Goal: Information Seeking & Learning: Learn about a topic

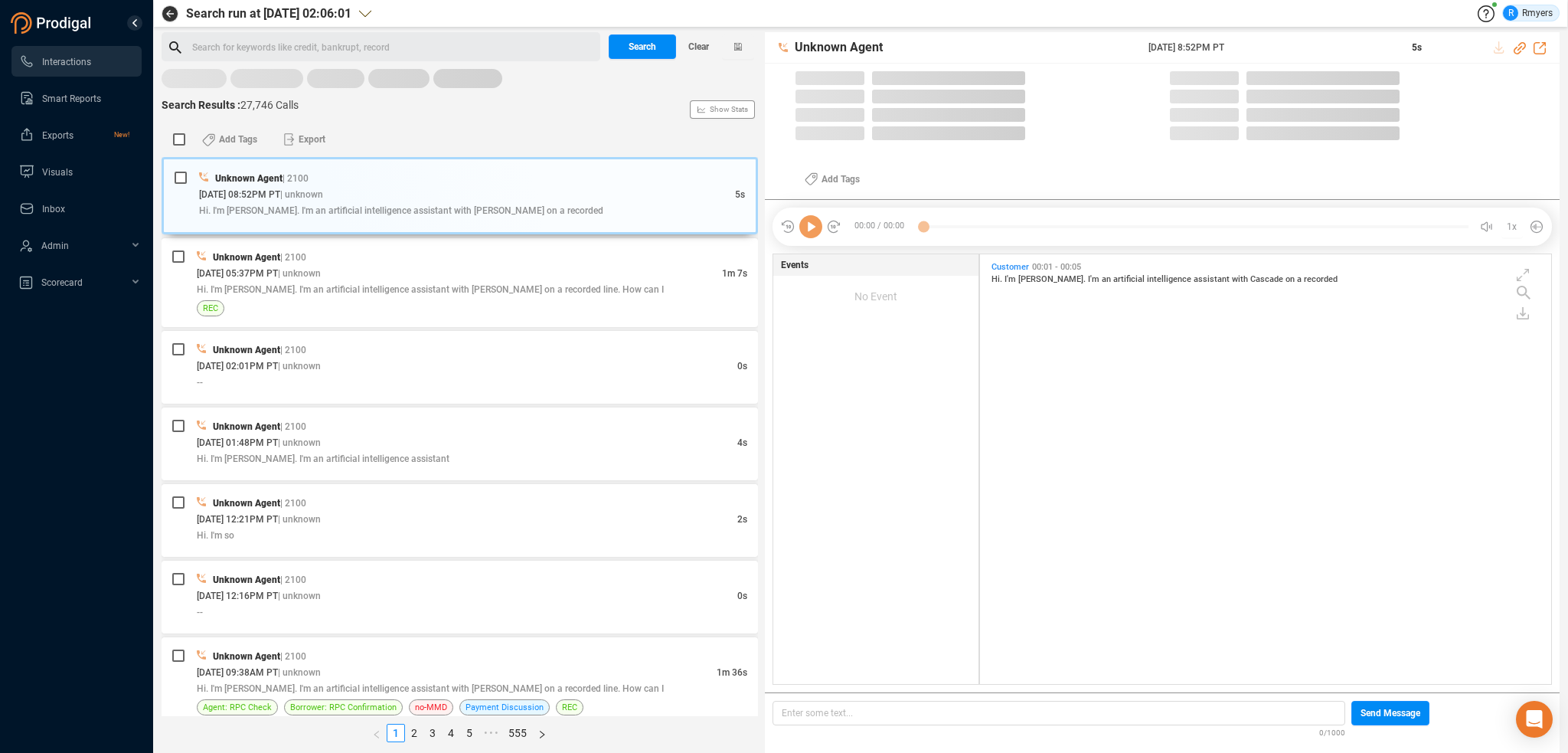
scroll to position [4, 8]
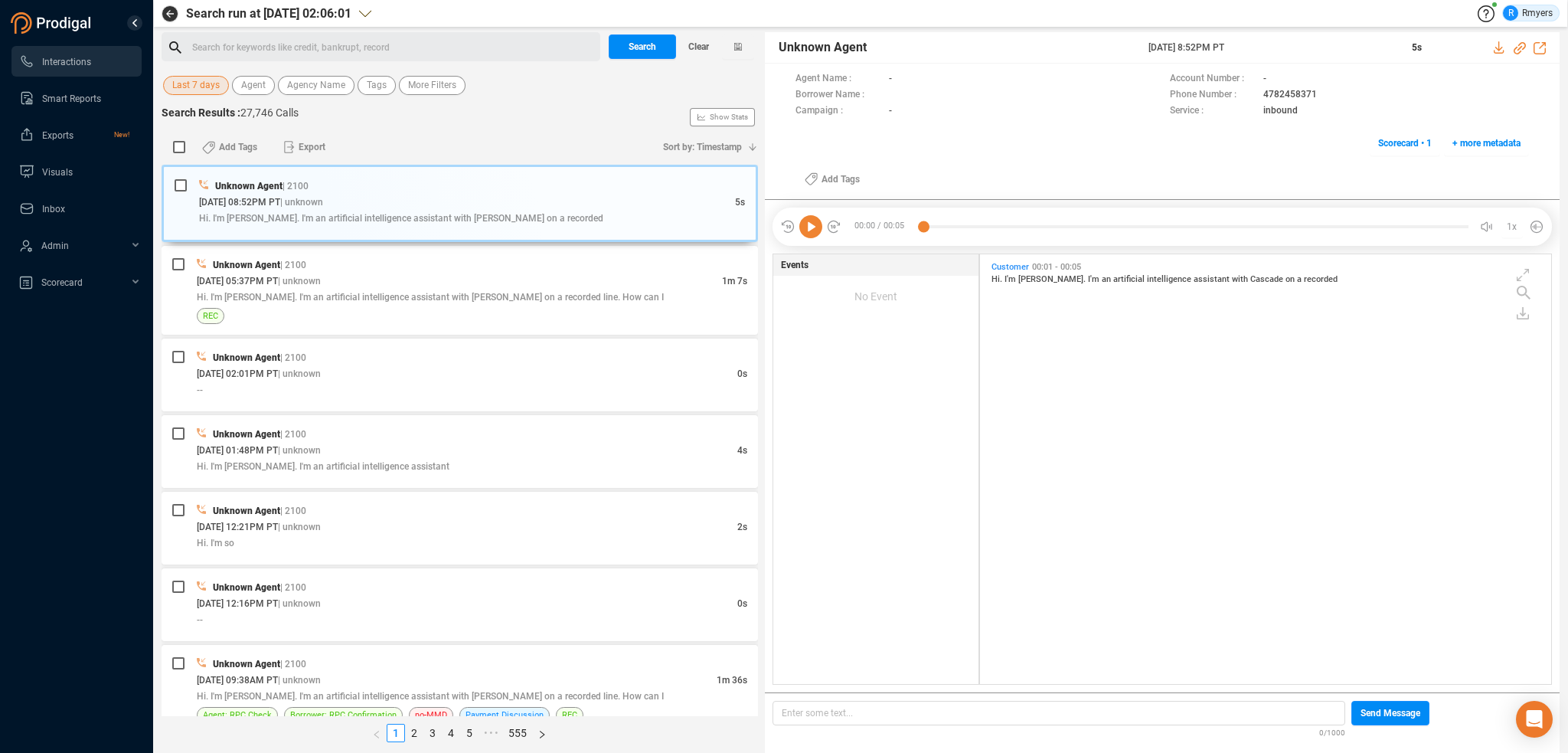
click at [193, 77] on span "Last 7 days" at bounding box center [196, 85] width 48 height 19
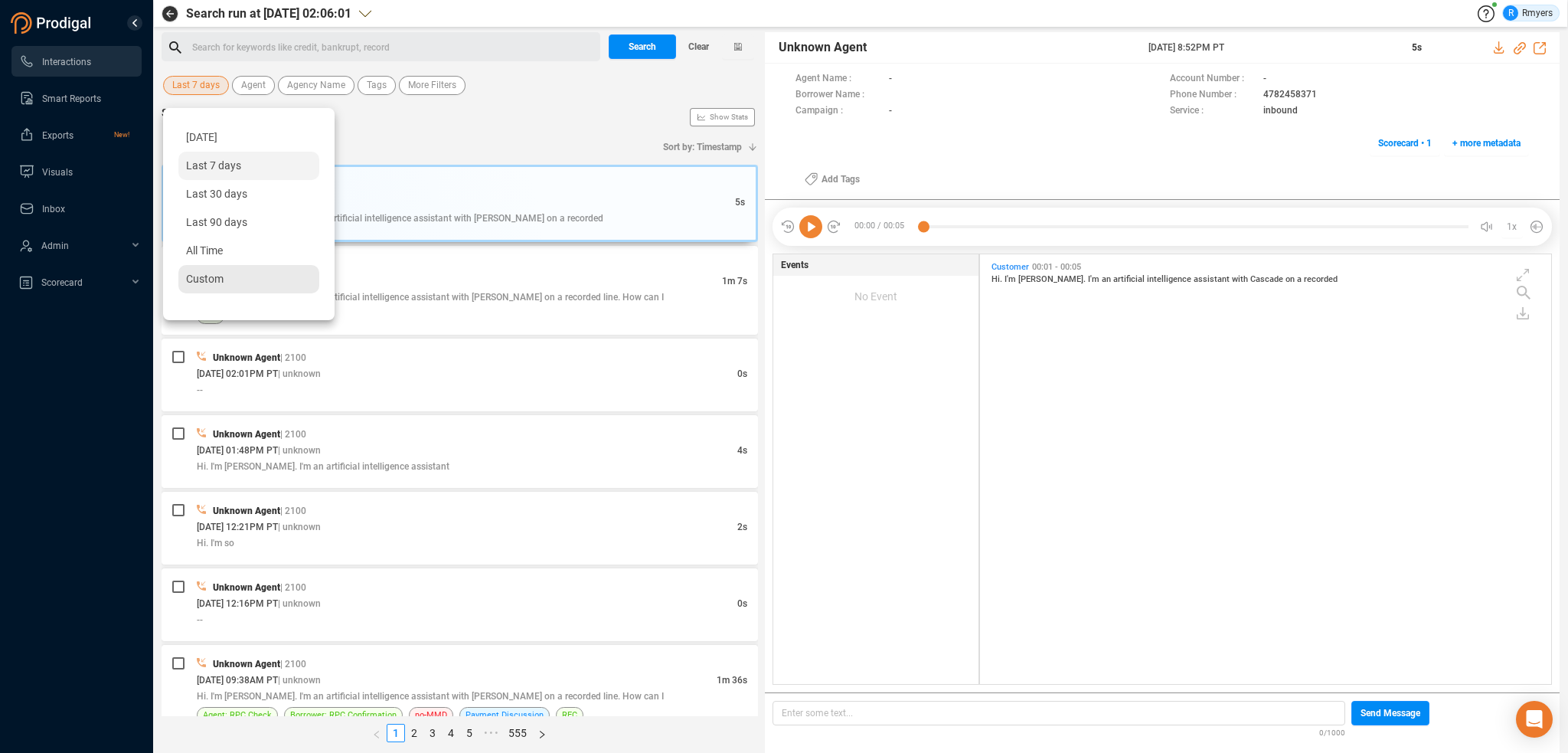
click at [217, 281] on span "Custom" at bounding box center [205, 279] width 38 height 12
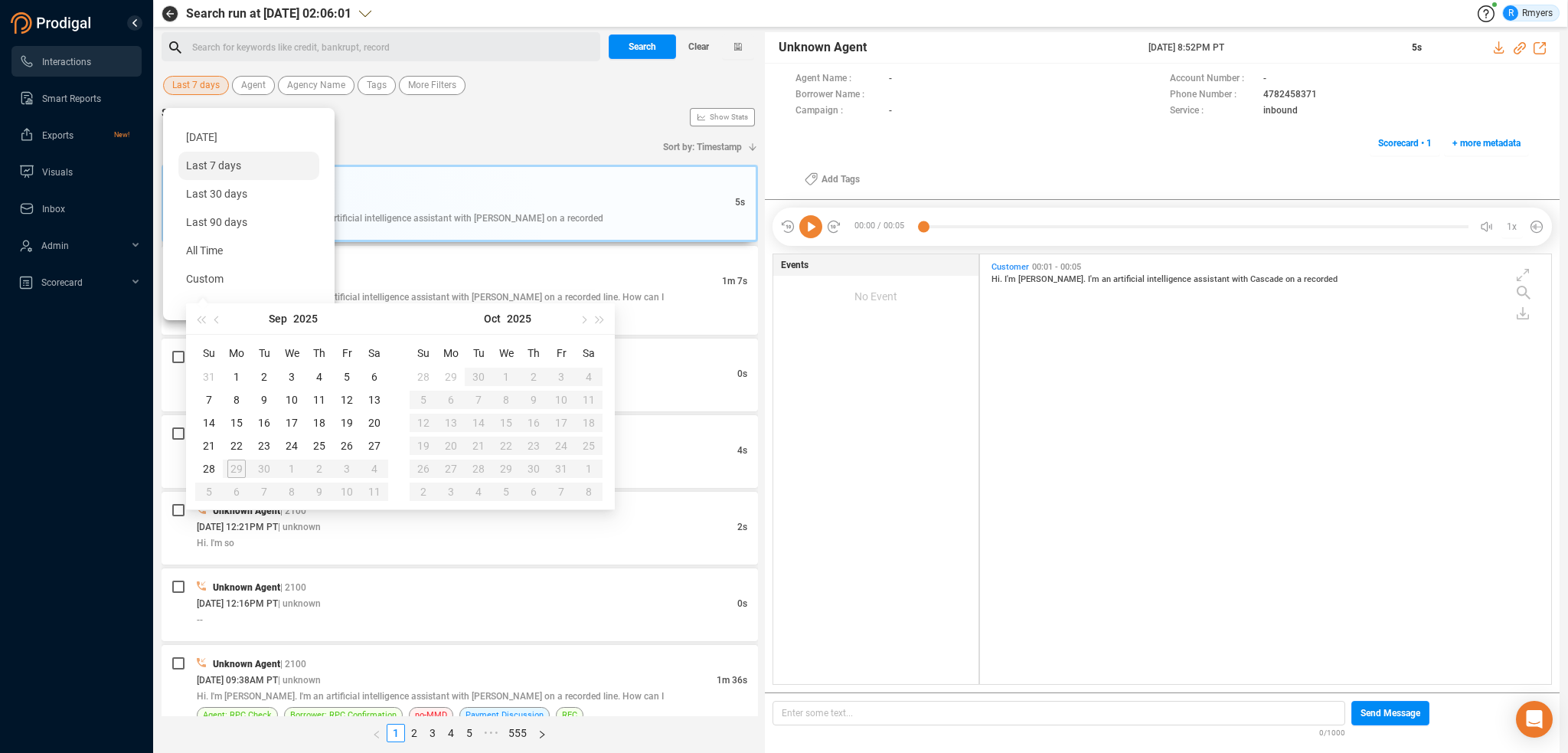
type input "2025-09-02"
click at [220, 316] on button "button" at bounding box center [217, 319] width 17 height 31
click at [221, 323] on button "button" at bounding box center [217, 319] width 17 height 31
type input "2025-06-01"
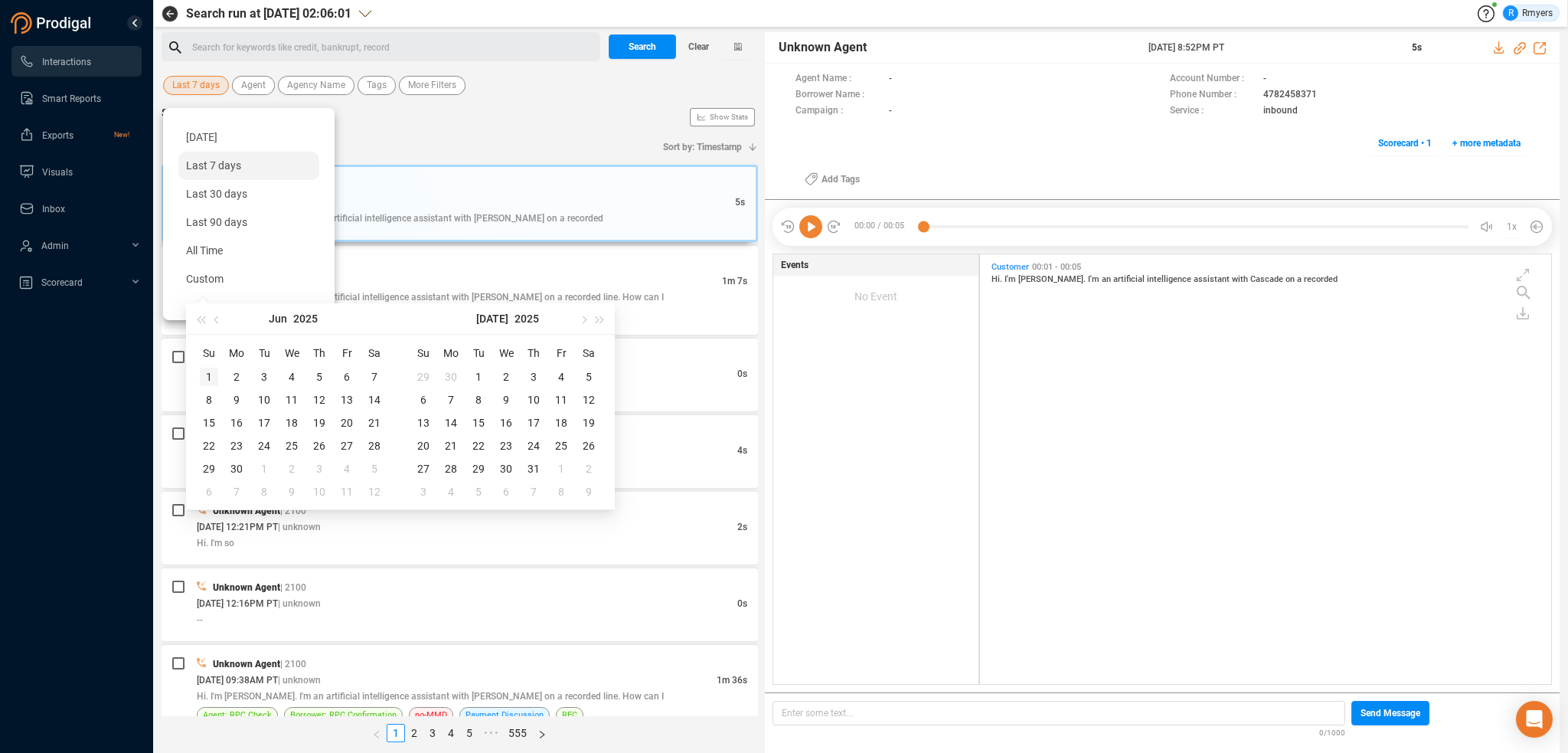
click at [211, 374] on div "1" at bounding box center [209, 376] width 18 height 18
type input "2025-07-05"
click at [582, 321] on span "button" at bounding box center [583, 320] width 8 height 8
click at [579, 319] on span "button" at bounding box center [583, 320] width 8 height 8
type input "2025-08-31"
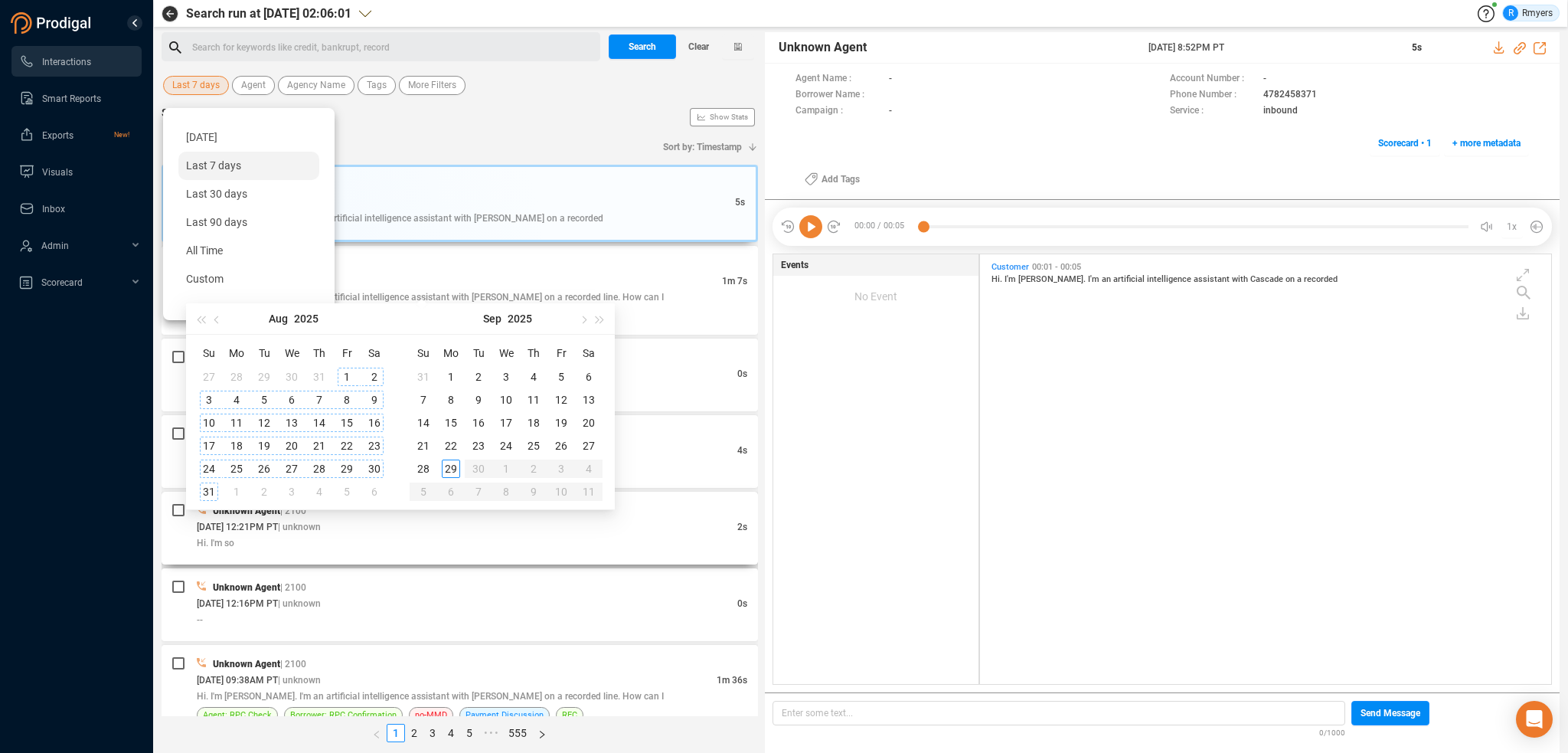
click at [208, 491] on div "31" at bounding box center [209, 492] width 18 height 18
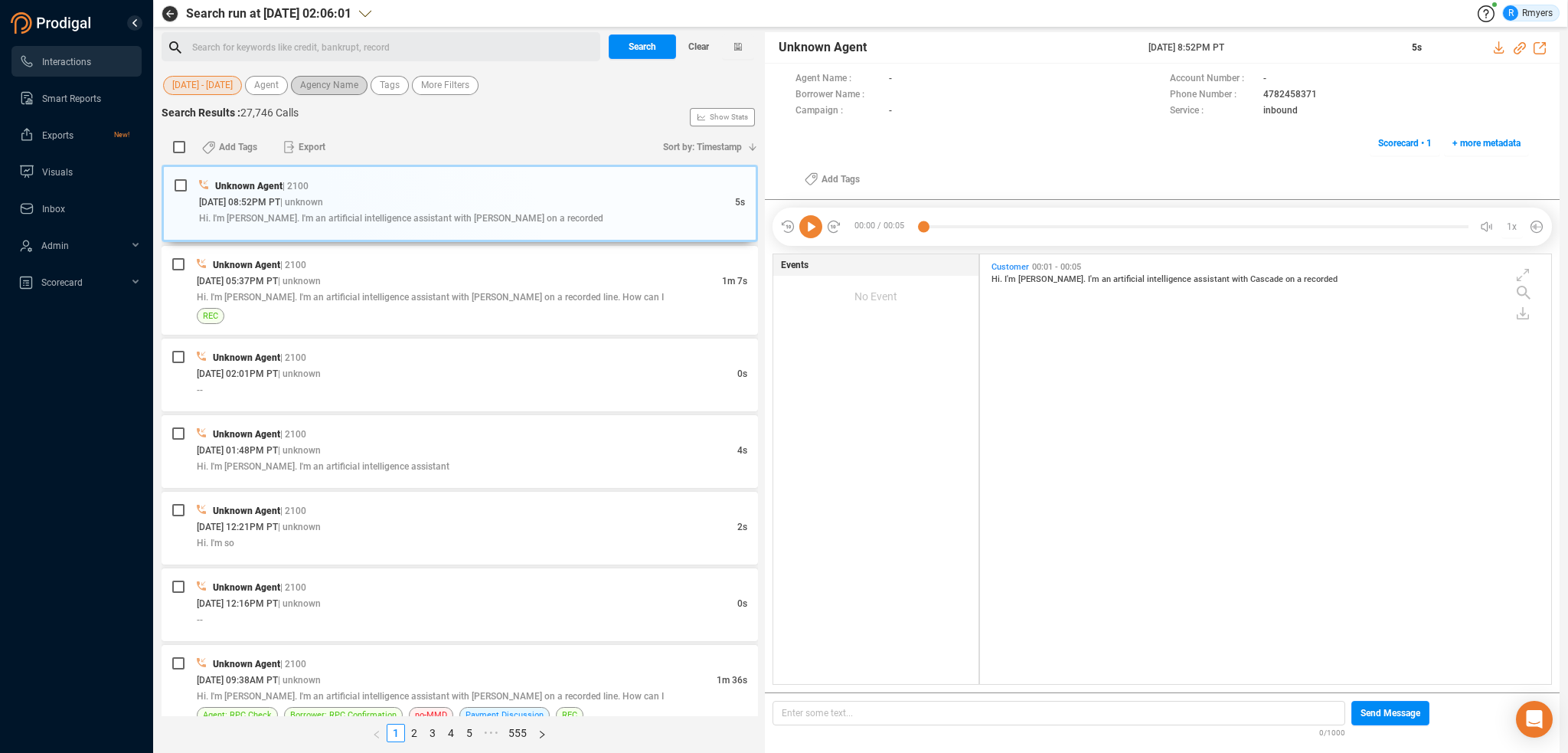
click at [317, 85] on span "Agency Name" at bounding box center [330, 85] width 58 height 19
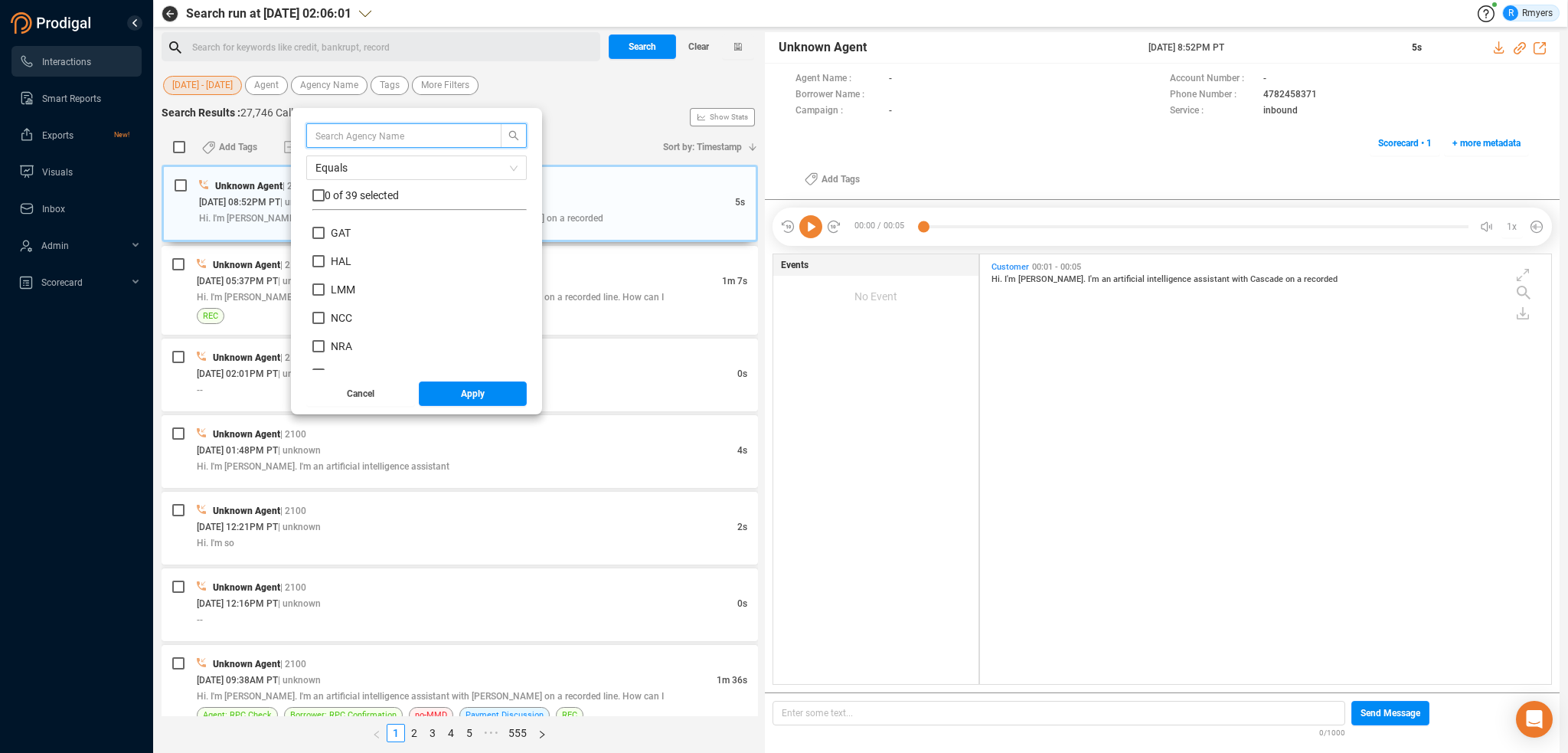
scroll to position [613, 0]
click at [331, 294] on span "NRS" at bounding box center [340, 298] width 33 height 12
click at [325, 294] on input "NRS" at bounding box center [319, 298] width 12 height 12
checkbox input "true"
click at [466, 388] on span "Apply" at bounding box center [473, 393] width 24 height 25
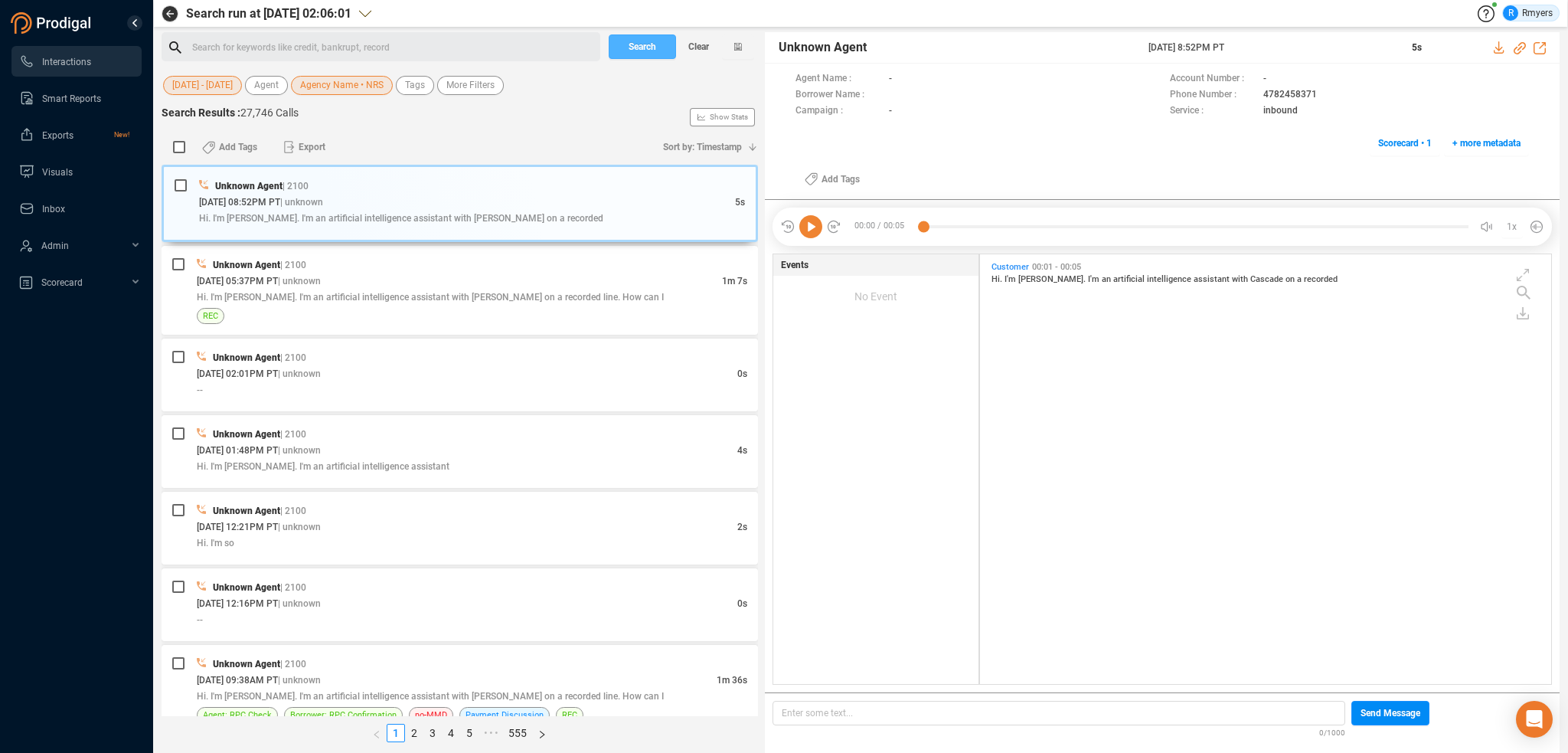
click at [635, 48] on span "Search" at bounding box center [643, 47] width 28 height 25
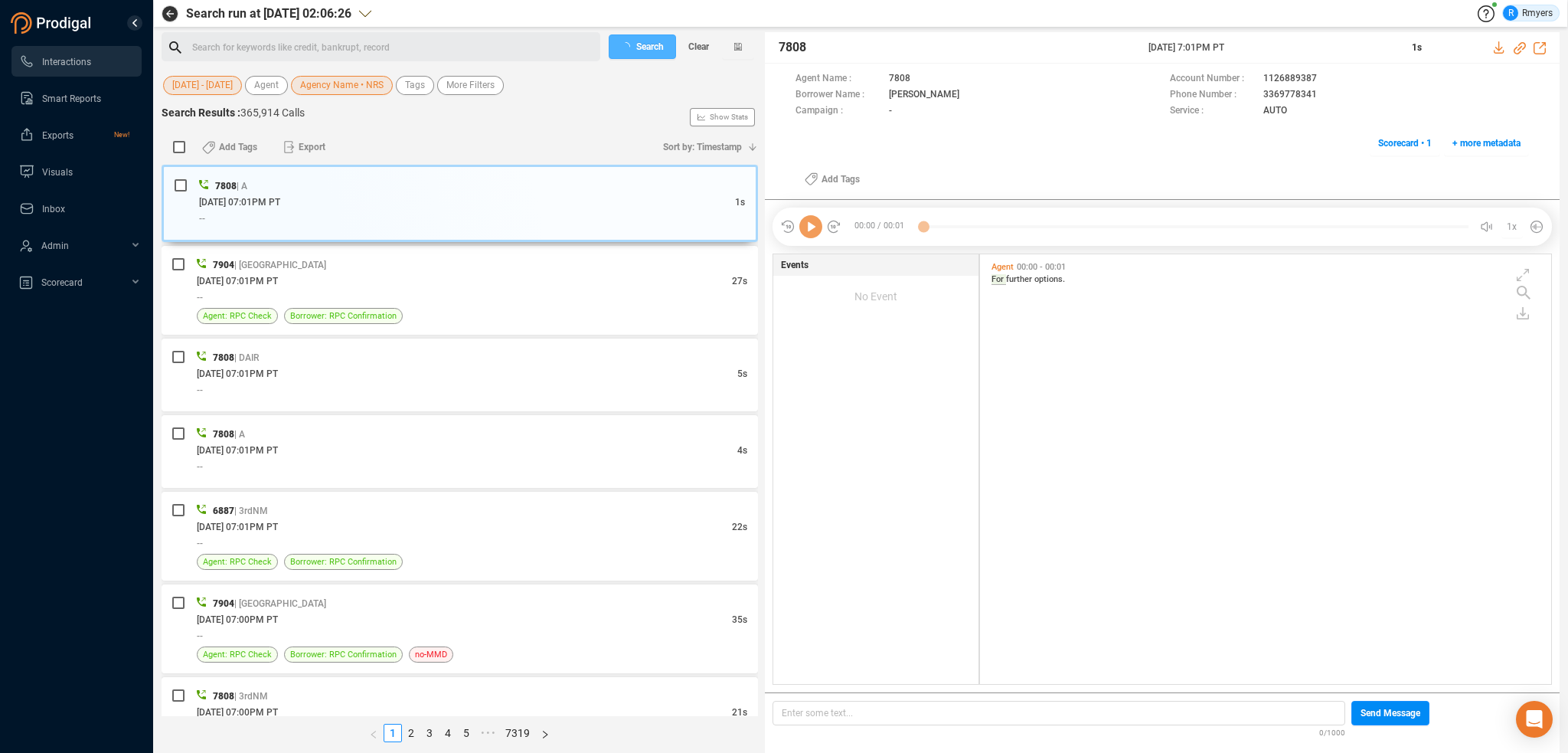
scroll to position [4, 8]
click at [221, 42] on div "Search for keywords like credit, bankrupt, record ﻿" at bounding box center [393, 47] width 403 height 23
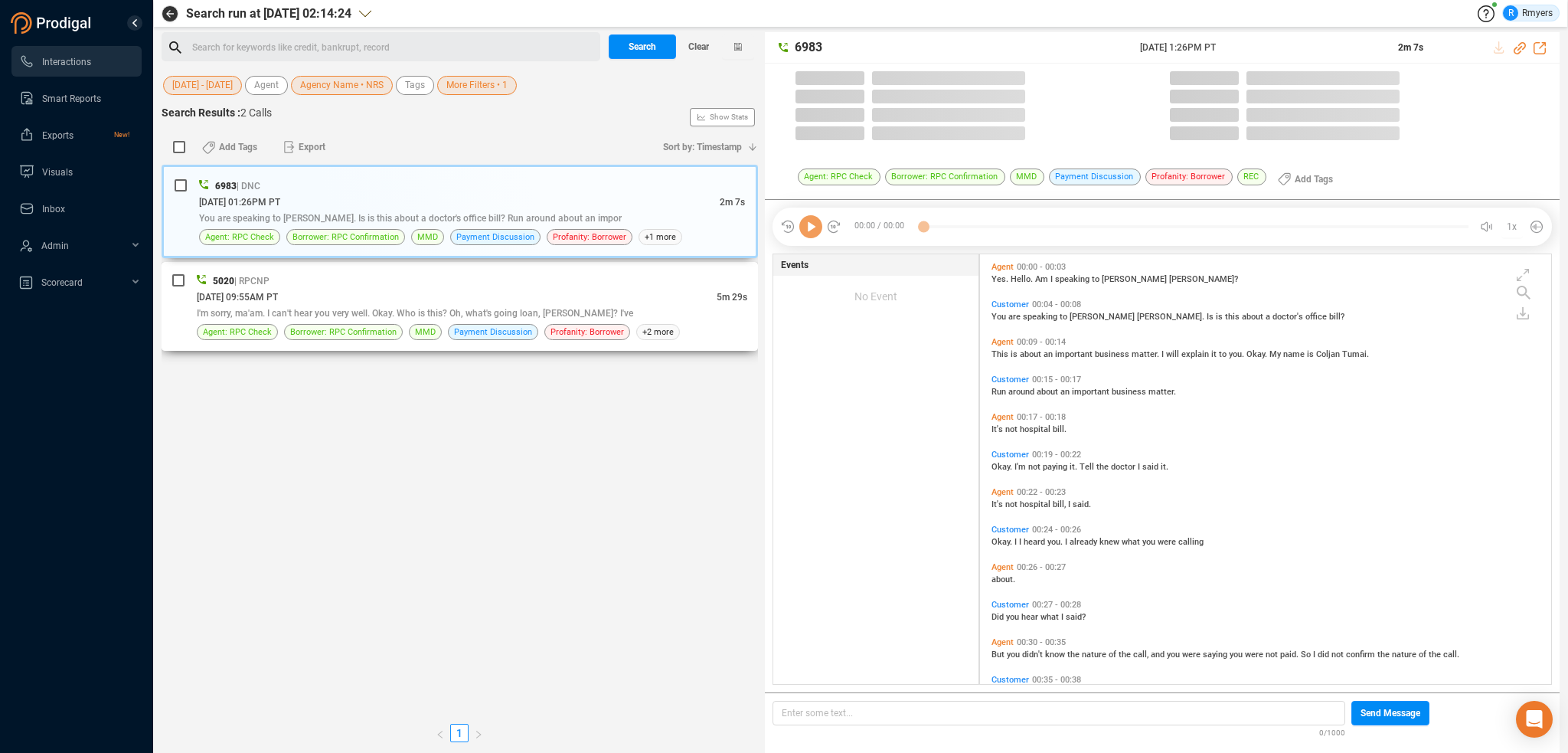
scroll to position [426, 563]
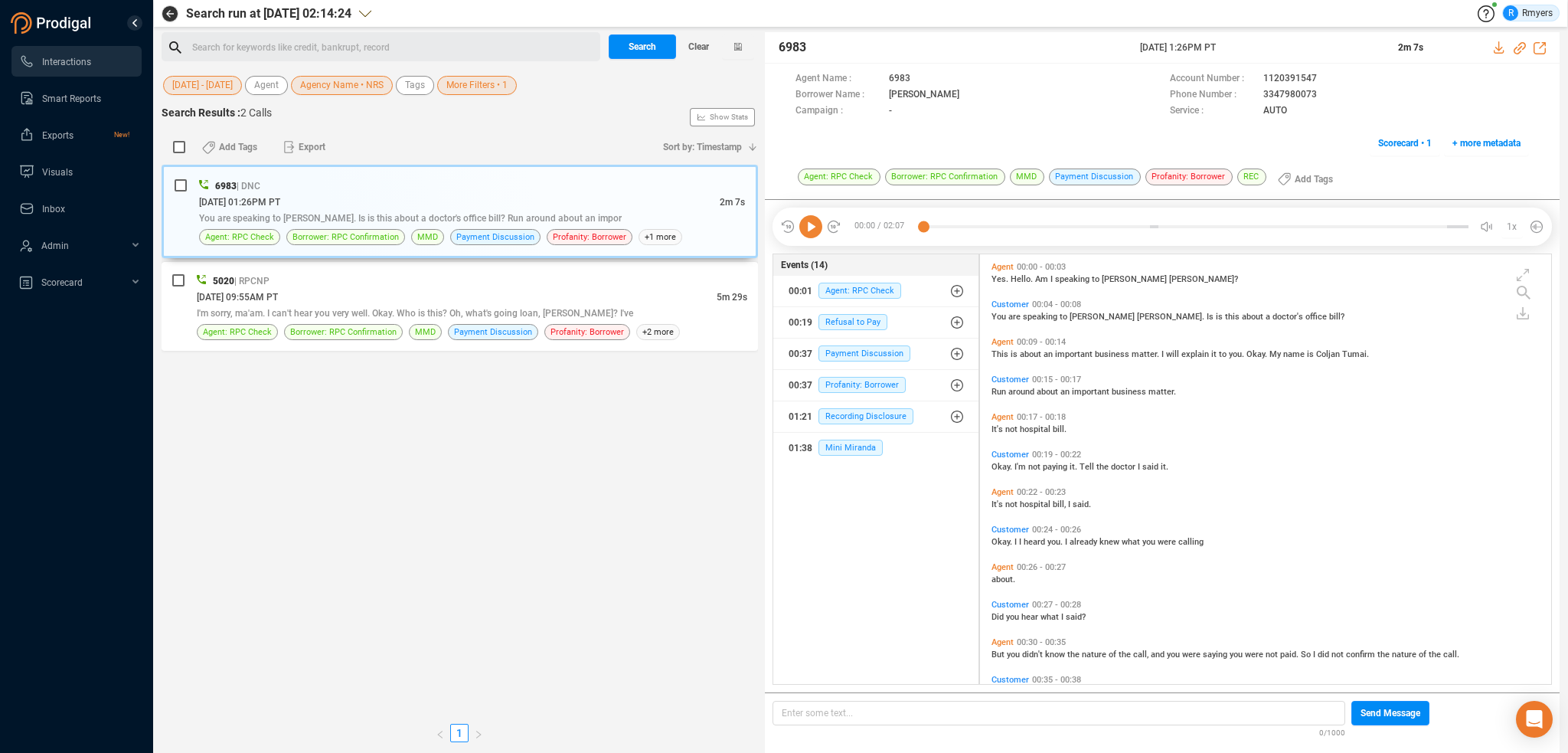
click at [813, 229] on icon at bounding box center [810, 226] width 23 height 23
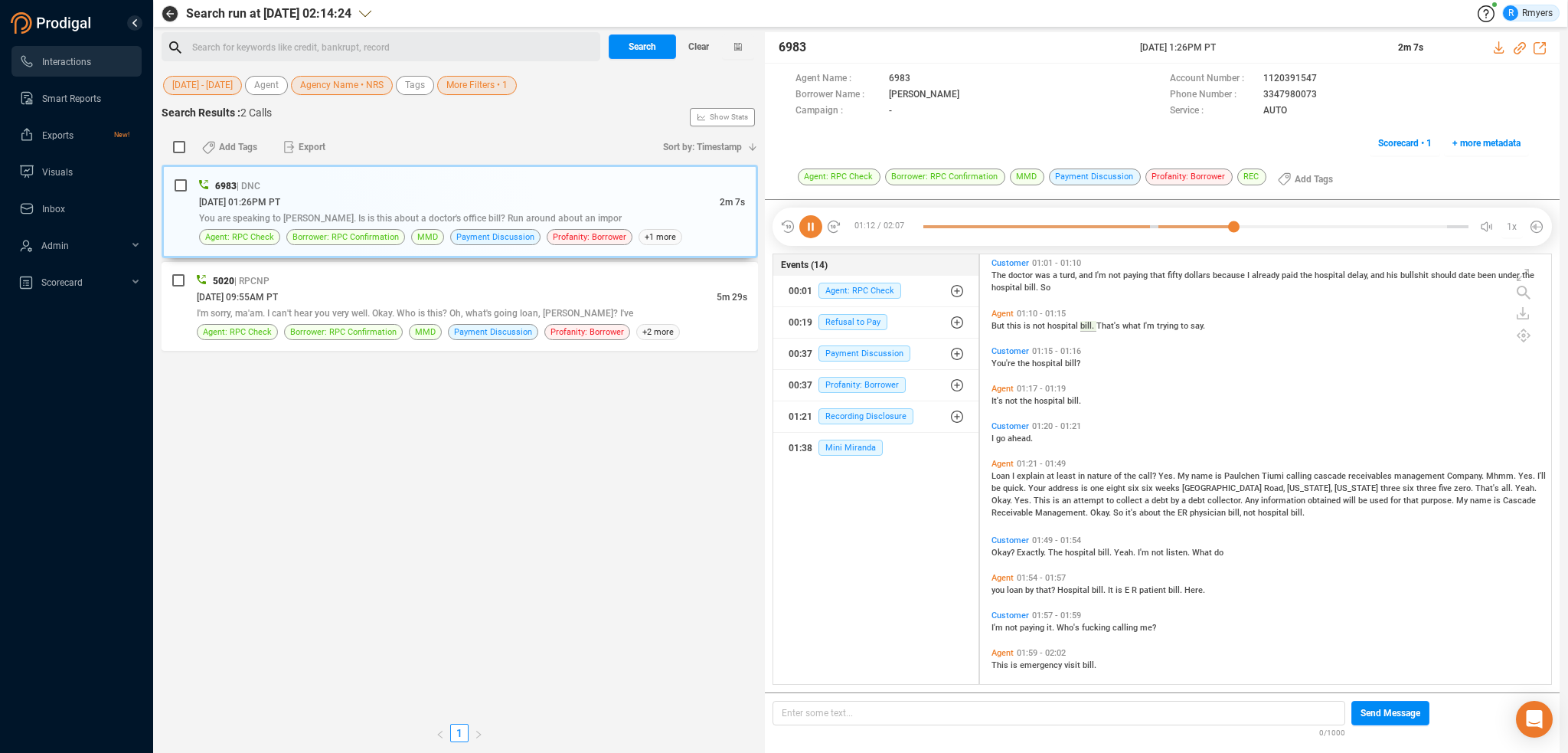
scroll to position [576, 0]
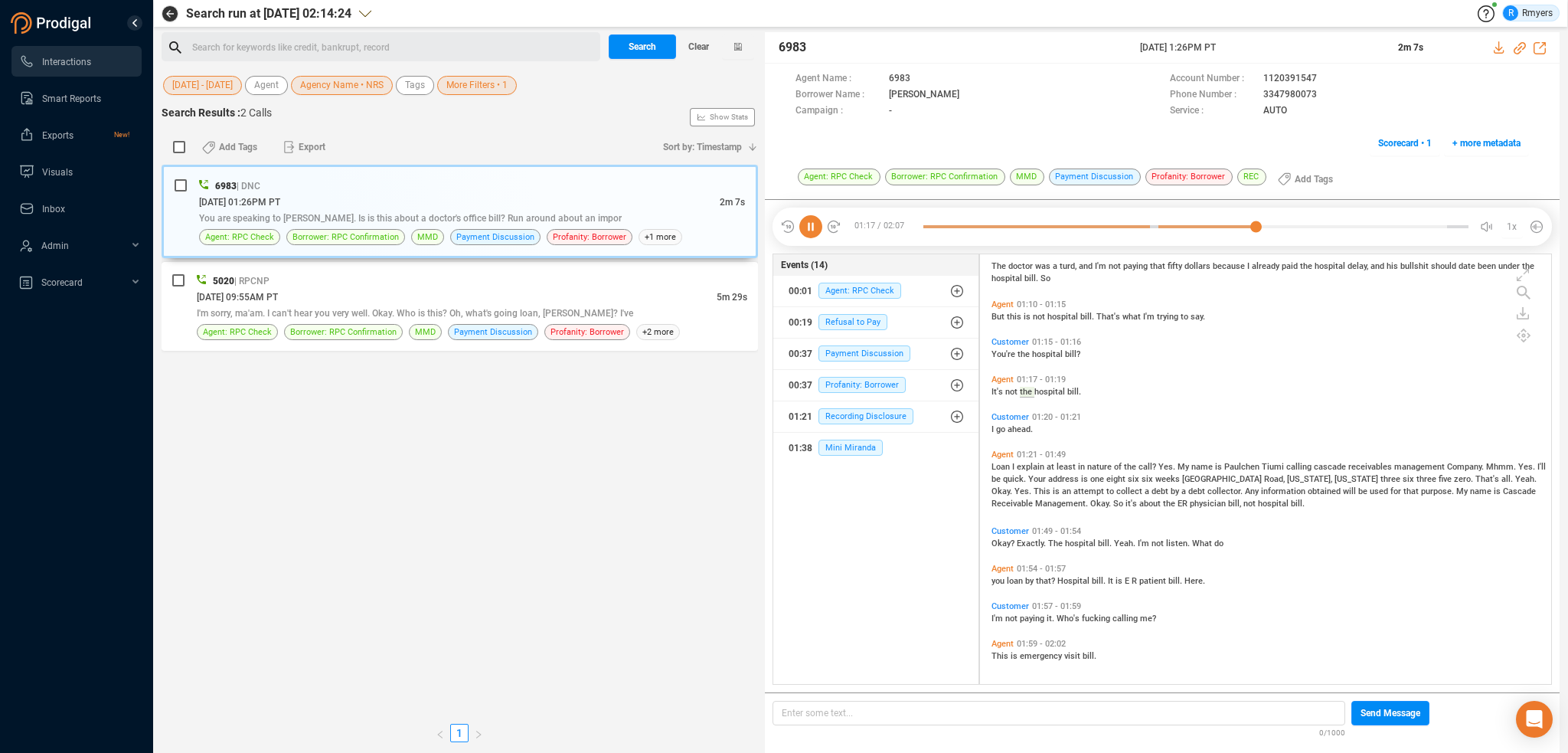
click at [1008, 618] on span "not" at bounding box center [1012, 619] width 15 height 10
click at [260, 45] on div "Search for keywords like credit, bankrupt, record ﻿" at bounding box center [393, 47] width 403 height 23
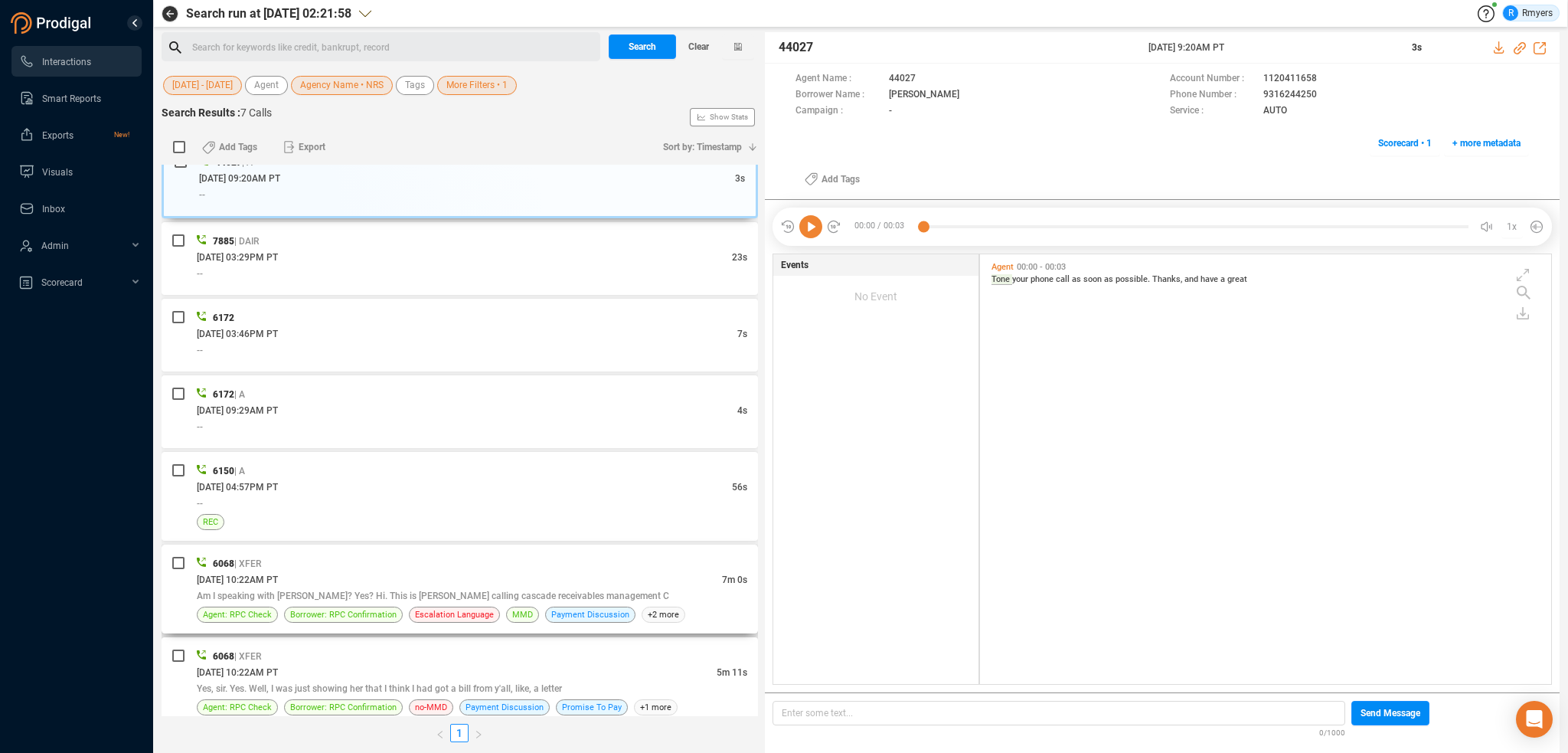
scroll to position [35, 0]
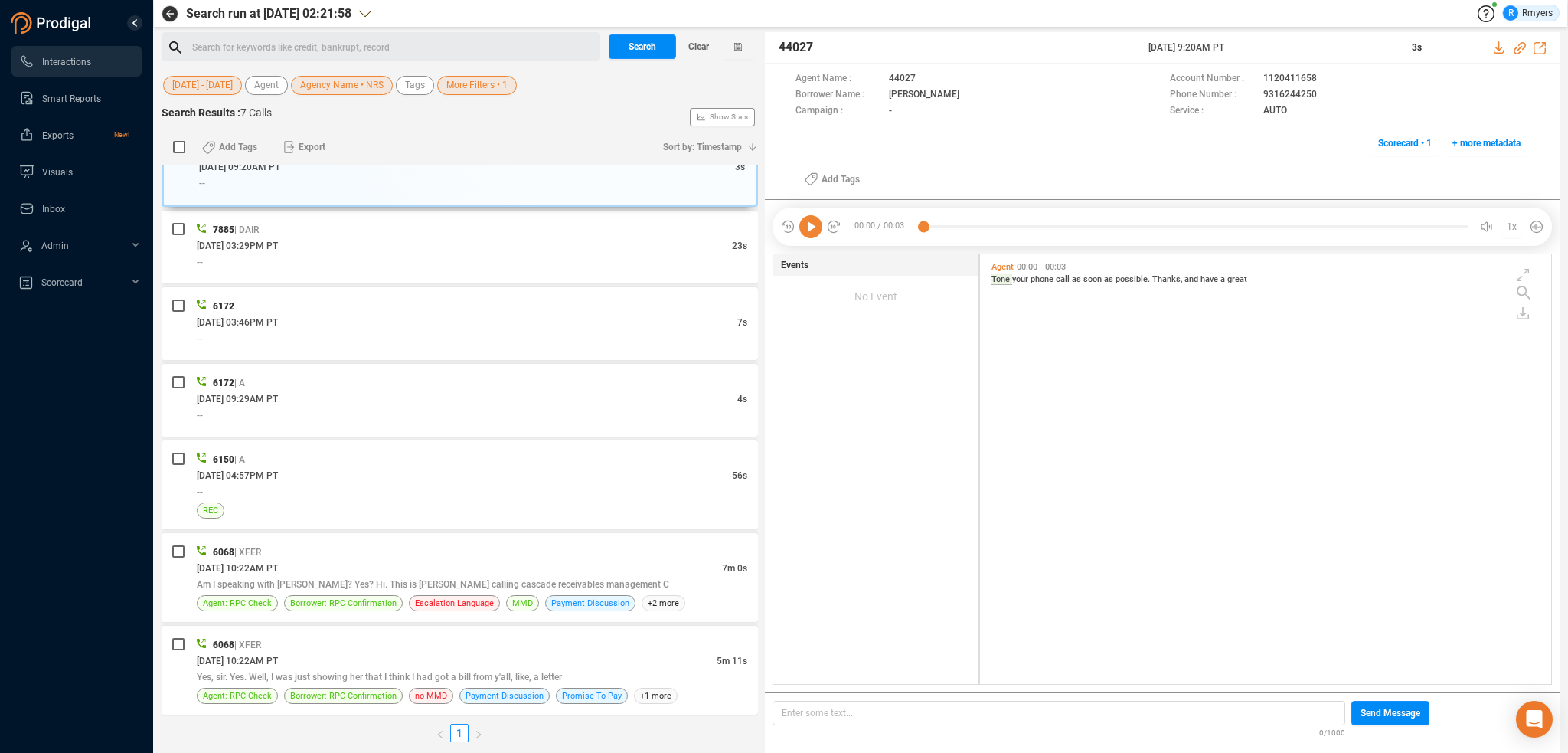
click at [314, 45] on div "Search for keywords like credit, bankrupt, record ﻿" at bounding box center [393, 47] width 403 height 23
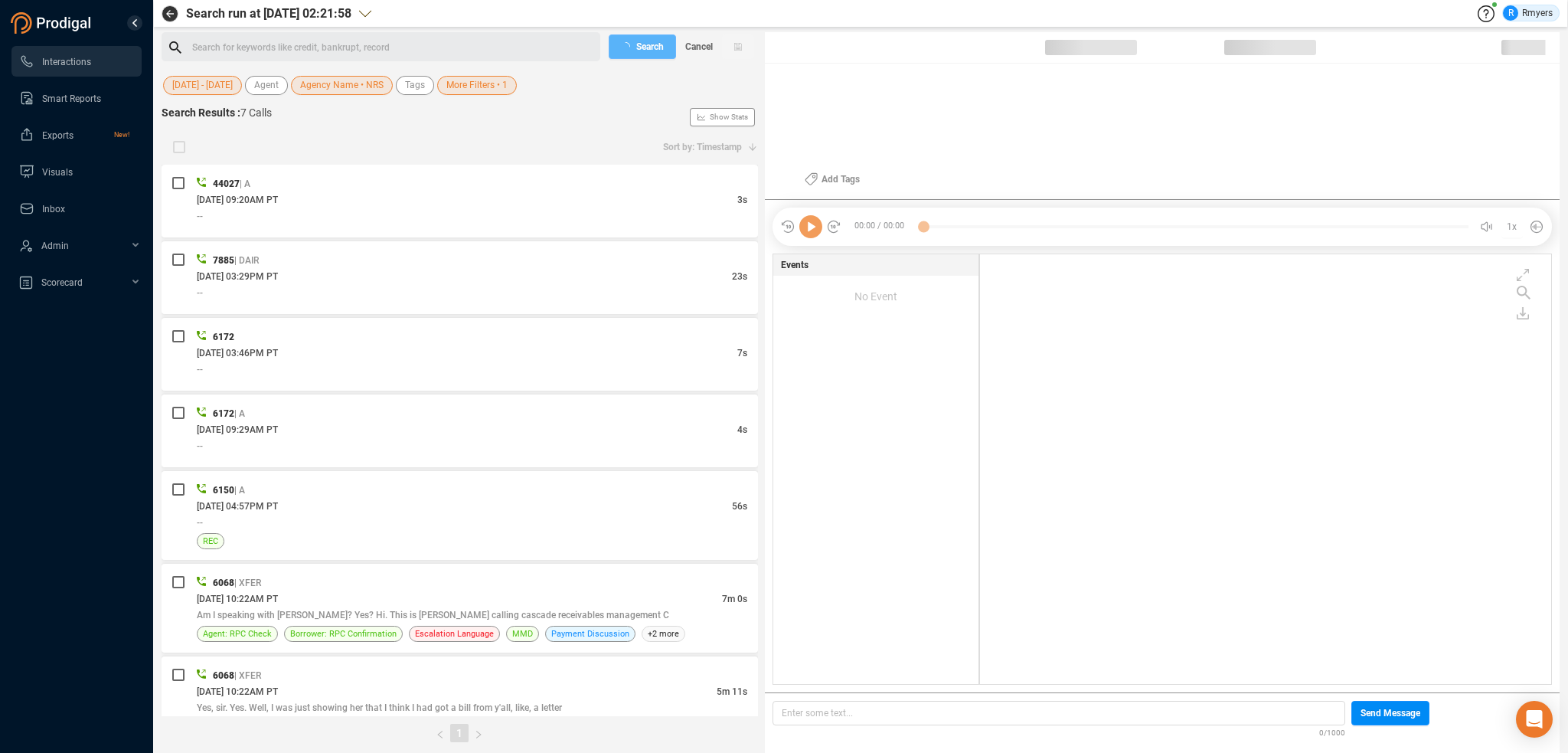
scroll to position [426, 563]
checkbox input "true"
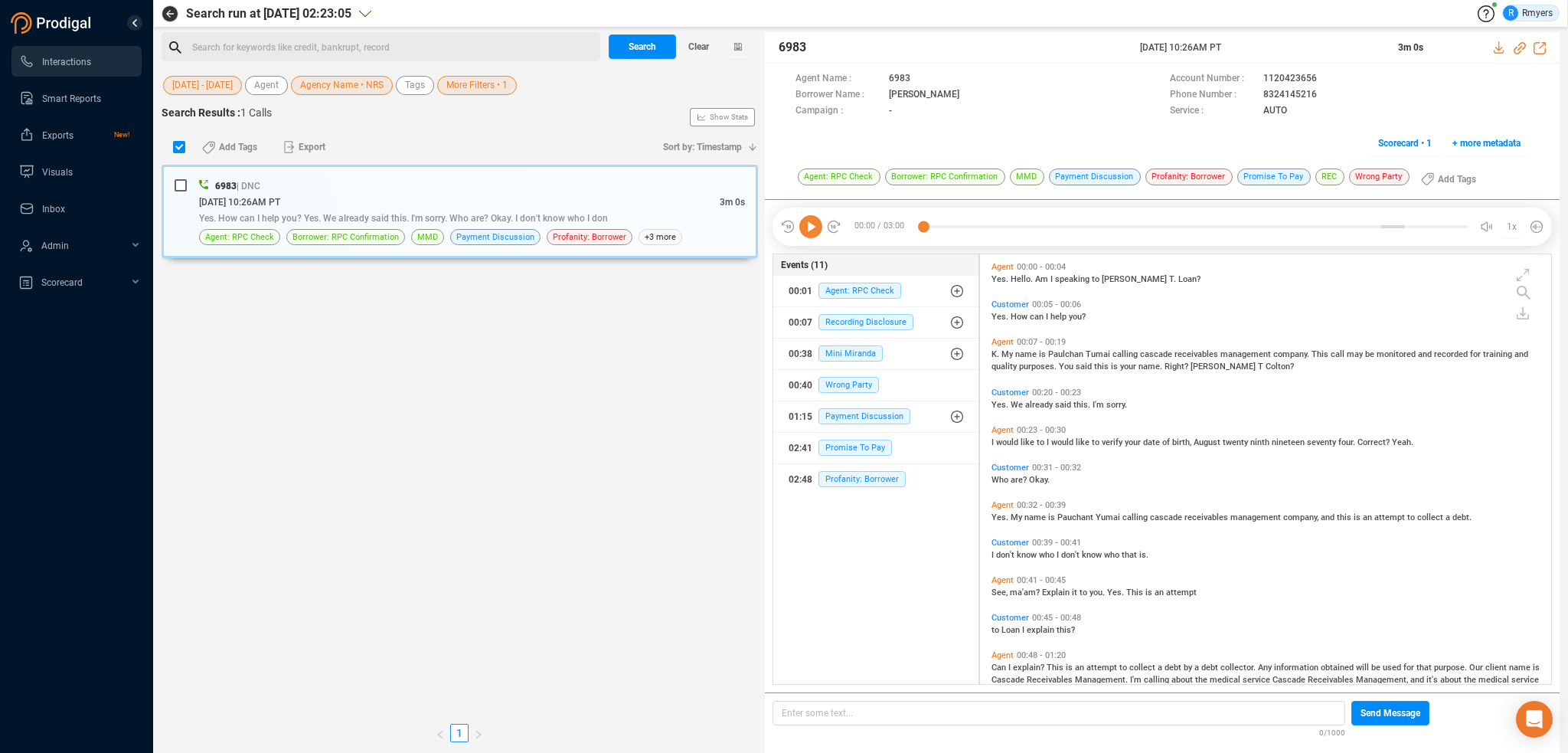
click at [294, 43] on div "Search for keywords like credit, bankrupt, record ﻿" at bounding box center [393, 47] width 403 height 23
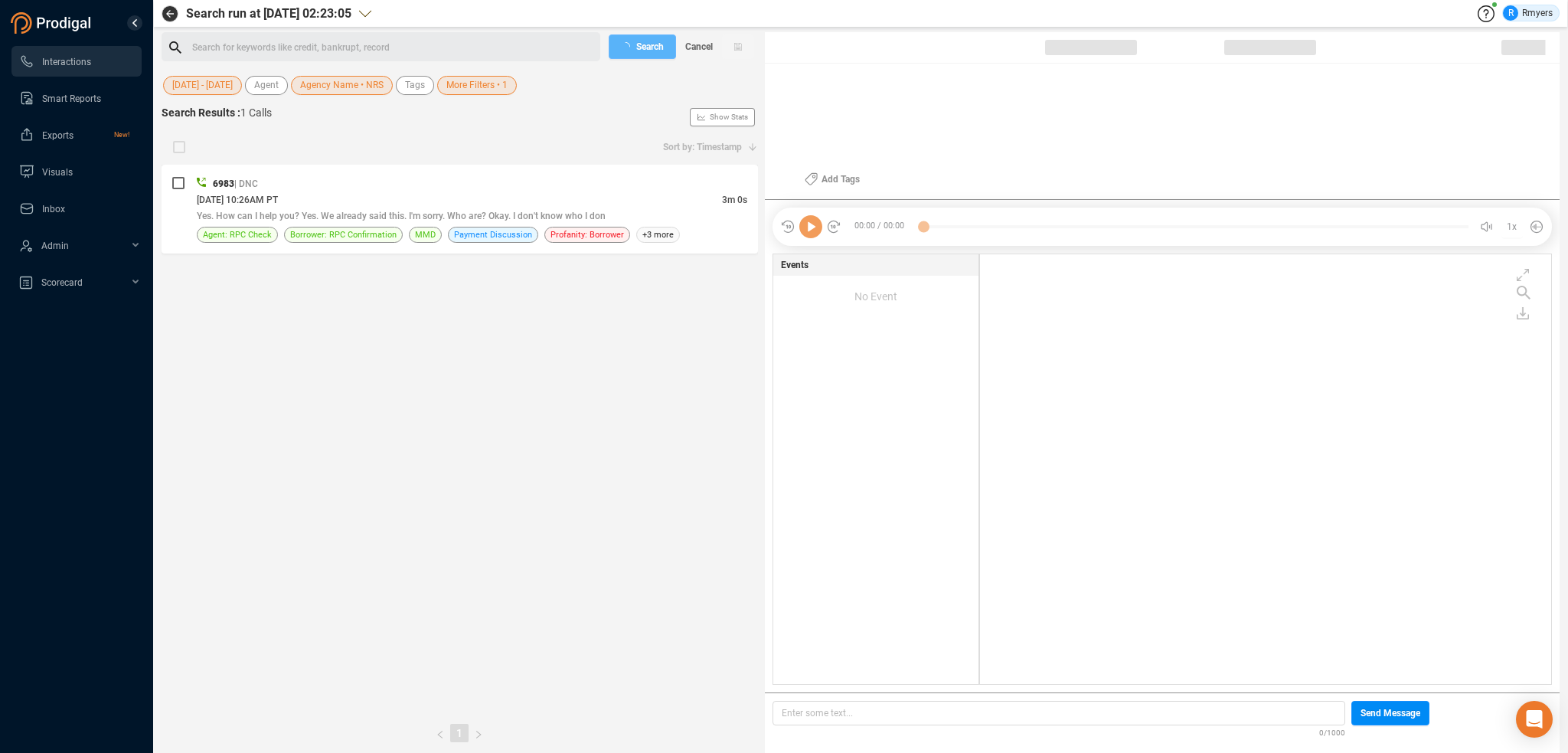
checkbox input "true"
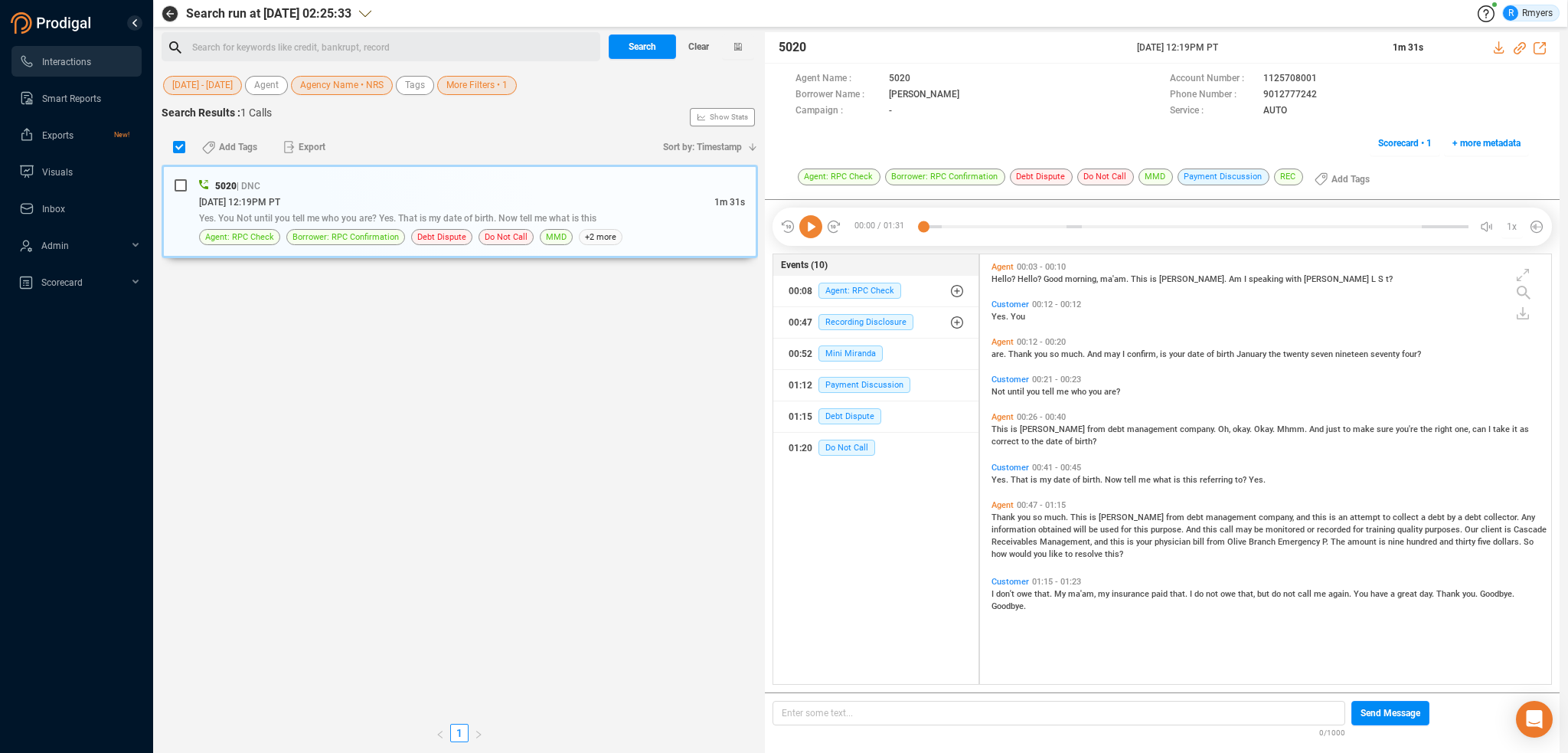
click at [353, 42] on div "Search for keywords like credit, bankrupt, record ﻿" at bounding box center [393, 47] width 403 height 23
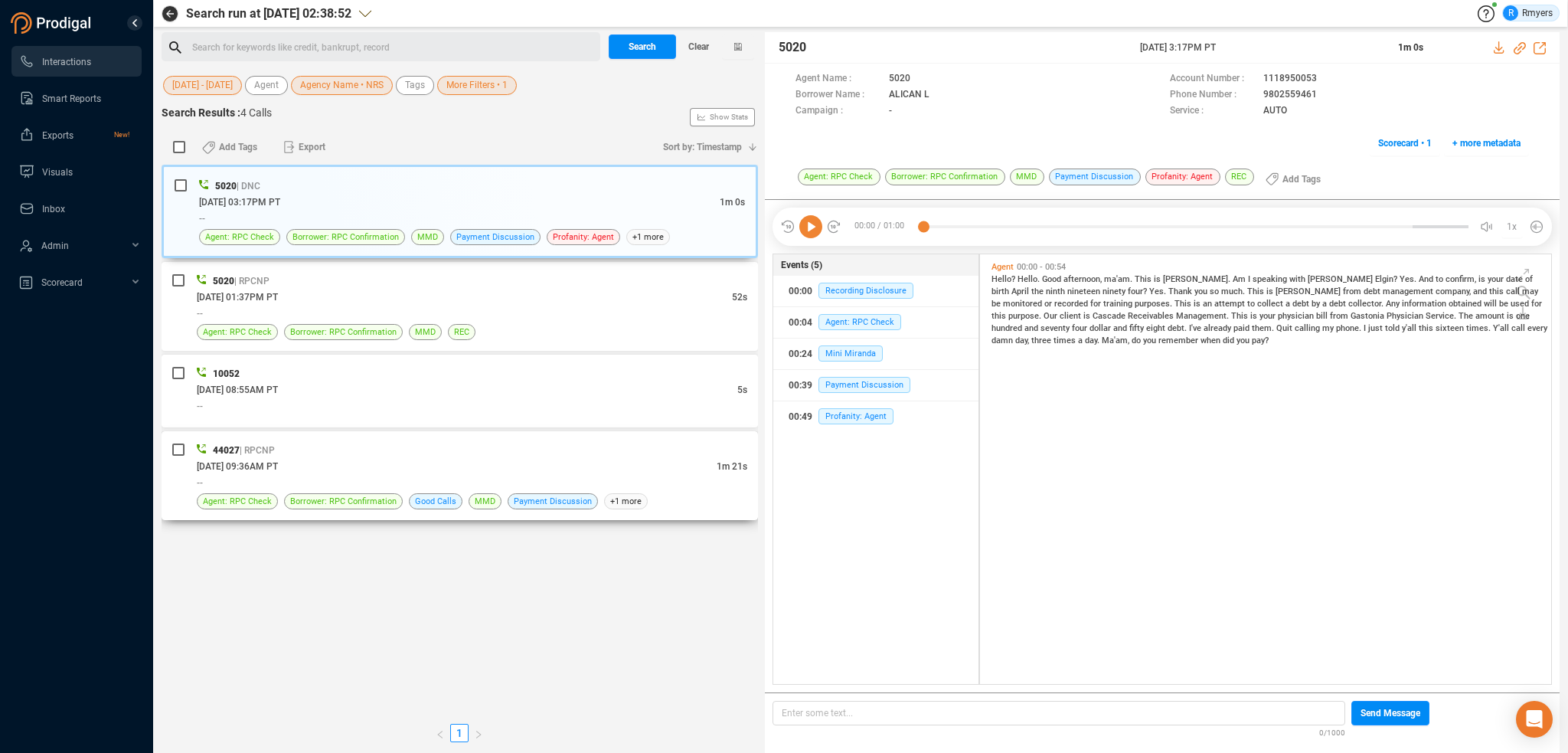
click at [526, 480] on div "--" at bounding box center [472, 482] width 551 height 16
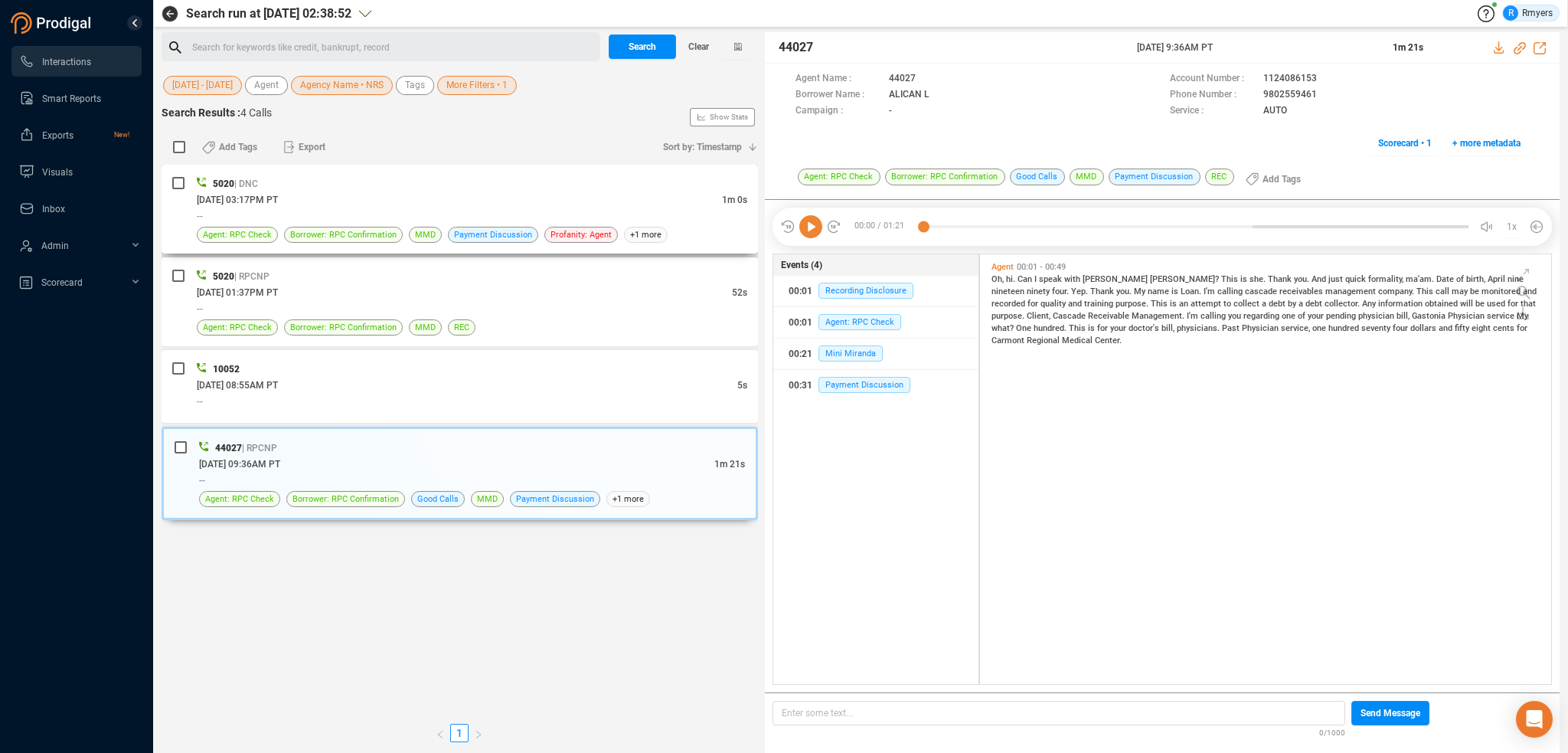
click at [311, 215] on div "--" at bounding box center [472, 215] width 551 height 16
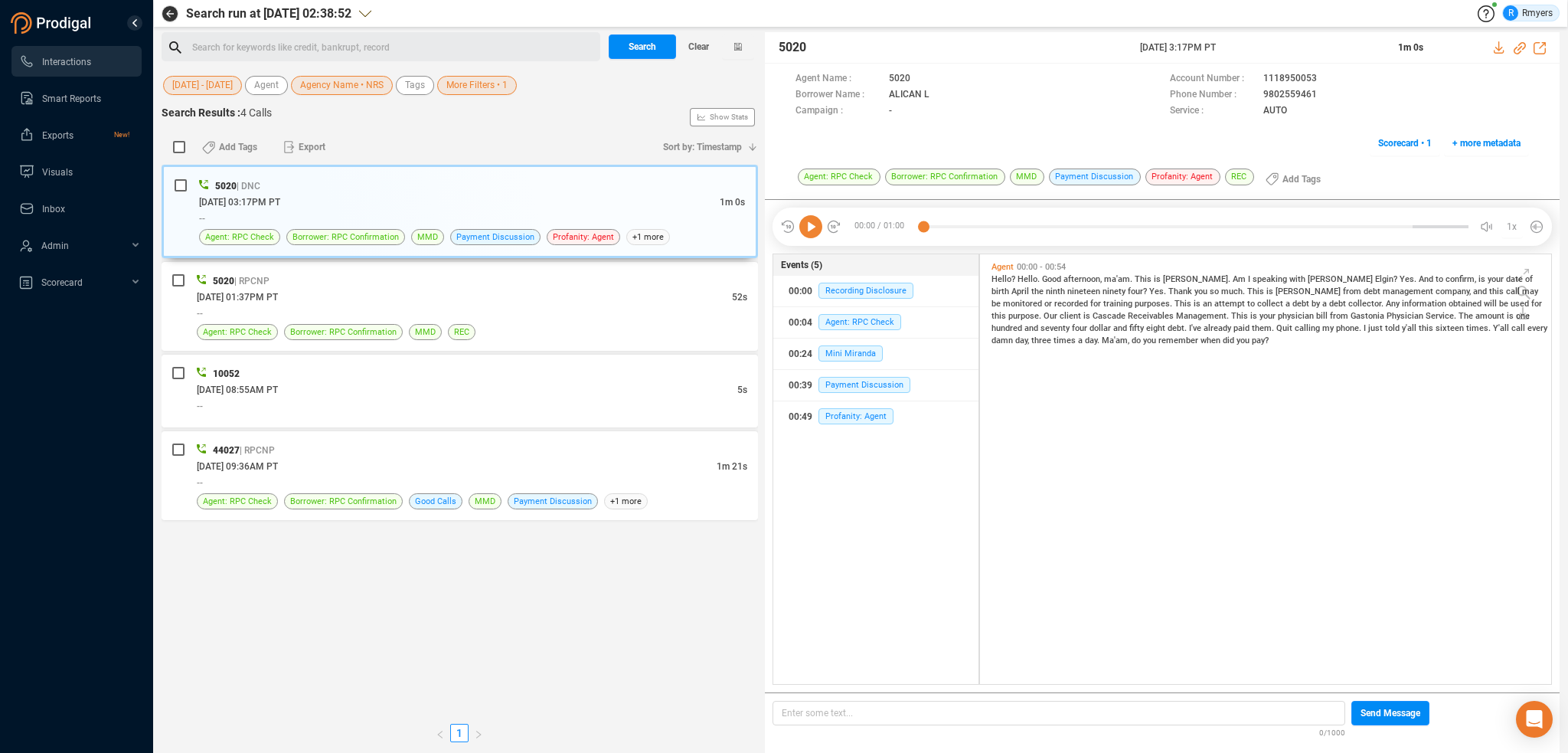
click at [289, 37] on div "Search for keywords like credit, bankrupt, record ﻿" at bounding box center [393, 47] width 403 height 23
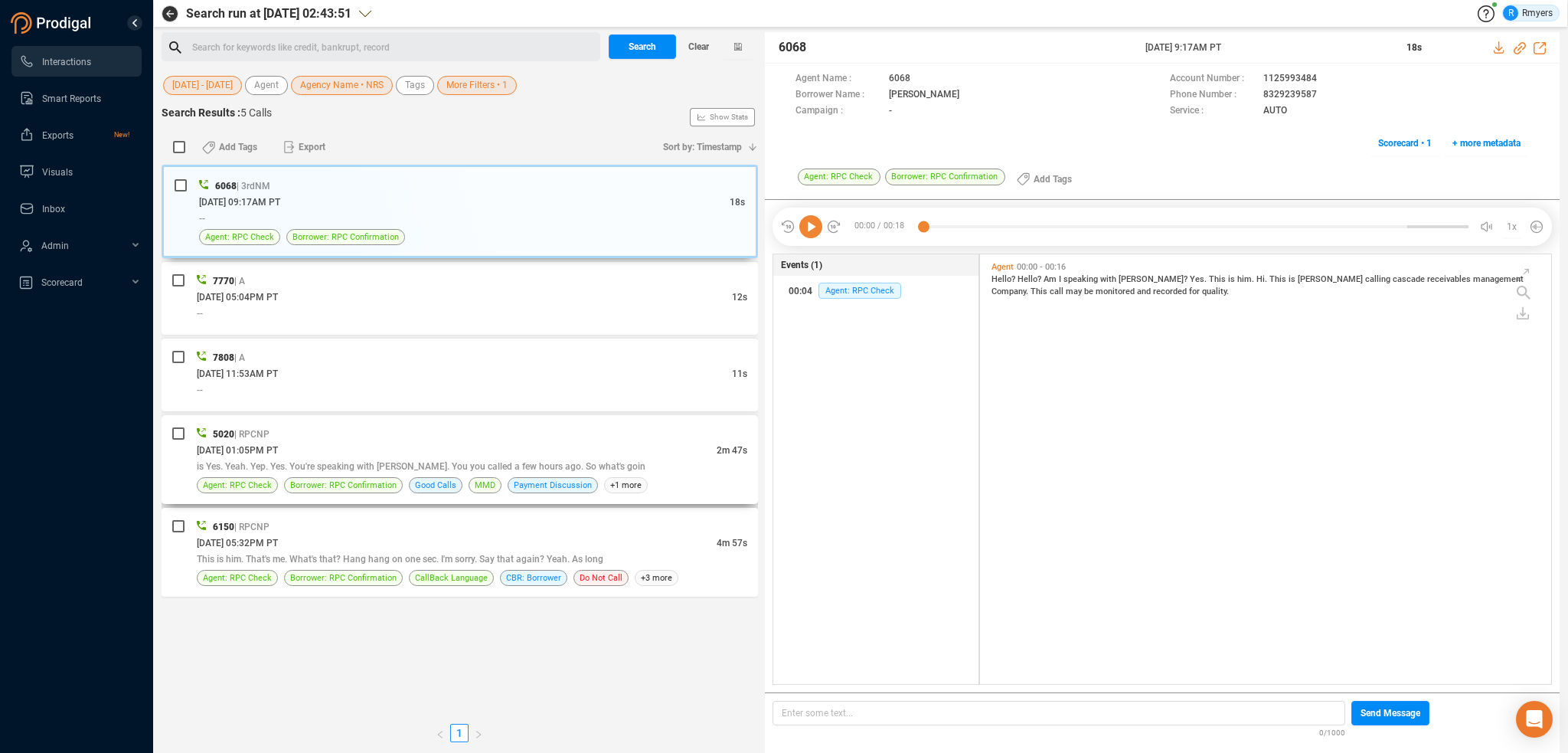
click at [408, 474] on div "5020 | RPCNP 06/26/2025 @ 01:05PM PT 2m 47s is Yes. Yeah. Yep. Yes. You're spea…" at bounding box center [472, 460] width 551 height 68
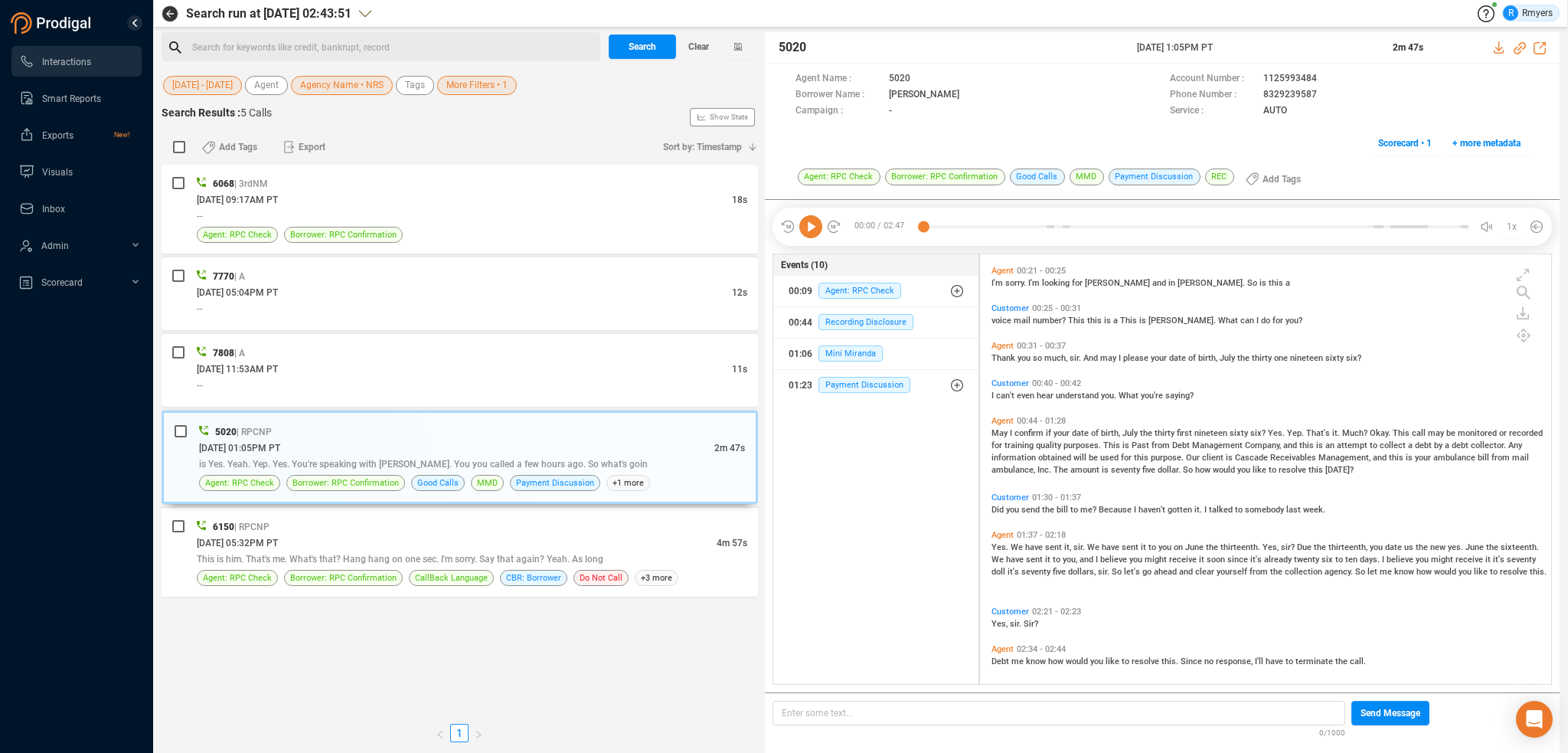
scroll to position [152, 0]
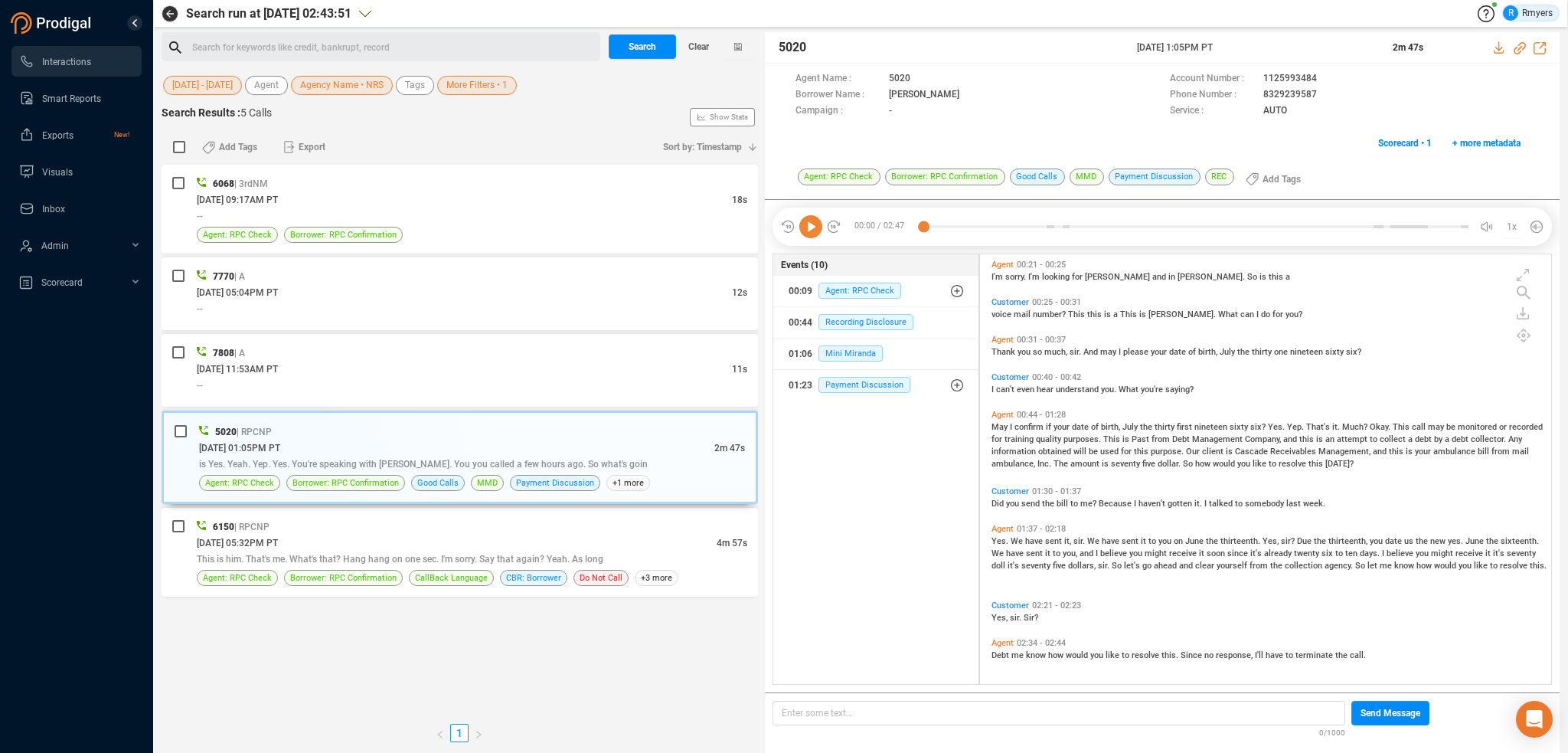
click at [285, 45] on div "Search for keywords like credit, bankrupt, record ﻿" at bounding box center [393, 47] width 403 height 23
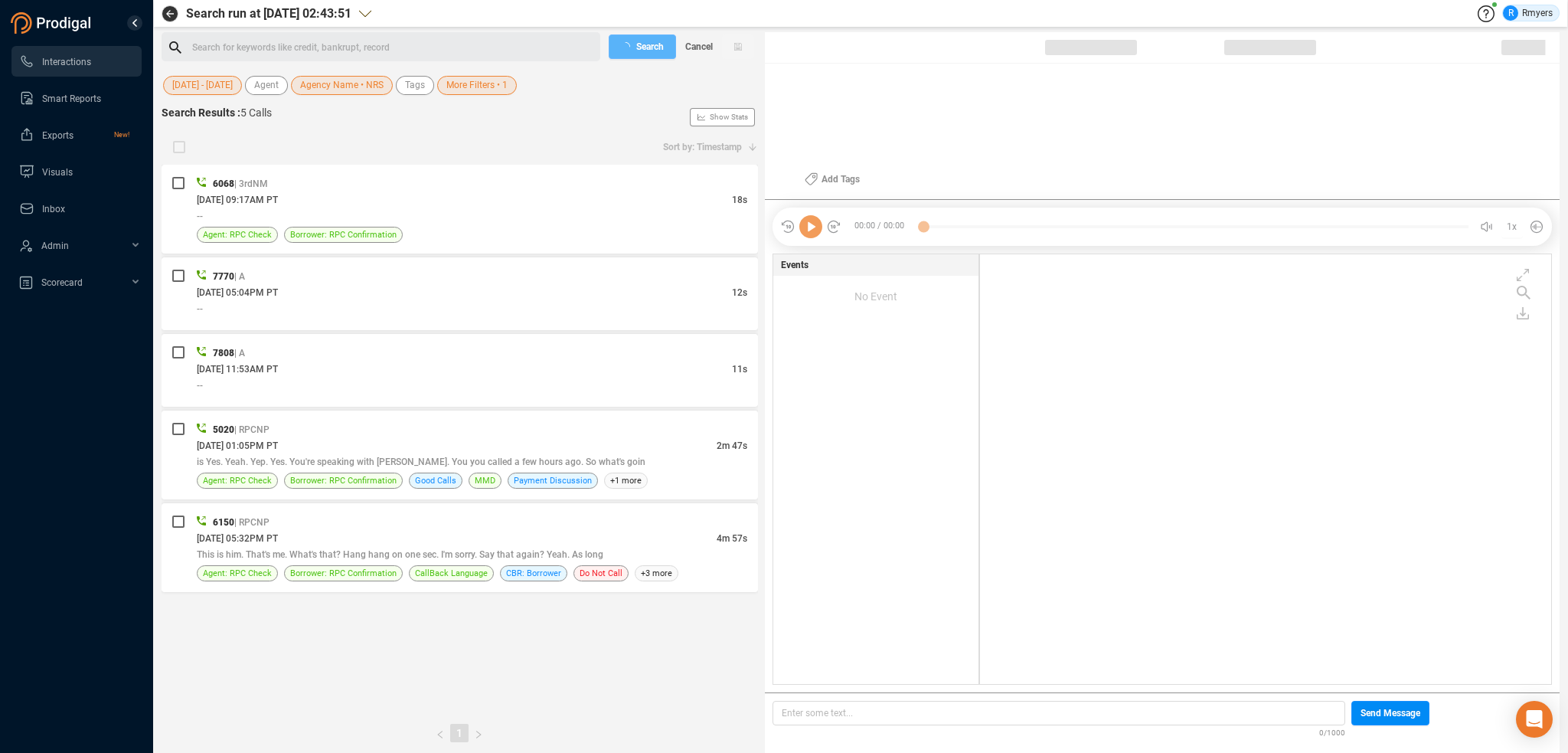
scroll to position [426, 563]
checkbox input "true"
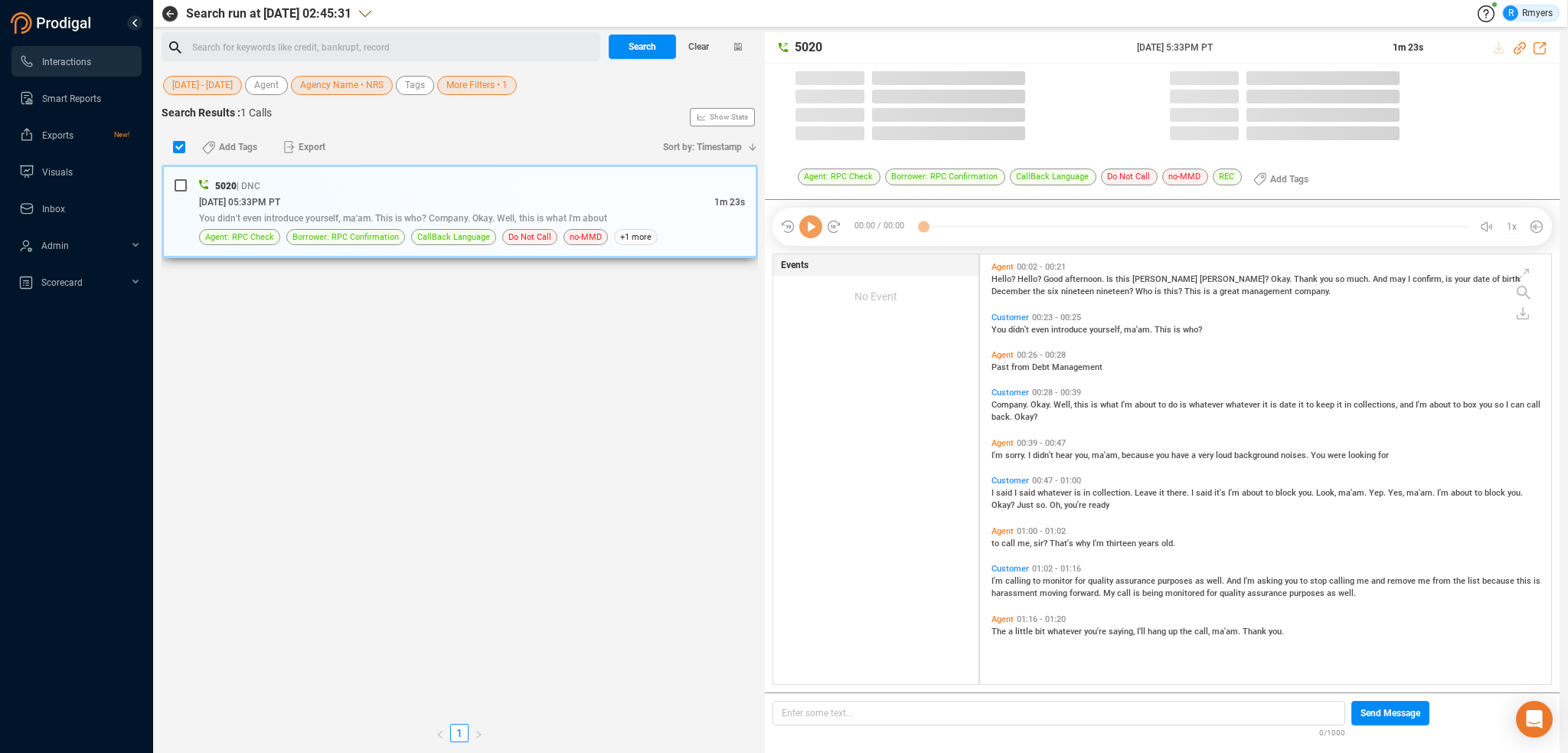
scroll to position [4, 8]
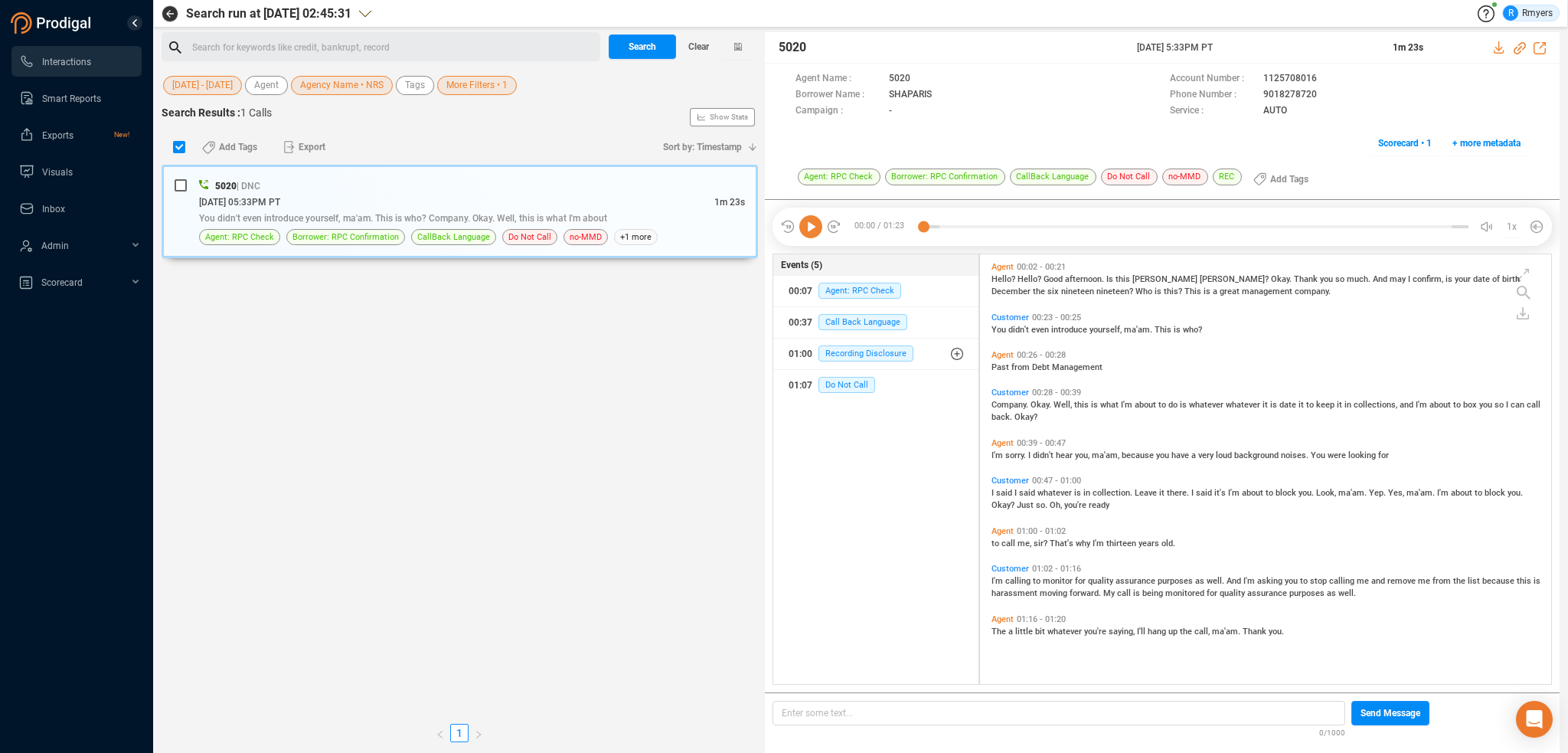
click at [271, 46] on div "Search for keywords like credit, bankrupt, record ﻿" at bounding box center [393, 47] width 403 height 23
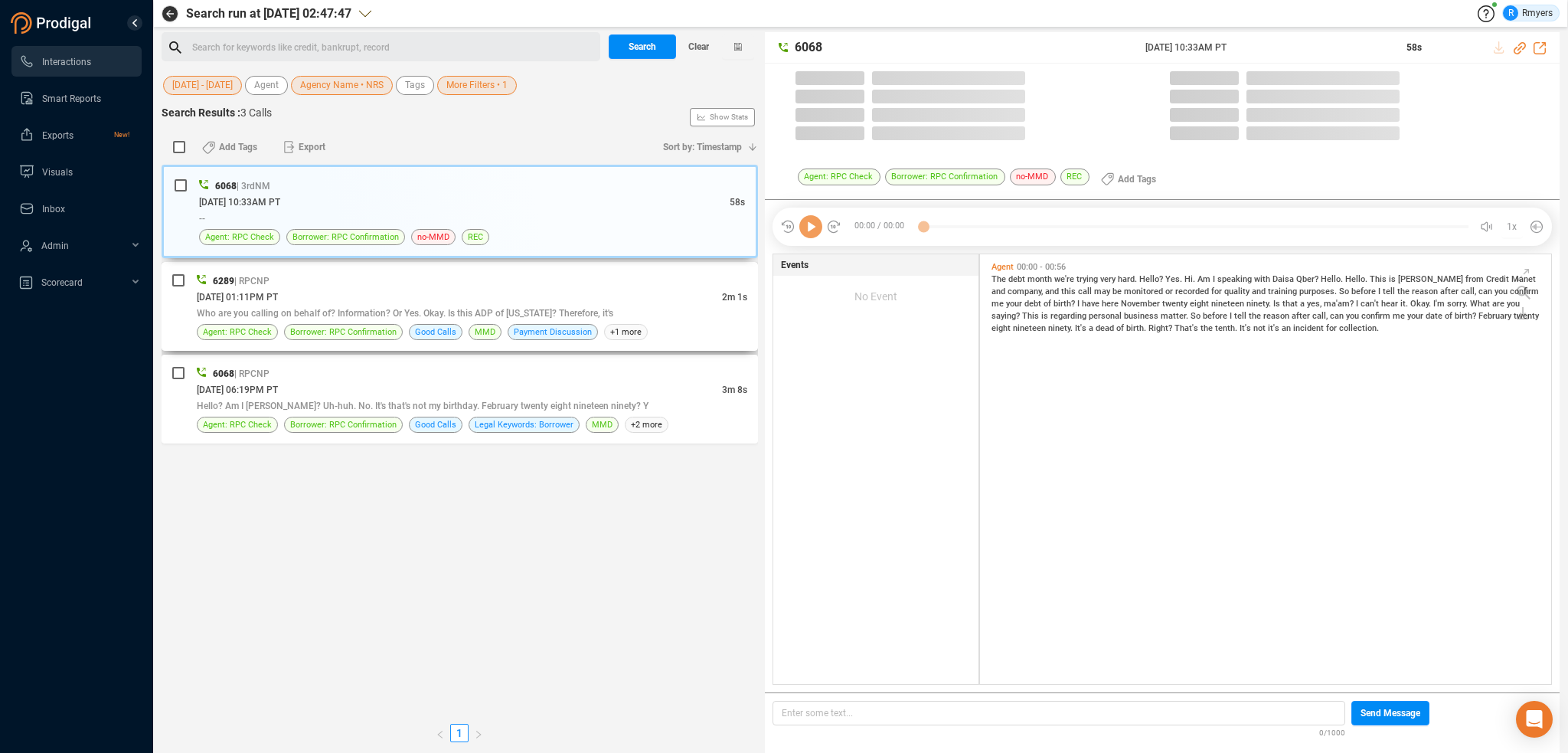
scroll to position [426, 563]
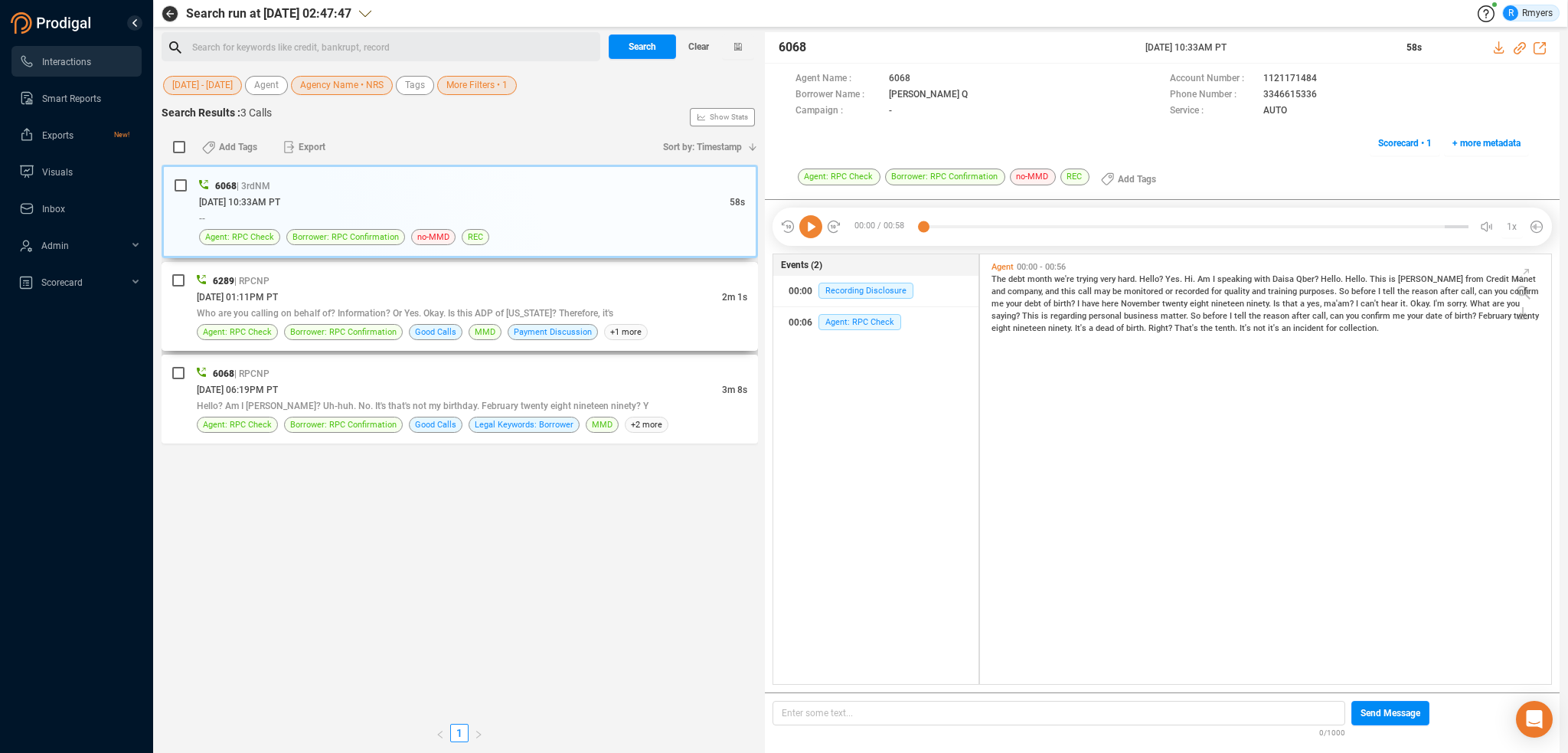
click at [278, 299] on span "06/16/2025 @ 01:11PM PT" at bounding box center [238, 297] width 82 height 11
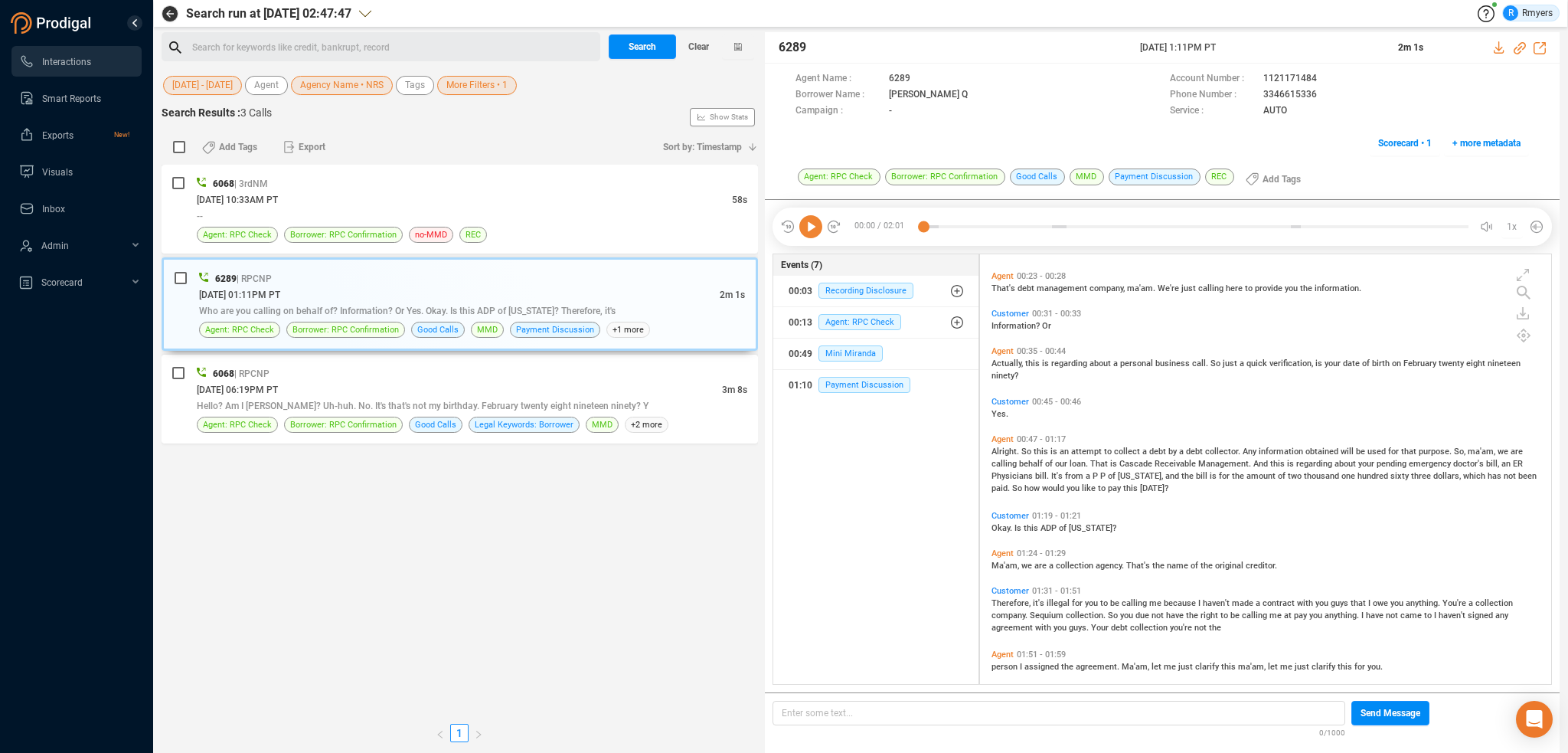
scroll to position [90, 0]
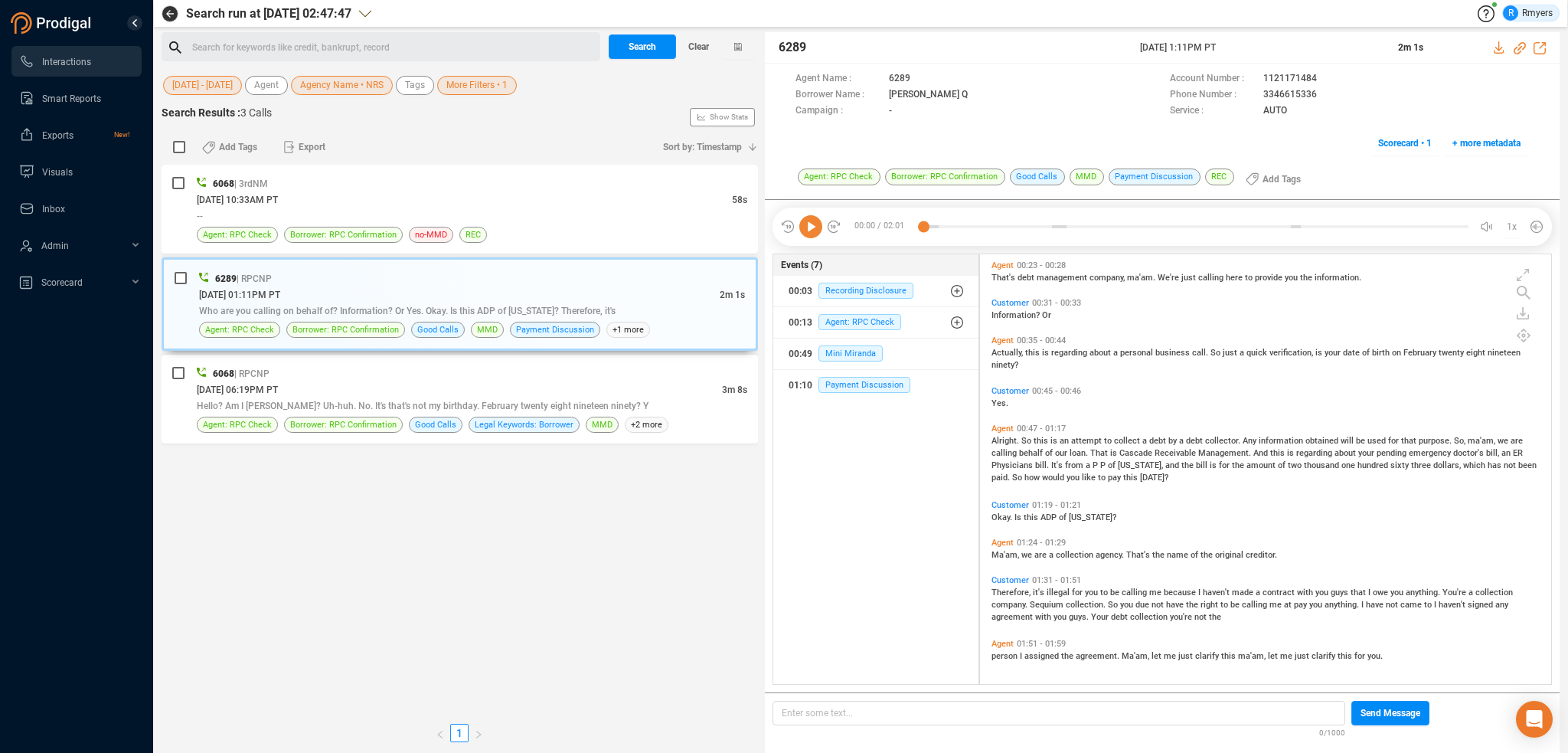
drag, startPoint x: 812, startPoint y: 227, endPoint x: 846, endPoint y: 251, distance: 41.6
click at [814, 227] on icon at bounding box center [810, 226] width 23 height 23
click at [400, 381] on div "06/13/2025 @ 06:19PM PT" at bounding box center [460, 389] width 526 height 16
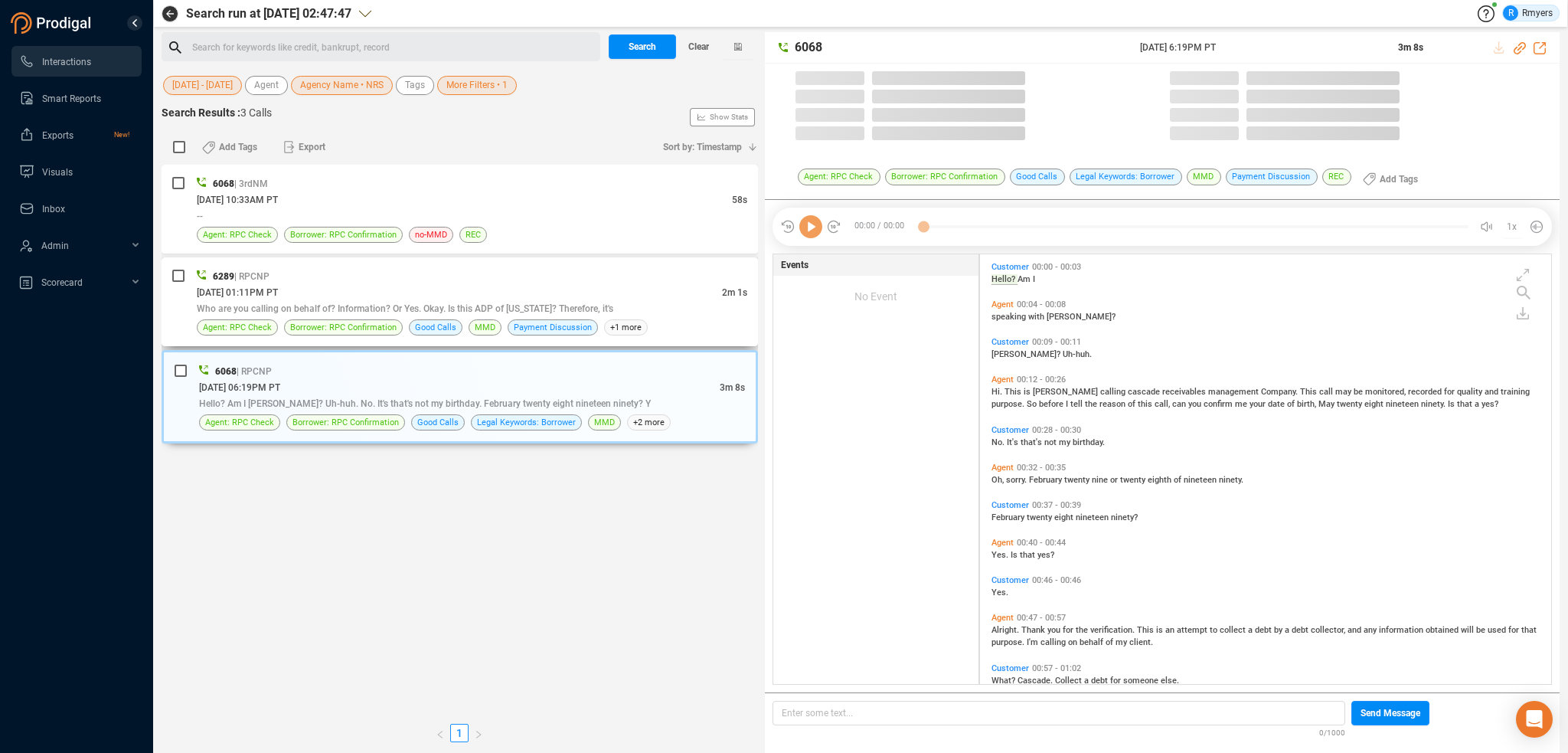
scroll to position [426, 563]
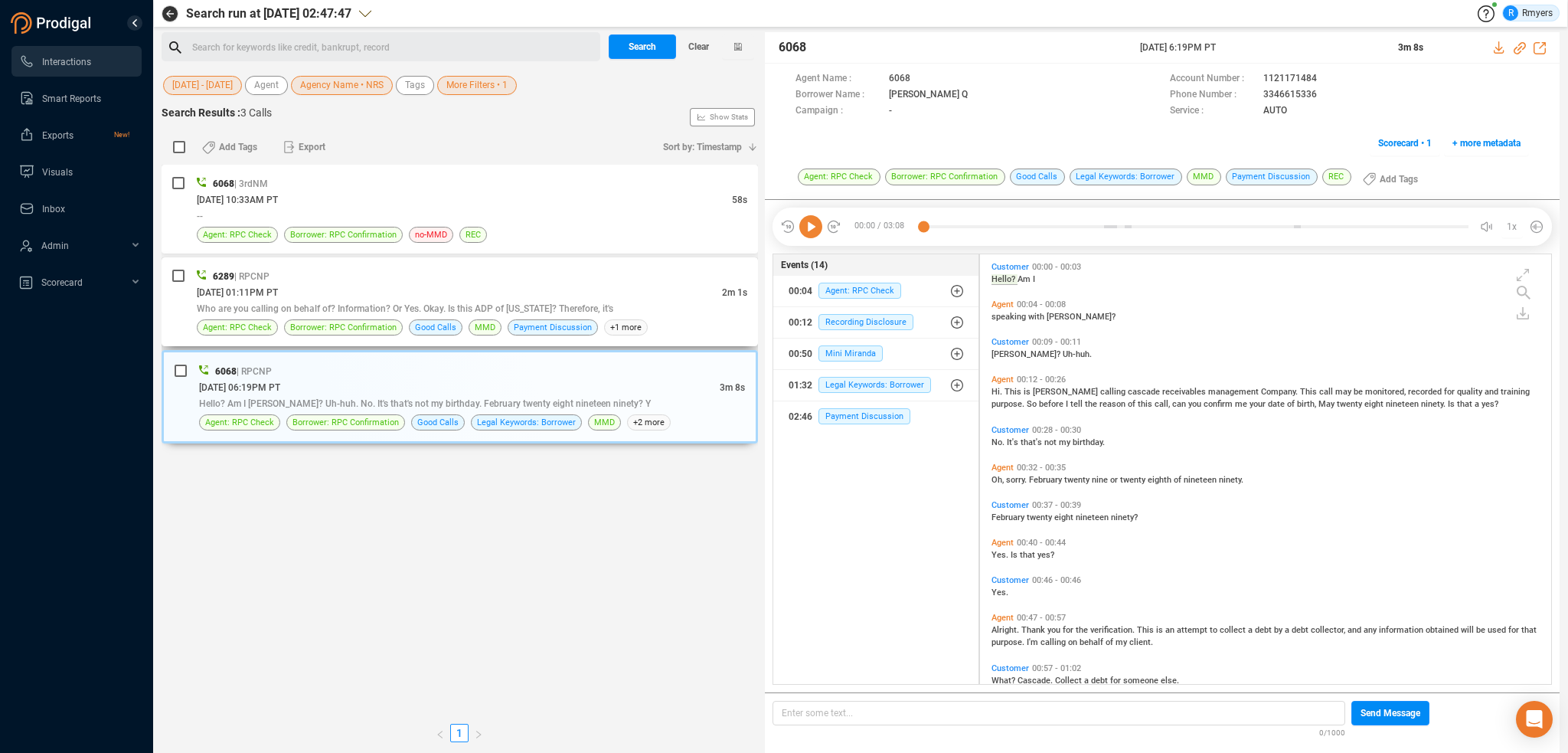
click at [407, 287] on div "06/16/2025 @ 01:11PM PT" at bounding box center [460, 292] width 526 height 16
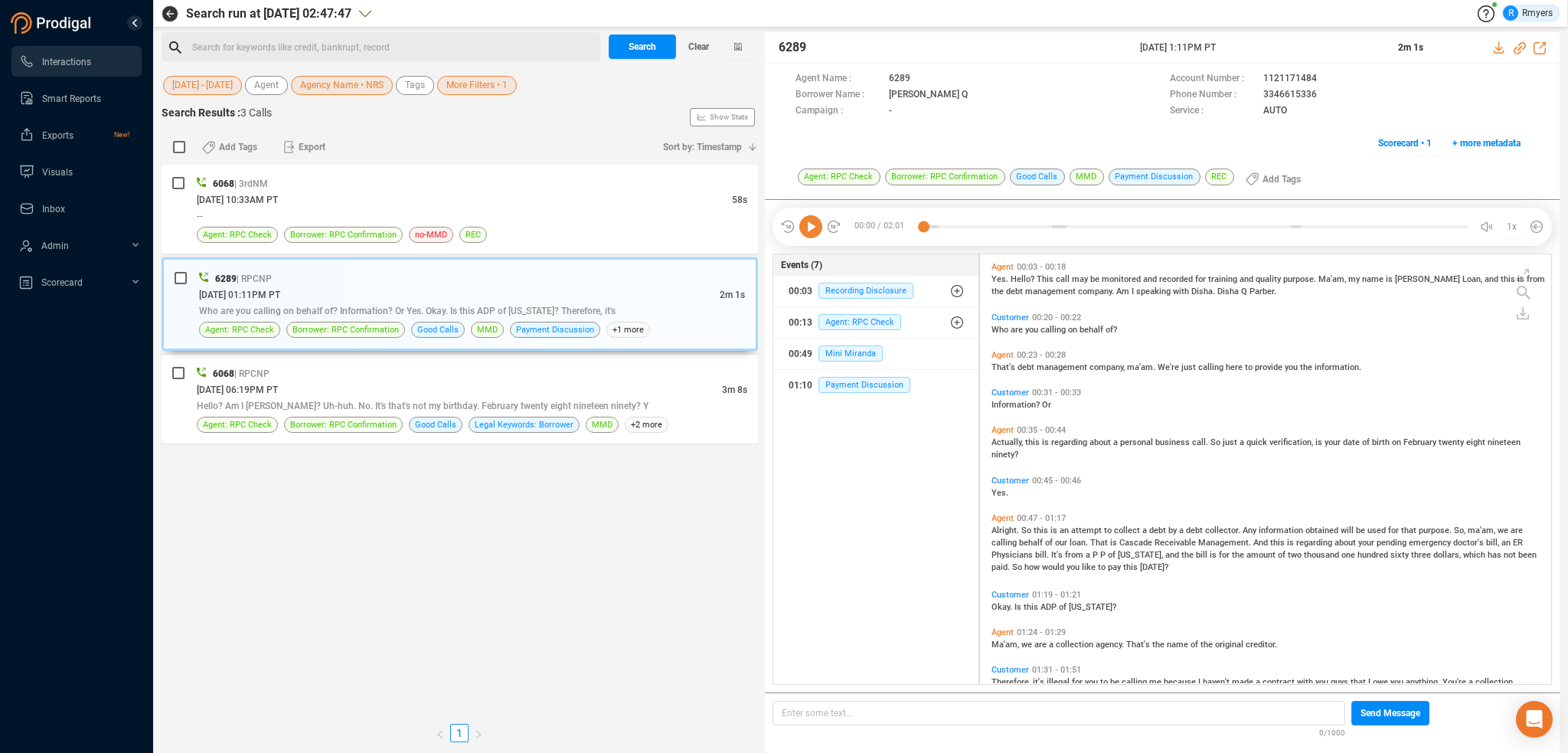
click at [816, 228] on icon at bounding box center [810, 226] width 23 height 23
click at [998, 334] on span "Who" at bounding box center [1001, 330] width 19 height 10
click at [1005, 406] on span "Information?" at bounding box center [1016, 405] width 51 height 10
click at [1008, 526] on span "Alright." at bounding box center [1007, 531] width 30 height 10
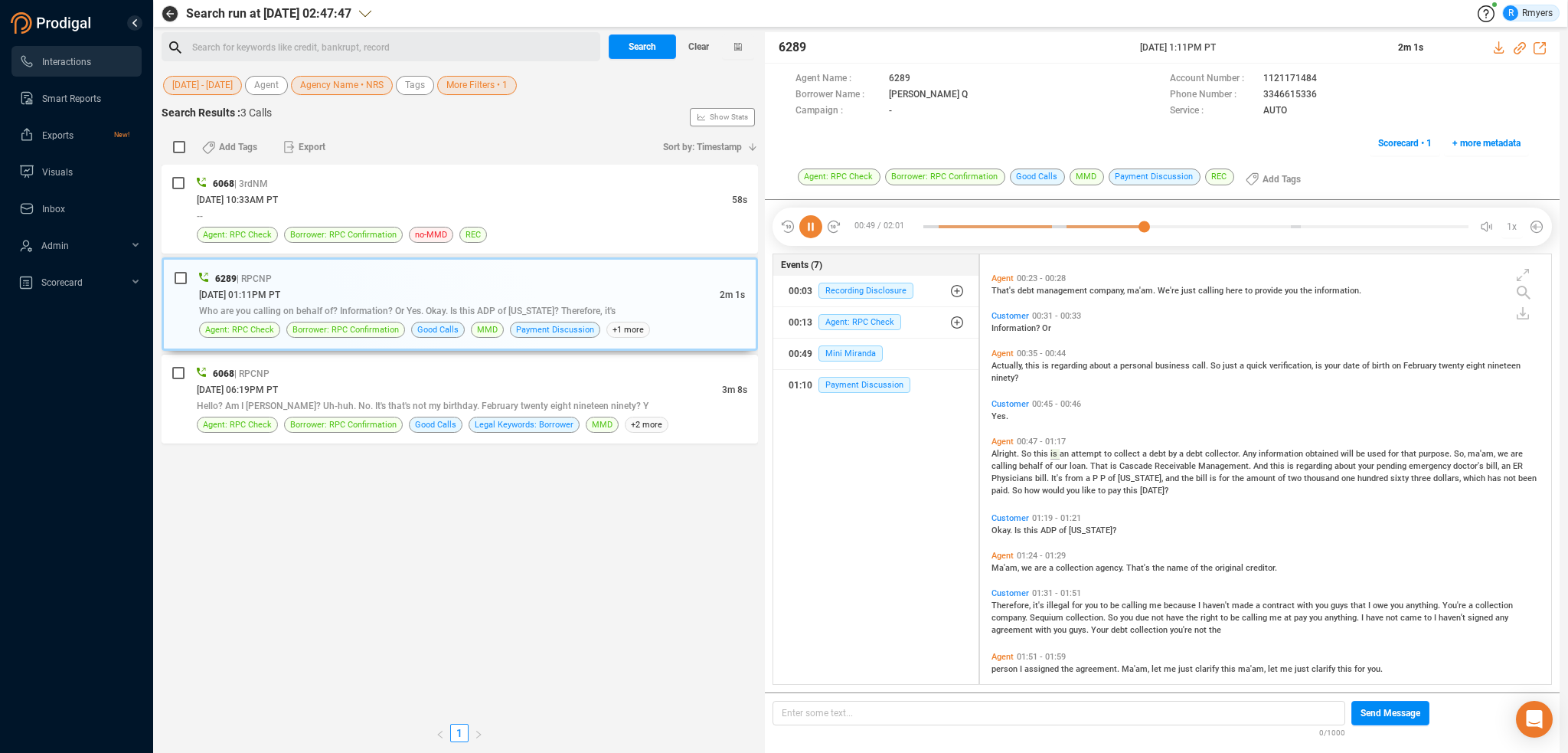
click at [1005, 529] on span "Okay." at bounding box center [1003, 531] width 23 height 10
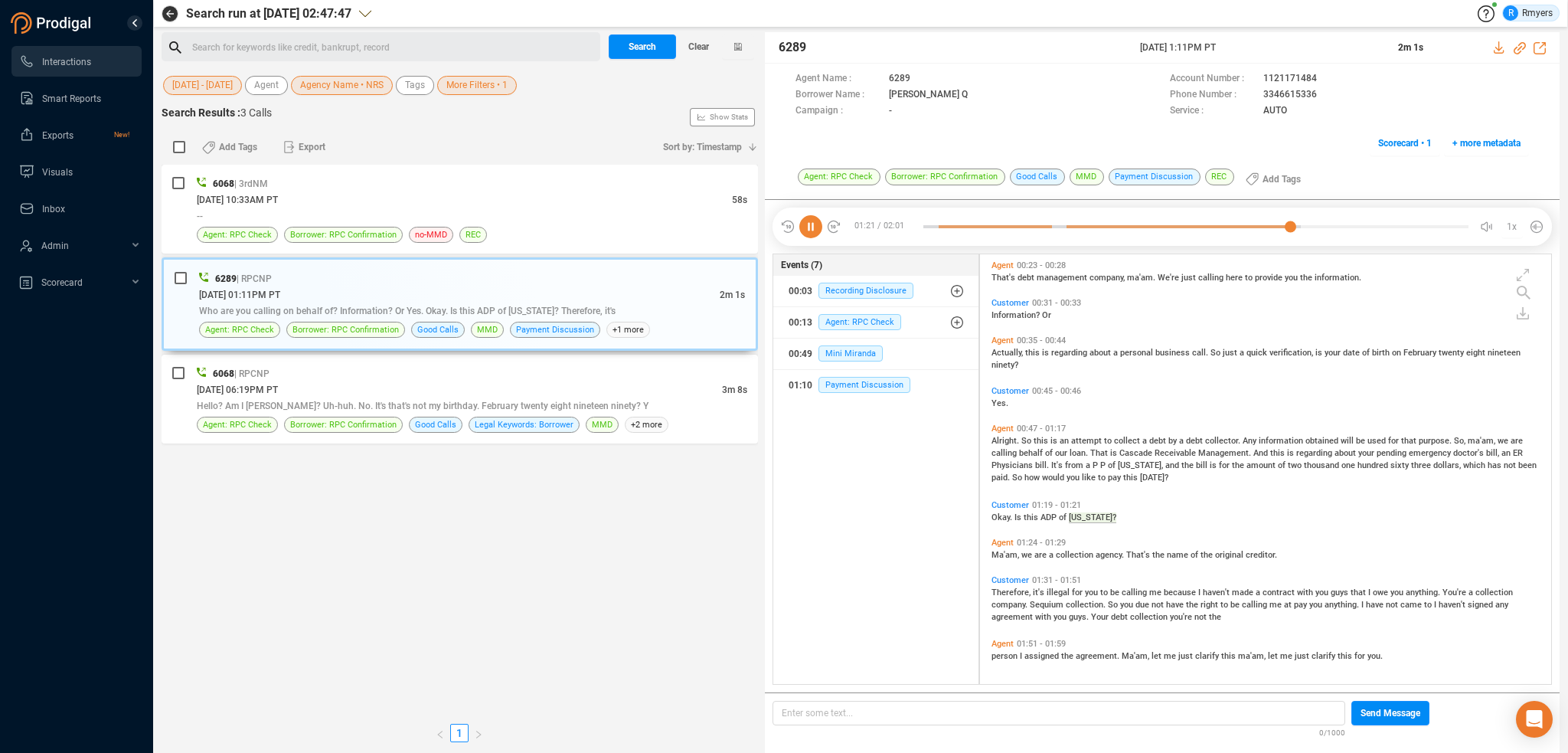
click at [1007, 589] on span "Therefore," at bounding box center [1012, 593] width 42 height 10
click at [446, 397] on div "Hello? Am I Daisy? Uh-huh. No. It's that's not my birthday. February twenty eig…" at bounding box center [472, 405] width 551 height 16
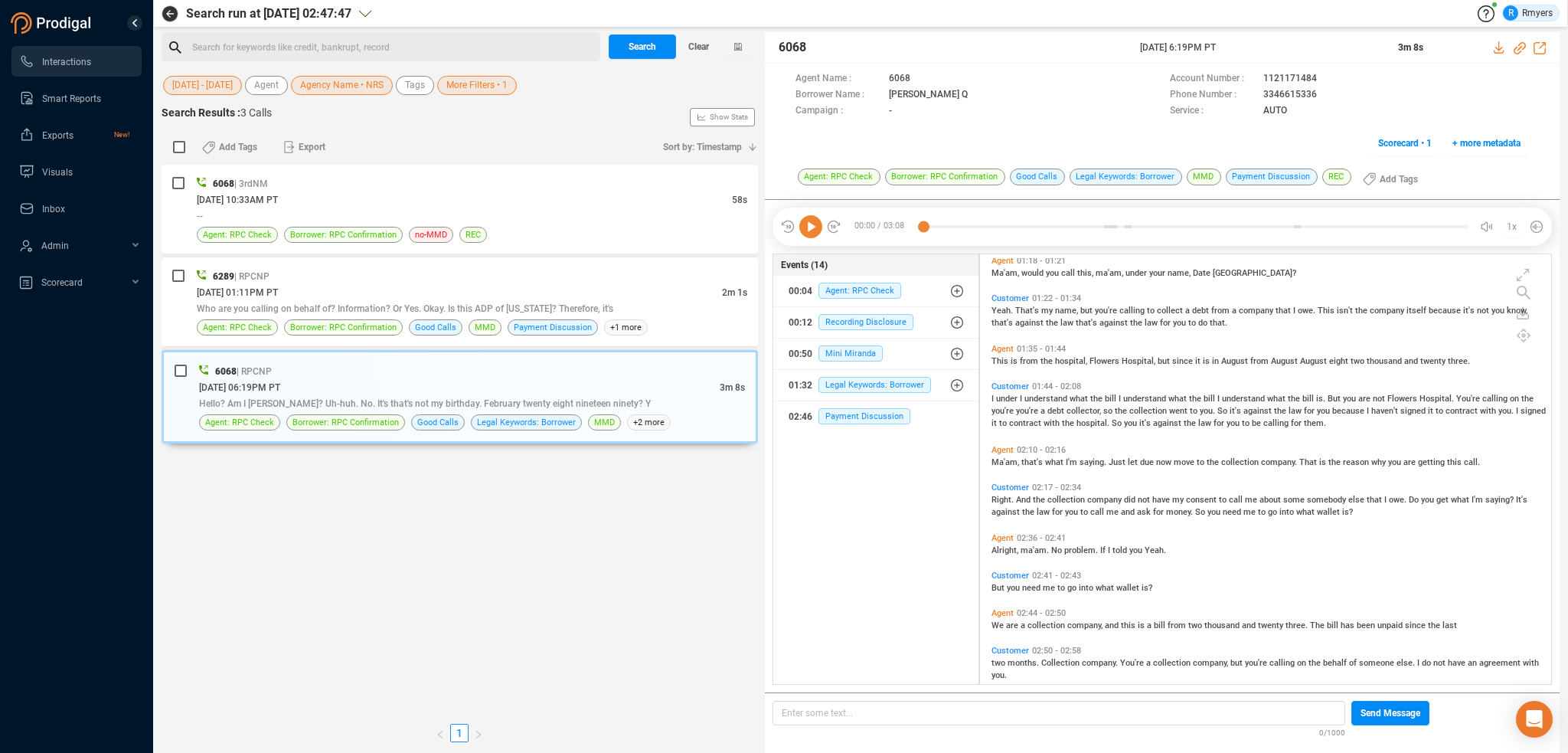
scroll to position [652, 0]
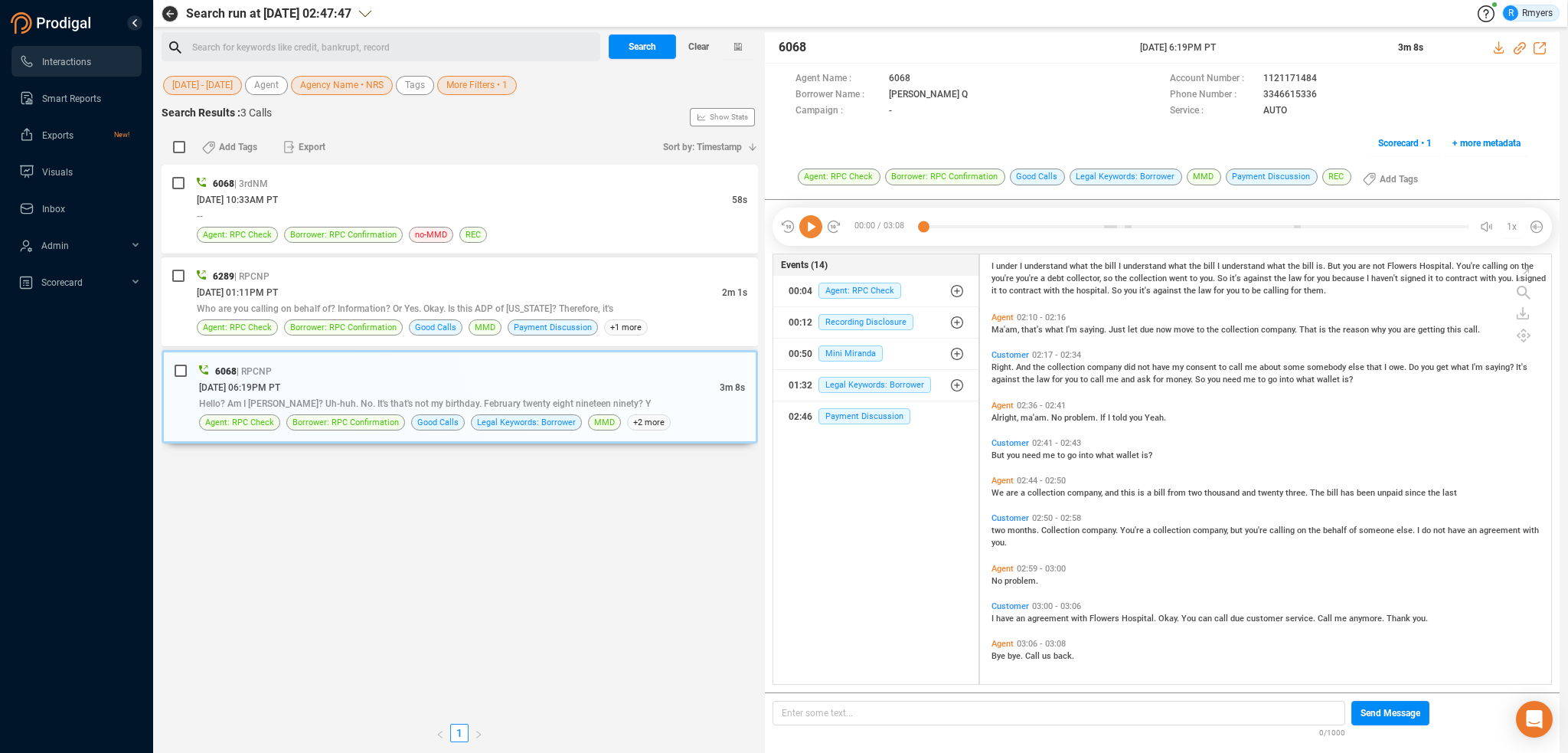
click at [314, 38] on div "Search for keywords like credit, bankrupt, record ﻿" at bounding box center [393, 47] width 403 height 23
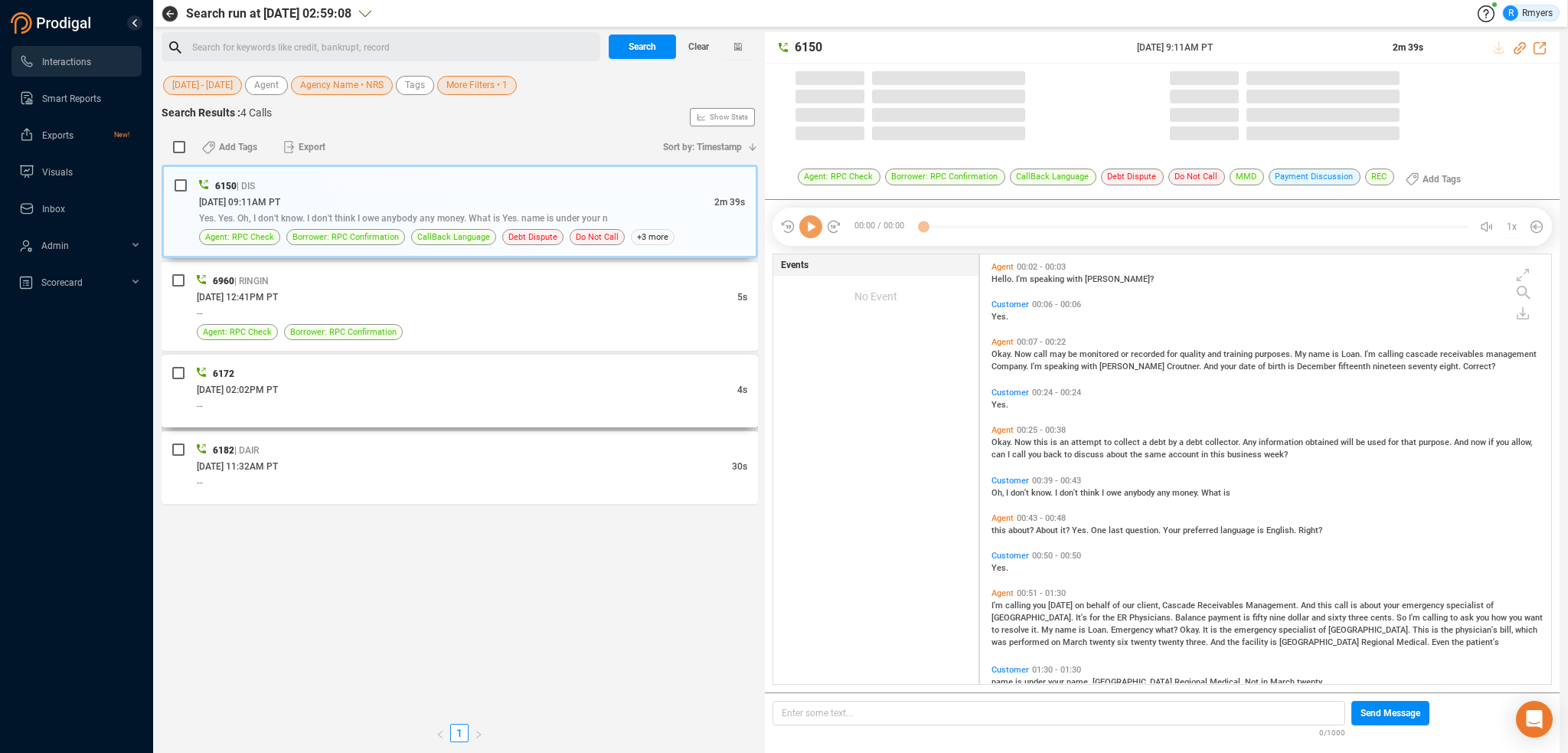
scroll to position [426, 563]
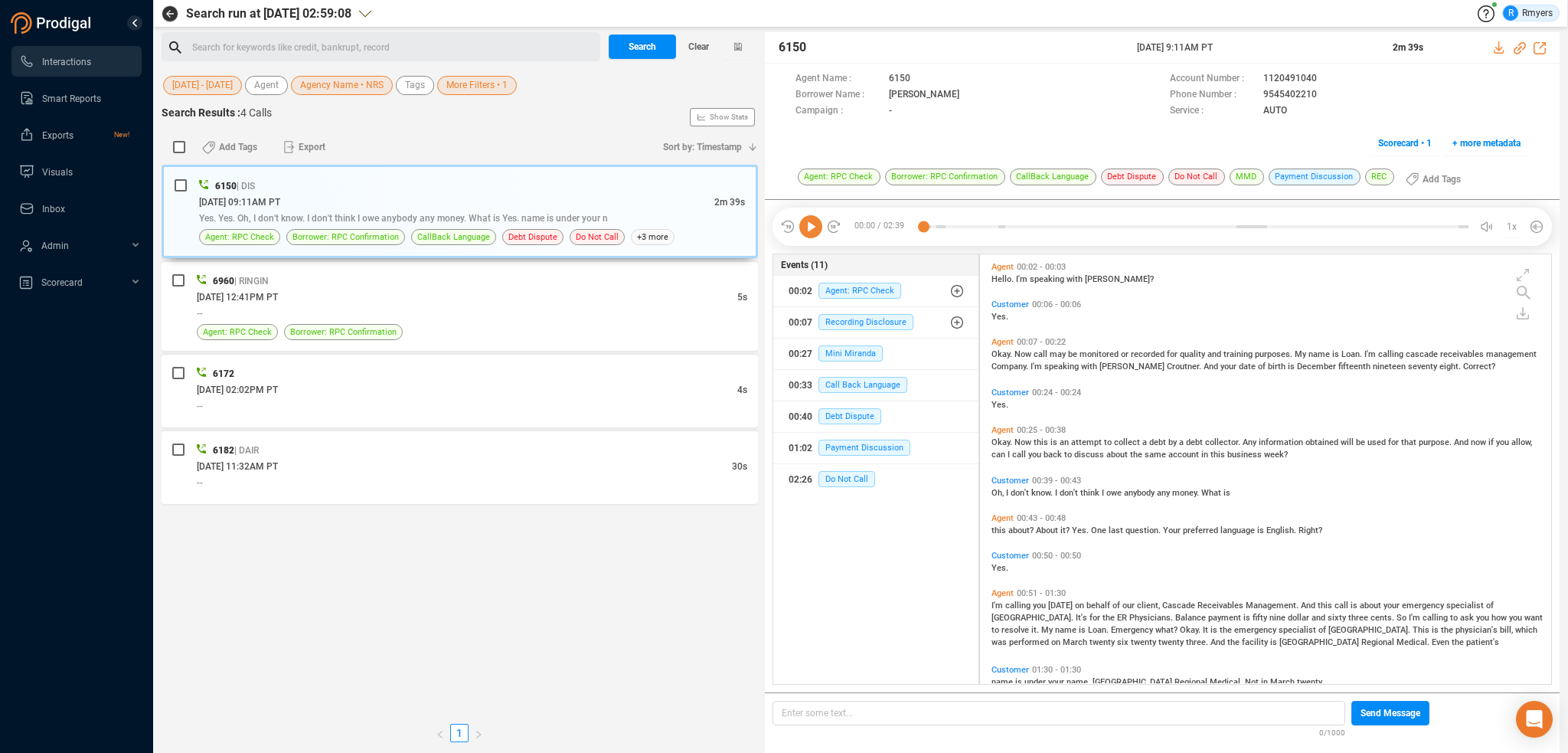
click at [249, 44] on div "Search for keywords like credit, bankrupt, record ﻿" at bounding box center [393, 47] width 403 height 23
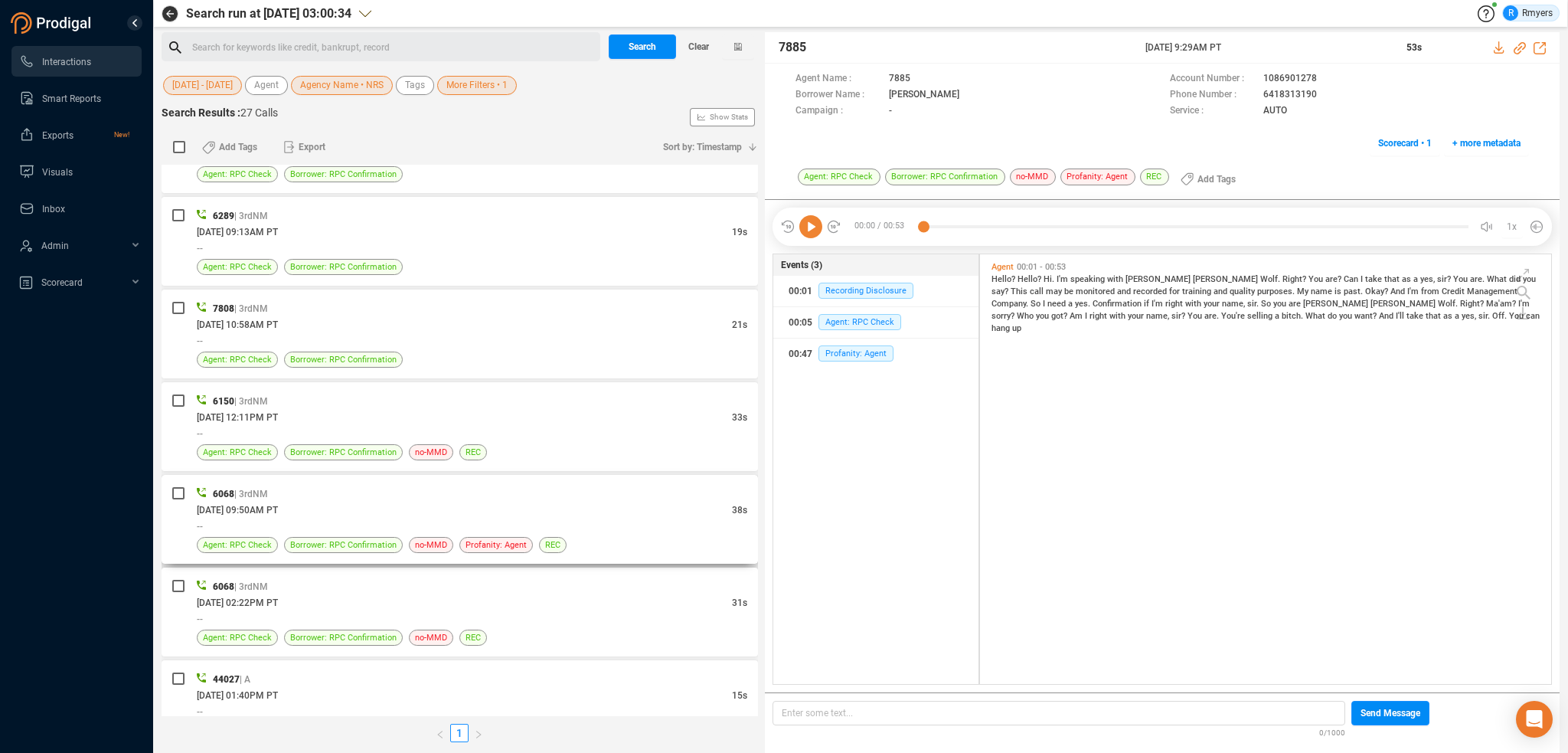
scroll to position [1653, 0]
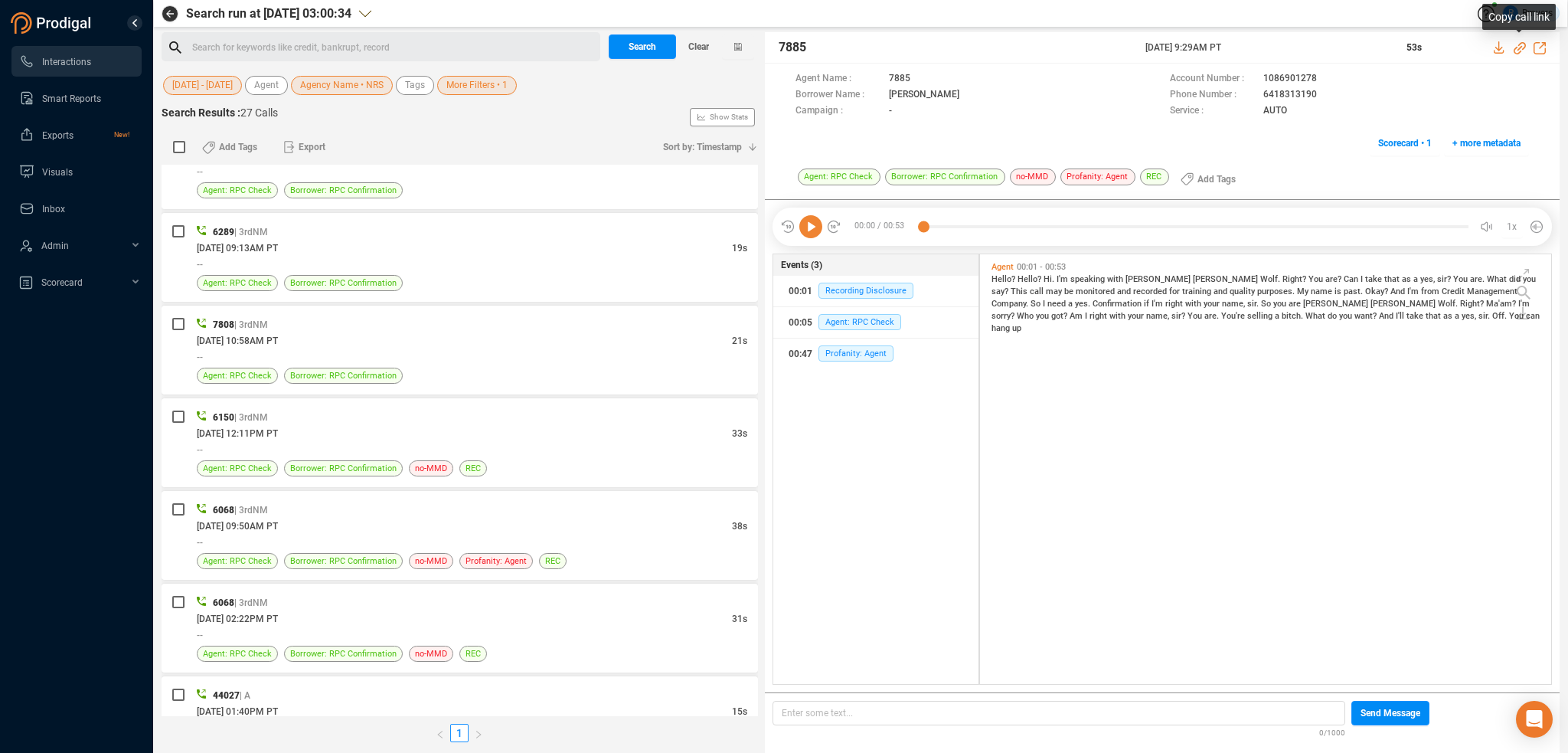
drag, startPoint x: 1520, startPoint y: 48, endPoint x: 560, endPoint y: 400, distance: 1022.5
click at [1518, 48] on icon at bounding box center [1520, 48] width 12 height 12
drag, startPoint x: 1143, startPoint y: 42, endPoint x: 1276, endPoint y: 45, distance: 133.0
click at [1276, 45] on div "7885 21 Aug 2025 @ 9:29AM PT 53s" at bounding box center [1162, 48] width 794 height 32
copy div "21 Aug 2025 @ 9:29AM PT"
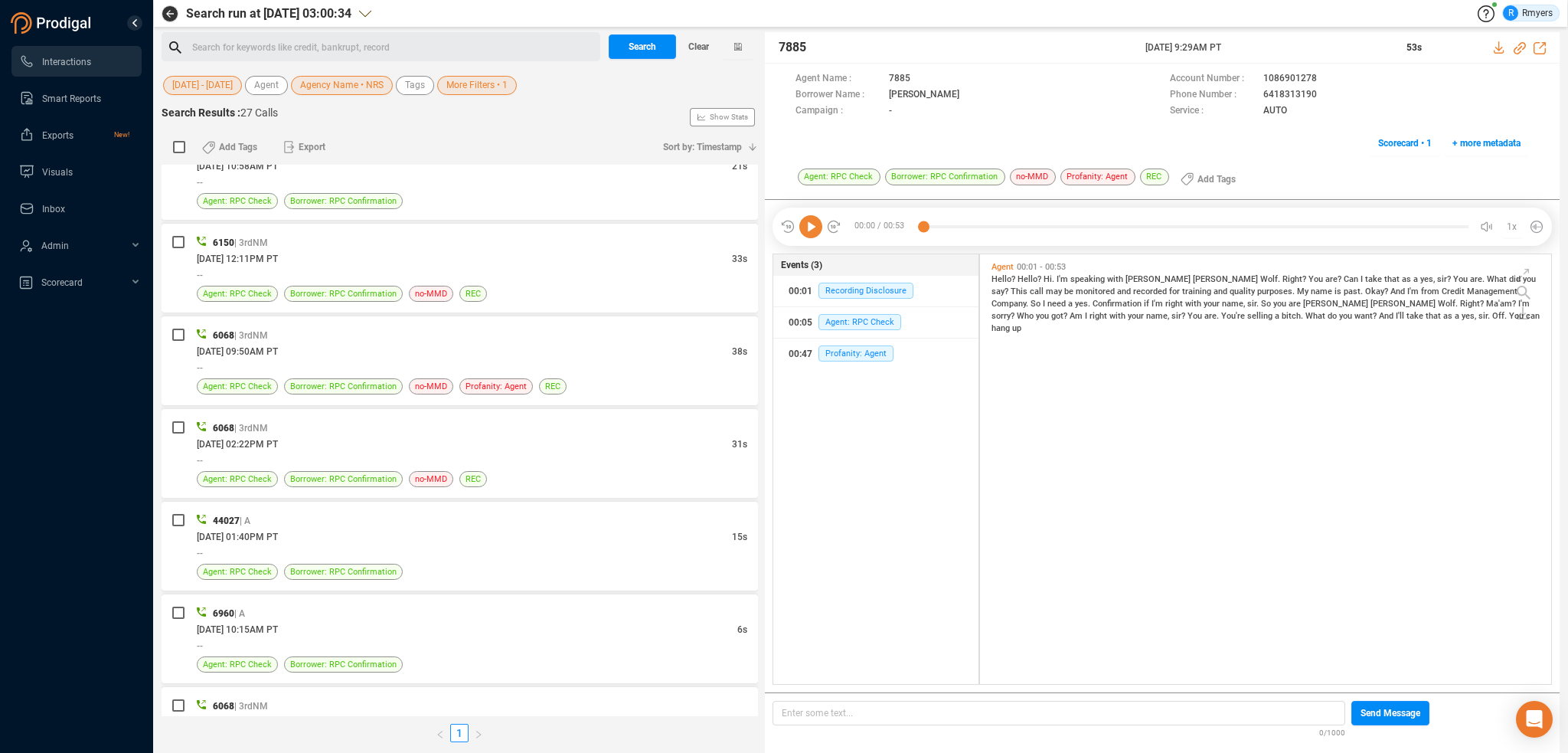
scroll to position [1730, 0]
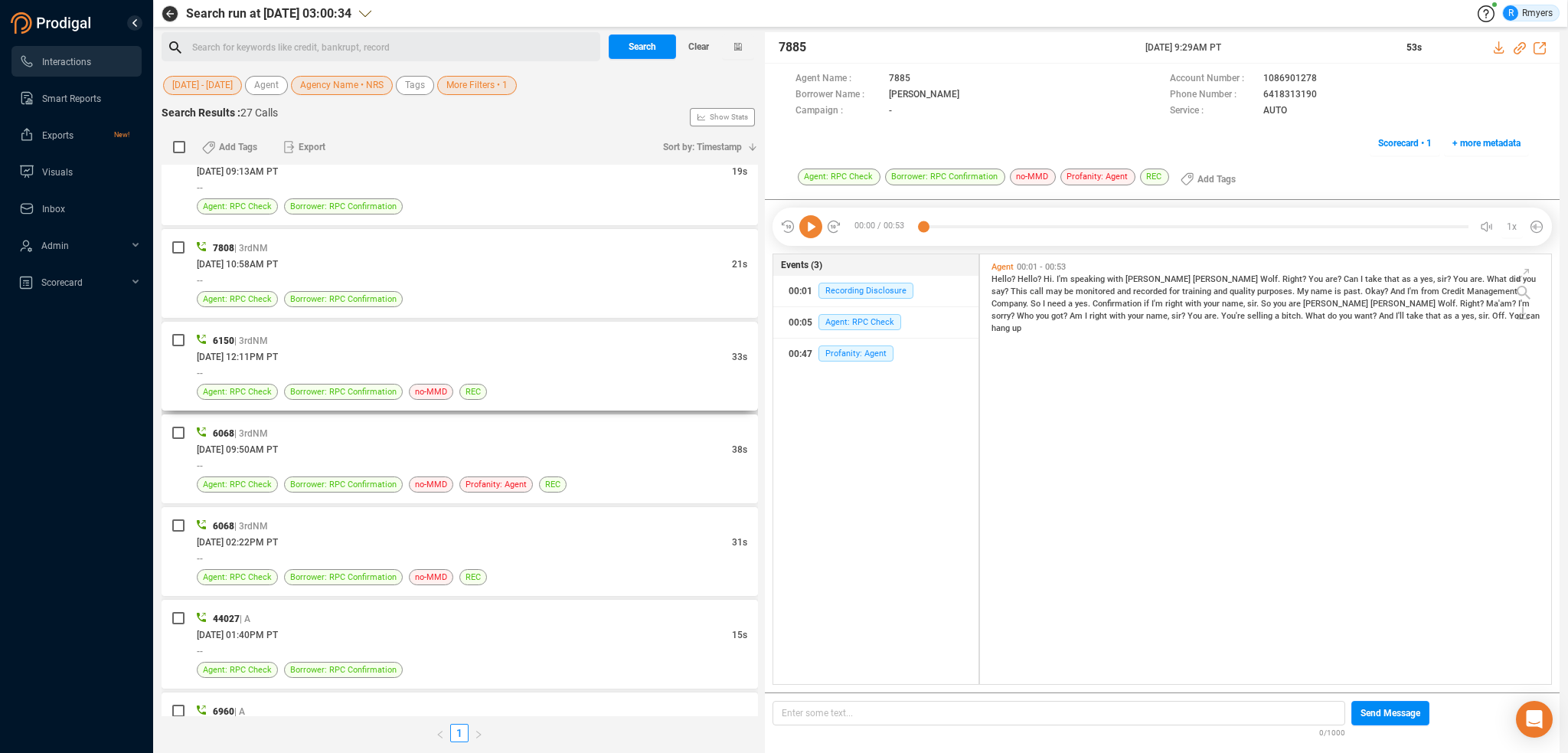
click at [390, 372] on div "--" at bounding box center [472, 373] width 551 height 16
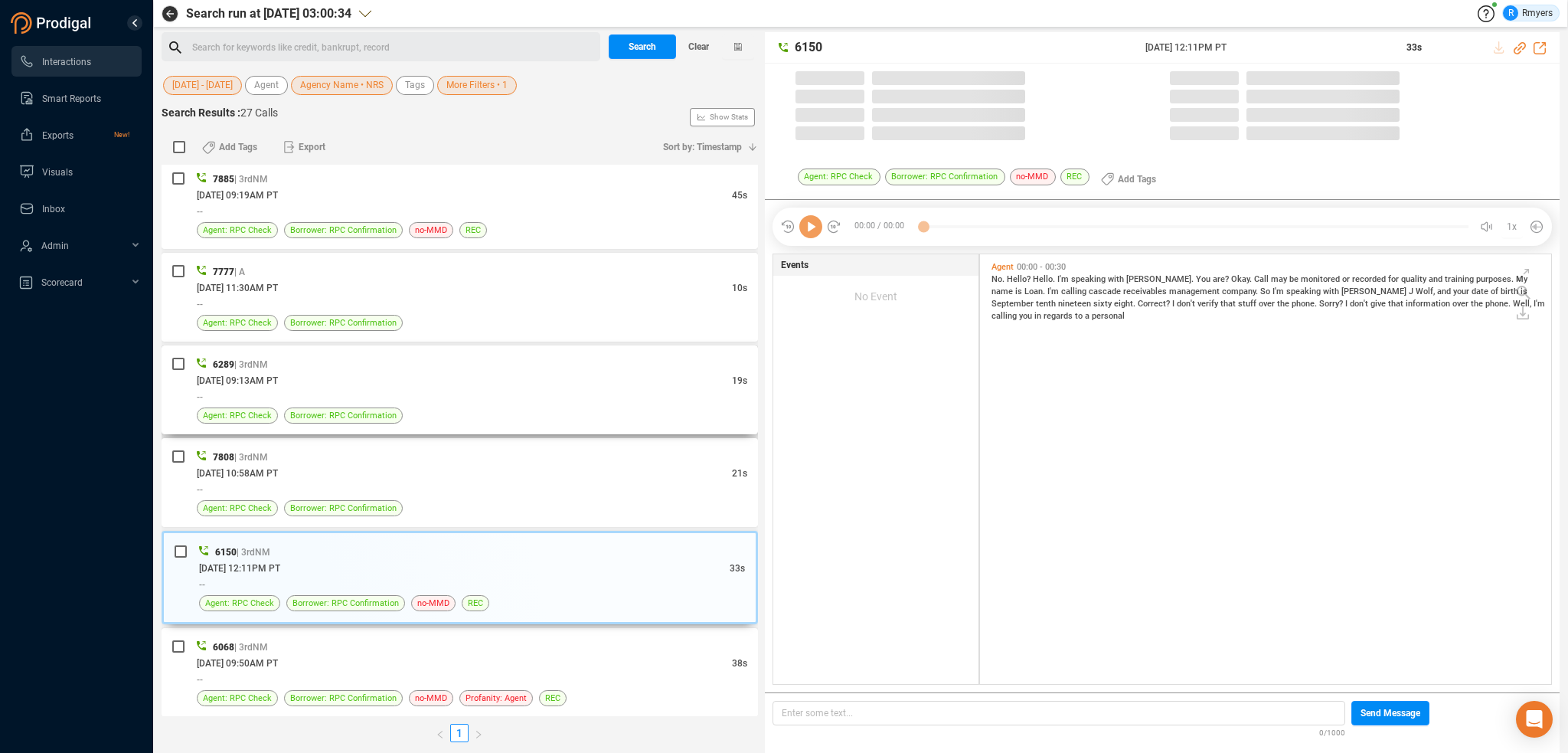
scroll to position [1496, 0]
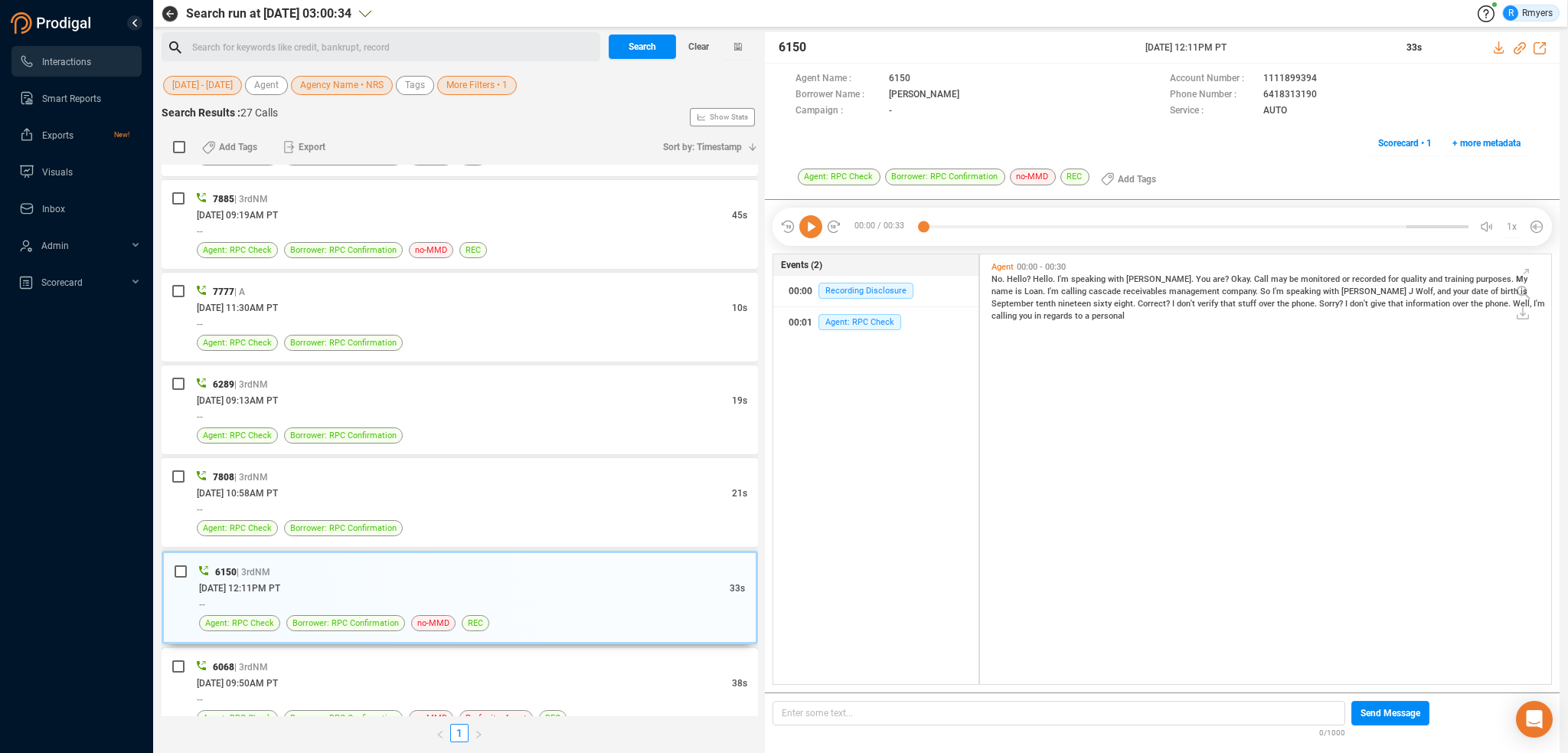
click at [403, 675] on div "06/16/2025 @ 09:50AM PT" at bounding box center [465, 683] width 536 height 16
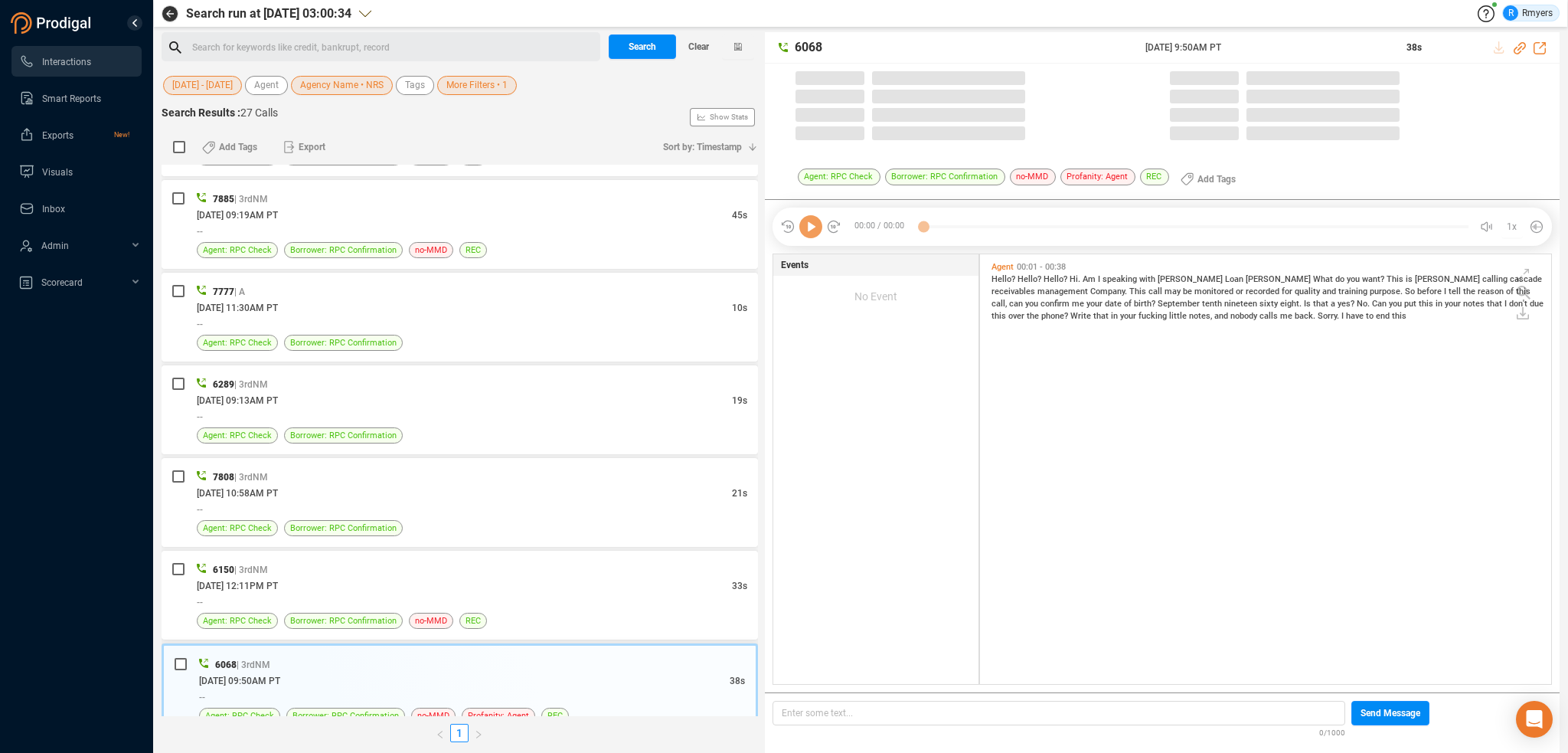
scroll to position [426, 563]
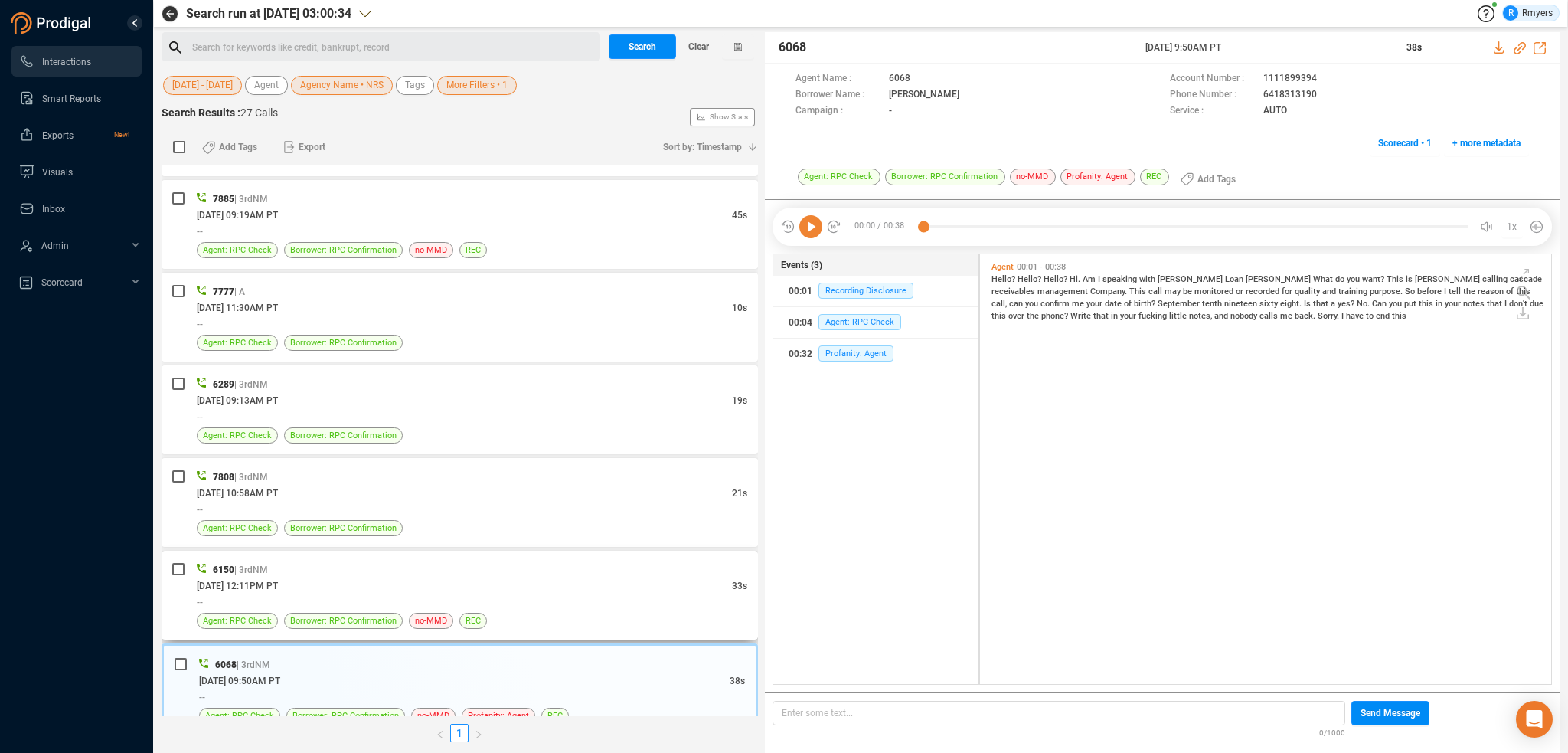
click at [386, 583] on div "06/17/2025 @ 12:11PM PT" at bounding box center [465, 586] width 536 height 16
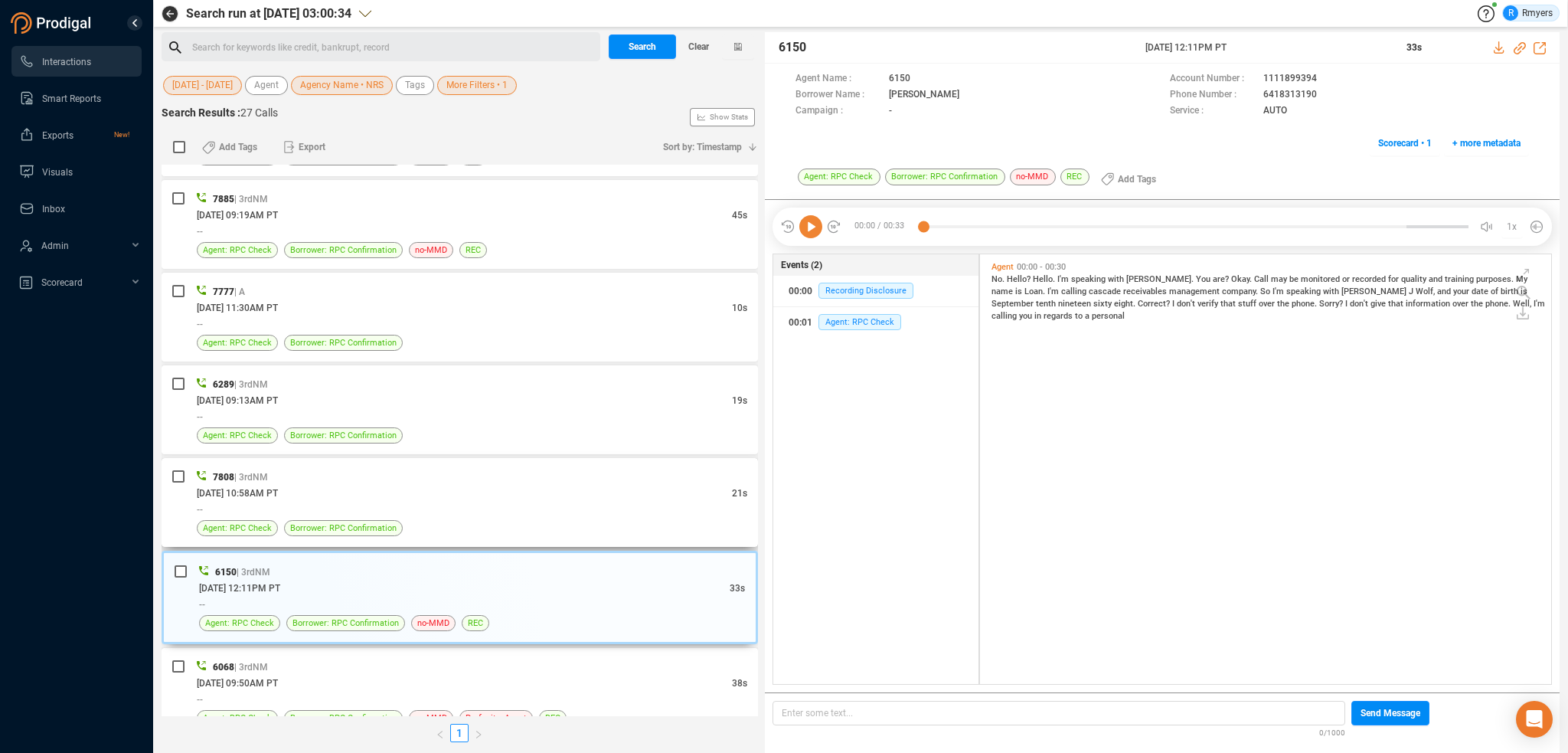
click at [391, 491] on div "06/18/2025 @ 10:58AM PT" at bounding box center [465, 493] width 536 height 16
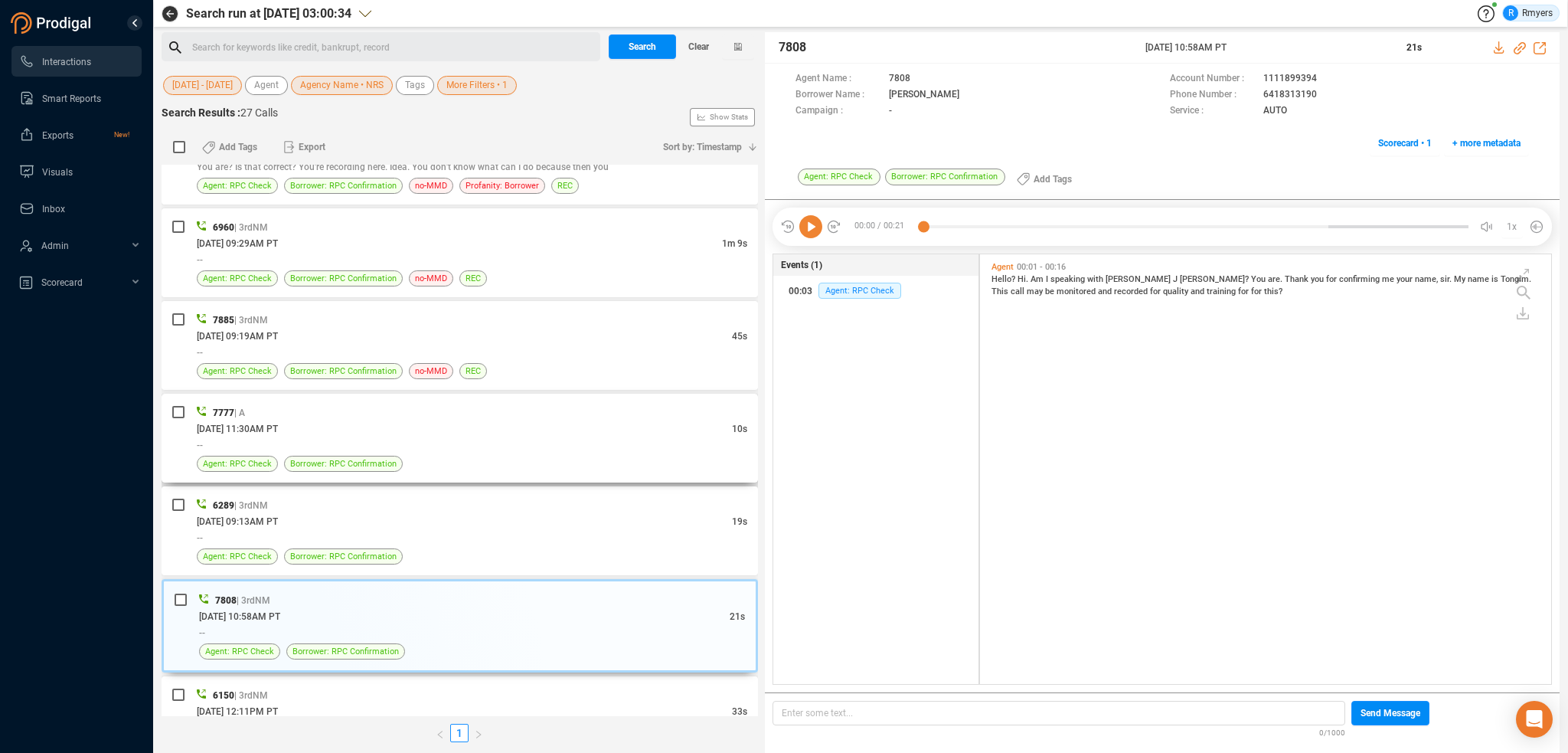
scroll to position [1344, 0]
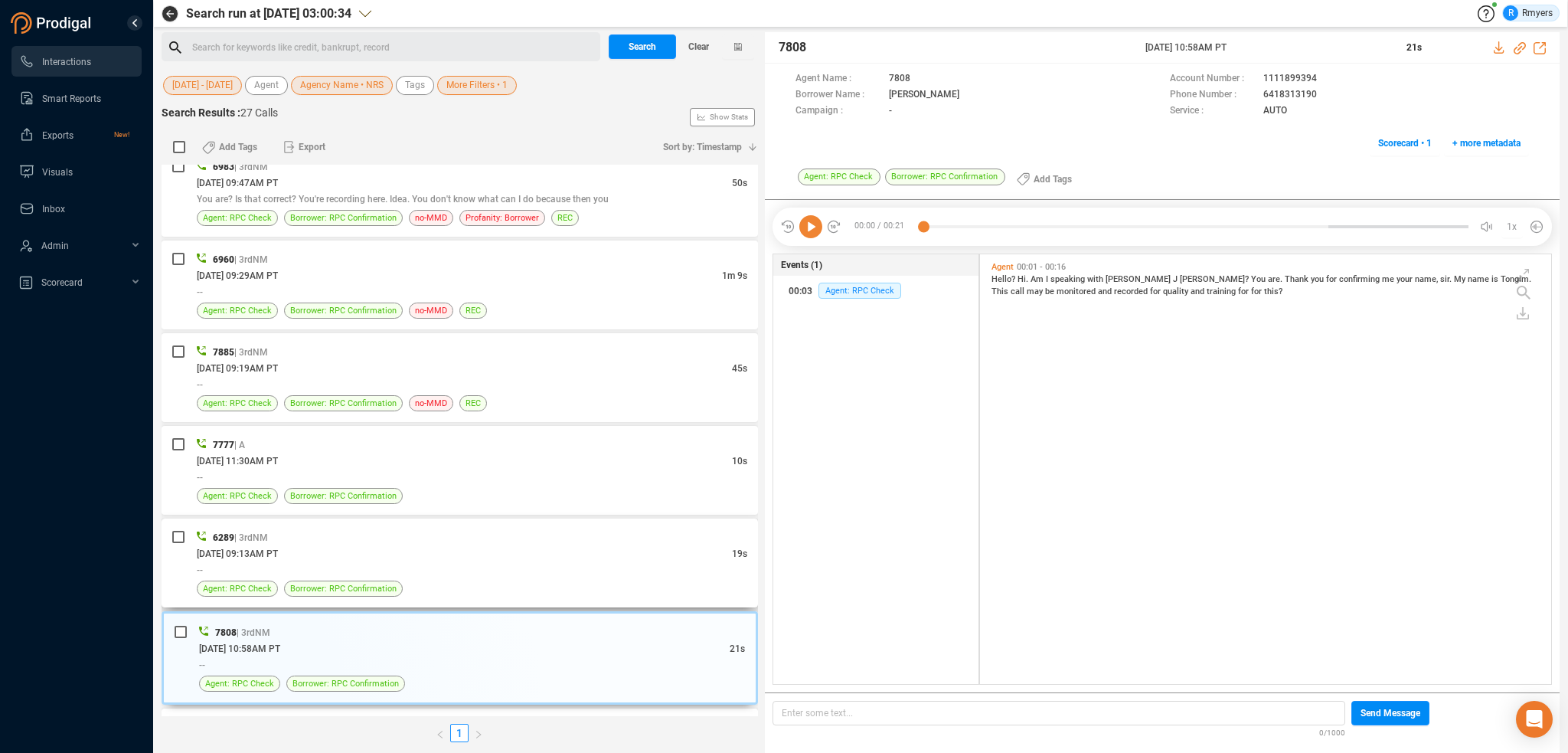
click at [370, 563] on div "--" at bounding box center [472, 570] width 551 height 16
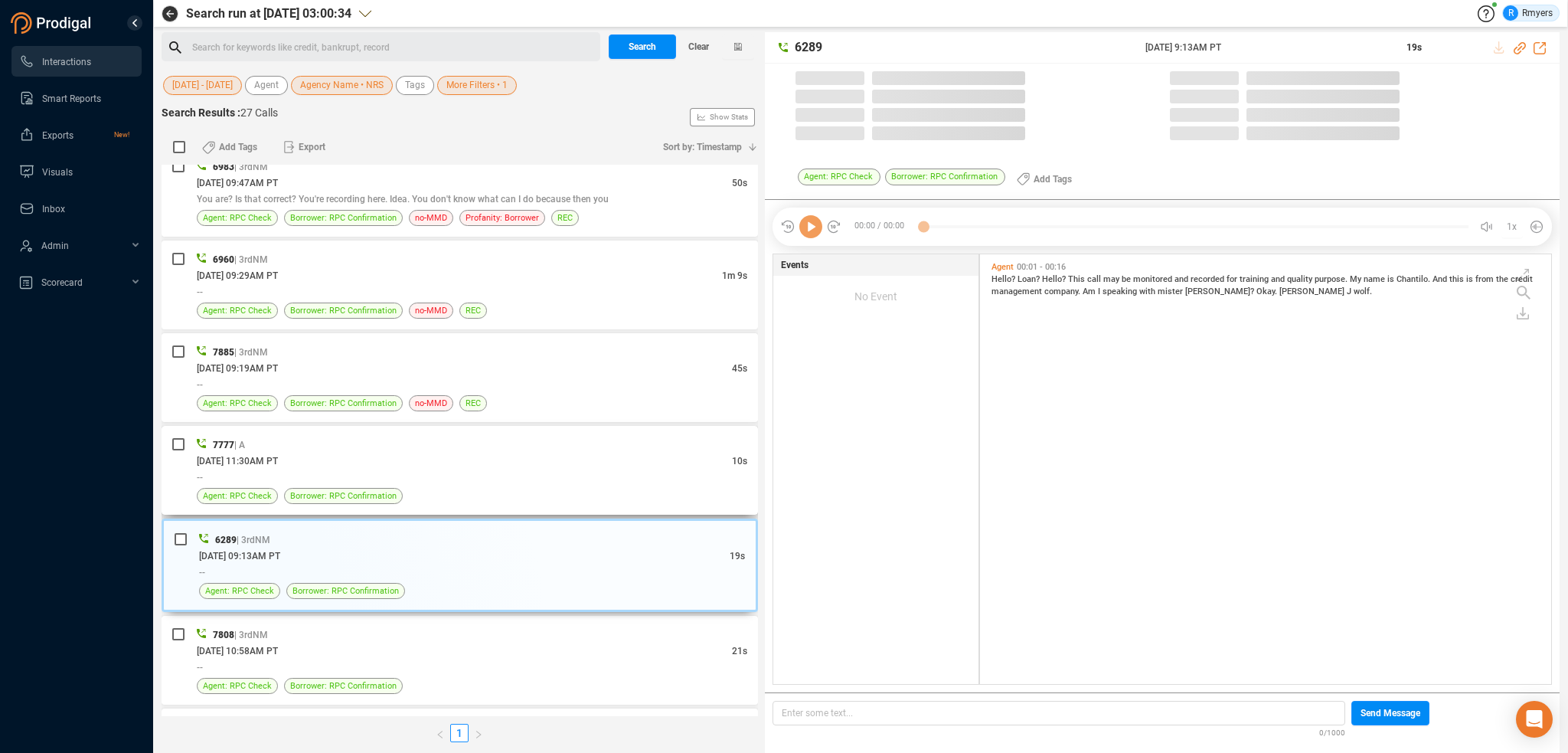
scroll to position [426, 563]
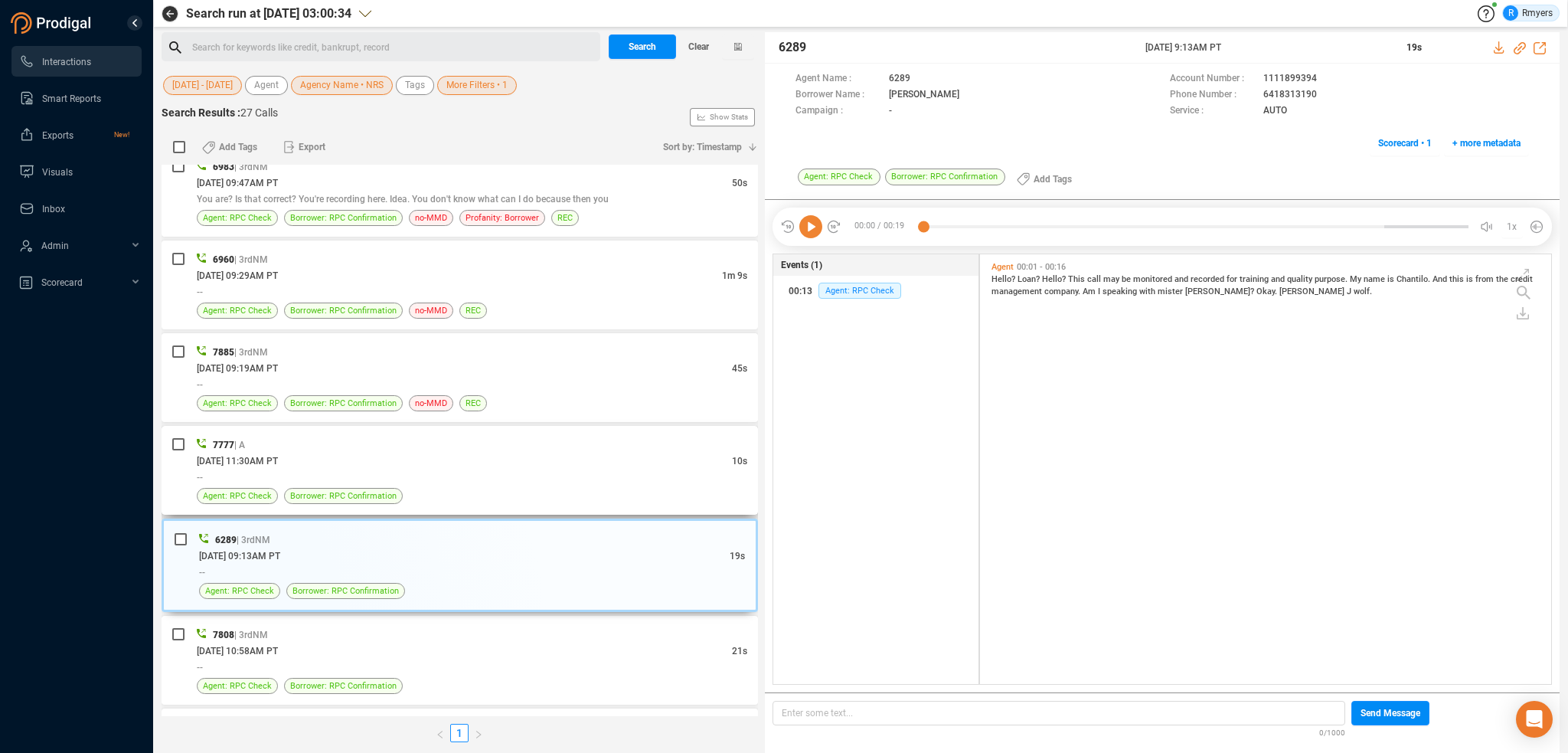
click at [402, 471] on div "--" at bounding box center [472, 477] width 551 height 16
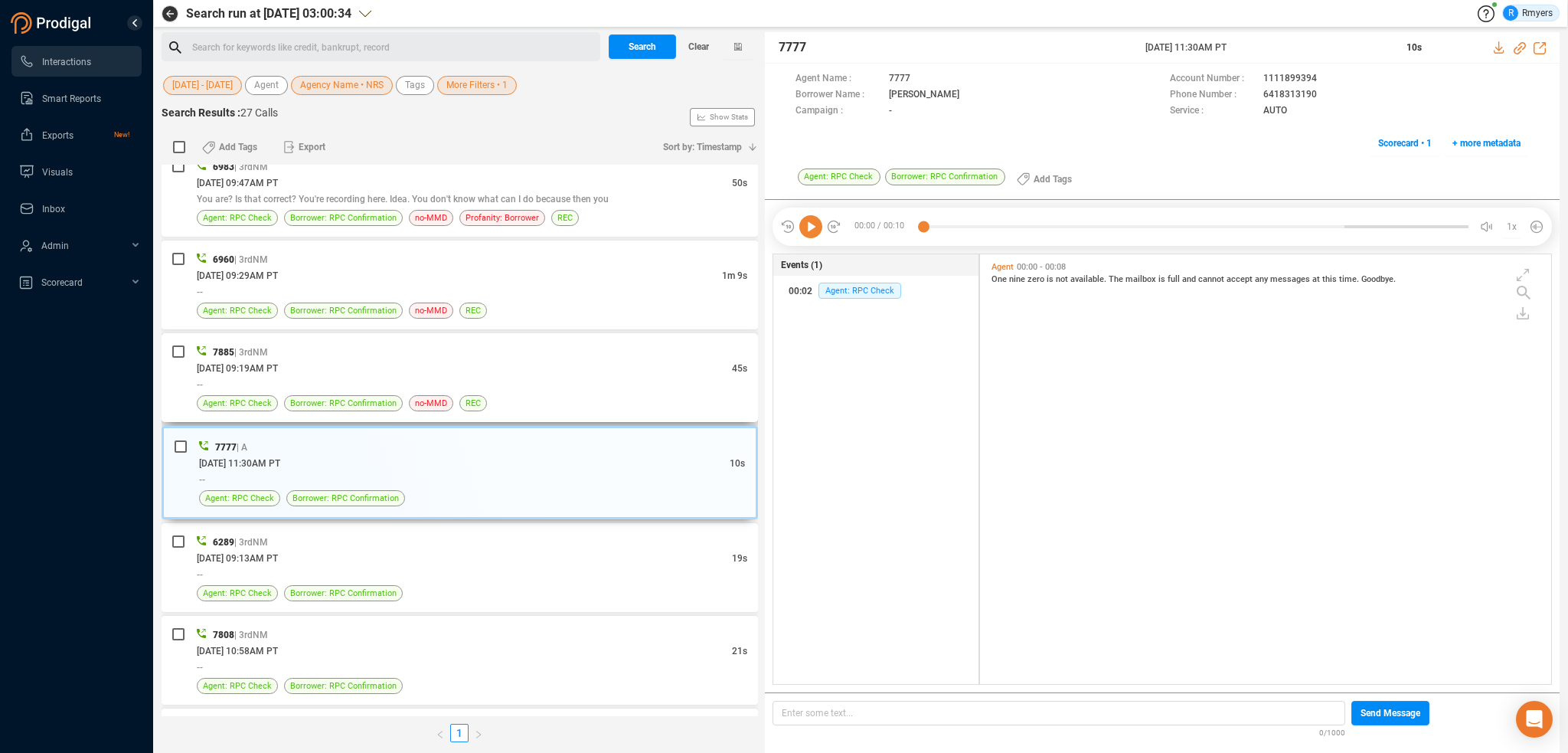
click at [394, 363] on div "06/27/2025 @ 09:19AM PT" at bounding box center [465, 369] width 536 height 16
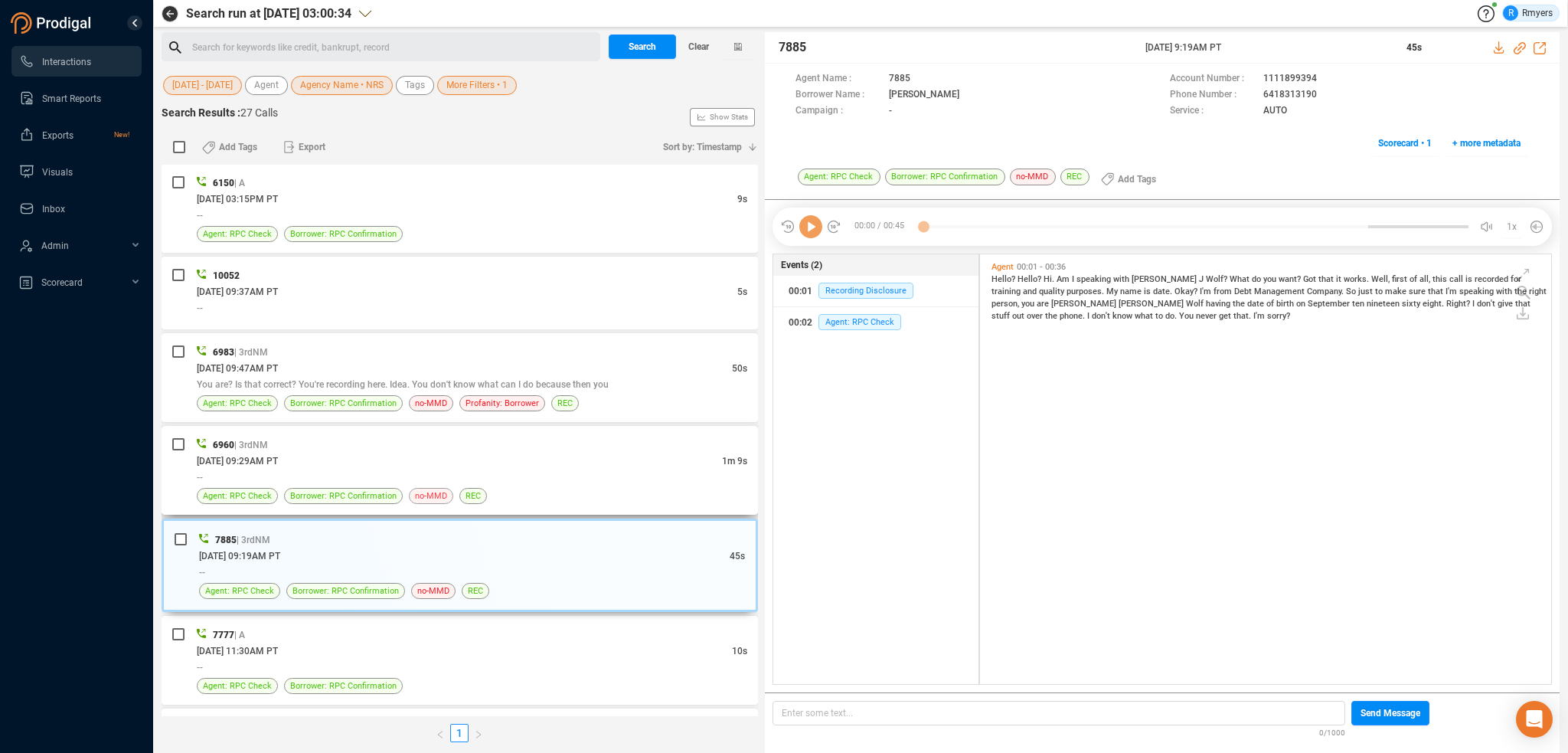
scroll to position [1114, 0]
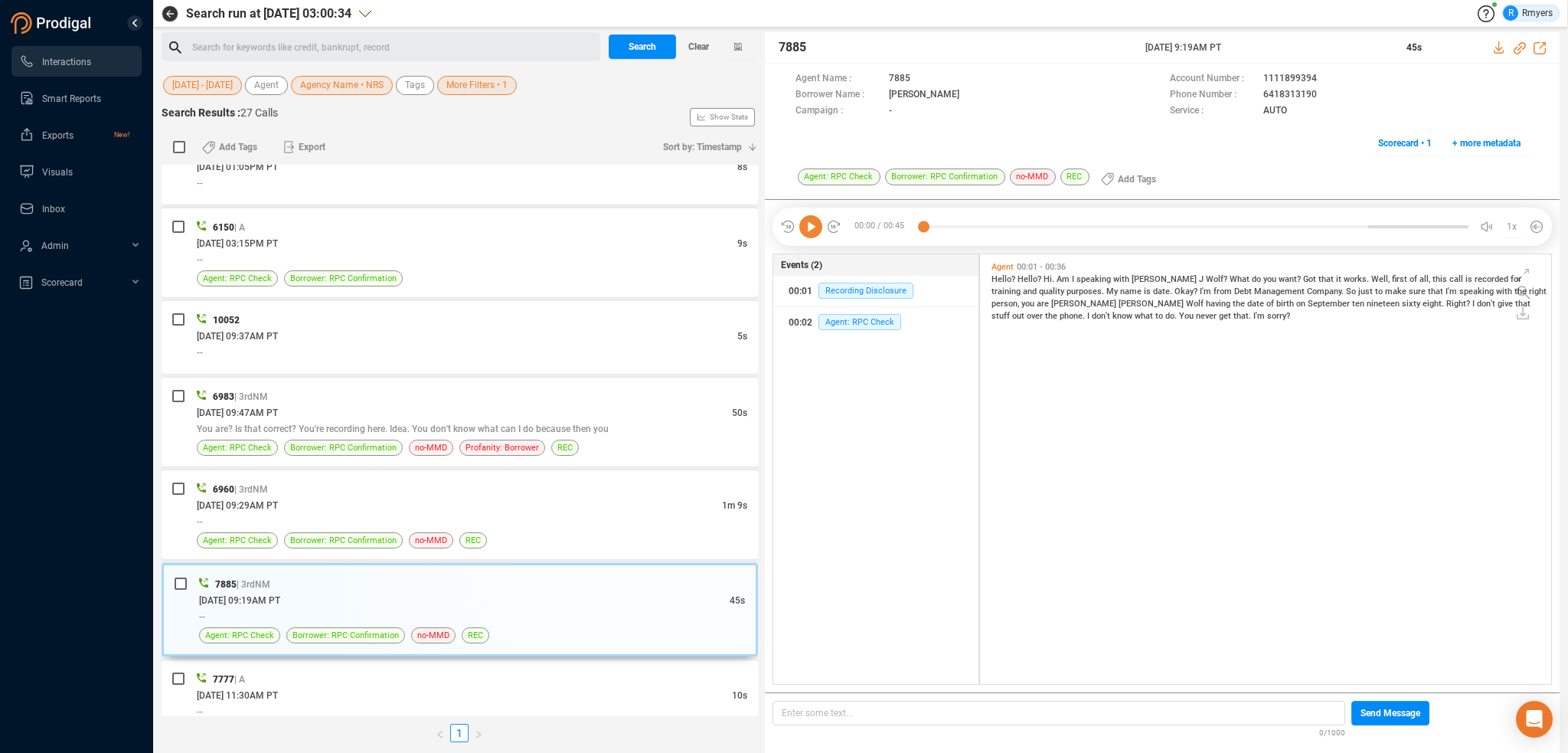
click at [809, 219] on icon at bounding box center [810, 226] width 23 height 23
click at [1135, 317] on span "what" at bounding box center [1145, 316] width 21 height 10
click at [1233, 304] on span "the" at bounding box center [1240, 304] width 15 height 10
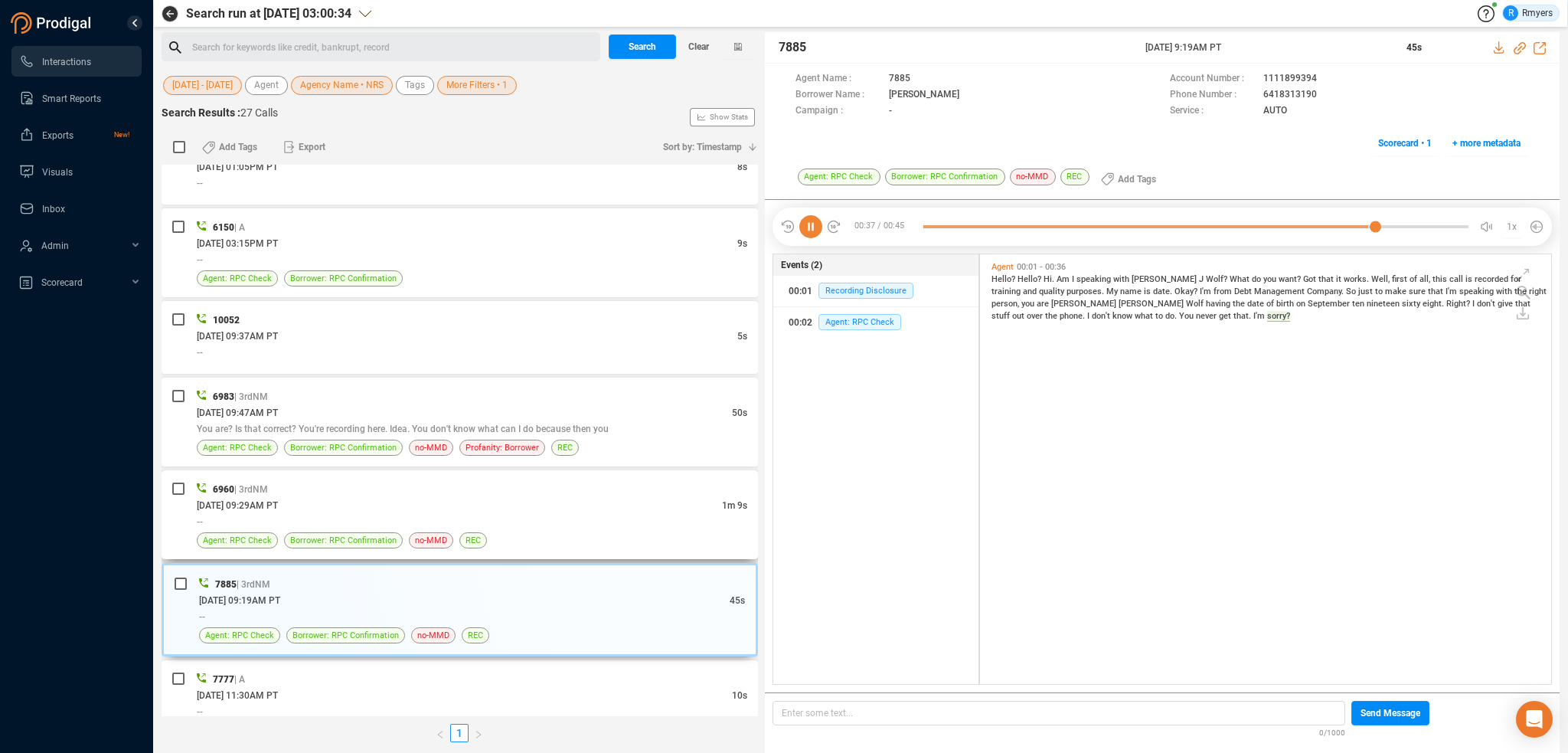
click at [534, 507] on div "06/30/2025 @ 09:29AM PT" at bounding box center [460, 505] width 526 height 16
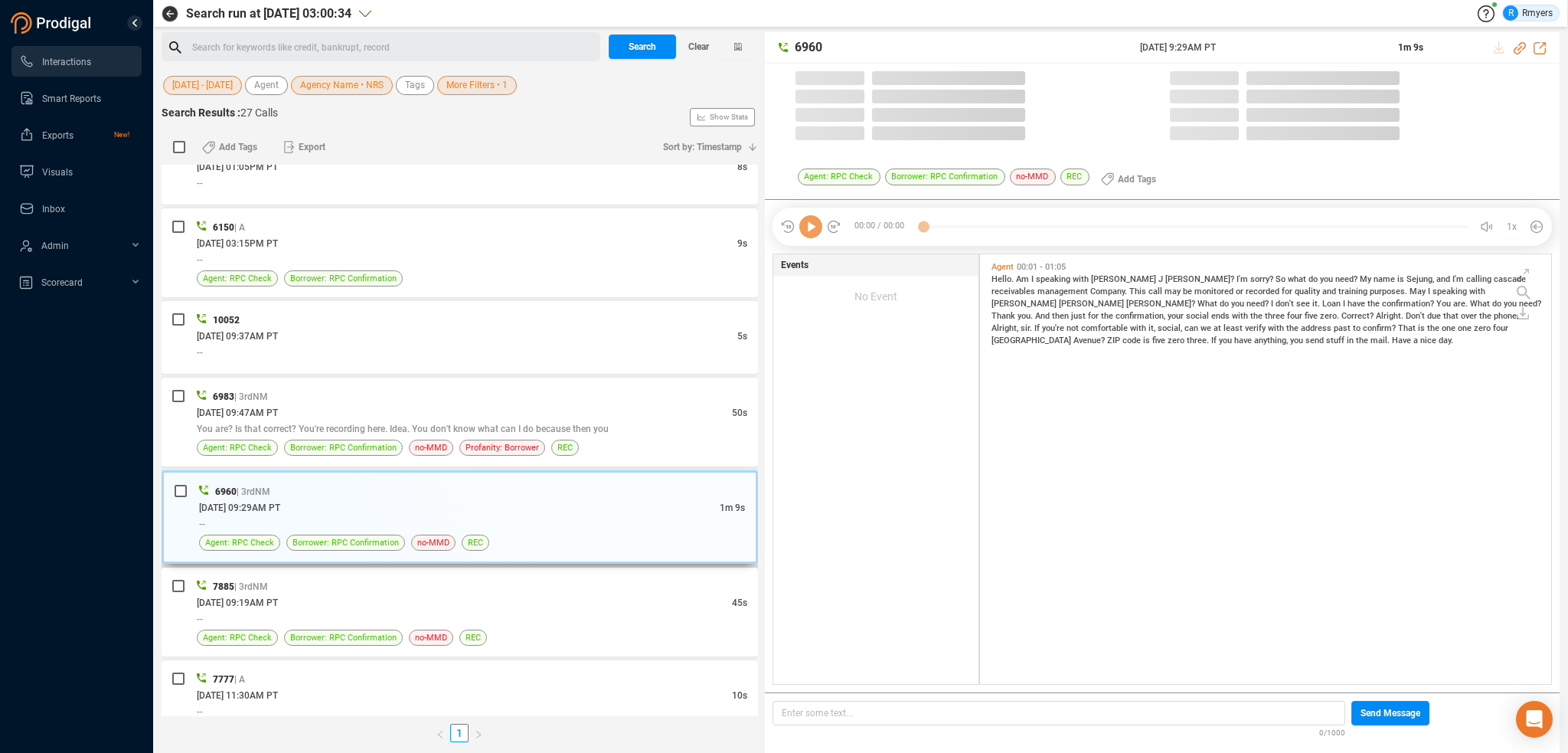
scroll to position [426, 563]
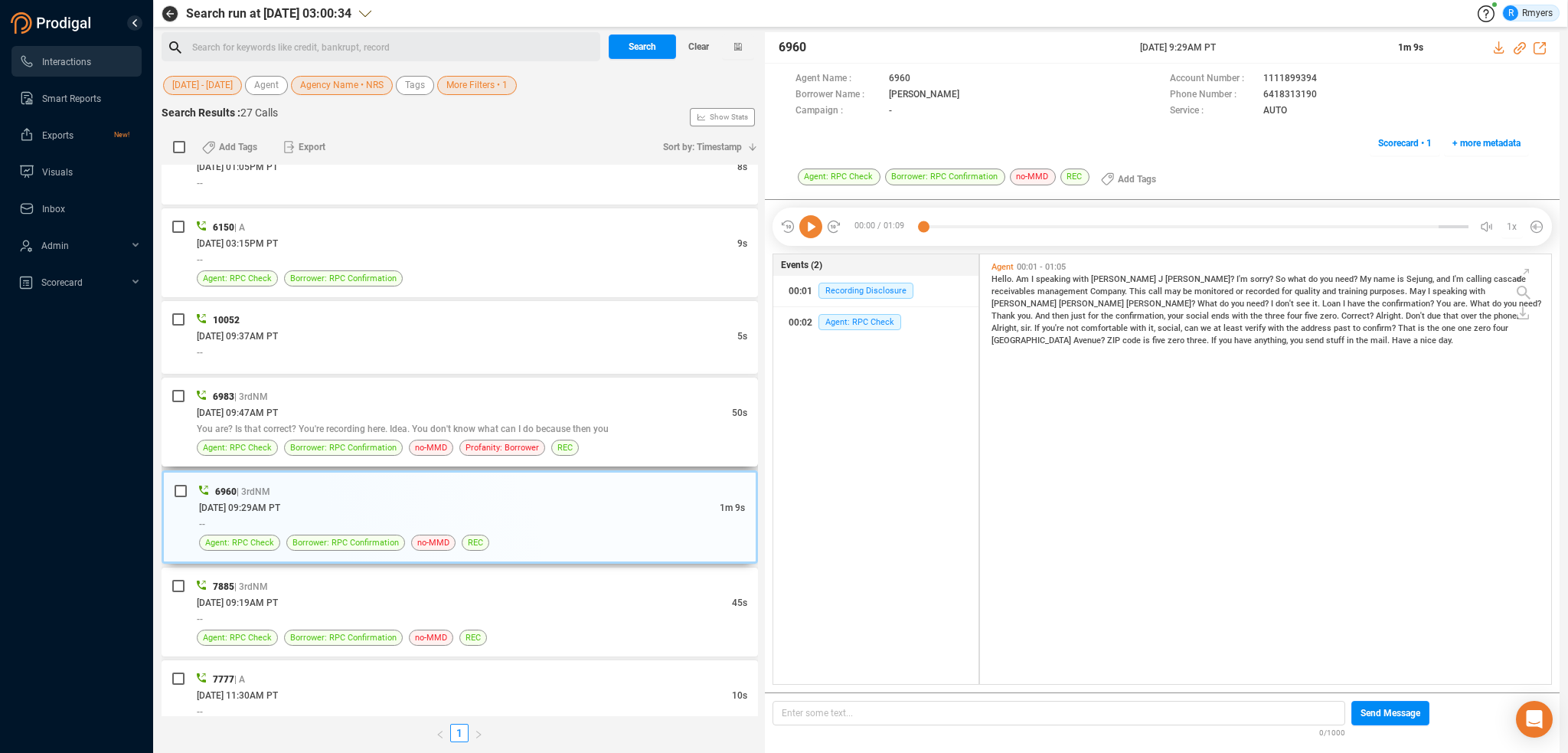
click at [426, 404] on div "07/01/2025 @ 09:47AM PT" at bounding box center [465, 412] width 536 height 16
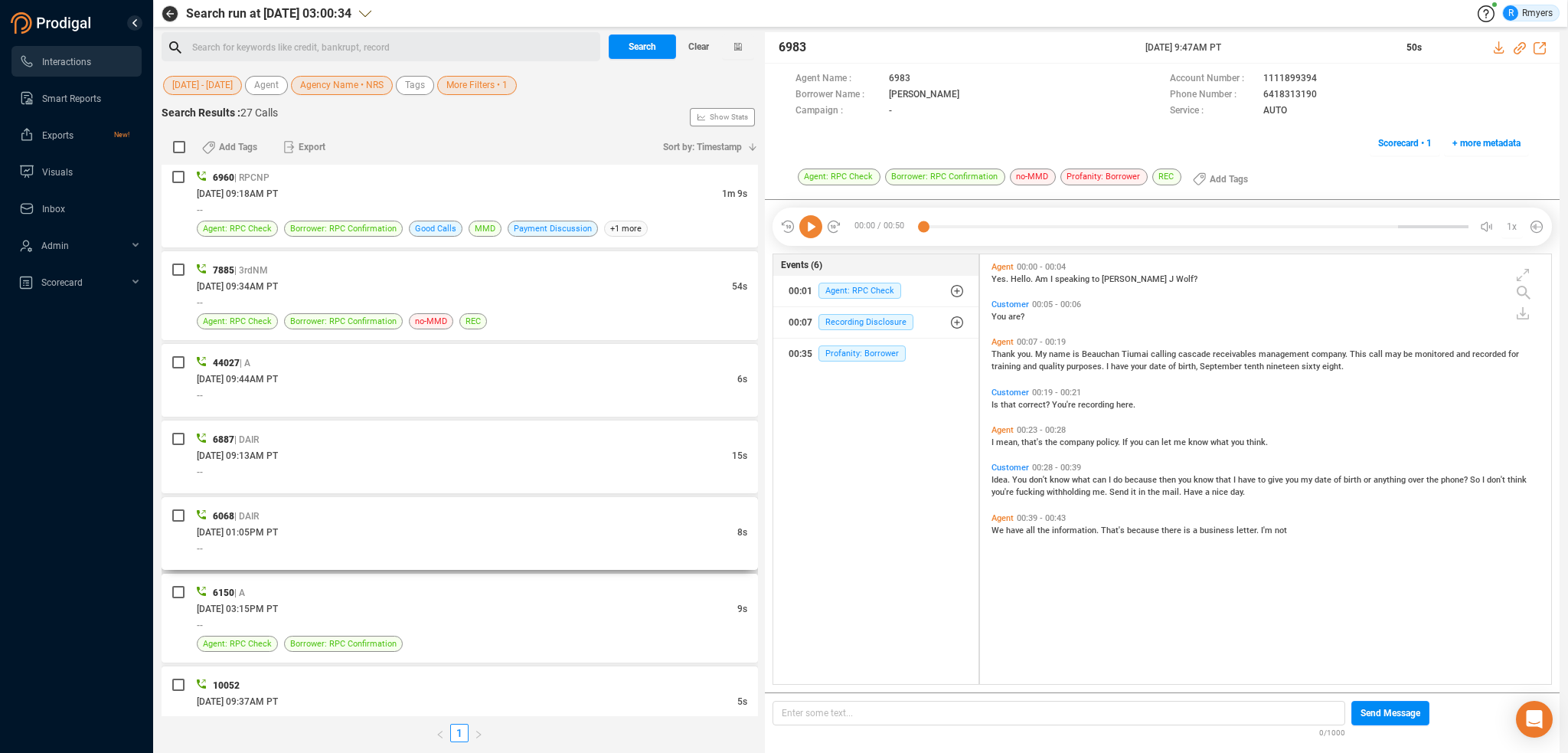
scroll to position [730, 0]
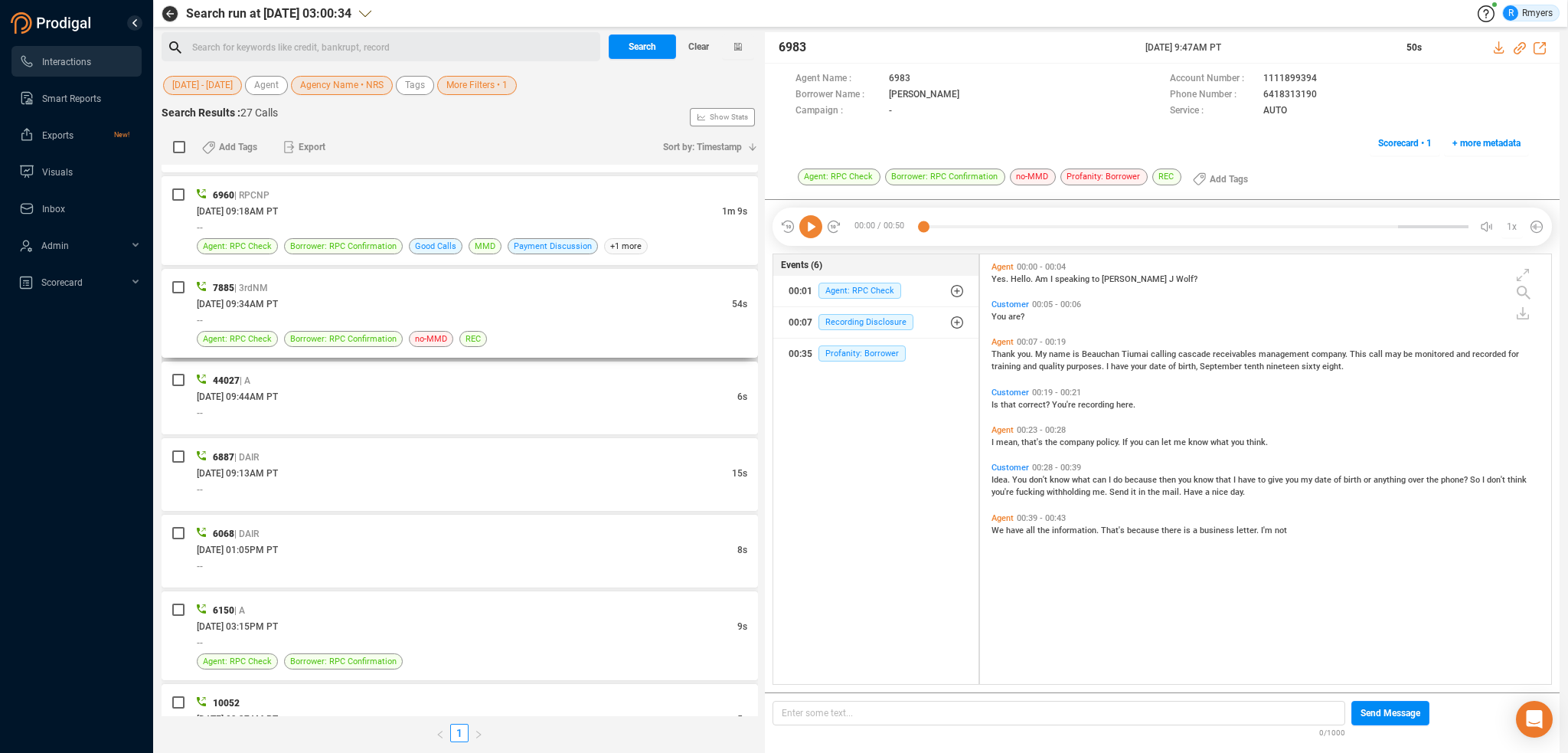
click at [483, 307] on div "07/18/2025 @ 09:34AM PT" at bounding box center [465, 304] width 536 height 16
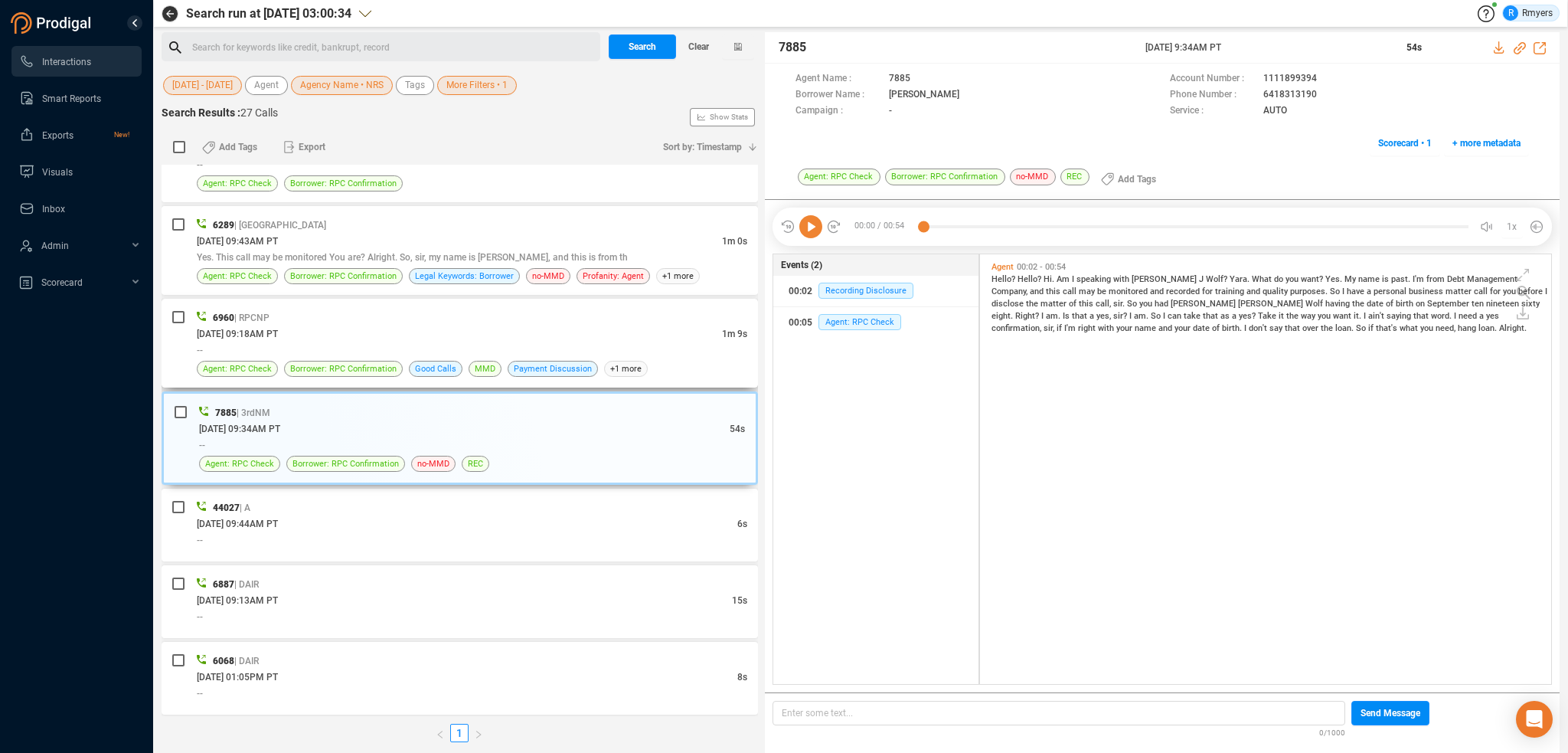
scroll to position [500, 0]
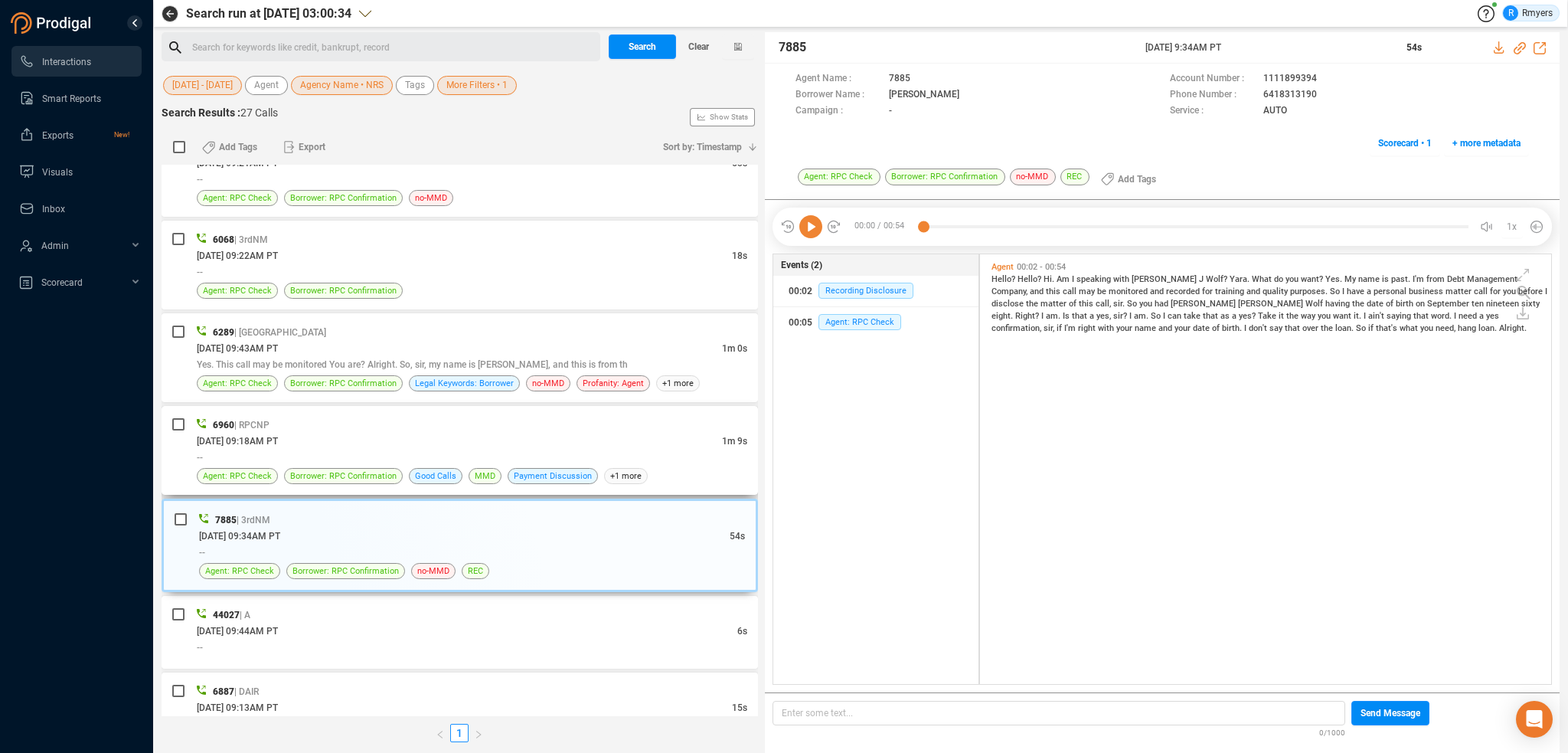
click at [428, 450] on div "--" at bounding box center [472, 457] width 551 height 16
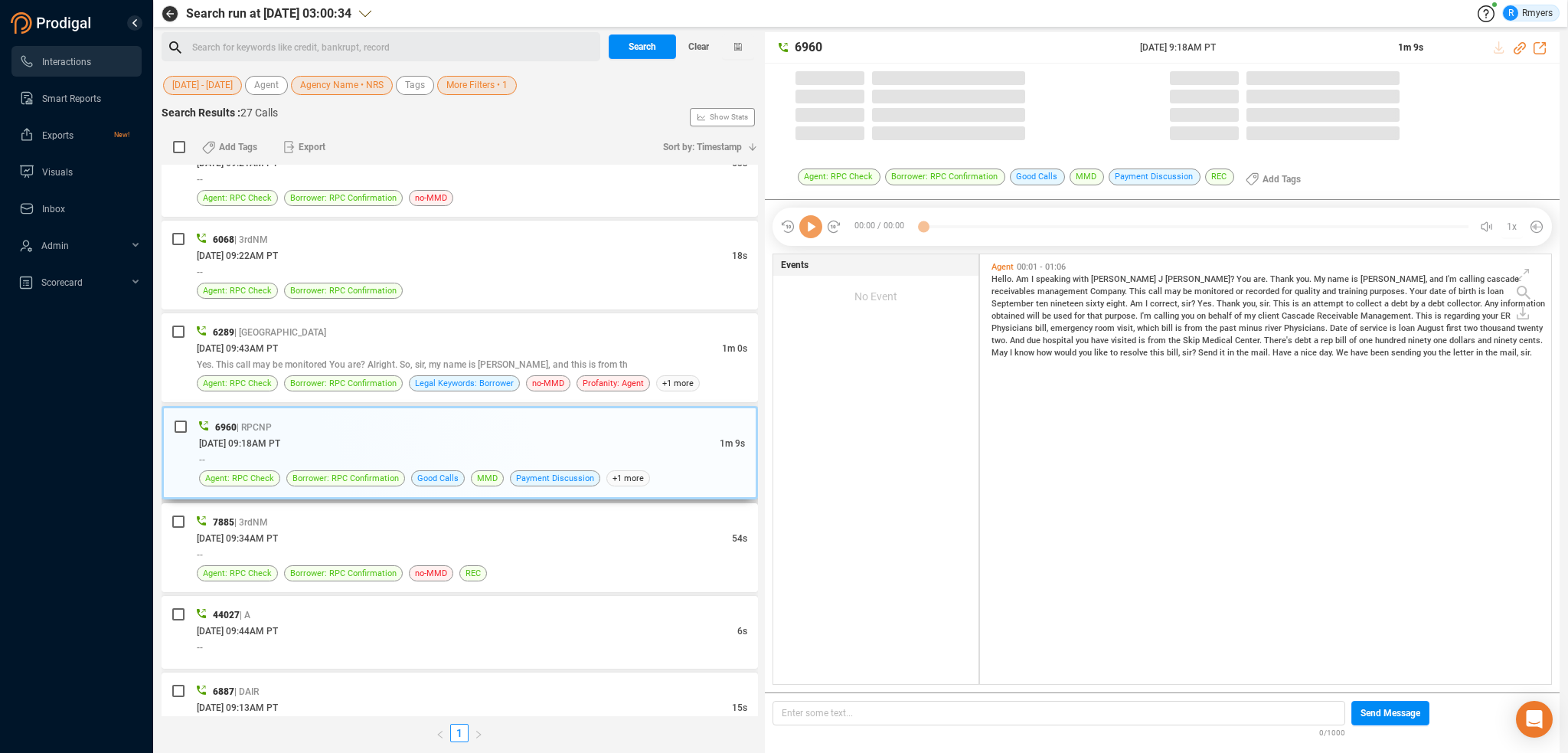
scroll to position [426, 563]
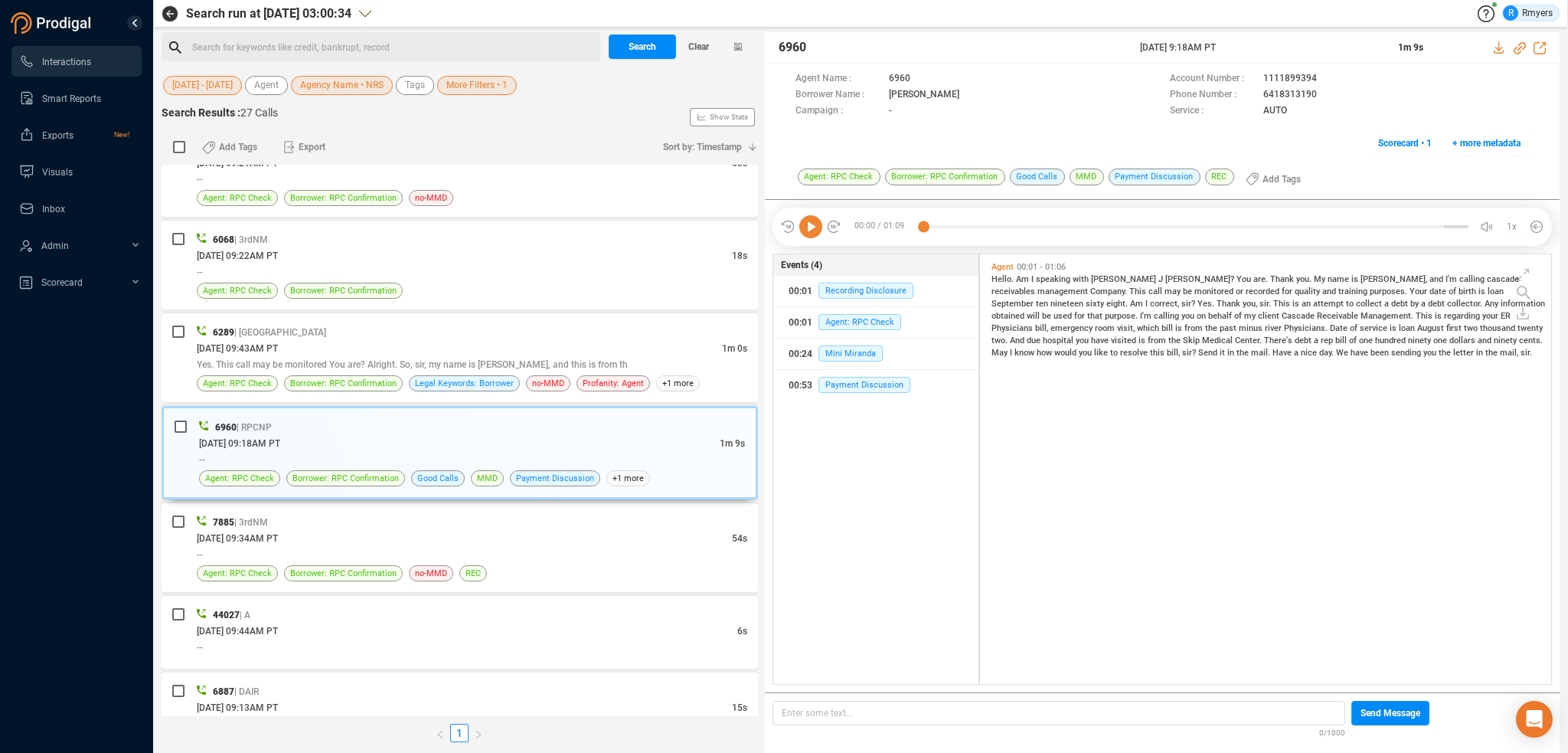
click at [809, 228] on icon at bounding box center [810, 226] width 23 height 23
click at [1478, 287] on span "is" at bounding box center [1482, 292] width 9 height 10
click at [1235, 342] on span "Center." at bounding box center [1249, 341] width 29 height 10
click at [1264, 341] on span "There's" at bounding box center [1279, 341] width 31 height 10
drag, startPoint x: 1168, startPoint y: 342, endPoint x: 1214, endPoint y: 346, distance: 46.2
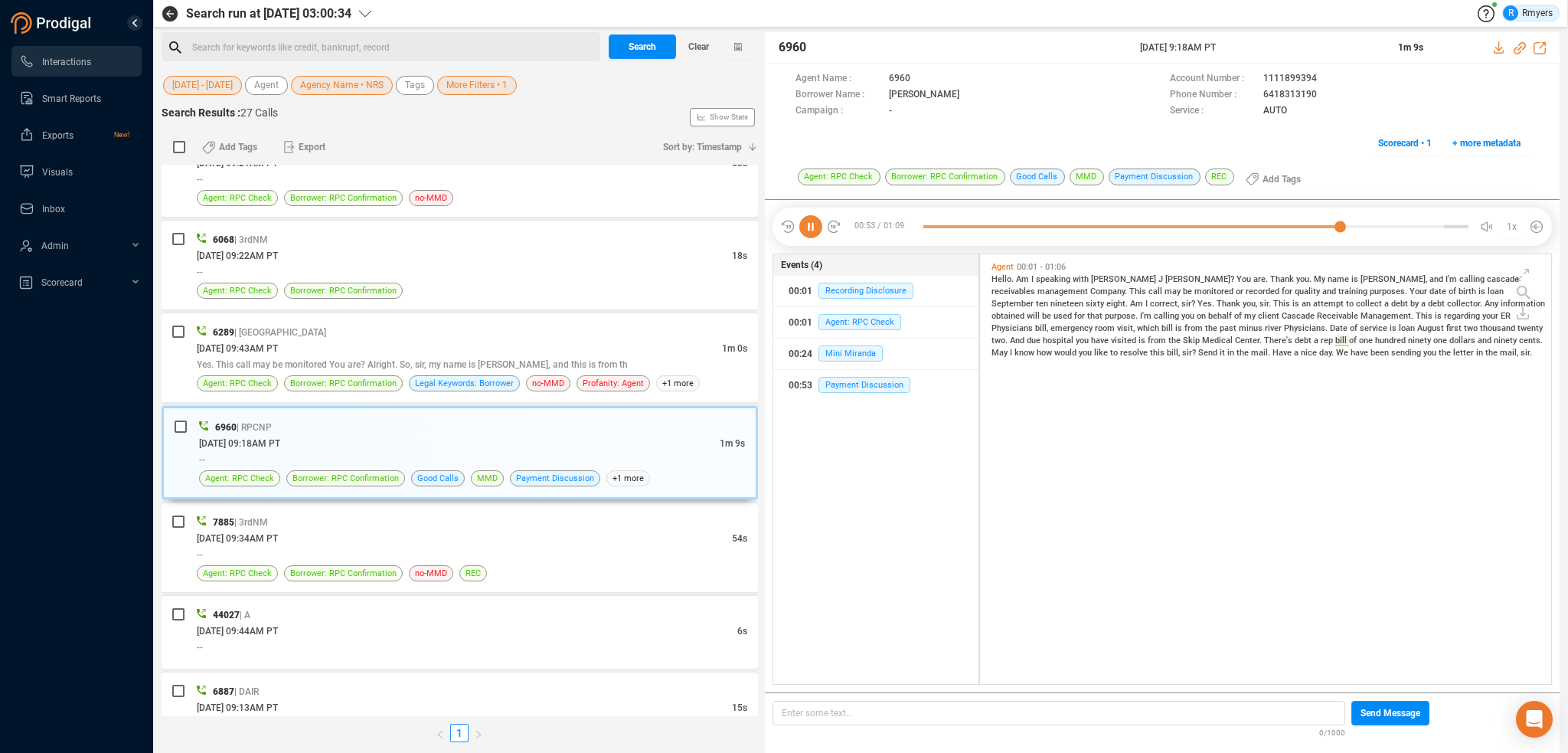
click at [1409, 342] on span "ninety" at bounding box center [1421, 341] width 25 height 10
drag, startPoint x: 1263, startPoint y: 344, endPoint x: 1276, endPoint y: 344, distance: 13.0
click at [1494, 344] on span "ninety" at bounding box center [1506, 341] width 25 height 10
drag, startPoint x: 1307, startPoint y: 344, endPoint x: 1323, endPoint y: 343, distance: 16.0
click at [1010, 348] on span "May" at bounding box center [1001, 353] width 18 height 10
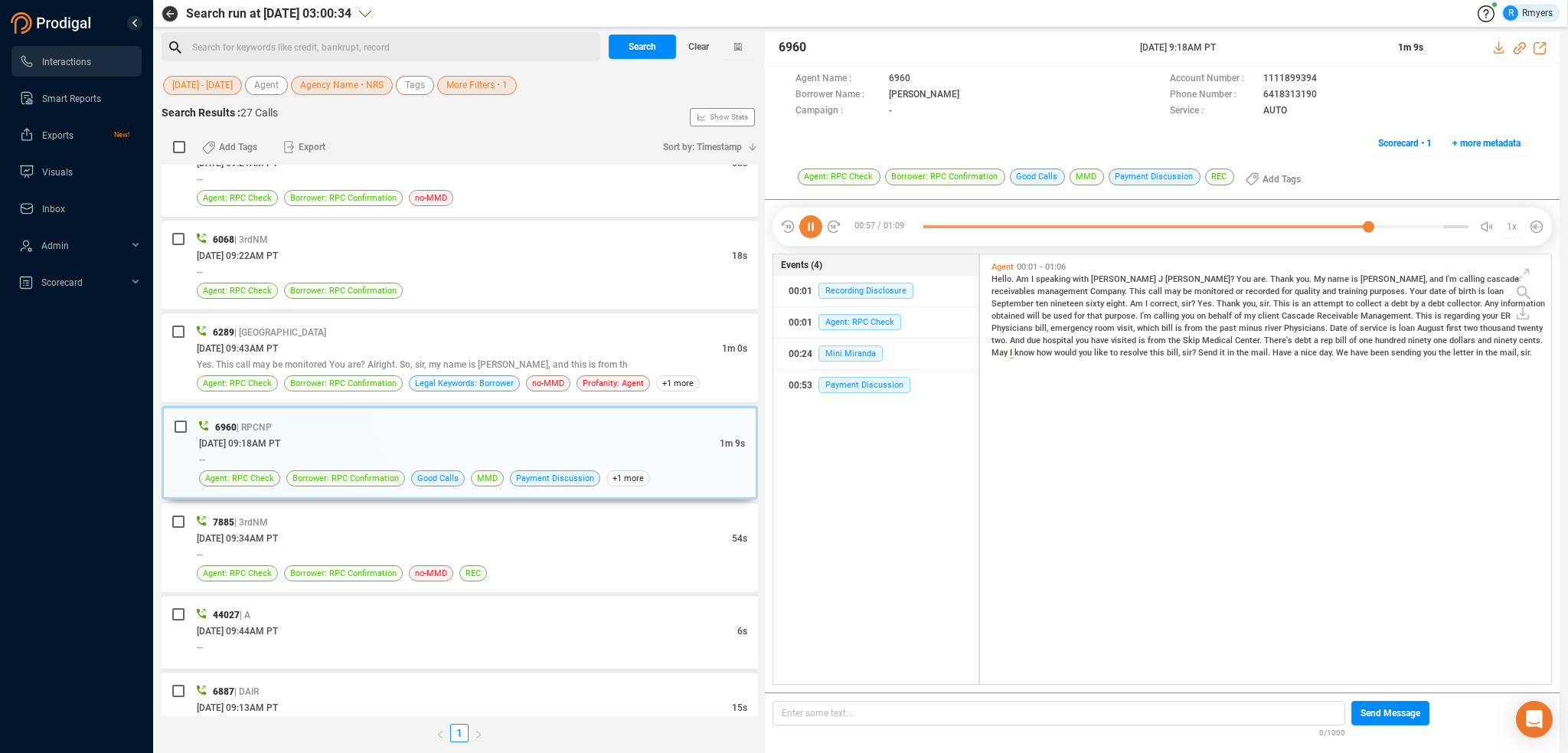
drag, startPoint x: 1367, startPoint y: 344, endPoint x: 1394, endPoint y: 347, distance: 27.2
click at [1388, 347] on span "Hello. Am I speaking with Ronald J Walton? You are. Thank you. My name is John,…" at bounding box center [1268, 316] width 554 height 85
click at [1220, 348] on span "Send" at bounding box center [1210, 353] width 22 height 10
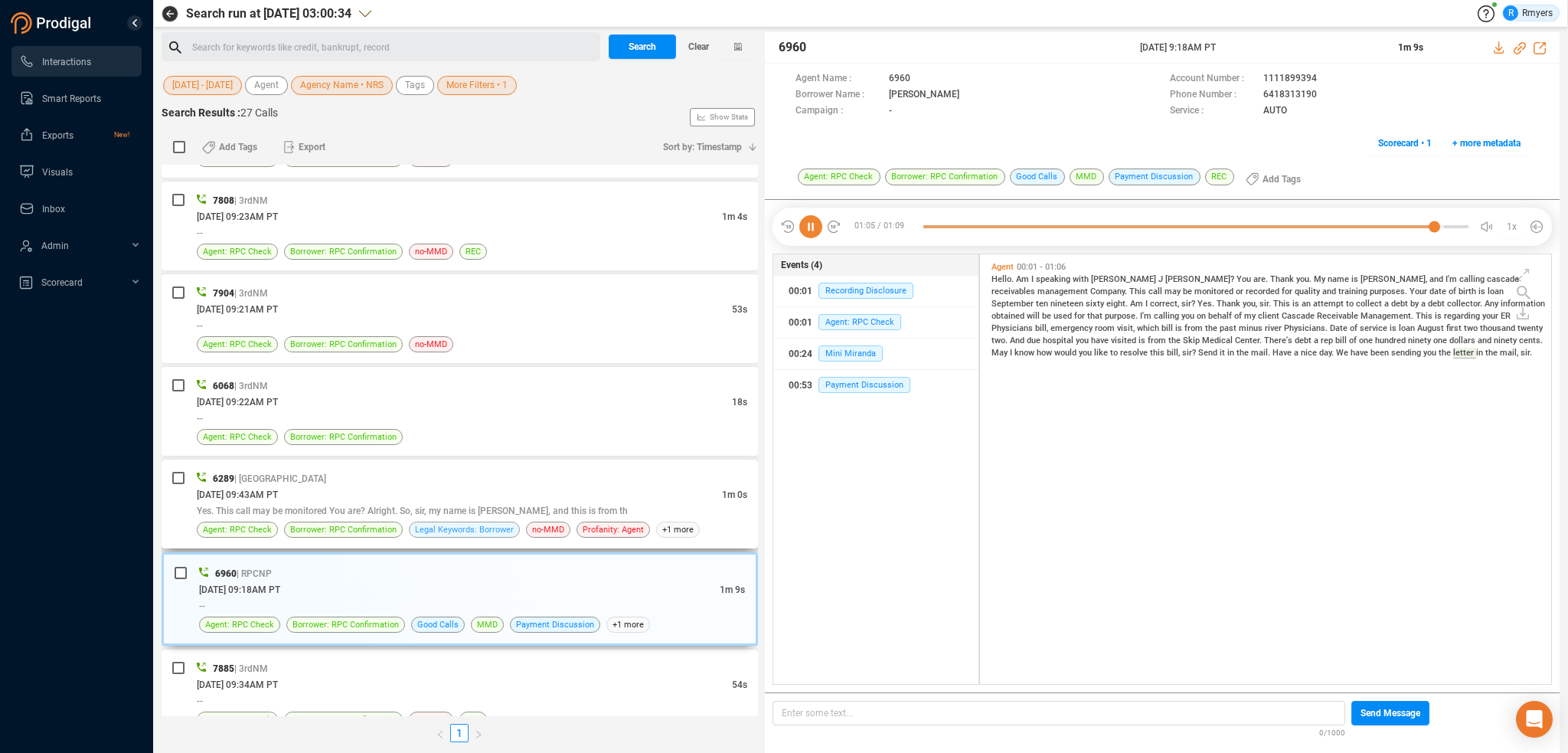
scroll to position [347, 0]
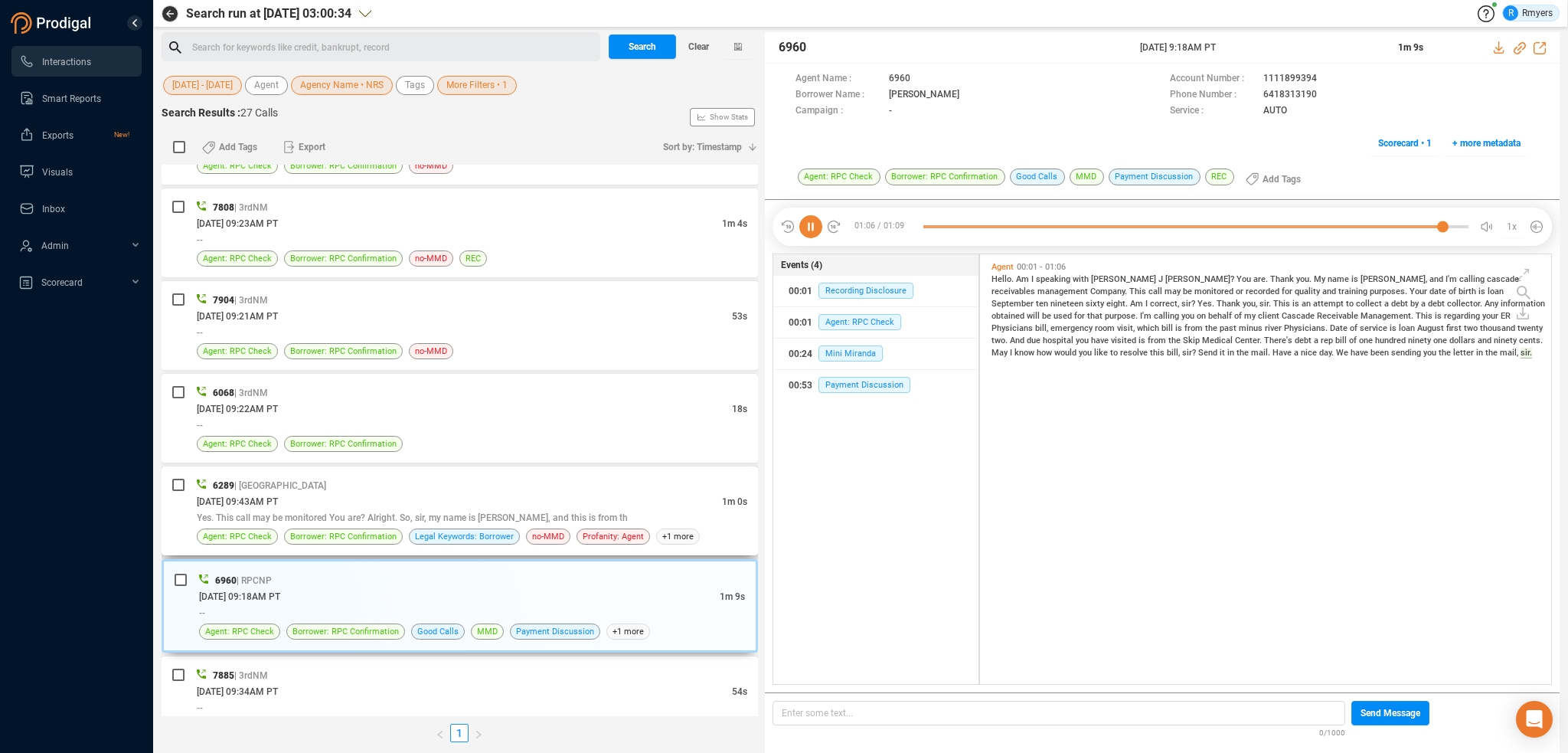
click at [423, 505] on div "07/23/2025 @ 09:43AM PT" at bounding box center [460, 501] width 526 height 16
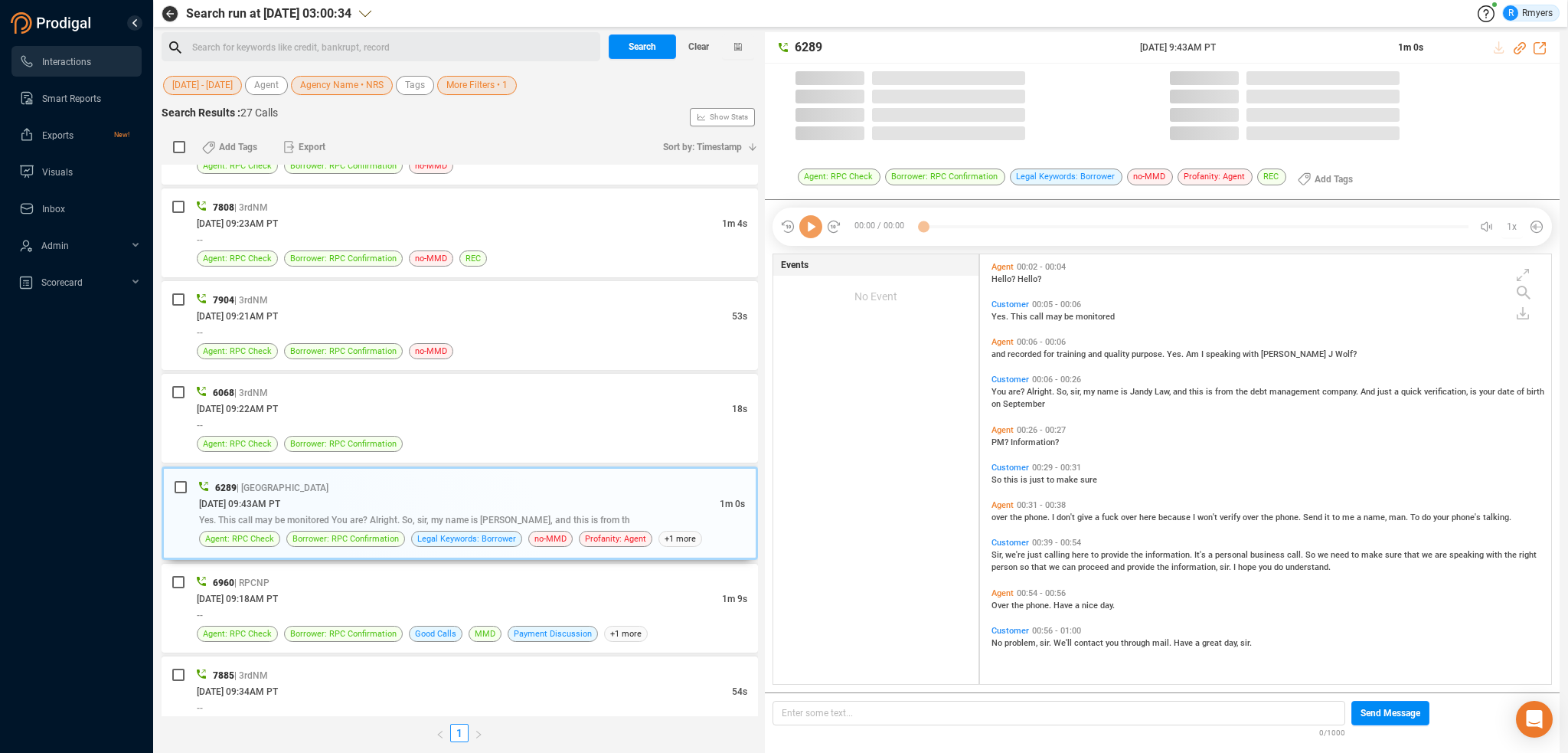
scroll to position [426, 563]
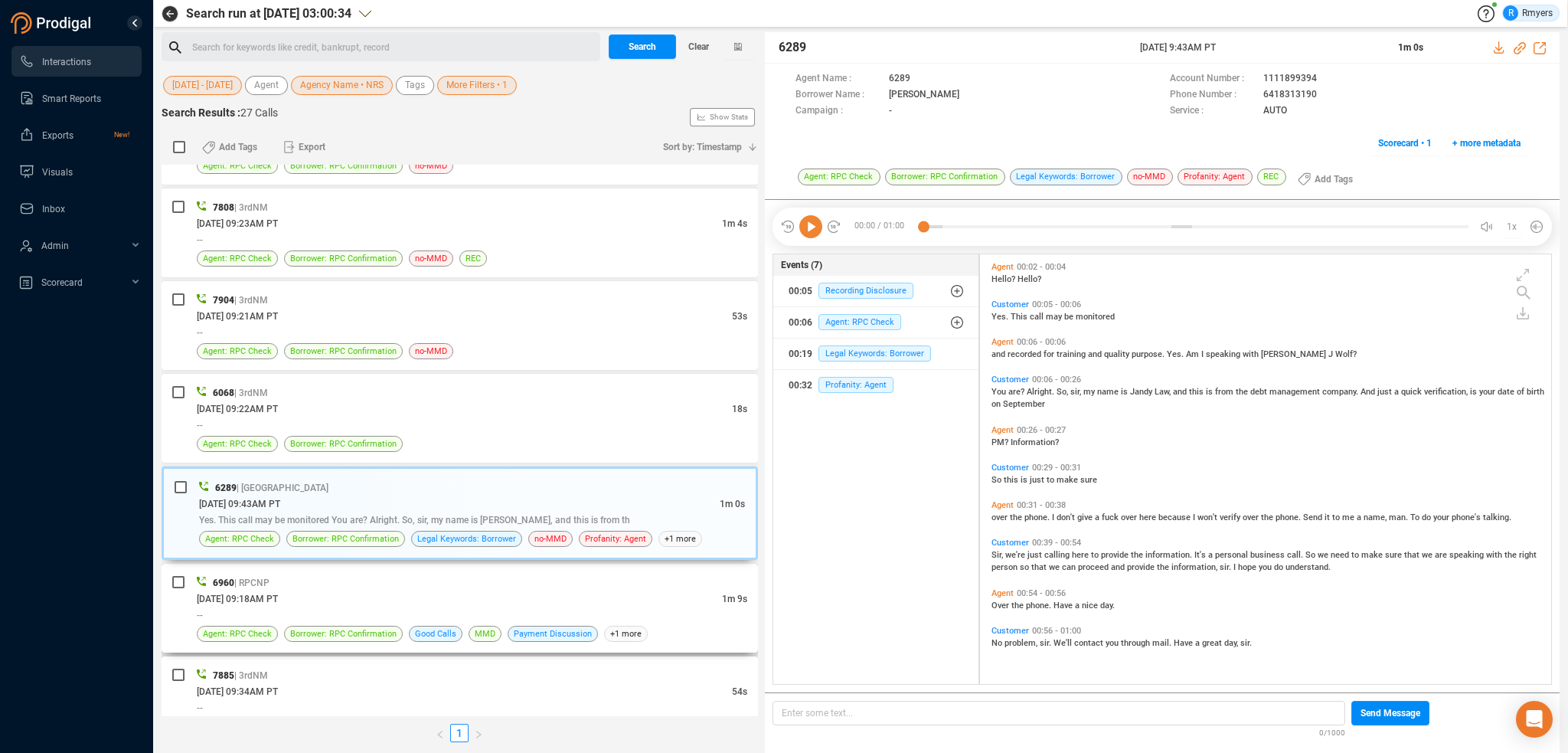
click at [338, 593] on div "07/21/2025 @ 09:18AM PT" at bounding box center [460, 599] width 526 height 16
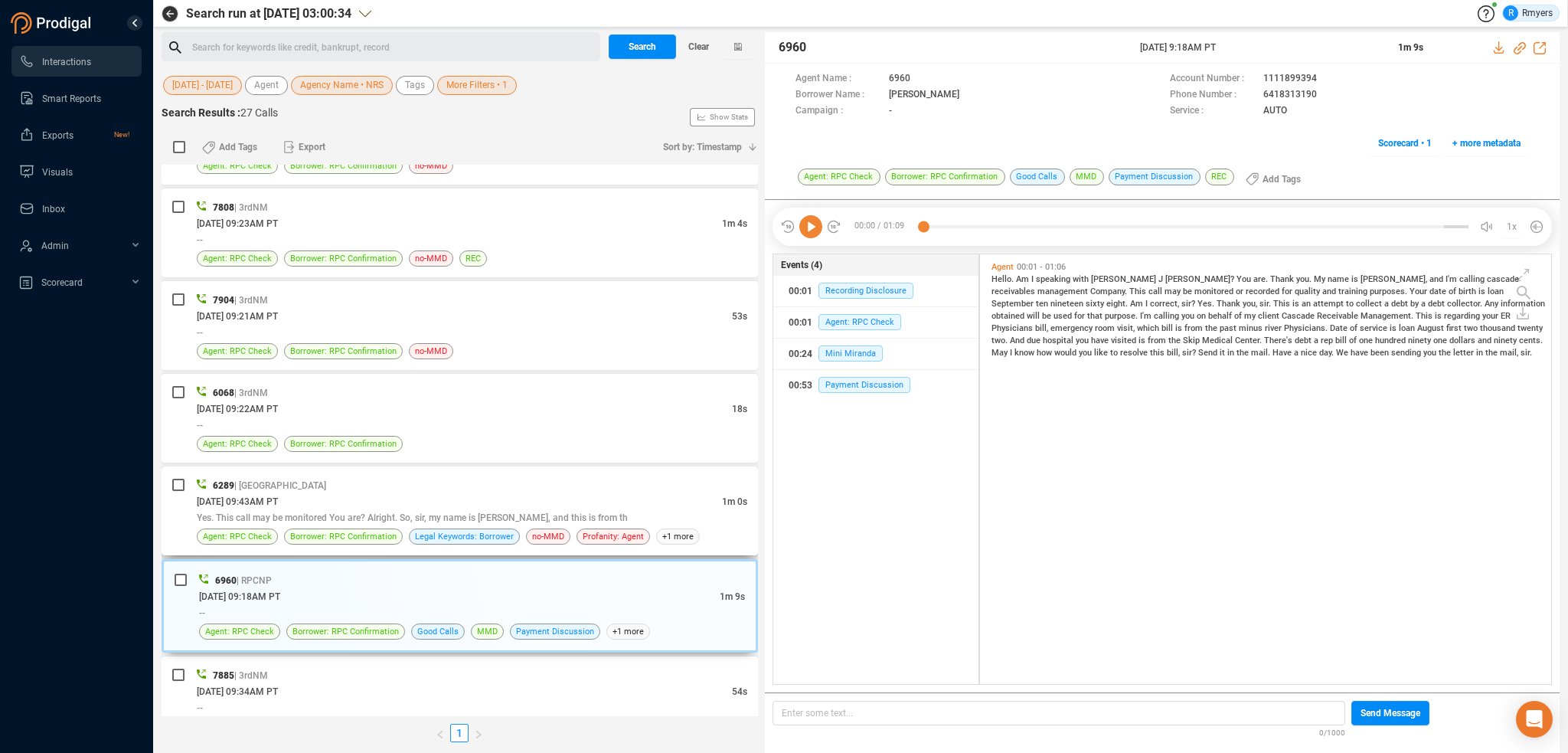
click at [361, 498] on div "07/23/2025 @ 09:43AM PT" at bounding box center [460, 501] width 526 height 16
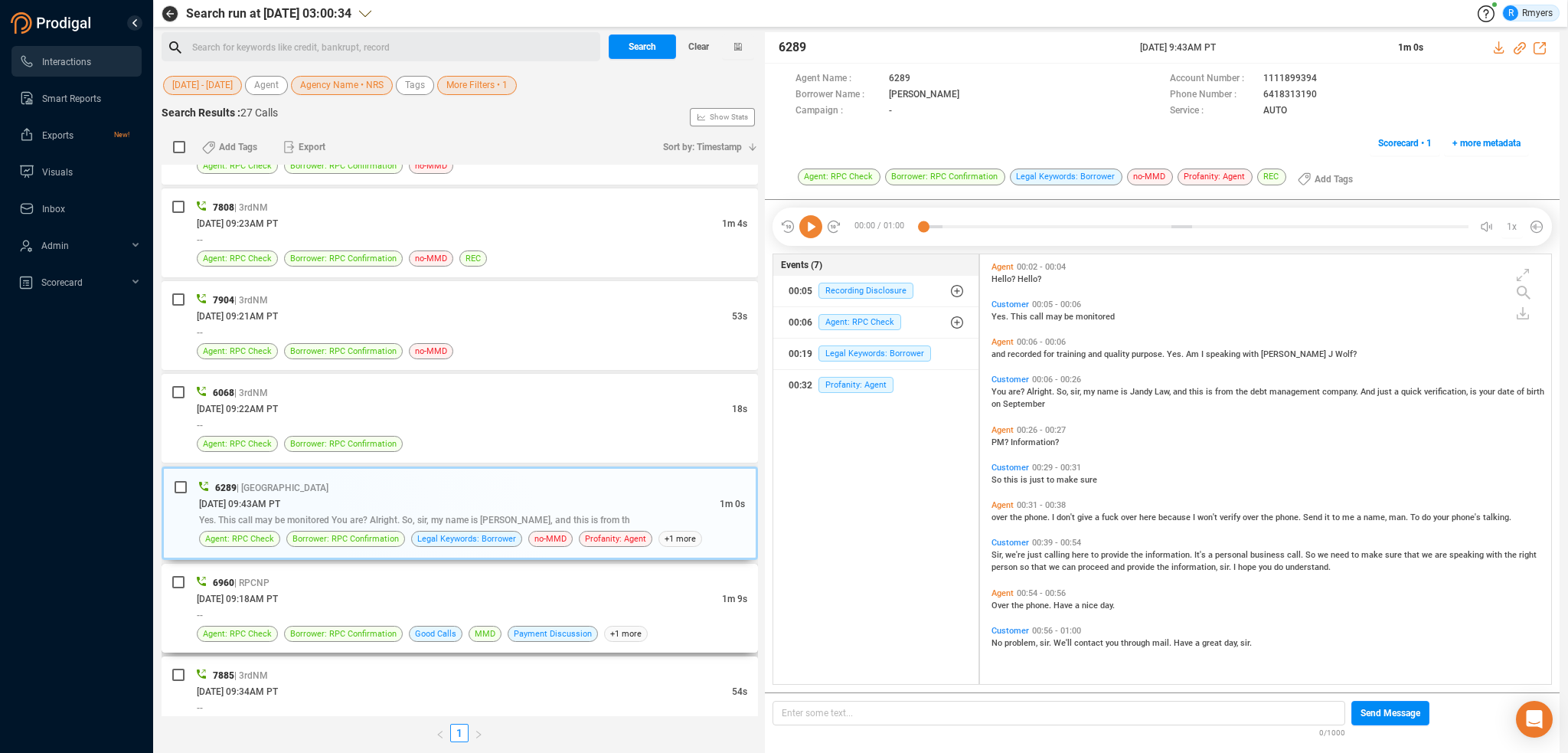
click at [422, 616] on div "--" at bounding box center [472, 615] width 551 height 16
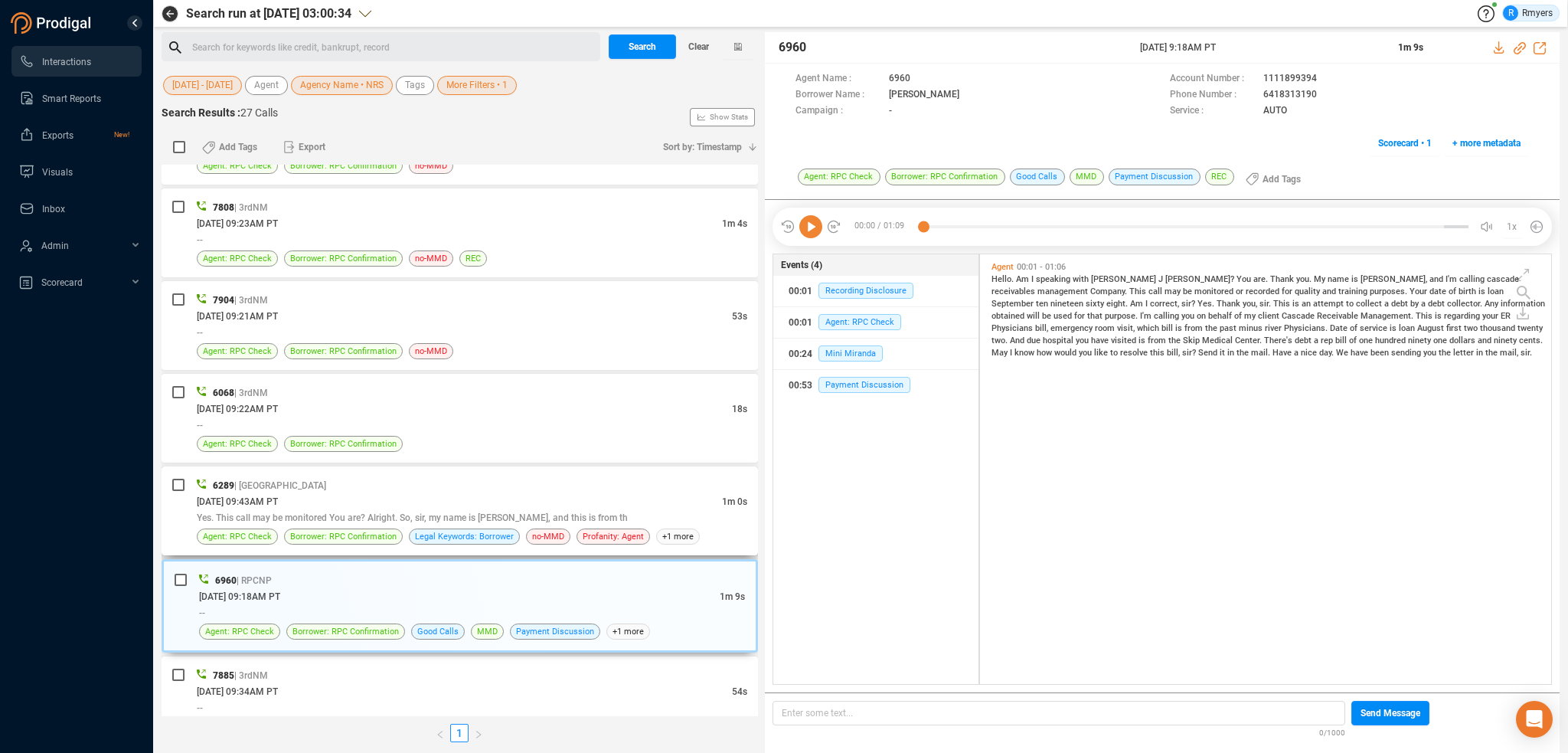
click at [560, 493] on div "07/23/2025 @ 09:43AM PT" at bounding box center [460, 501] width 526 height 16
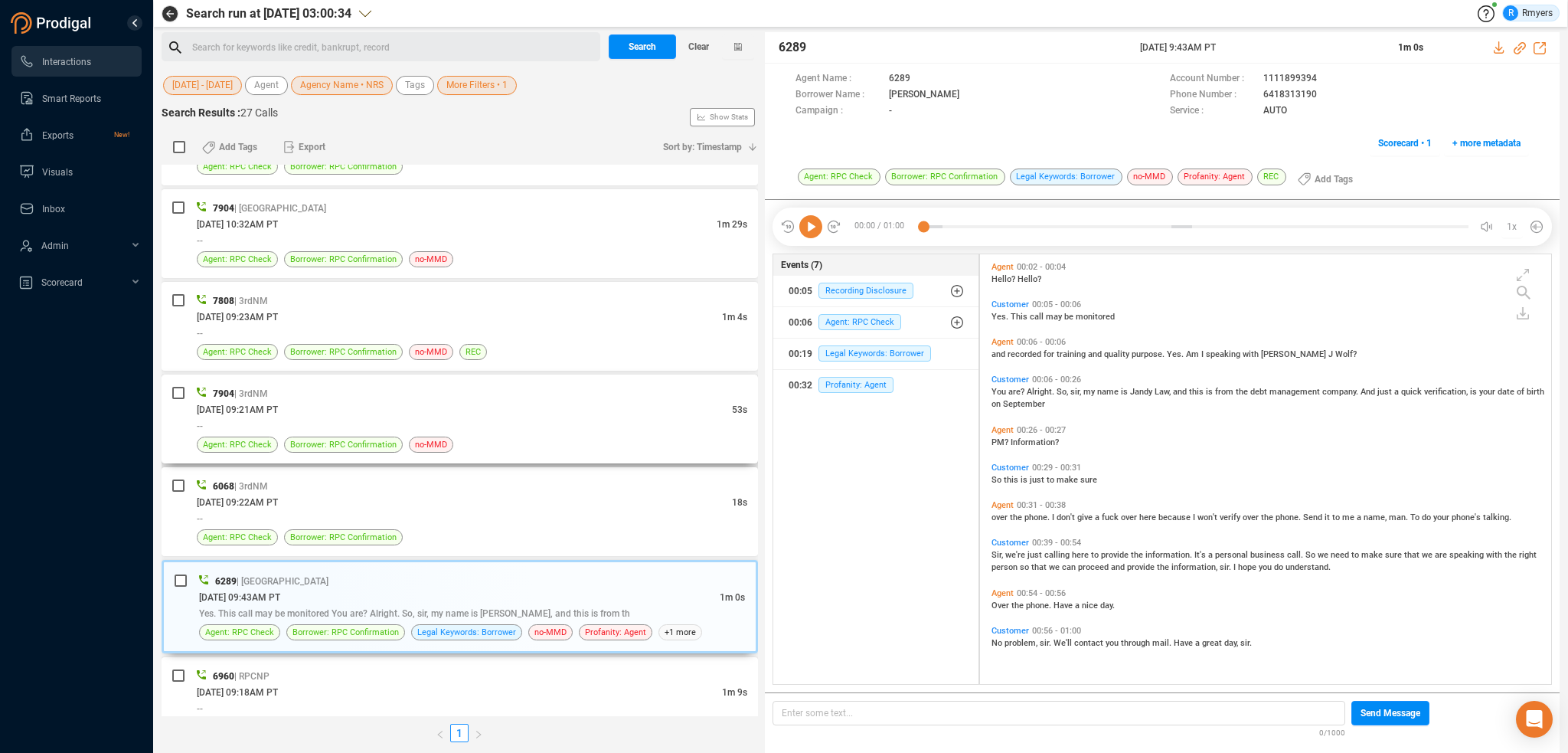
scroll to position [271, 0]
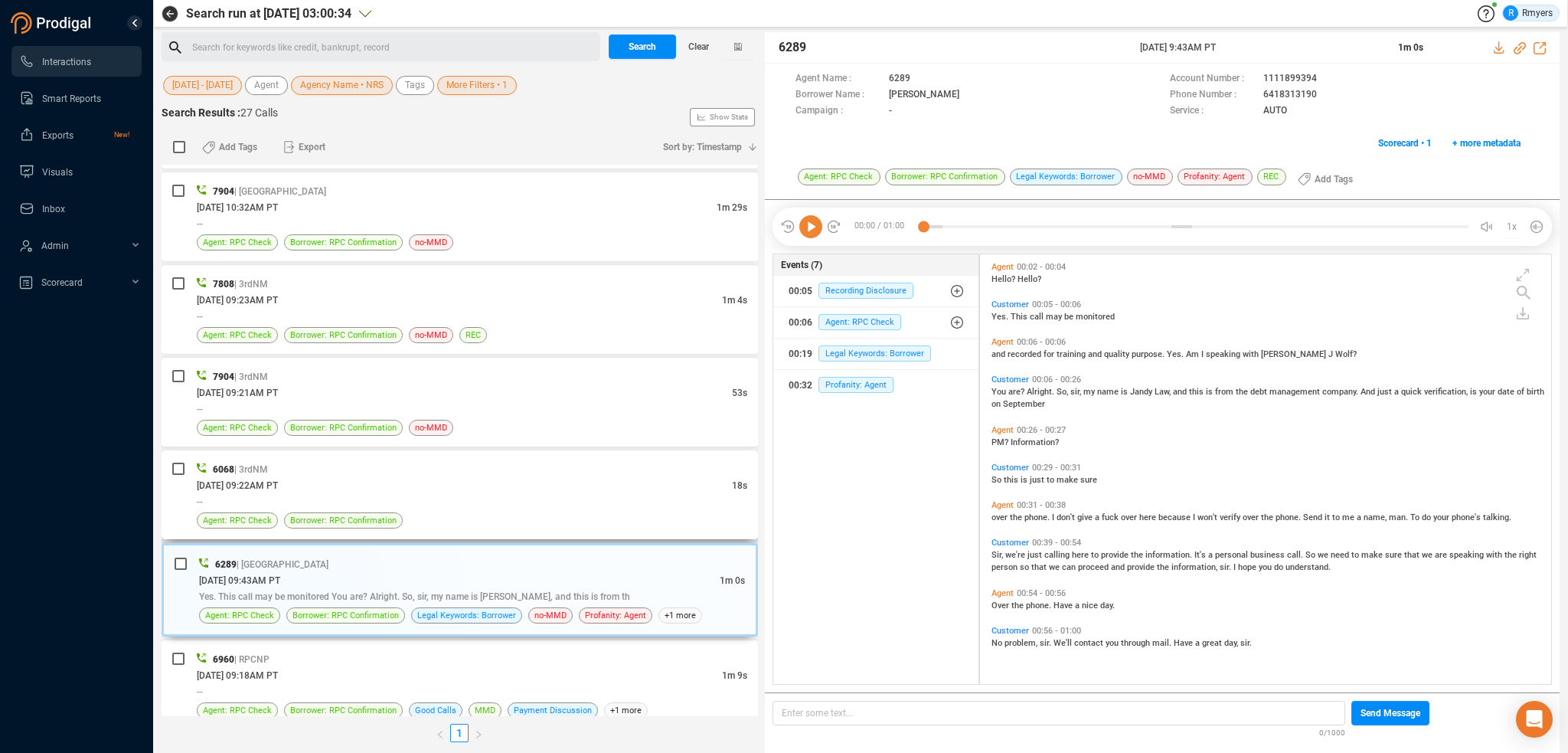
click at [454, 513] on div "Agent: RPC Check Borrower: RPC Confirmation" at bounding box center [472, 521] width 551 height 16
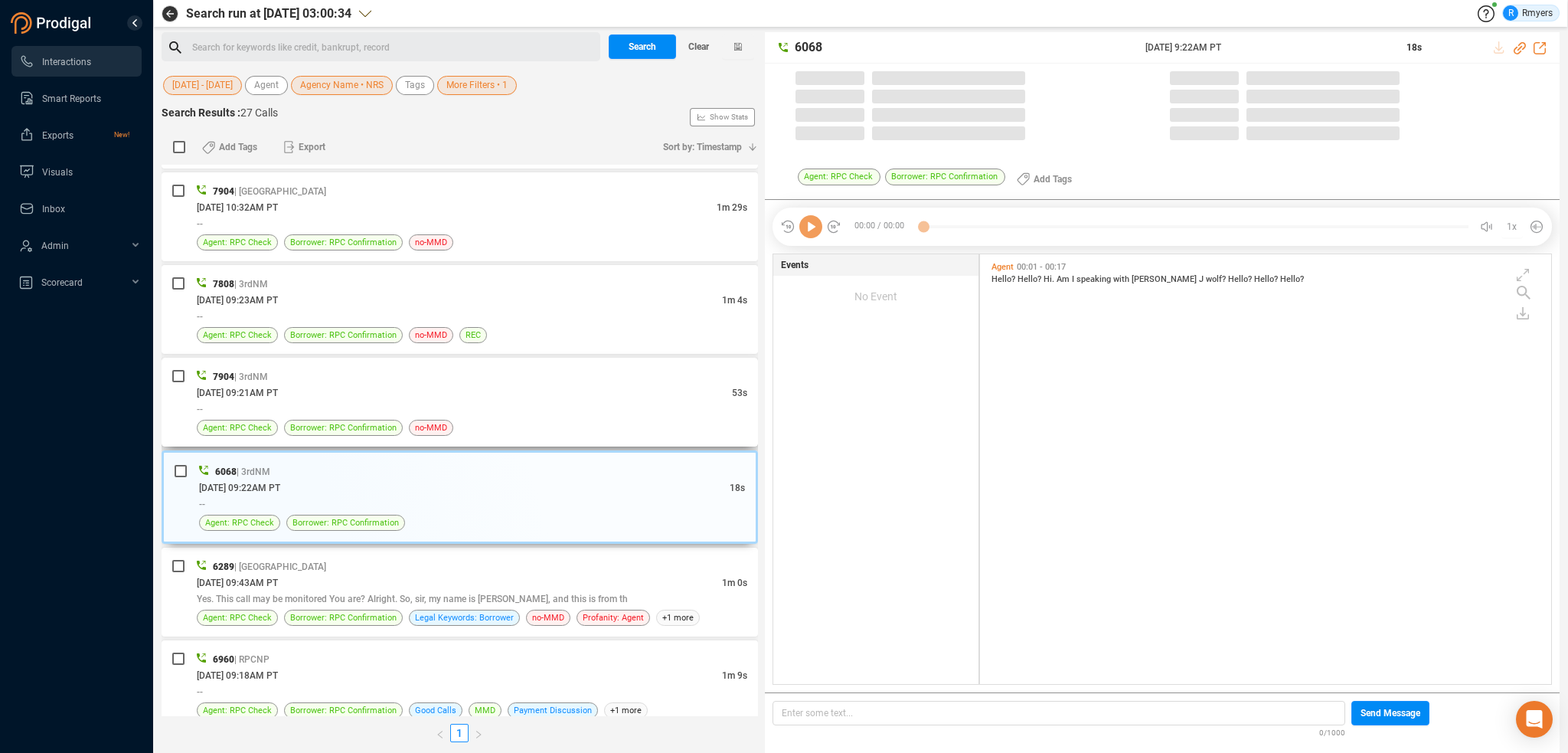
scroll to position [426, 563]
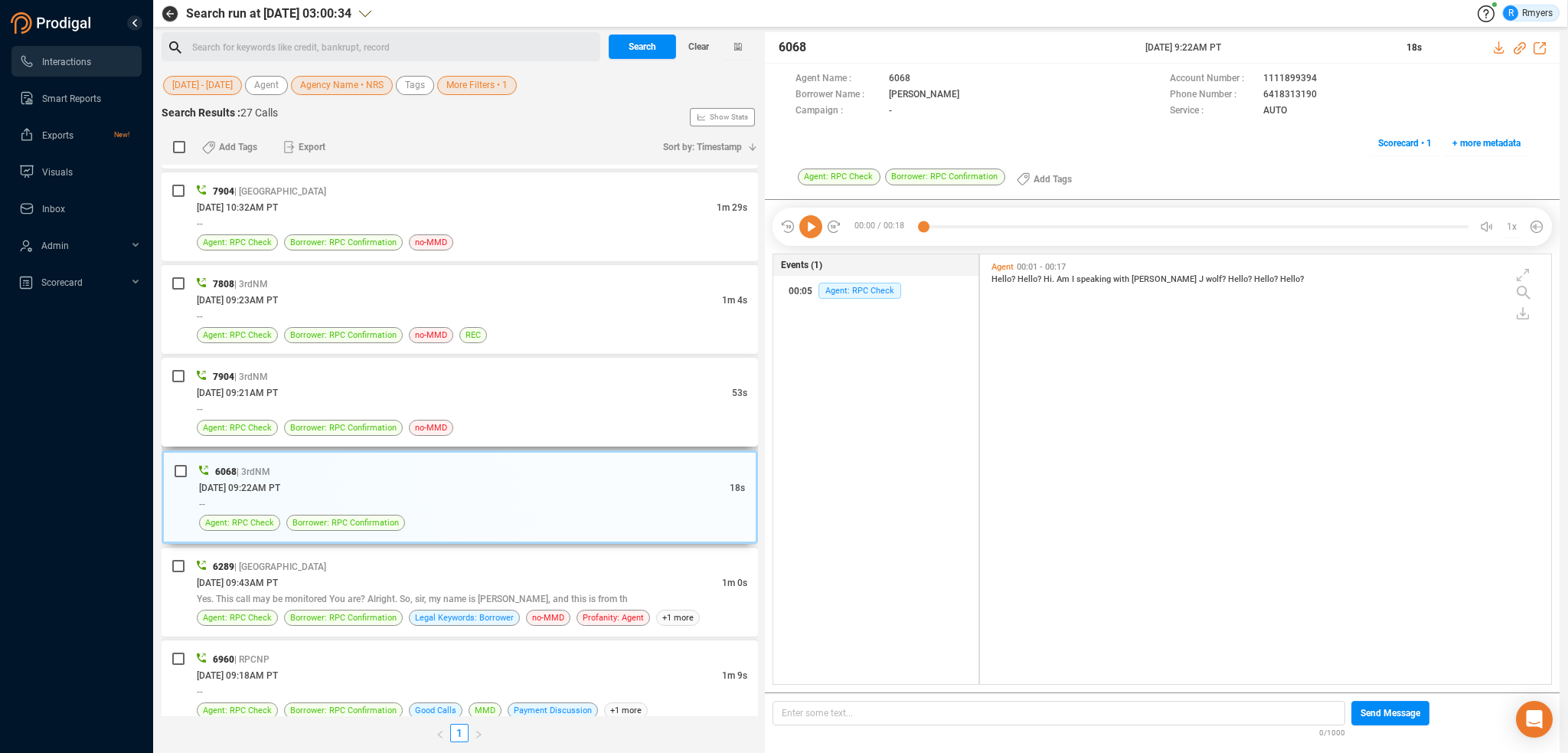
click at [486, 420] on div "Agent: RPC Check Borrower: RPC Confirmation no-MMD" at bounding box center [472, 428] width 551 height 16
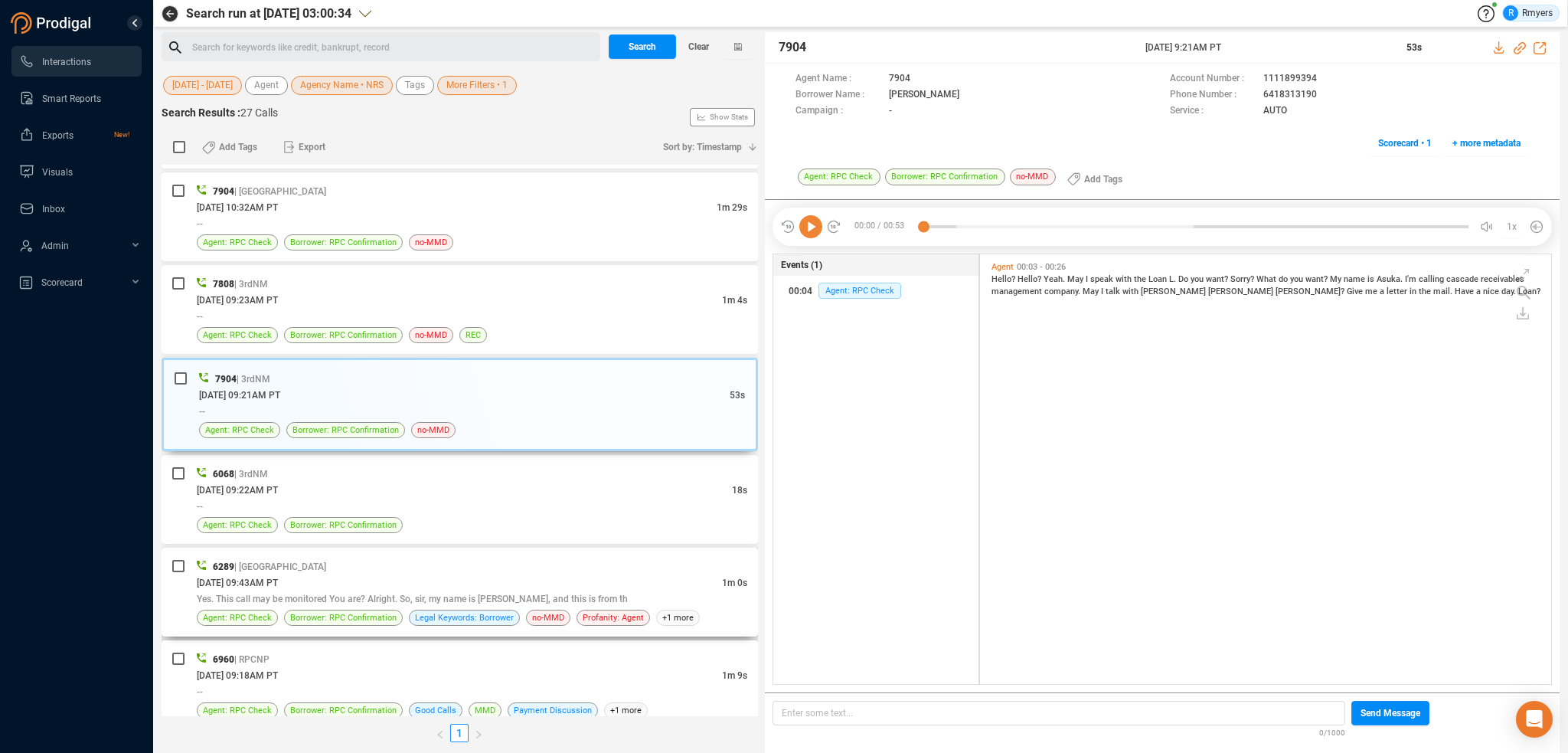
click at [506, 583] on div "07/23/2025 @ 09:43AM PT" at bounding box center [460, 583] width 526 height 16
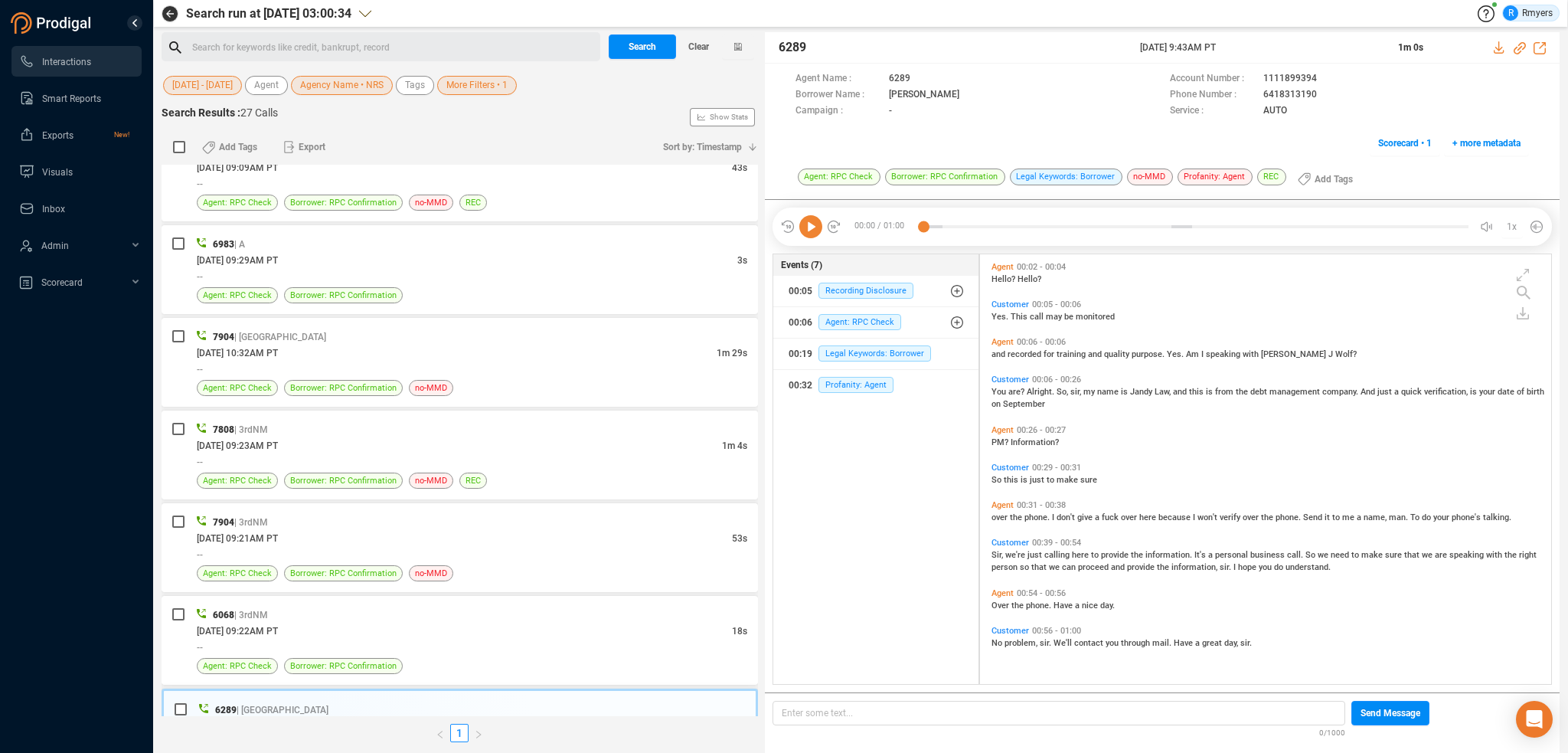
scroll to position [41, 0]
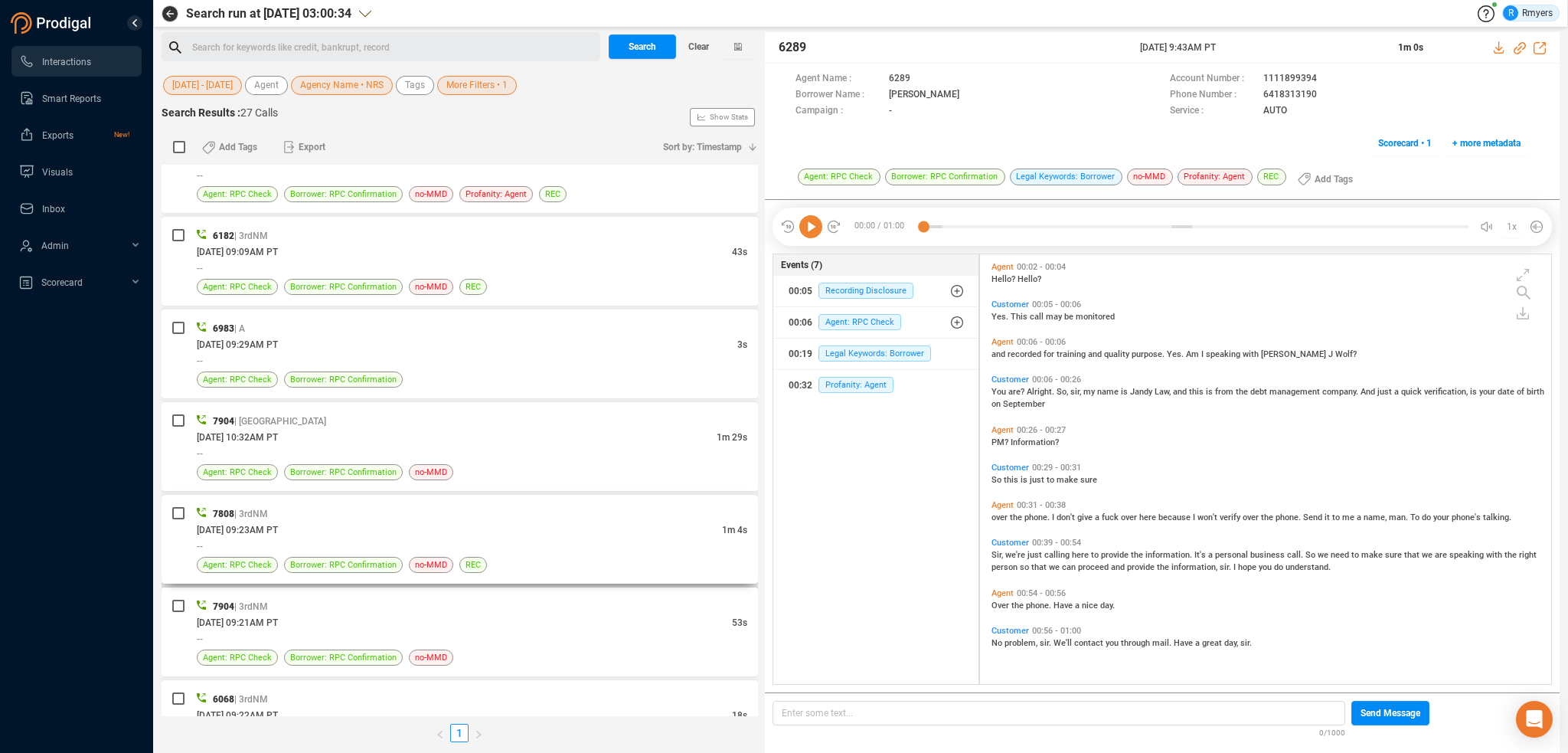
click at [404, 524] on div "07/31/2025 @ 09:23AM PT" at bounding box center [460, 530] width 526 height 16
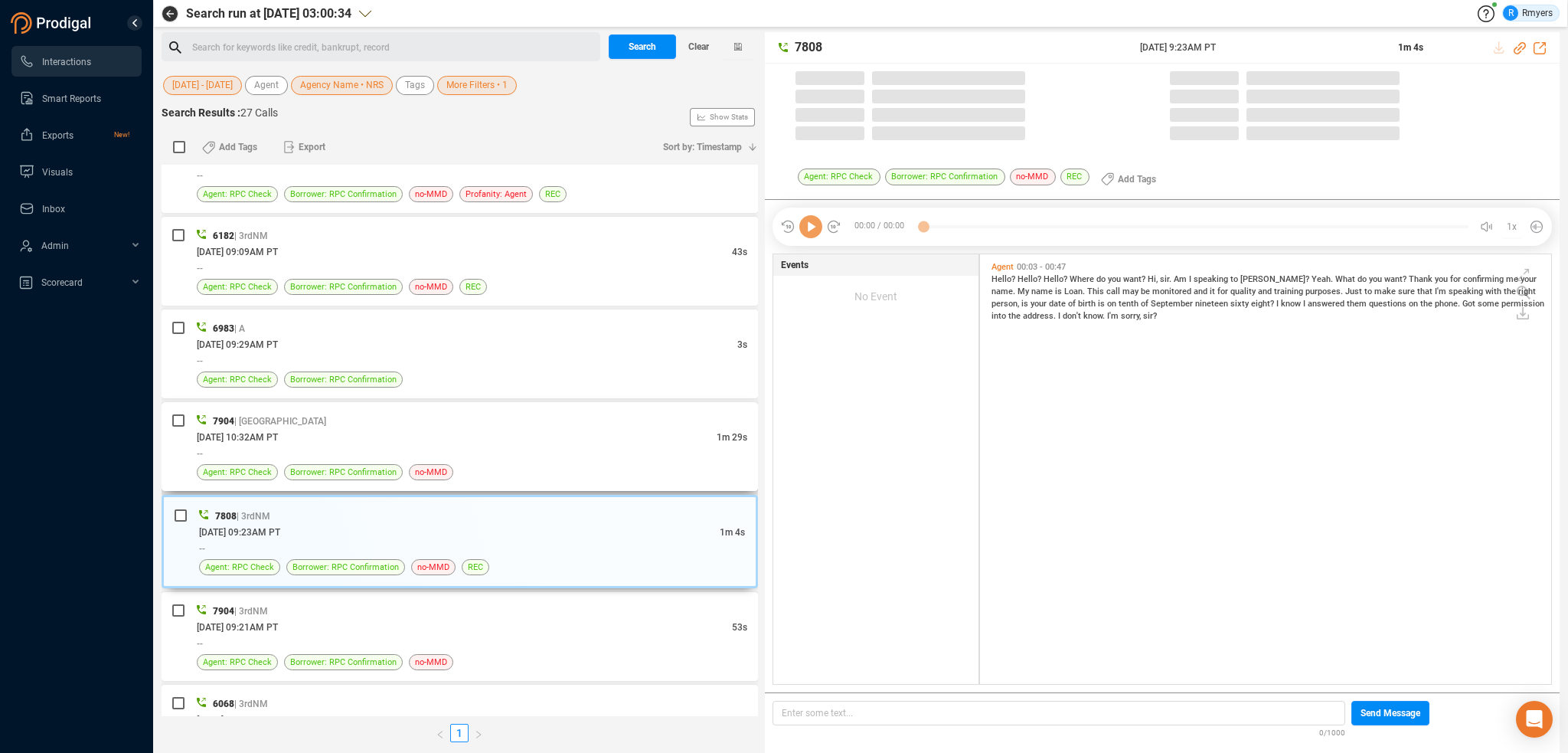
scroll to position [426, 563]
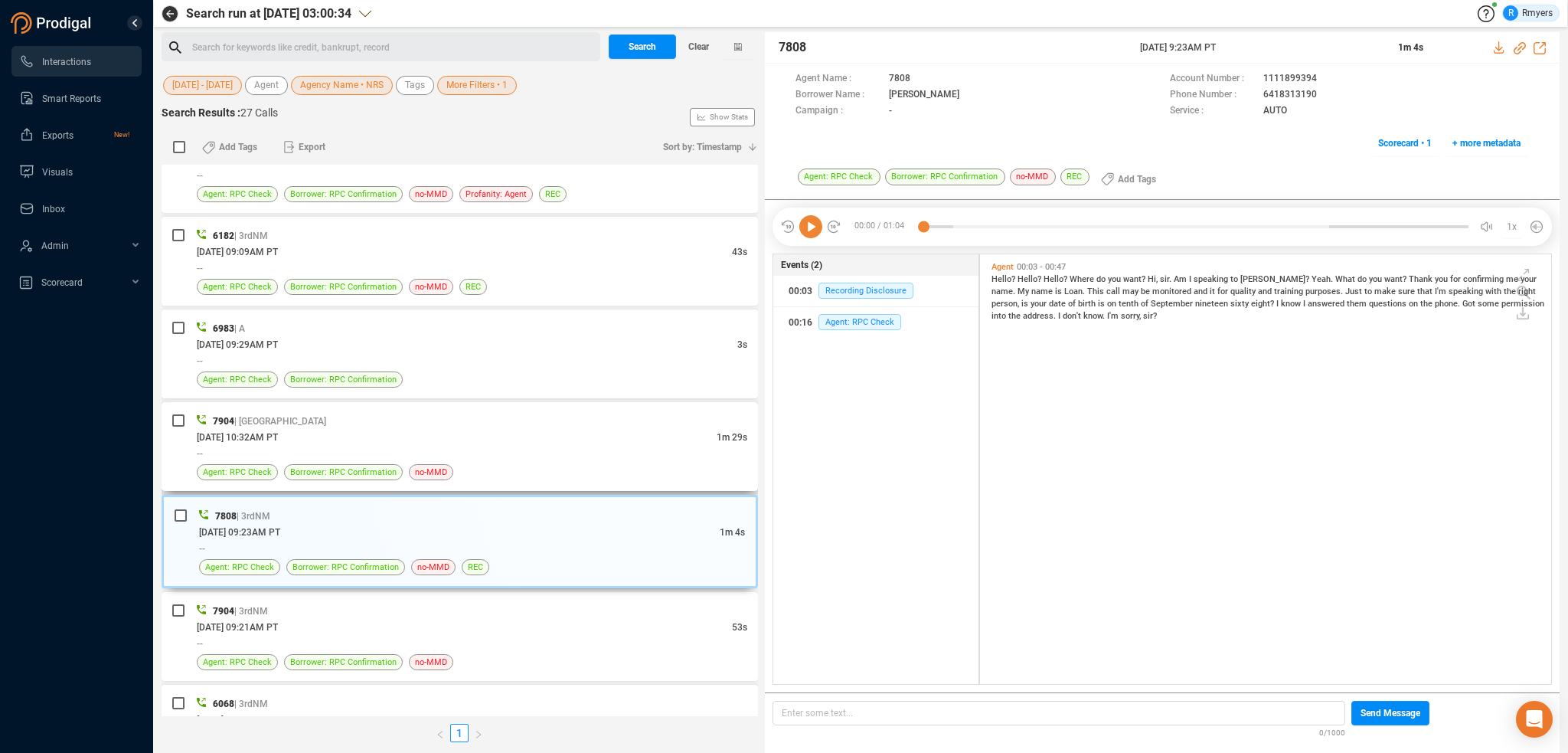
click at [403, 450] on div "--" at bounding box center [472, 453] width 551 height 16
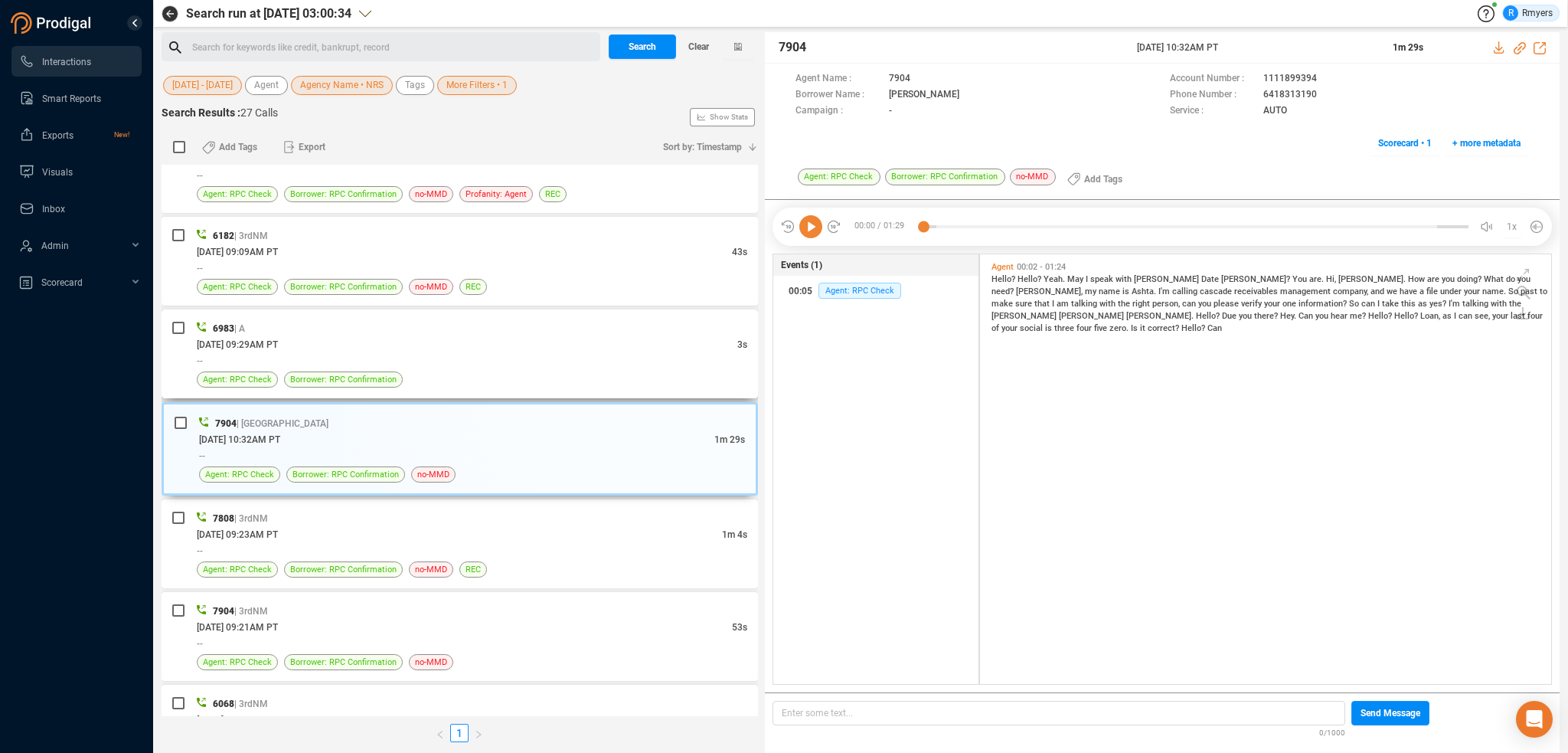
click at [503, 327] on div "6983 | A" at bounding box center [472, 329] width 551 height 16
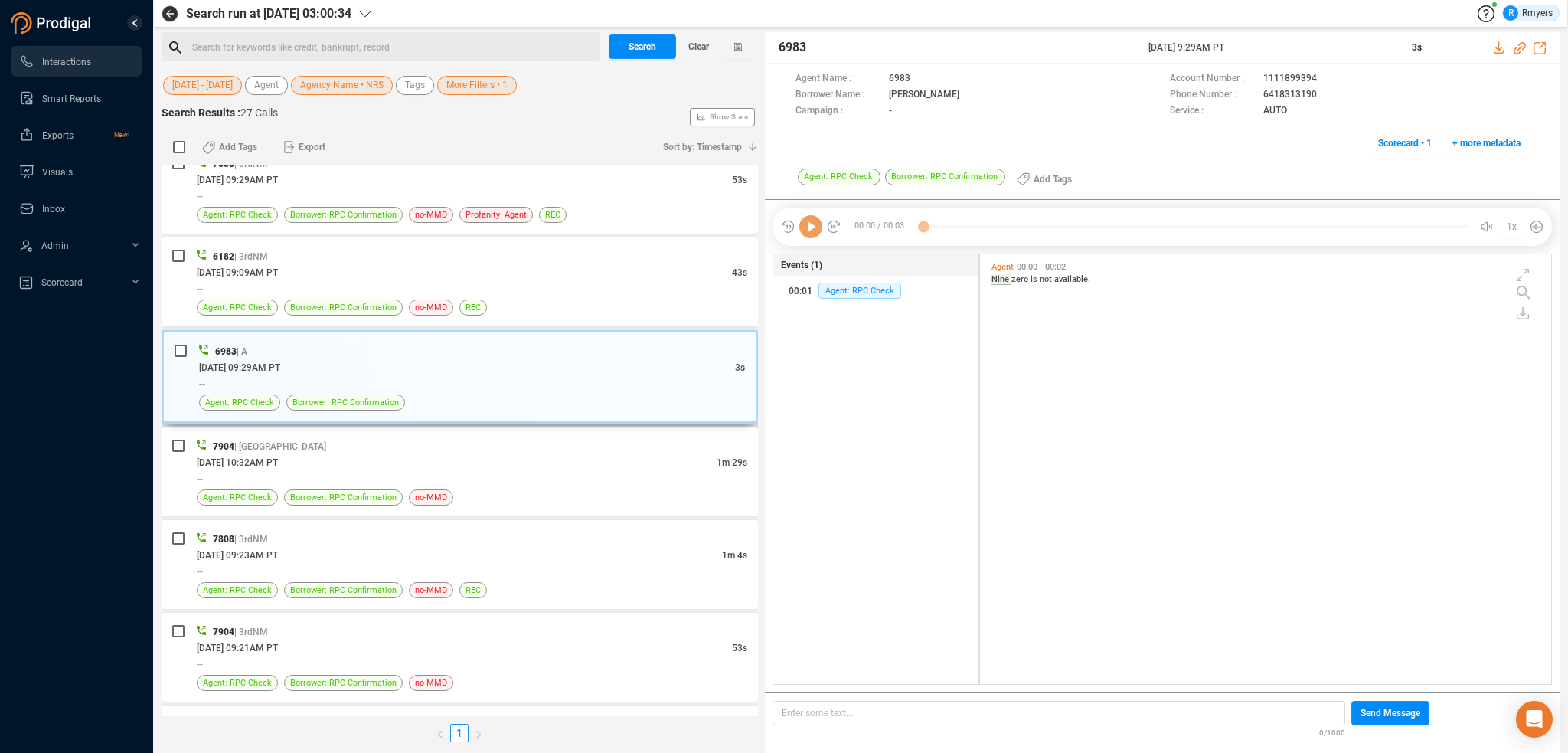
scroll to position [0, 0]
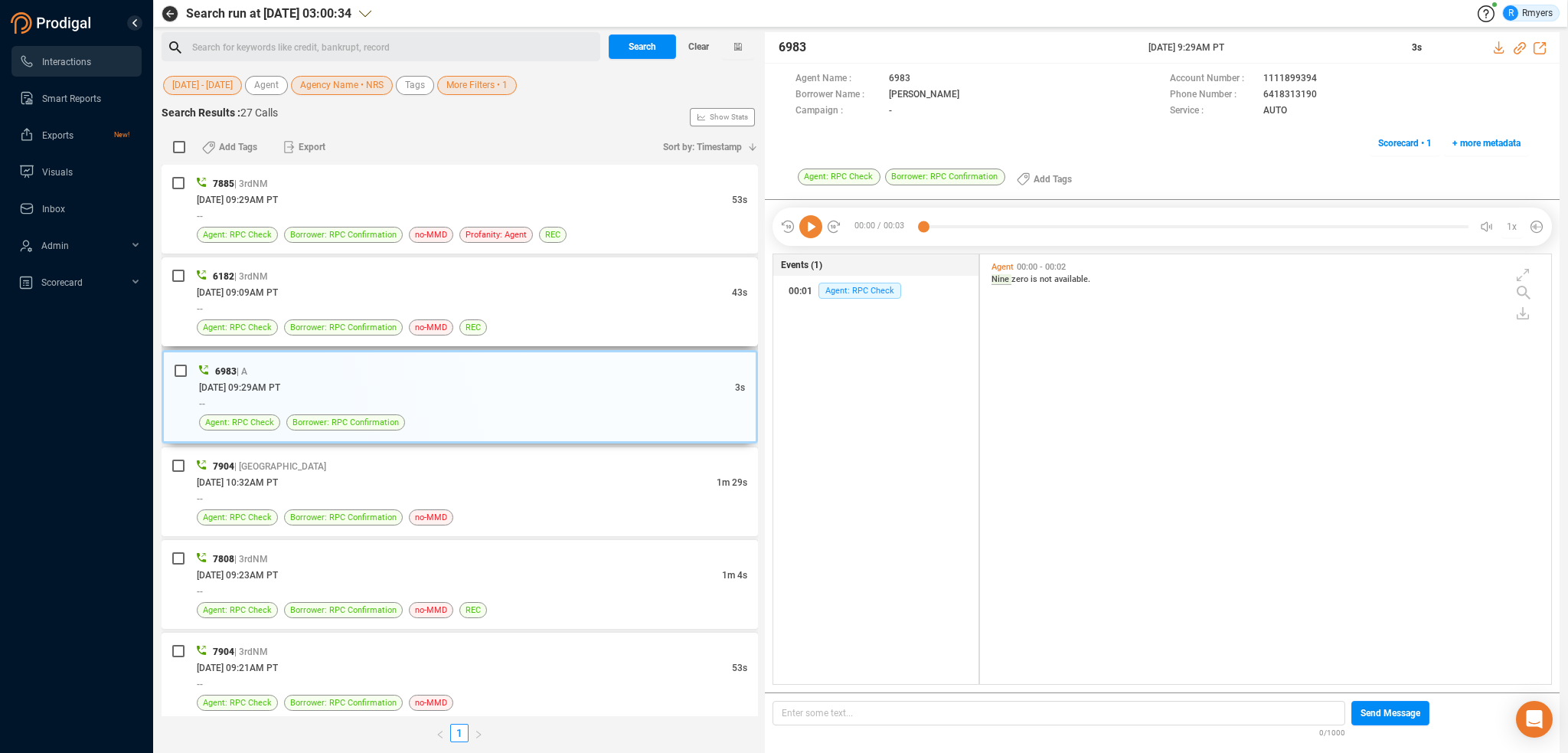
click at [539, 289] on div "08/18/2025 @ 09:09AM PT" at bounding box center [465, 292] width 536 height 16
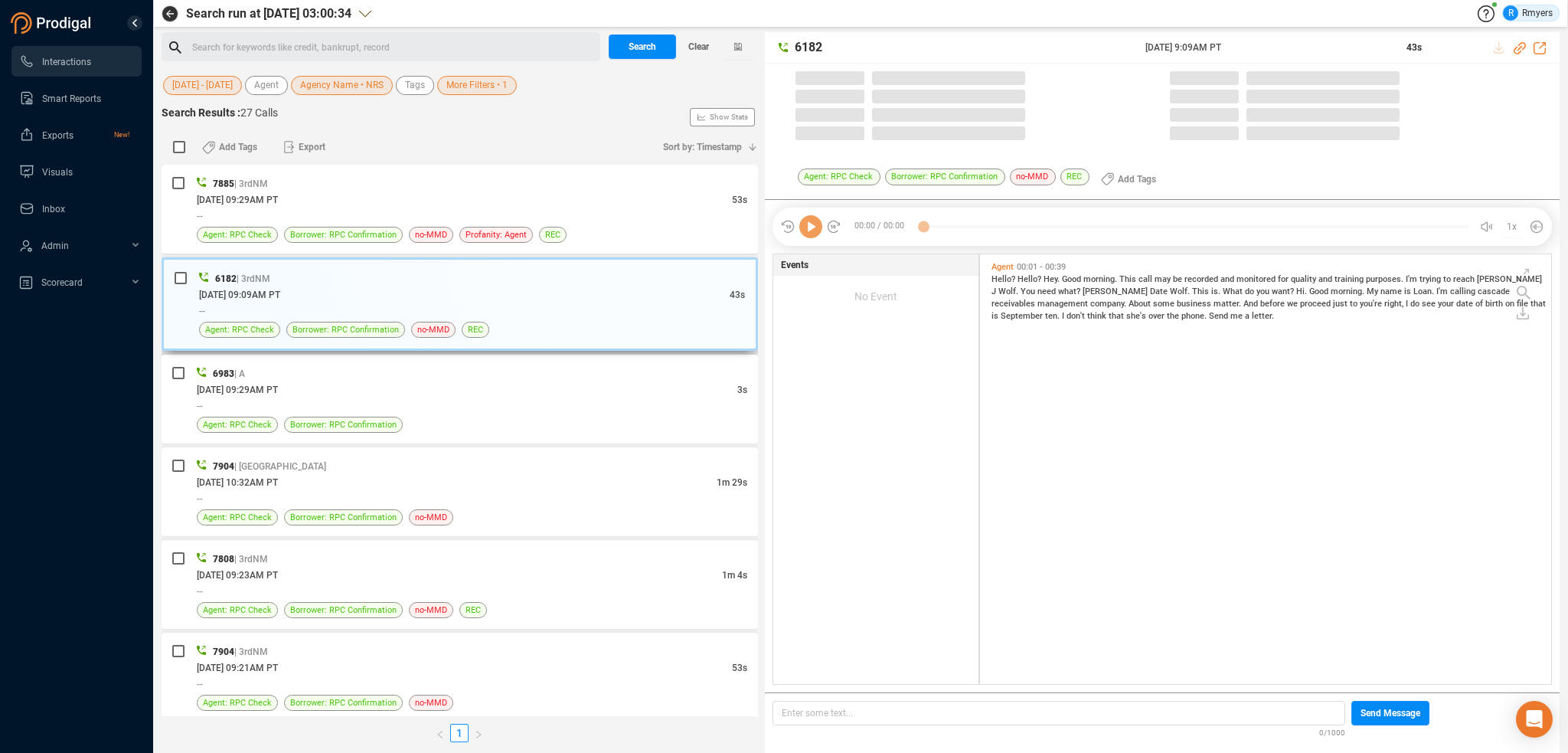
scroll to position [426, 563]
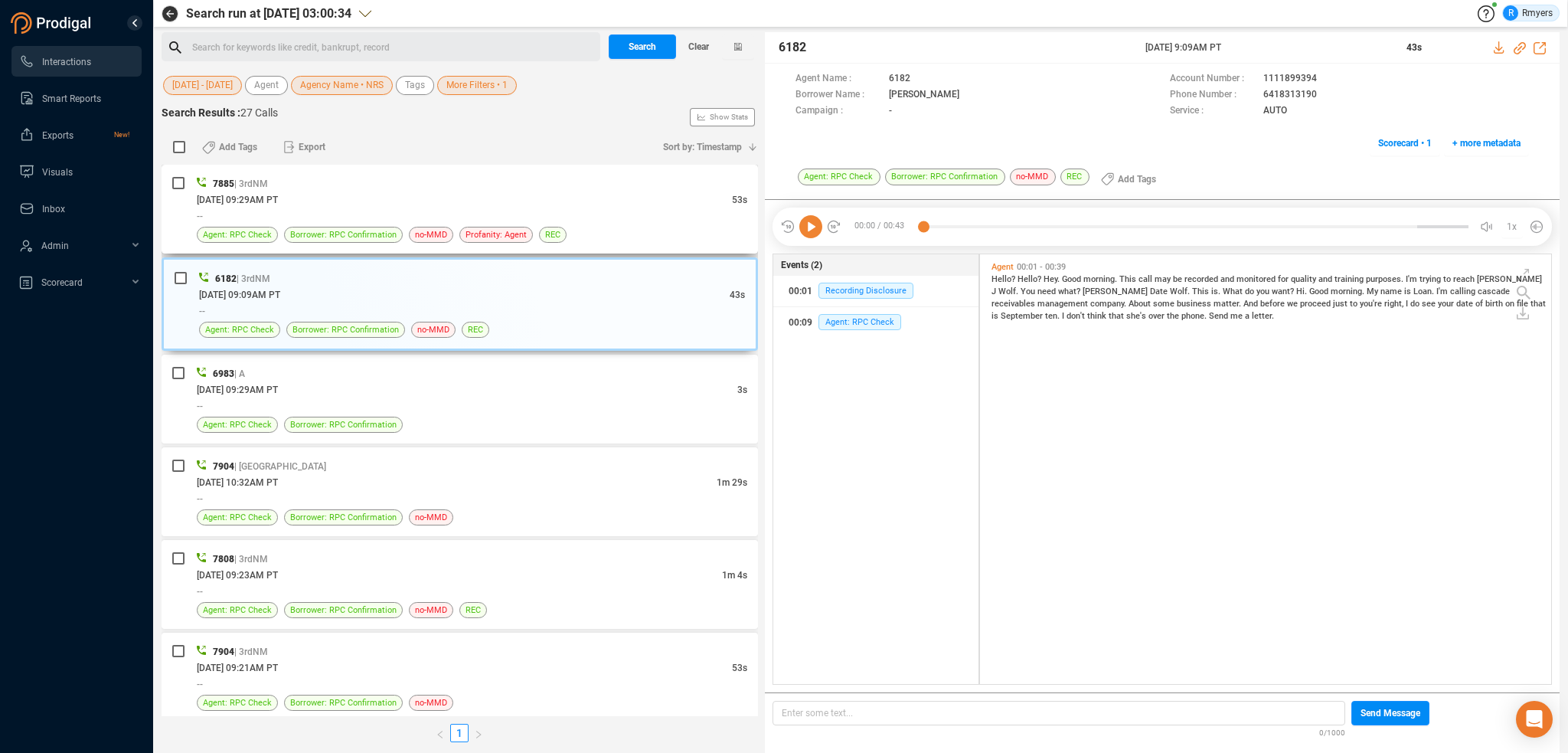
click at [447, 220] on div "--" at bounding box center [472, 215] width 551 height 16
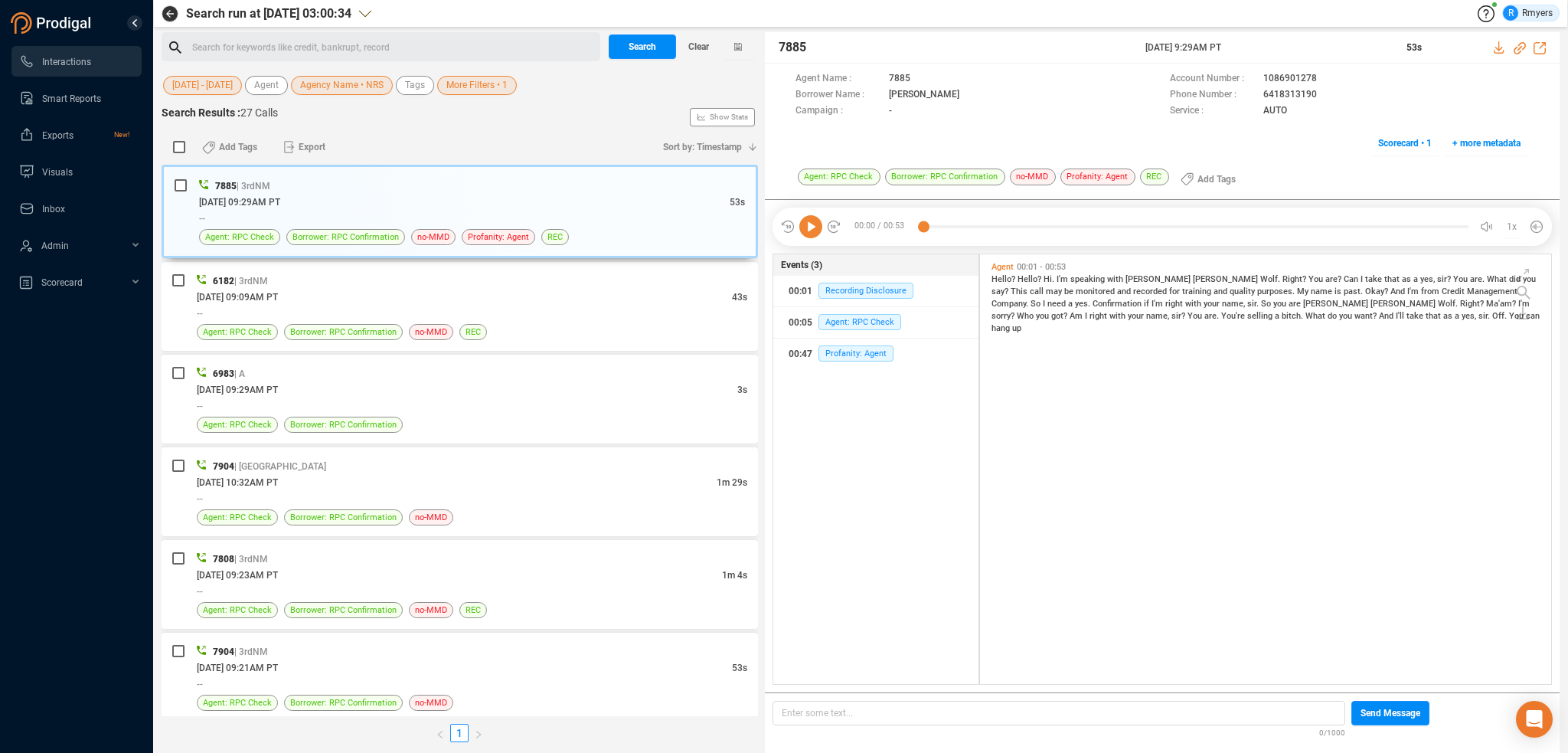
click at [818, 222] on icon at bounding box center [810, 226] width 23 height 23
click at [1166, 303] on span "right" at bounding box center [1176, 304] width 20 height 10
click at [1273, 306] on span "you" at bounding box center [1280, 304] width 15 height 10
click at [1036, 311] on span "Who" at bounding box center [1026, 316] width 19 height 10
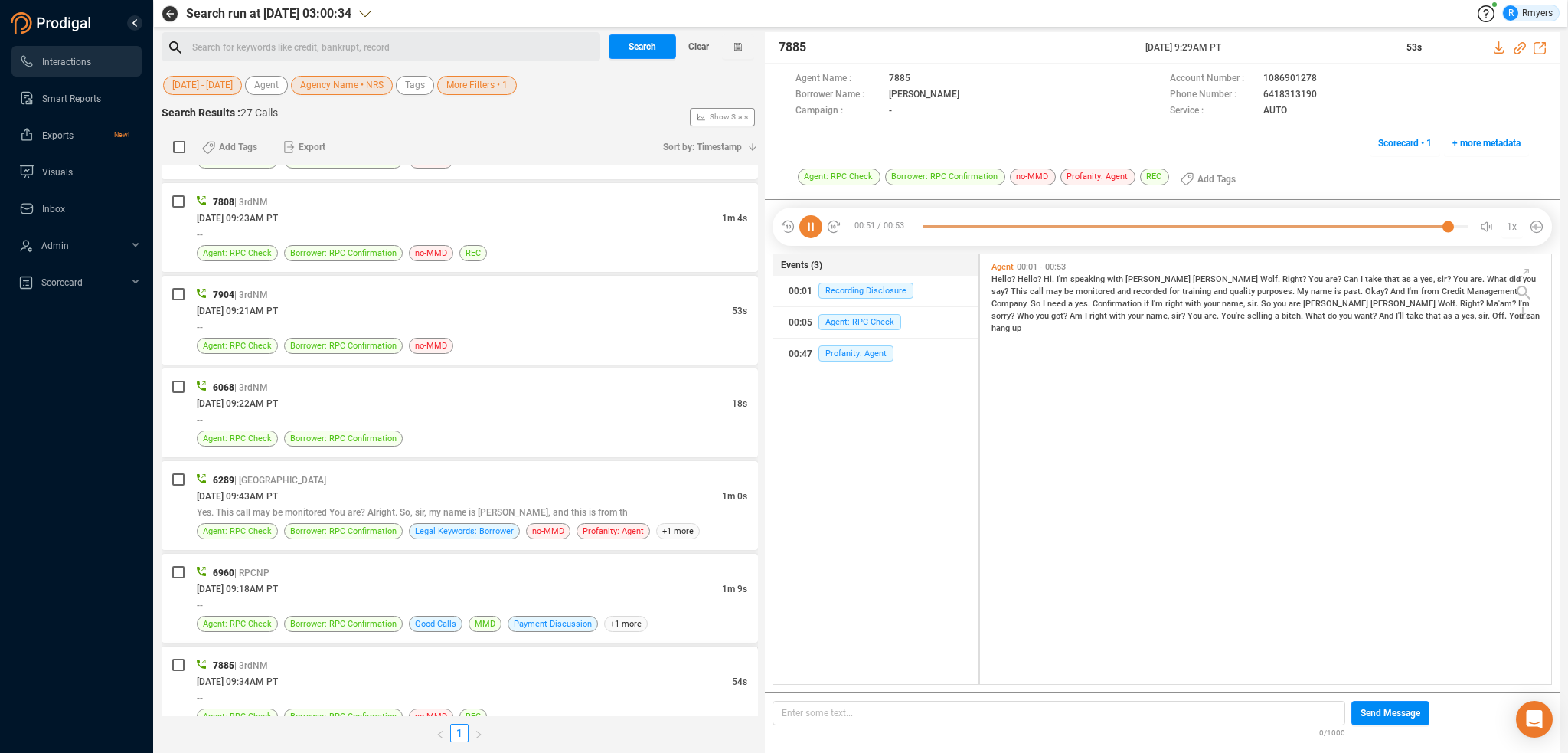
scroll to position [536, 0]
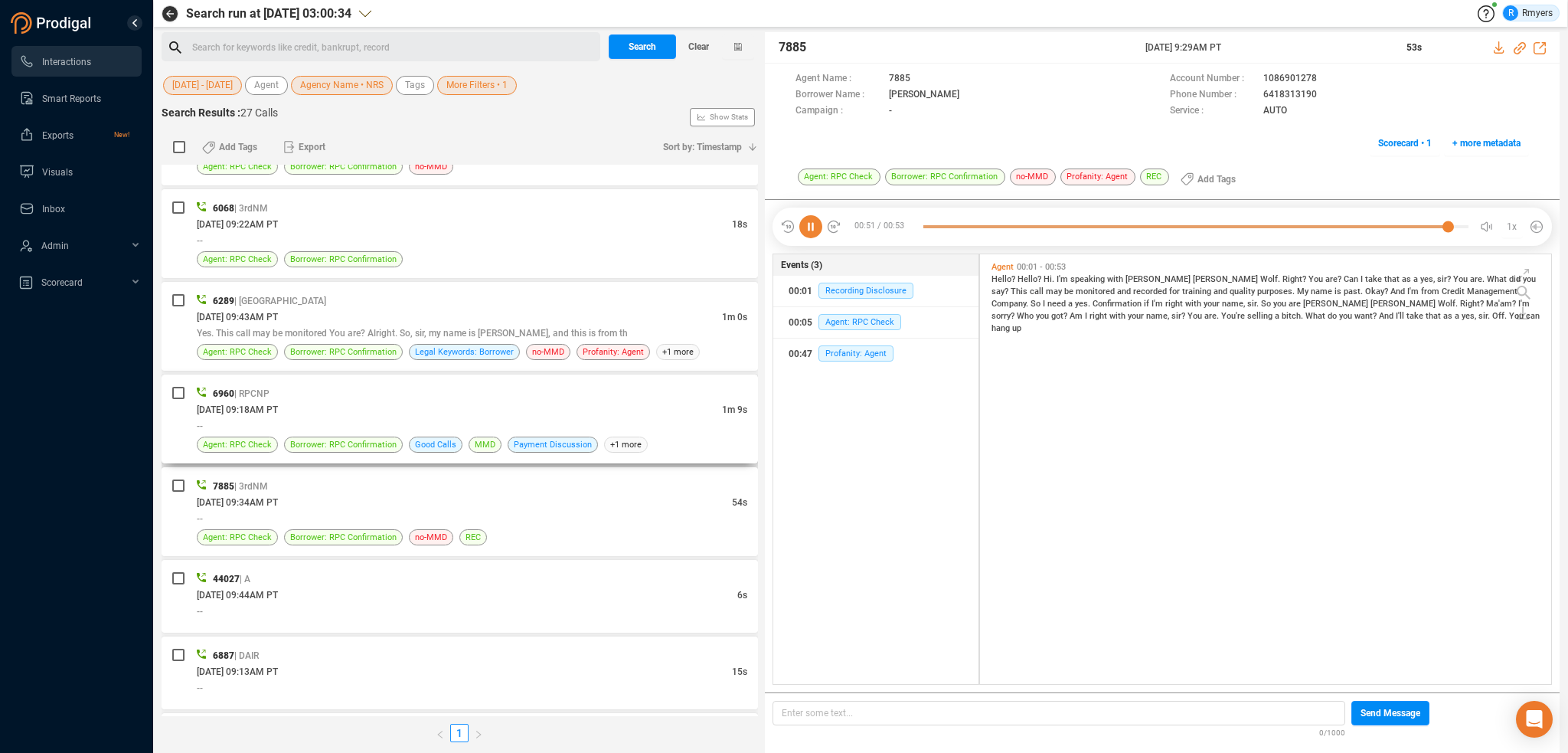
click at [339, 412] on div "07/21/2025 @ 09:18AM PT" at bounding box center [460, 409] width 526 height 16
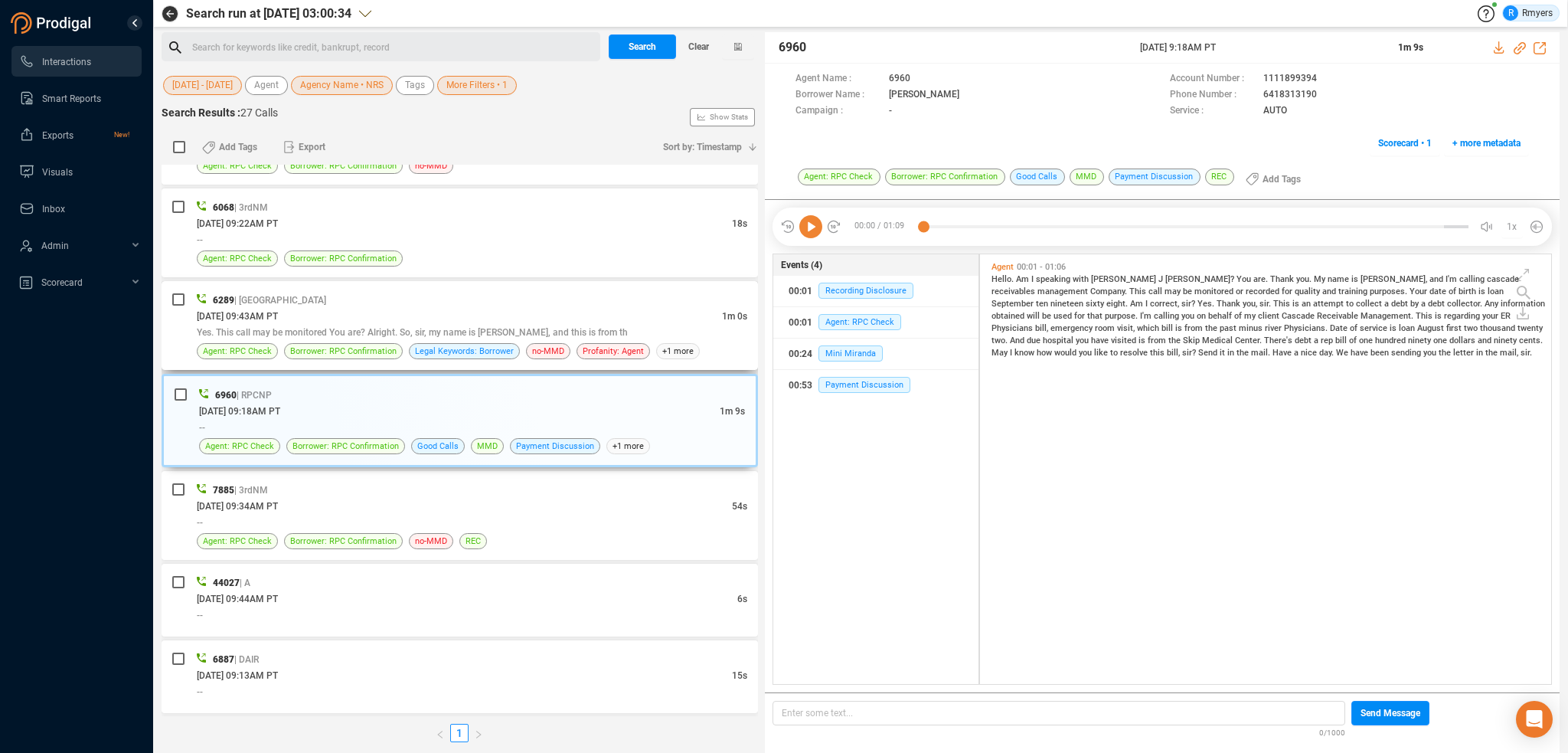
scroll to position [426, 563]
click at [373, 308] on div "07/23/2025 @ 09:43AM PT" at bounding box center [460, 316] width 526 height 16
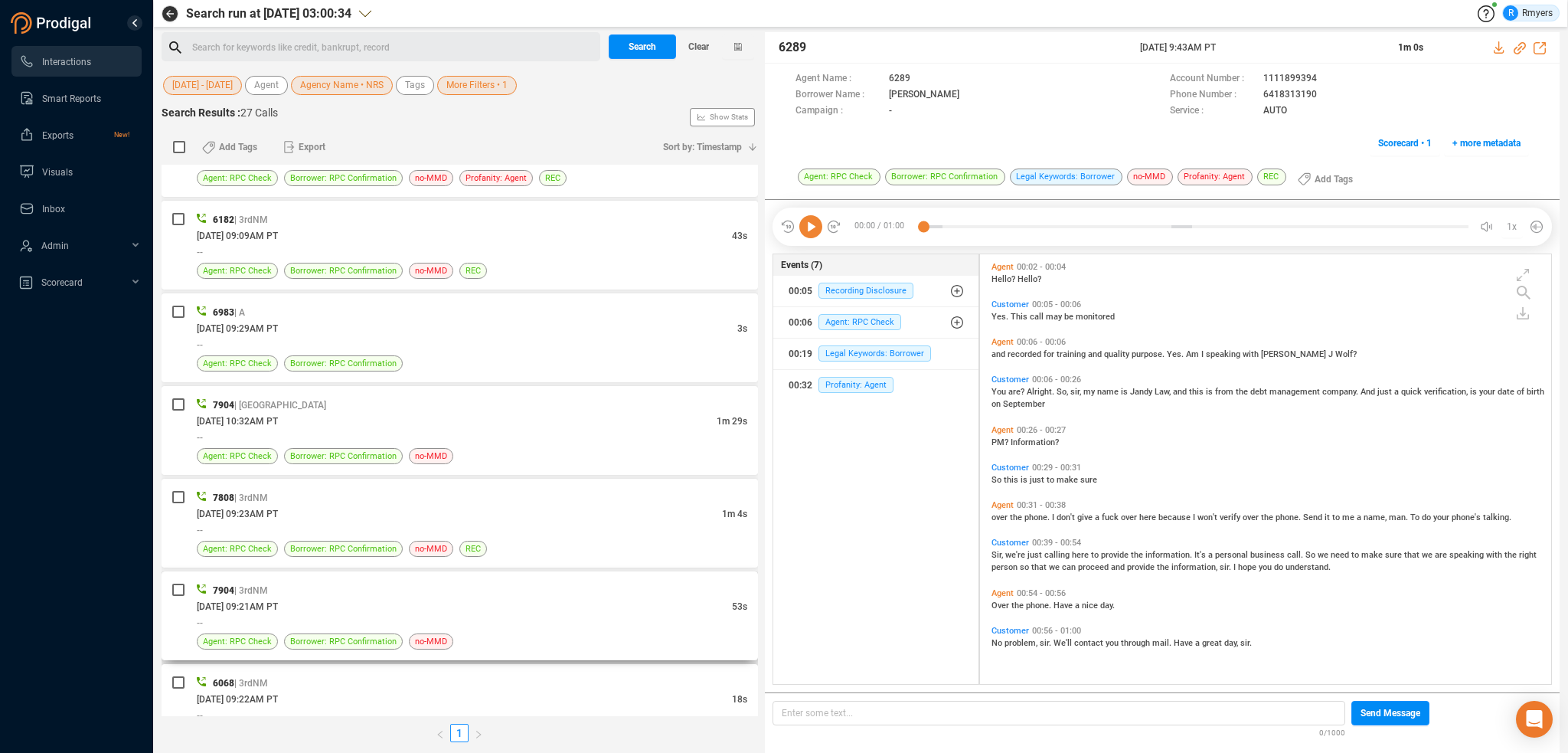
scroll to position [0, 0]
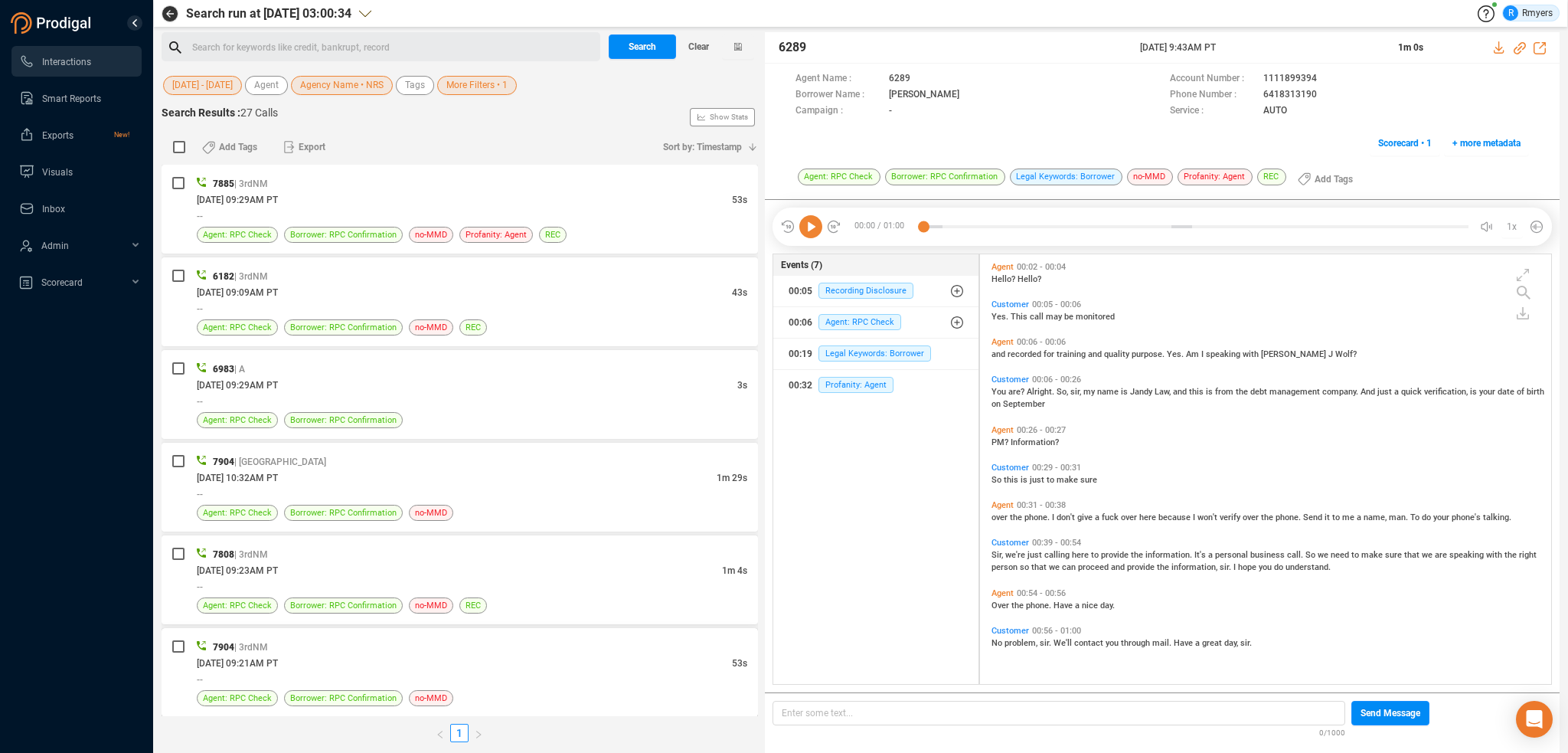
drag, startPoint x: 460, startPoint y: 643, endPoint x: 458, endPoint y: 629, distance: 14.1
click at [404, 213] on div "--" at bounding box center [472, 215] width 551 height 16
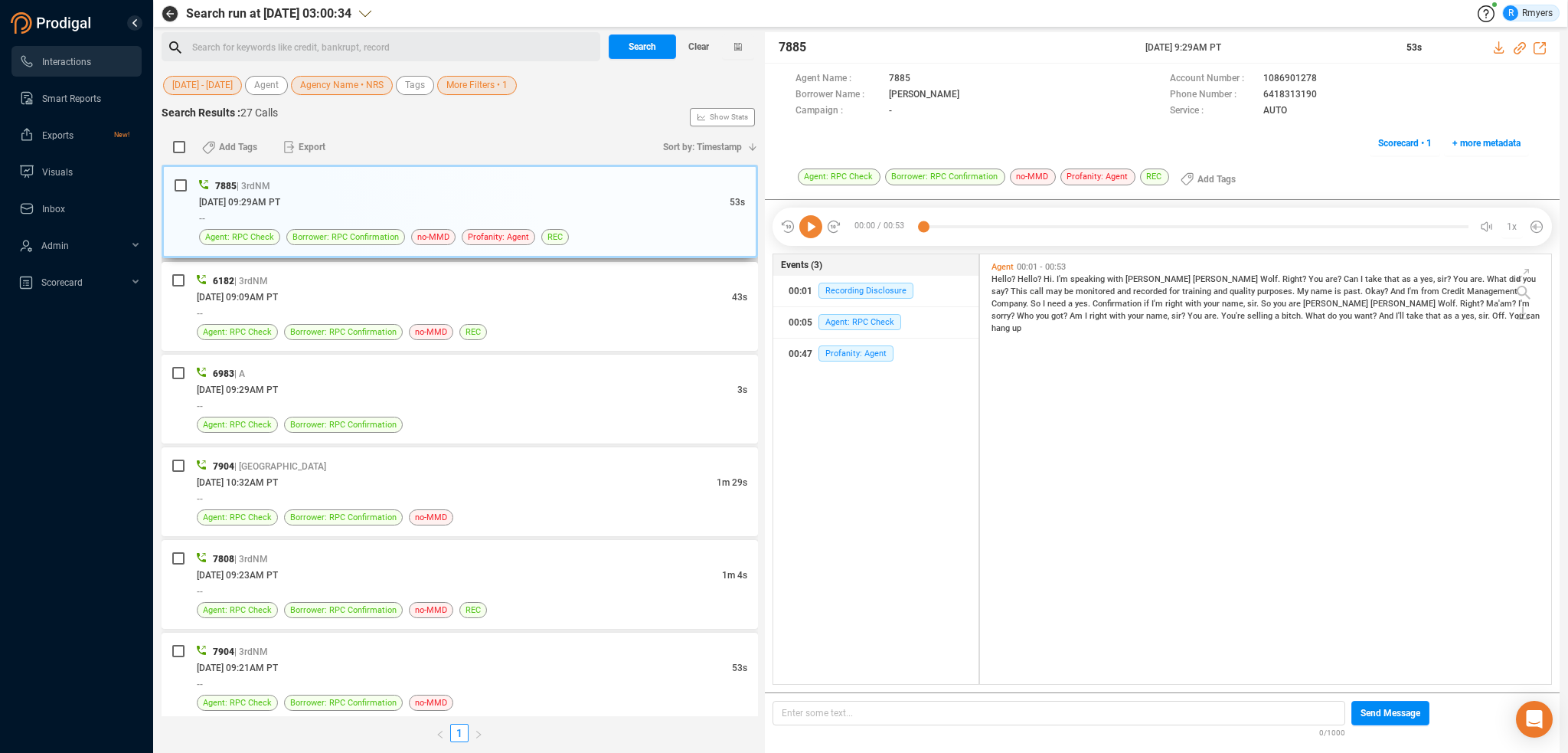
scroll to position [426, 563]
click at [536, 294] on div "08/18/2025 @ 09:09AM PT" at bounding box center [465, 297] width 536 height 16
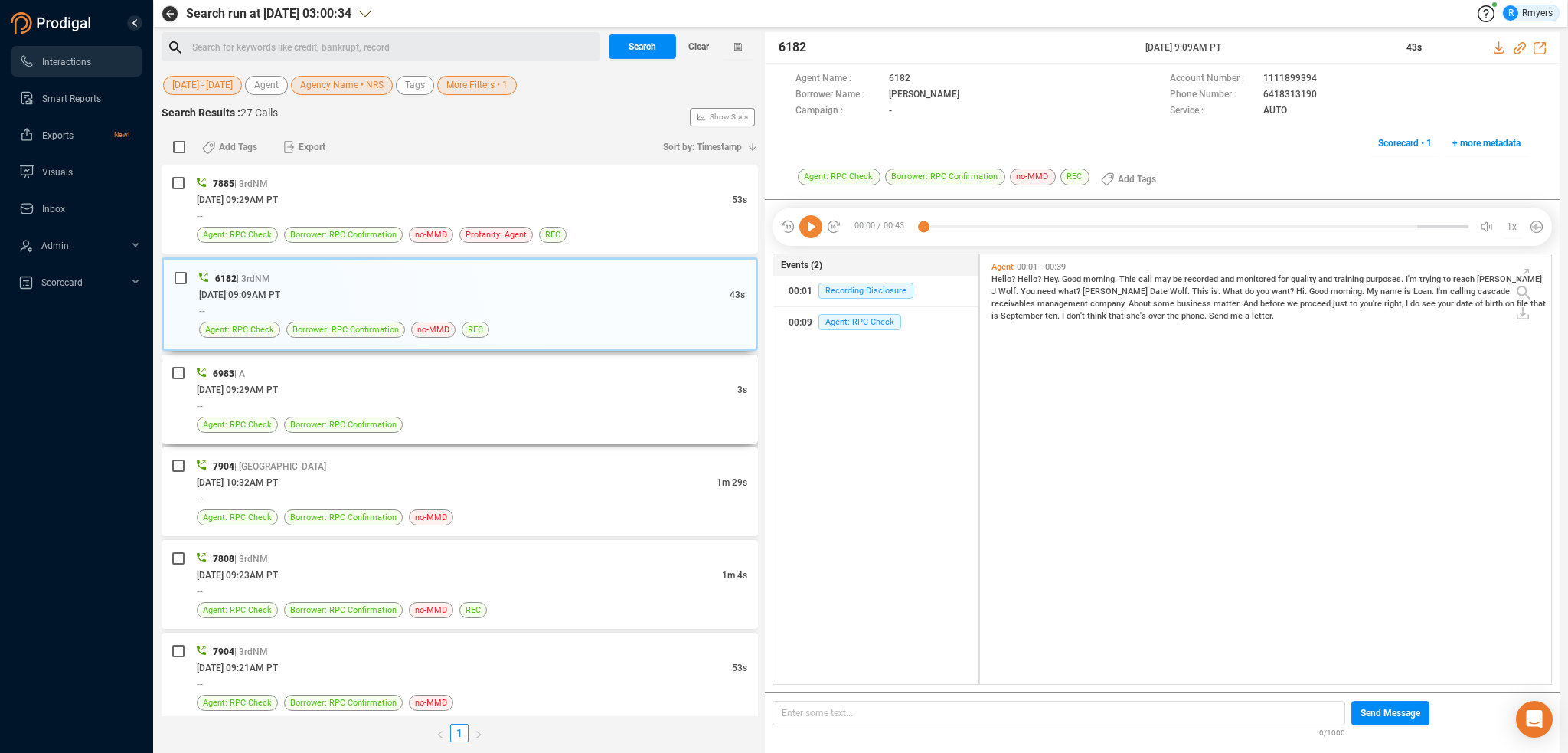
drag, startPoint x: 509, startPoint y: 373, endPoint x: 508, endPoint y: 385, distance: 12.0
click at [509, 374] on div "6983 | A" at bounding box center [472, 374] width 551 height 16
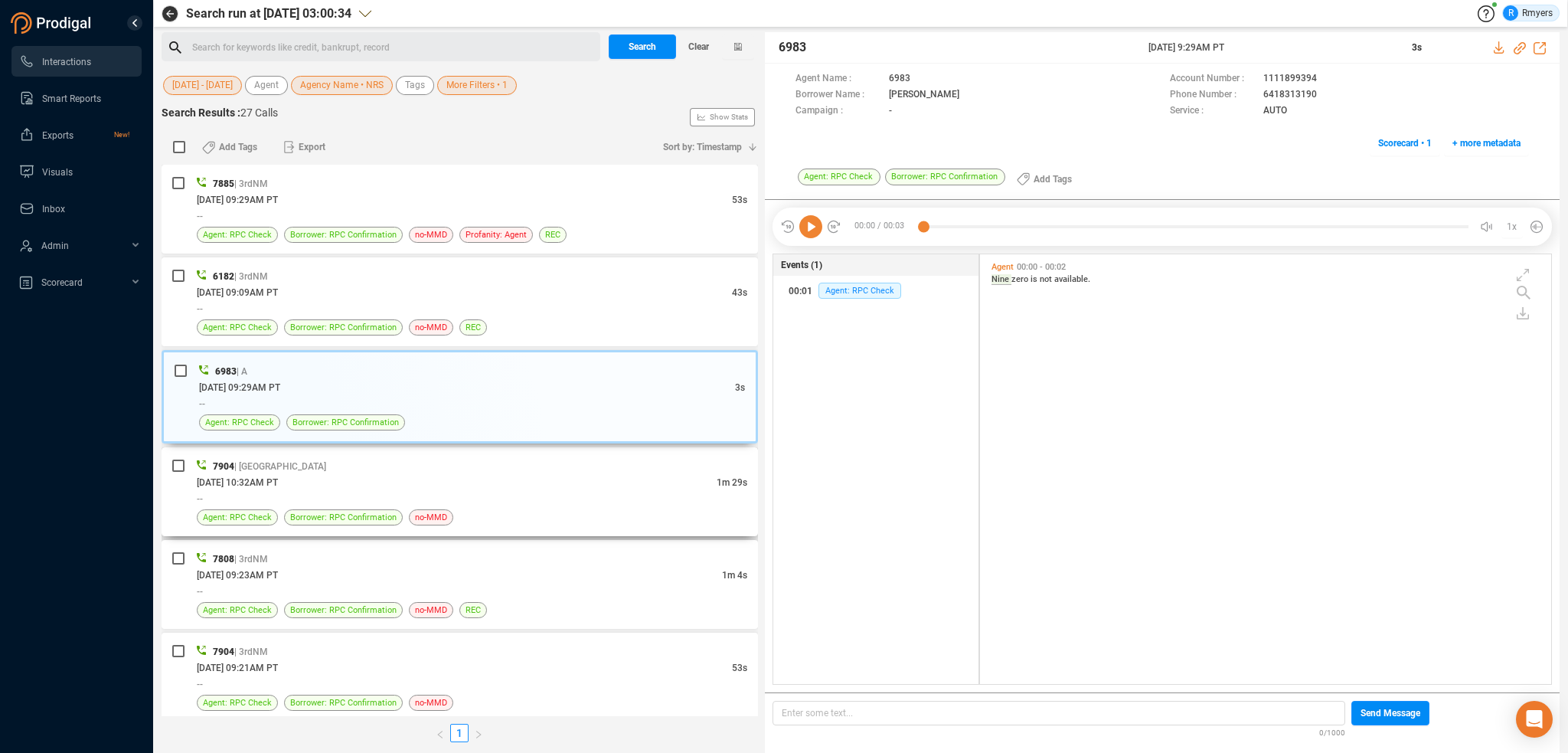
drag, startPoint x: 509, startPoint y: 478, endPoint x: 505, endPoint y: 491, distance: 13.6
click at [509, 480] on div "08/01/2025 @ 10:32AM PT" at bounding box center [457, 482] width 520 height 16
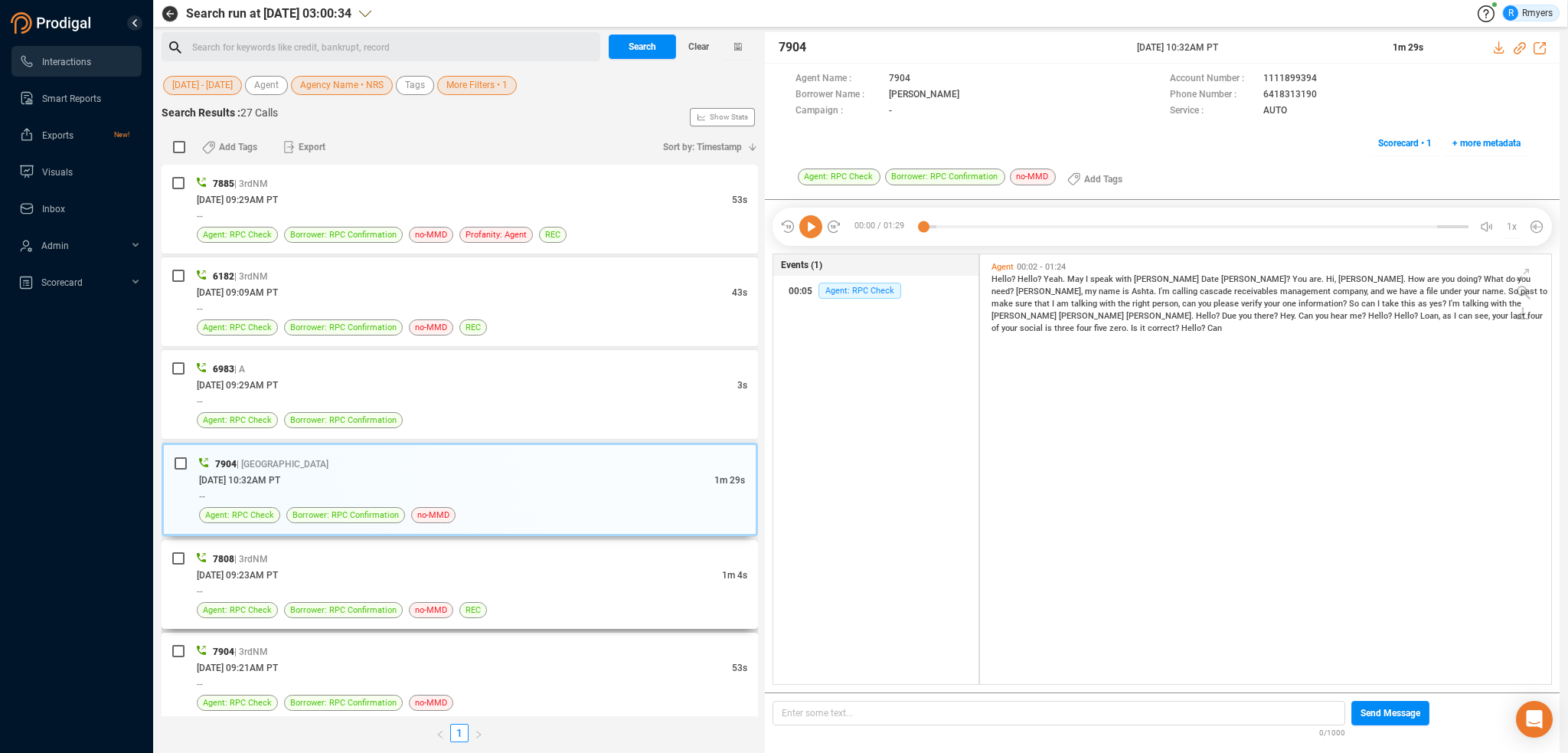
drag, startPoint x: 492, startPoint y: 566, endPoint x: 490, endPoint y: 586, distance: 20.1
click at [490, 569] on div "07/31/2025 @ 09:23AM PT" at bounding box center [460, 575] width 526 height 16
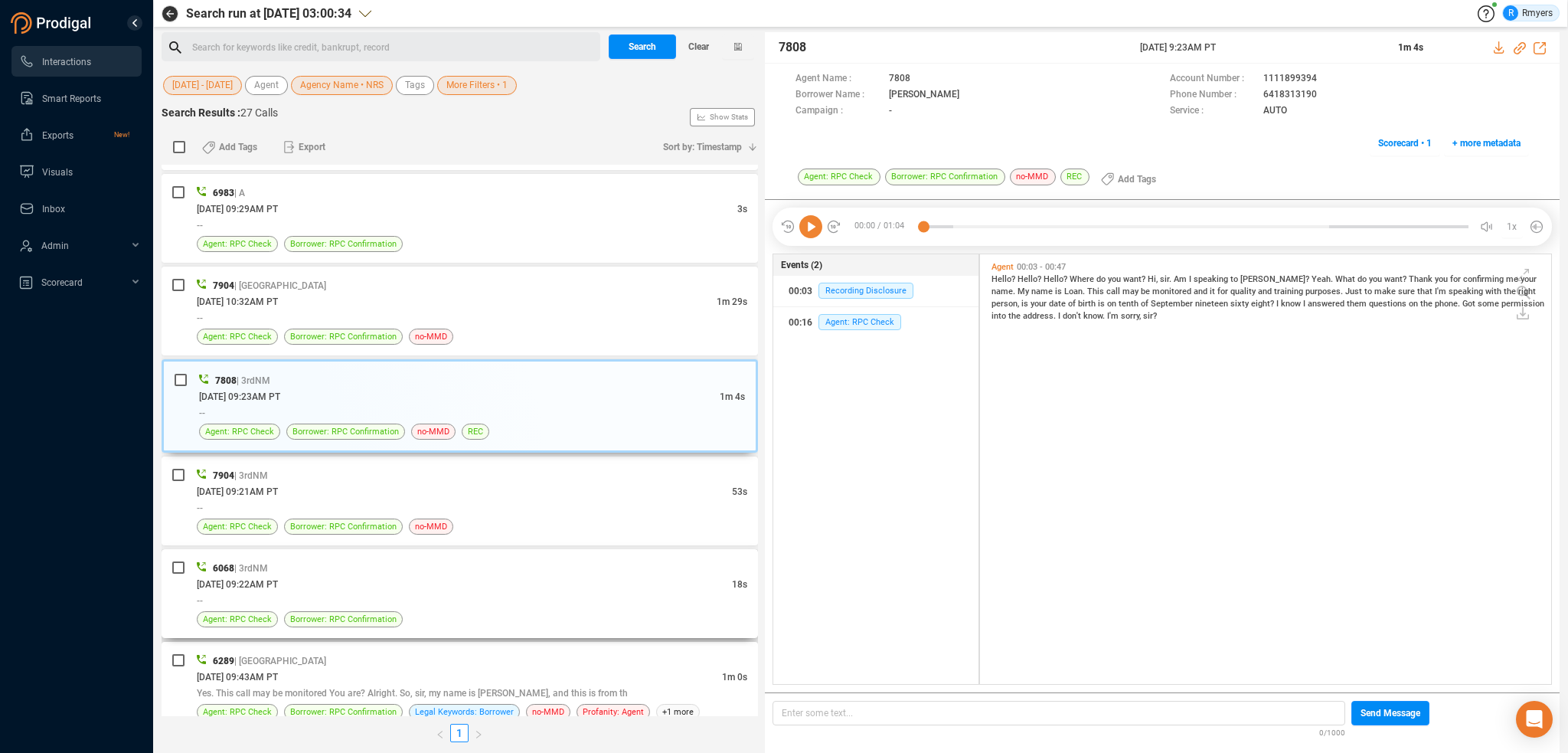
scroll to position [230, 0]
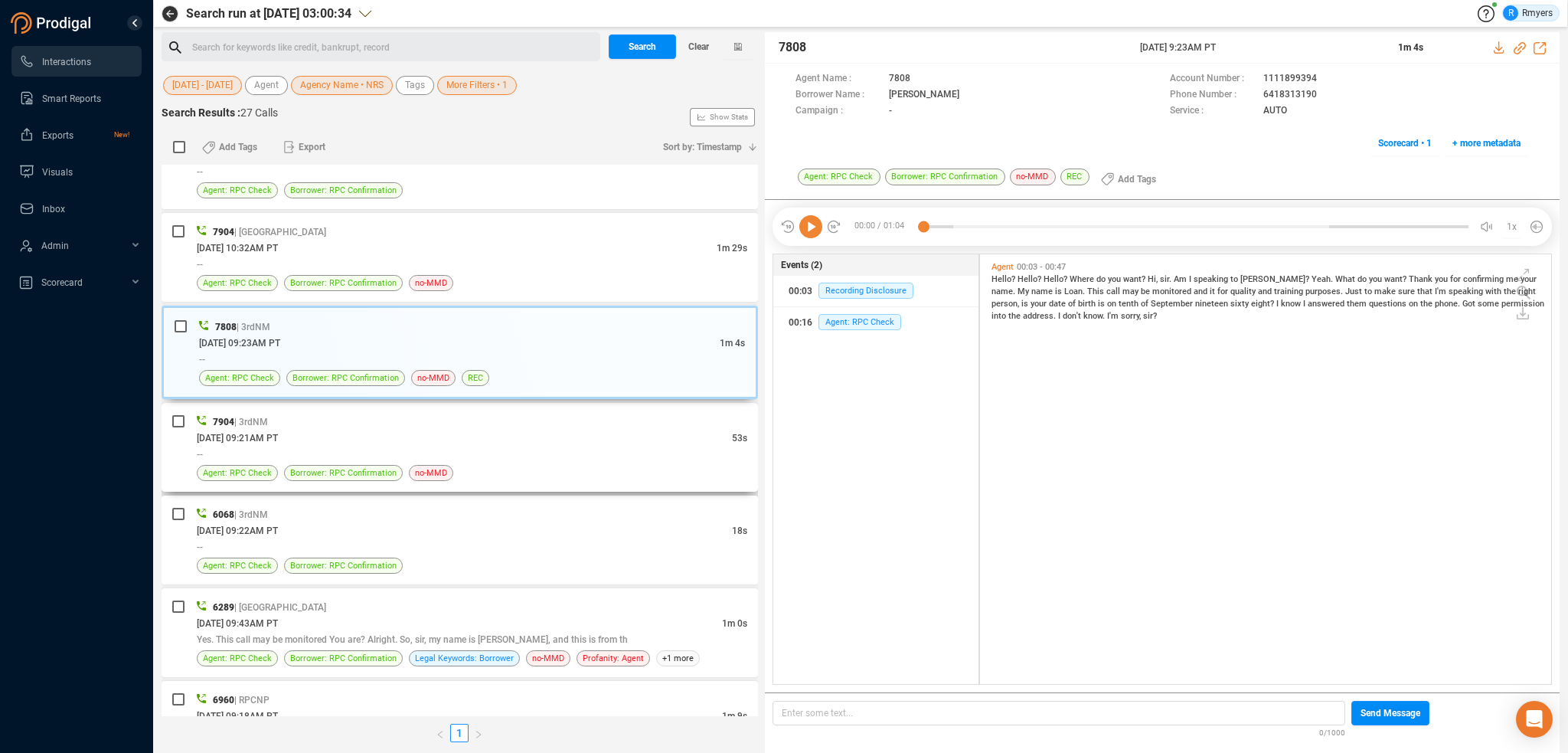
click at [425, 456] on div "--" at bounding box center [472, 454] width 551 height 16
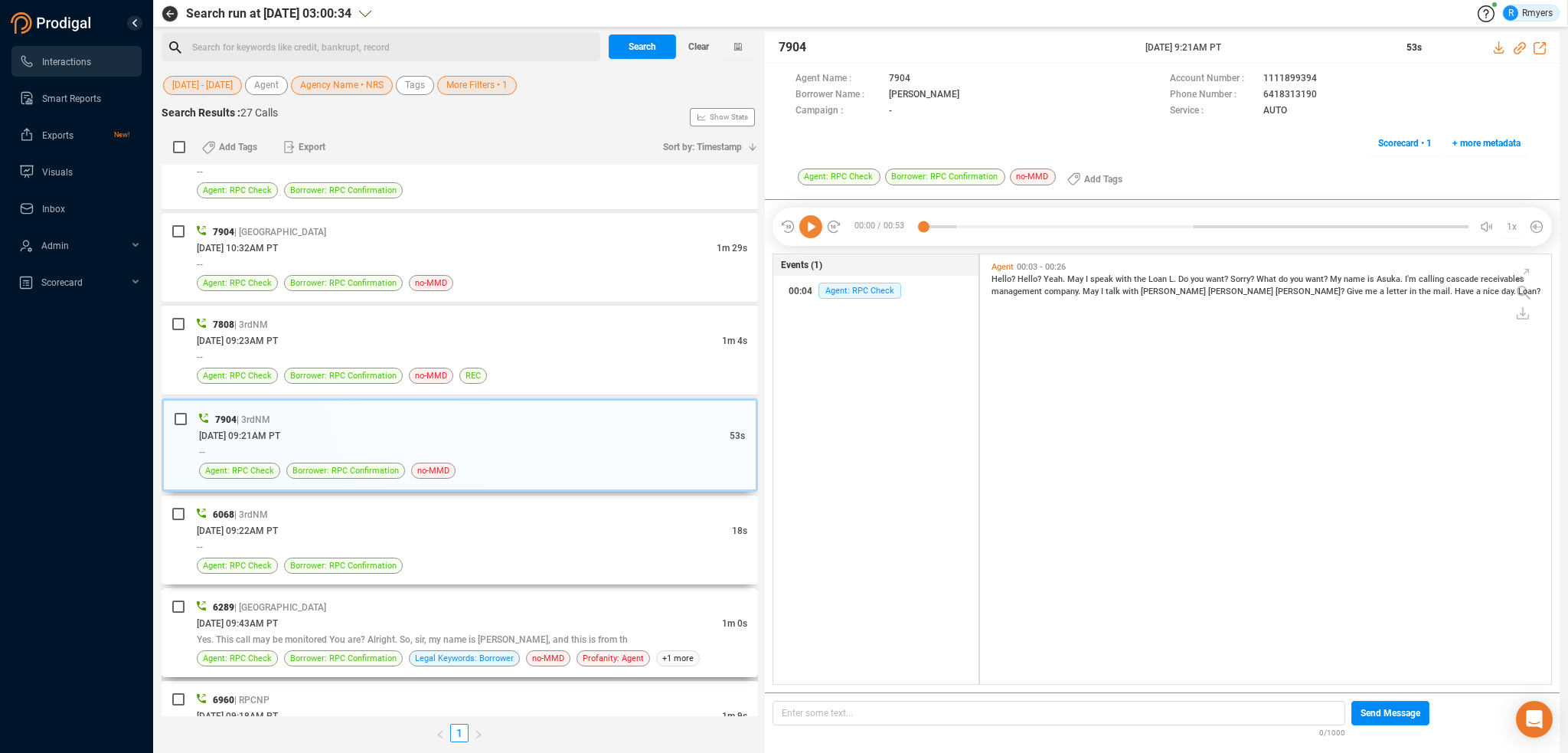
scroll to position [426, 563]
drag, startPoint x: 456, startPoint y: 555, endPoint x: 460, endPoint y: 586, distance: 31.3
click at [456, 558] on div "Agent: RPC Check Borrower: RPC Confirmation" at bounding box center [472, 566] width 551 height 16
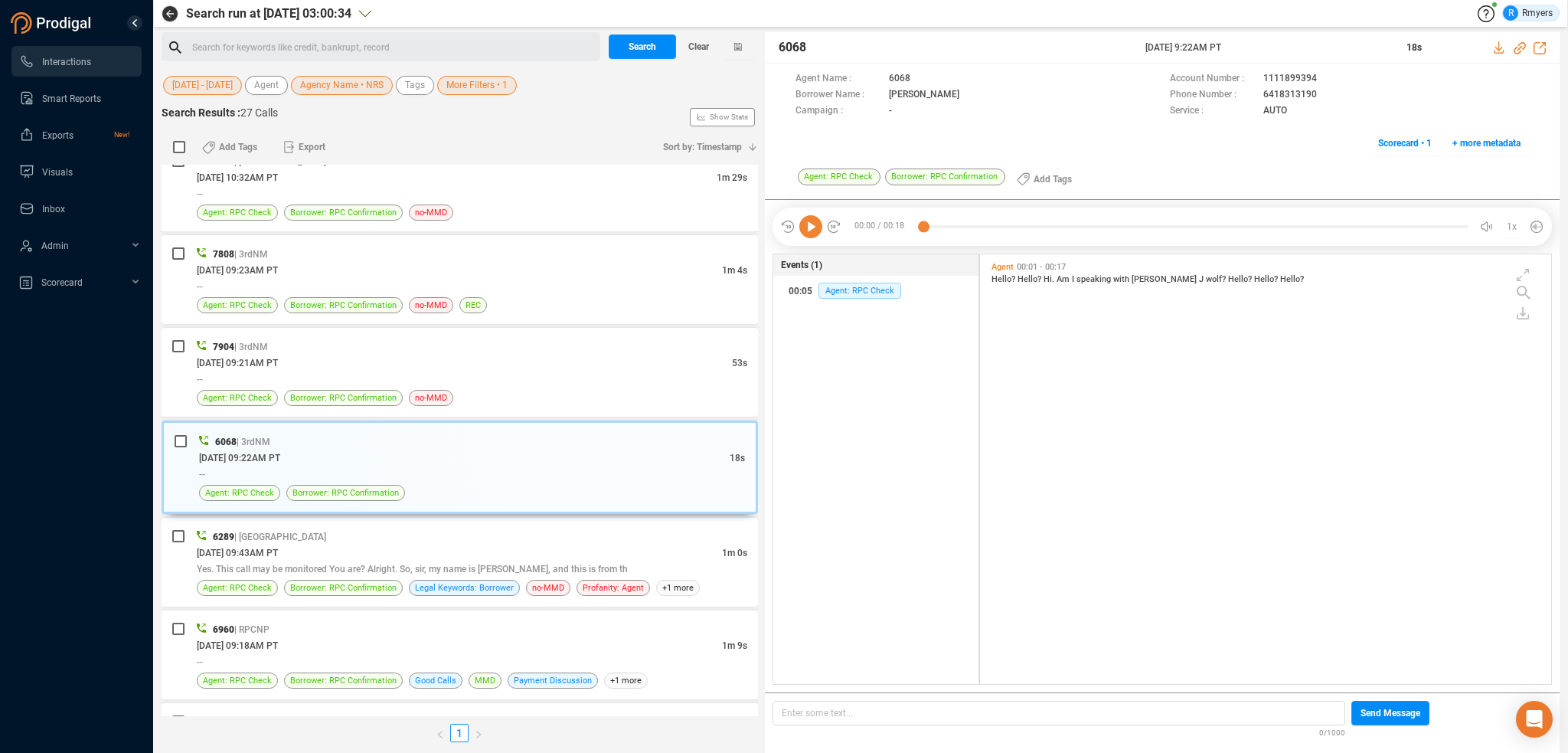
scroll to position [383, 0]
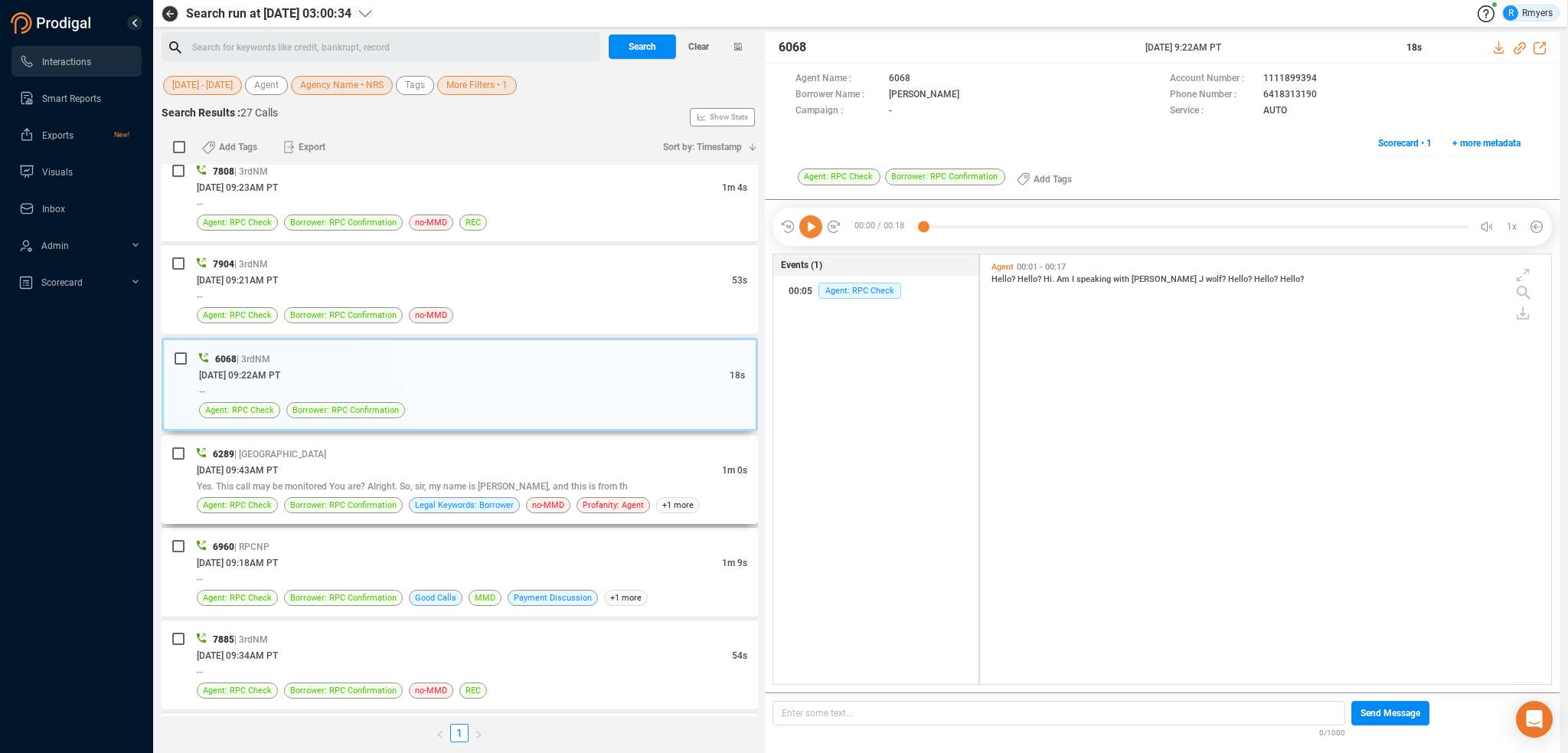
click at [461, 481] on span "Yes. This call may be monitored You are? Alright. So, sir, my name is Jandy Law…" at bounding box center [412, 486] width 431 height 11
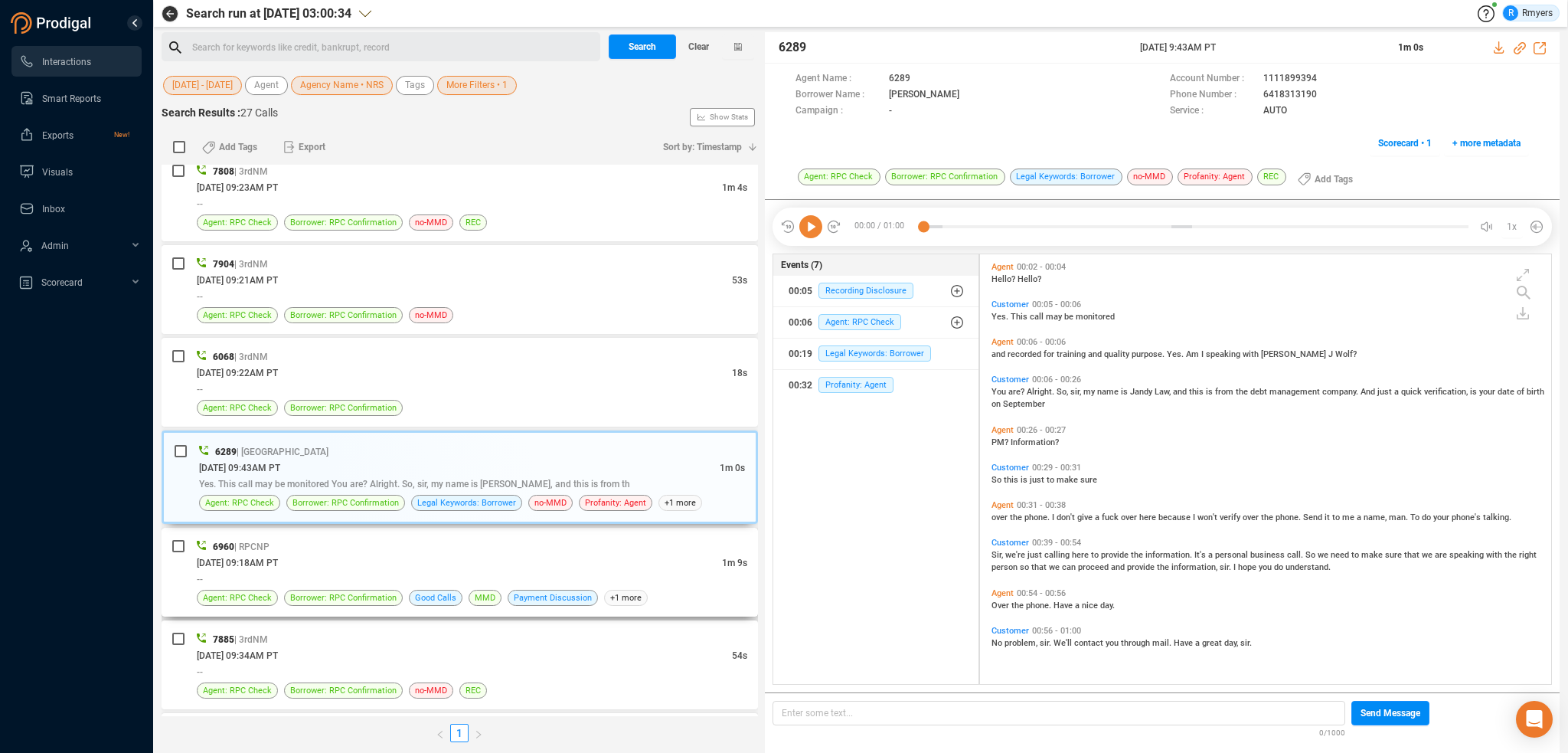
scroll to position [426, 563]
drag, startPoint x: 460, startPoint y: 538, endPoint x: 453, endPoint y: 559, distance: 22.1
click at [457, 544] on div "6960 | RPCNP" at bounding box center [472, 547] width 551 height 16
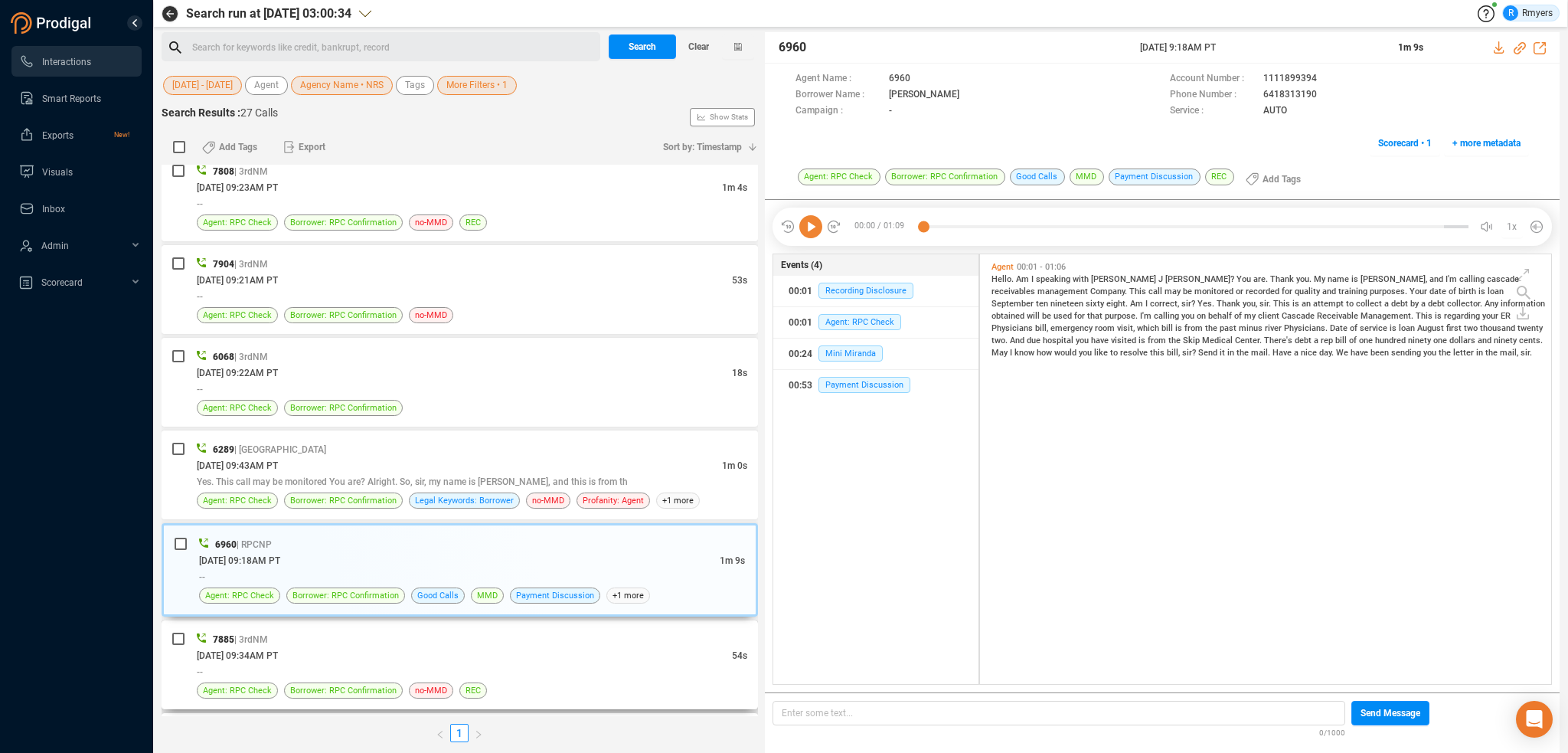
click at [453, 623] on div "7885 | 3rdNM 07/18/2025 @ 09:34AM PT 54s -- Agent: RPC Check Borrower: RPC Conf…" at bounding box center [459, 664] width 596 height 89
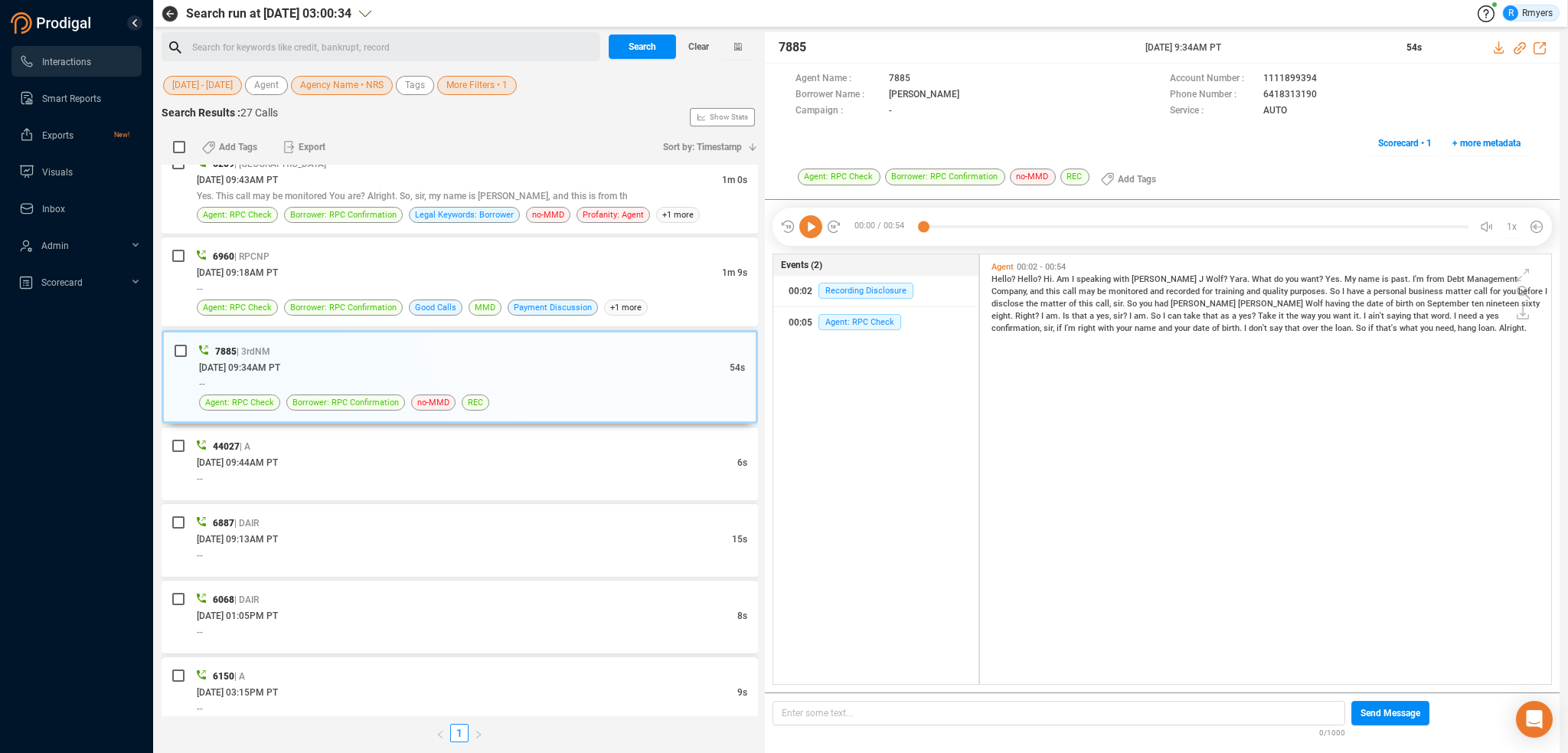
scroll to position [0, 0]
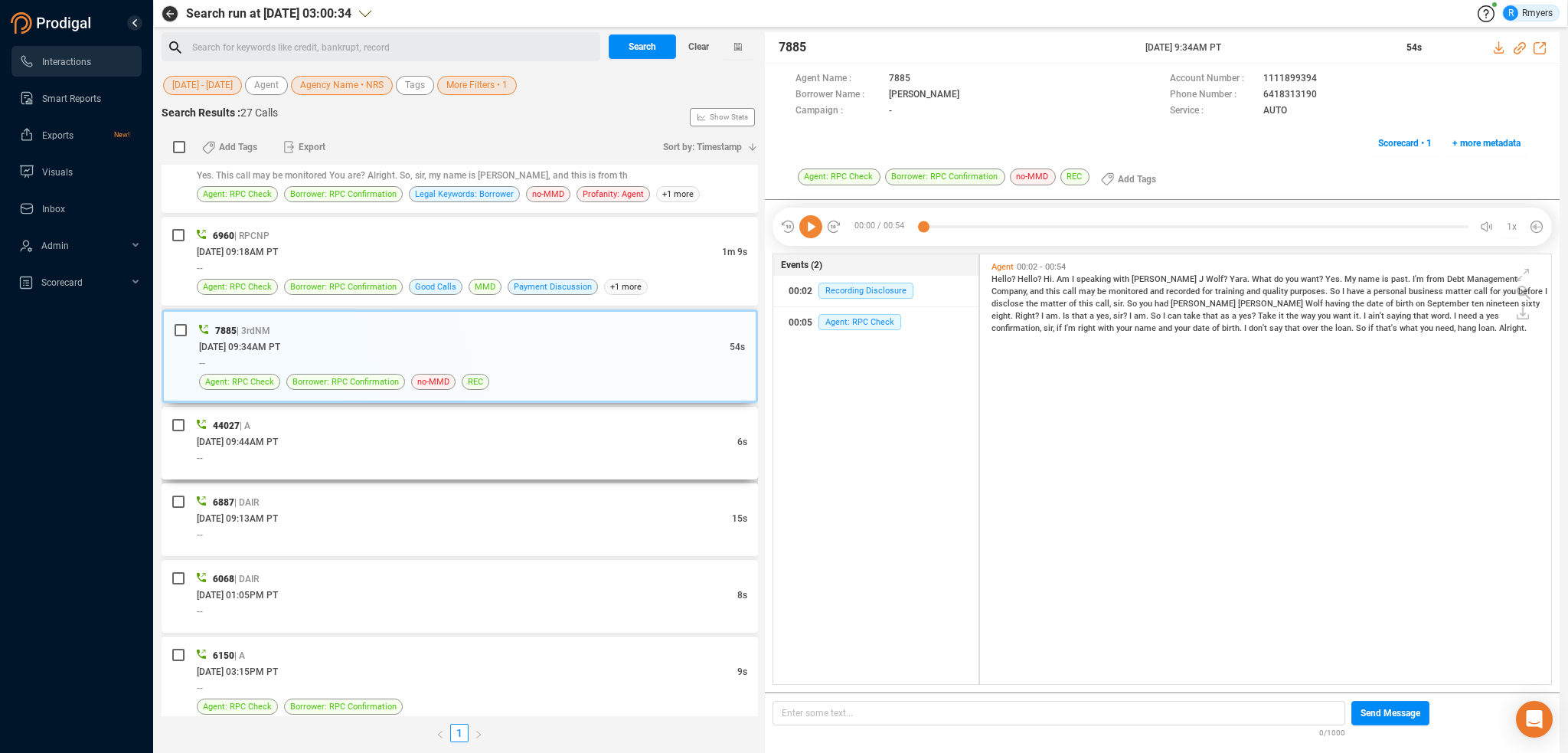
click at [446, 472] on div "44027 | A 07/17/2025 @ 09:44AM PT 6s --" at bounding box center [459, 442] width 596 height 73
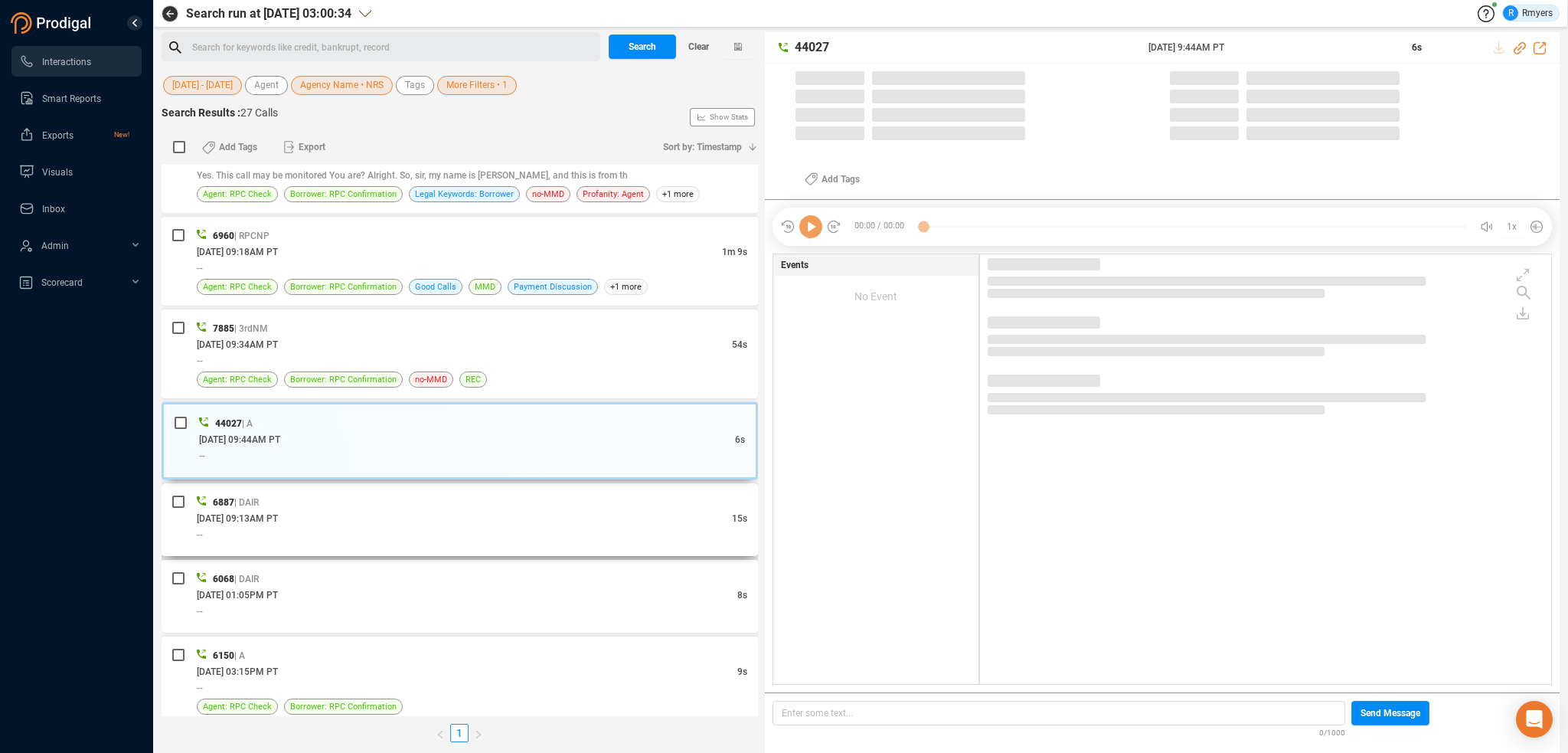
click at [444, 518] on div "07/16/2025 @ 09:13AM PT" at bounding box center [465, 518] width 536 height 16
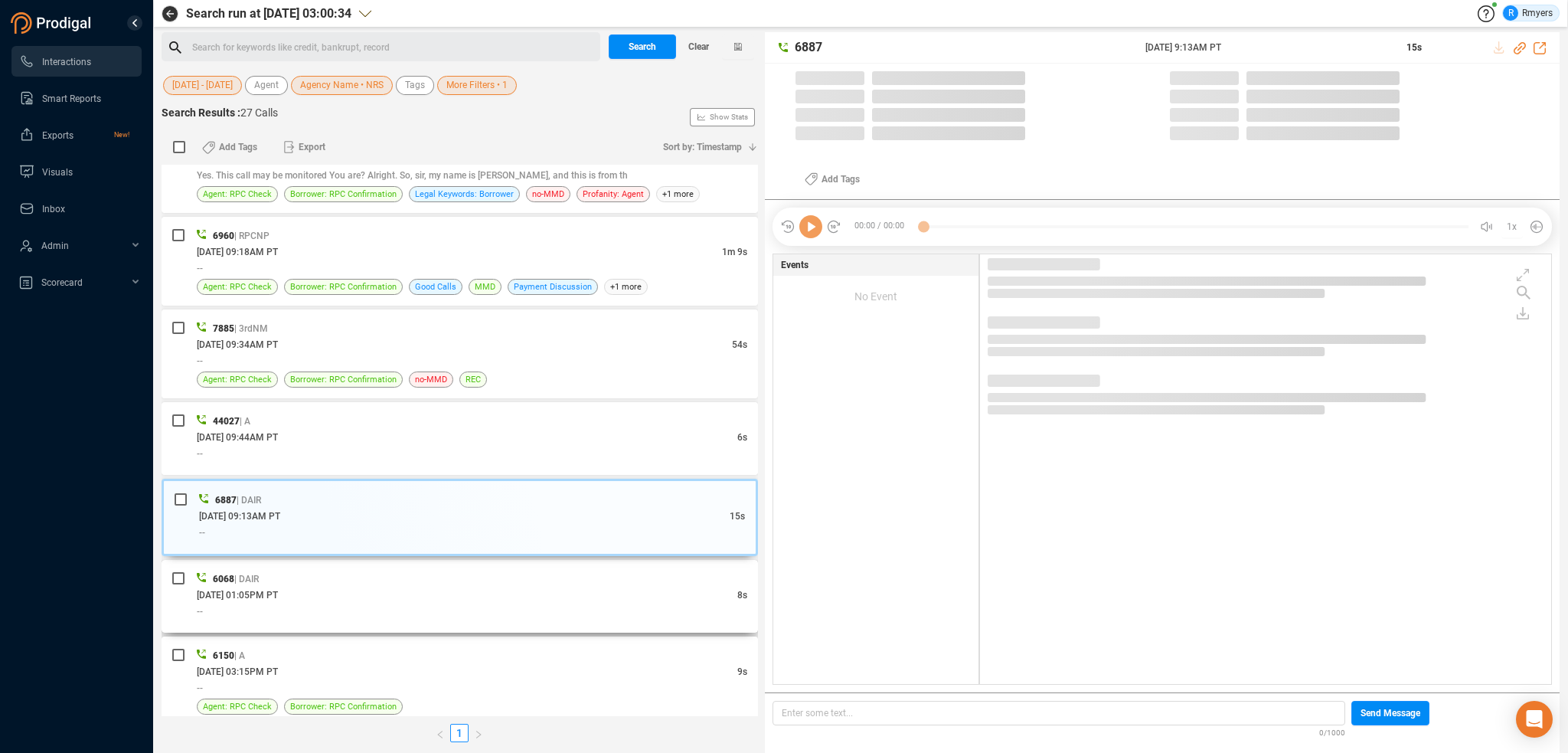
click at [441, 576] on div "6068 | DAIR" at bounding box center [472, 579] width 551 height 16
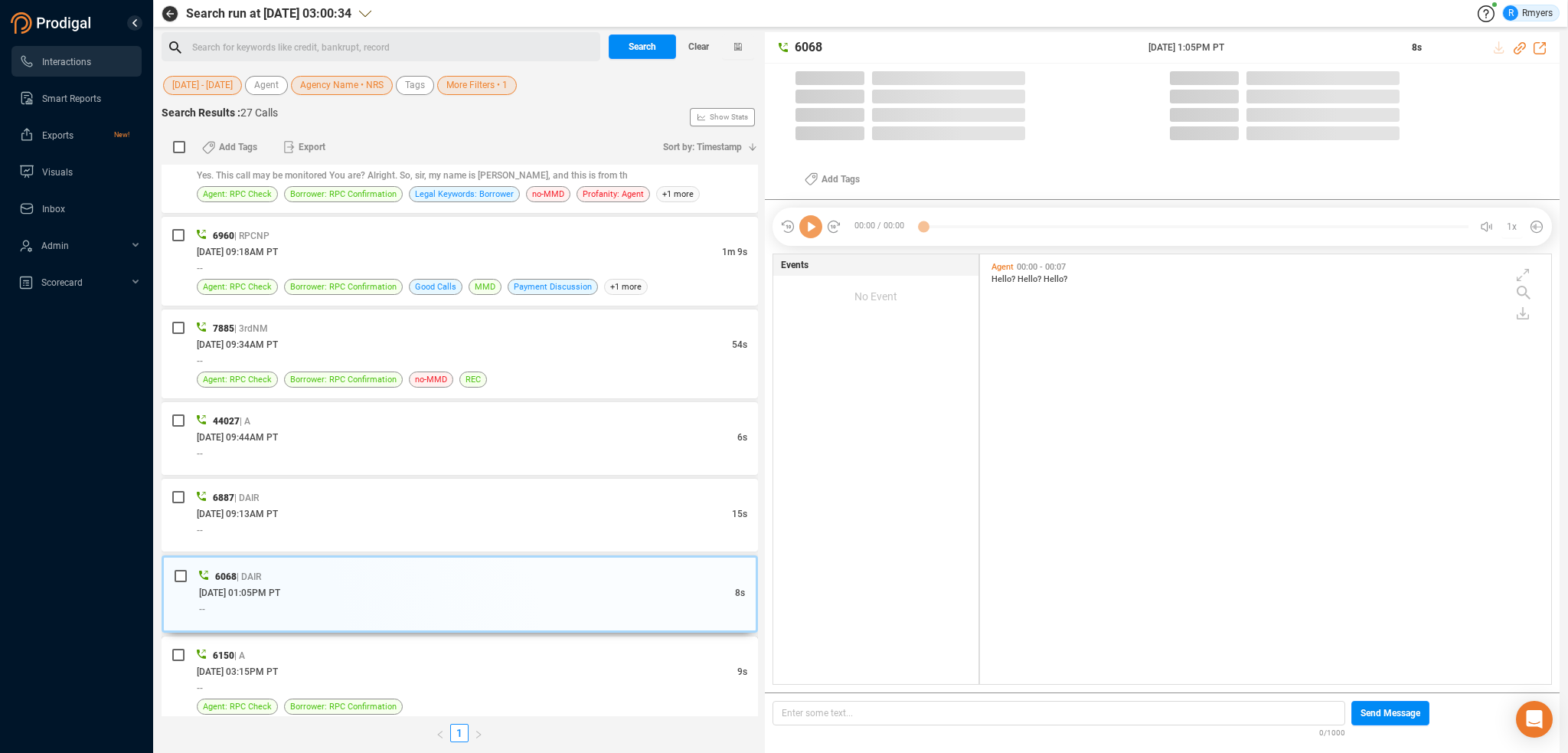
click at [448, 652] on div "6150 | A" at bounding box center [472, 655] width 551 height 16
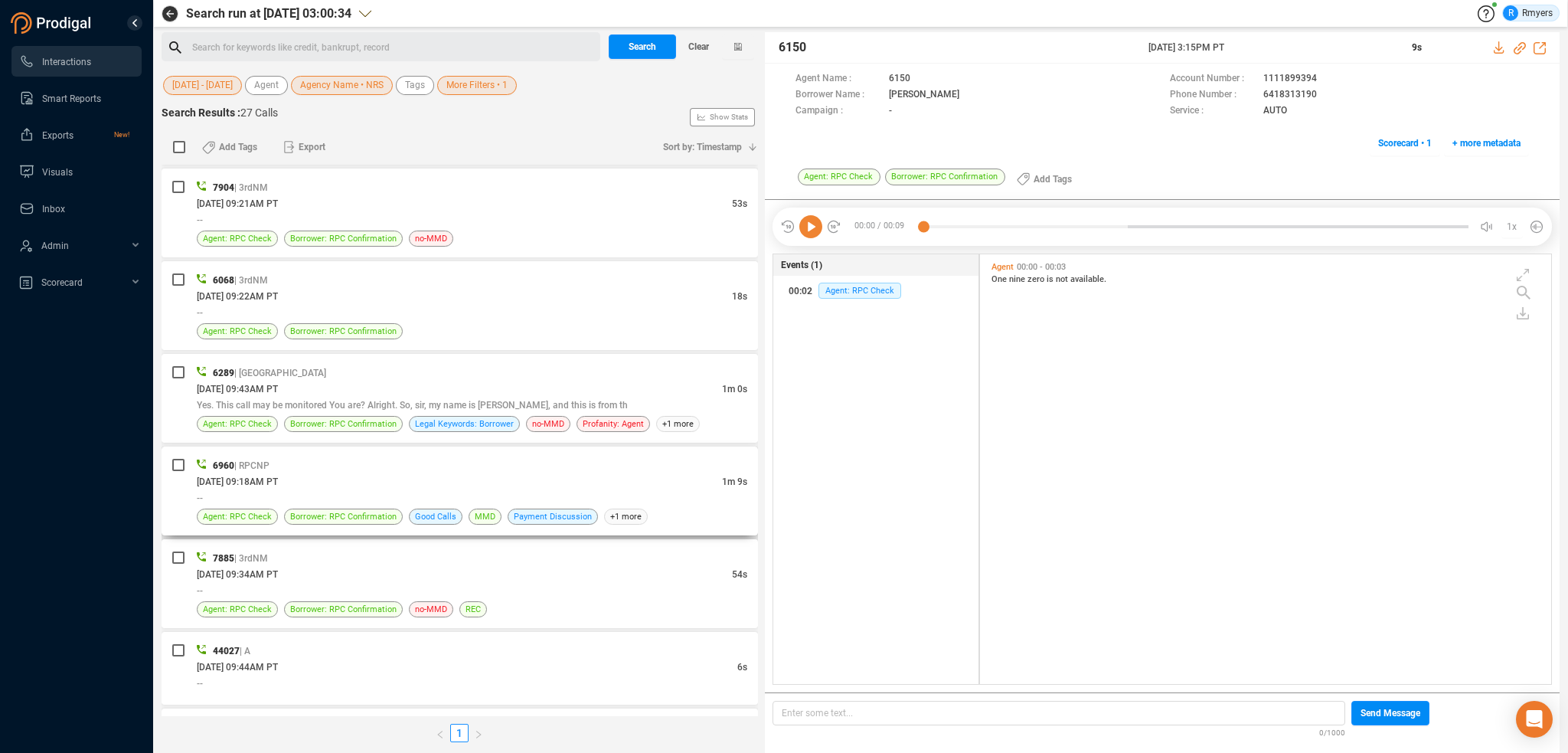
click at [326, 483] on div "07/21/2025 @ 09:18AM PT" at bounding box center [460, 481] width 526 height 16
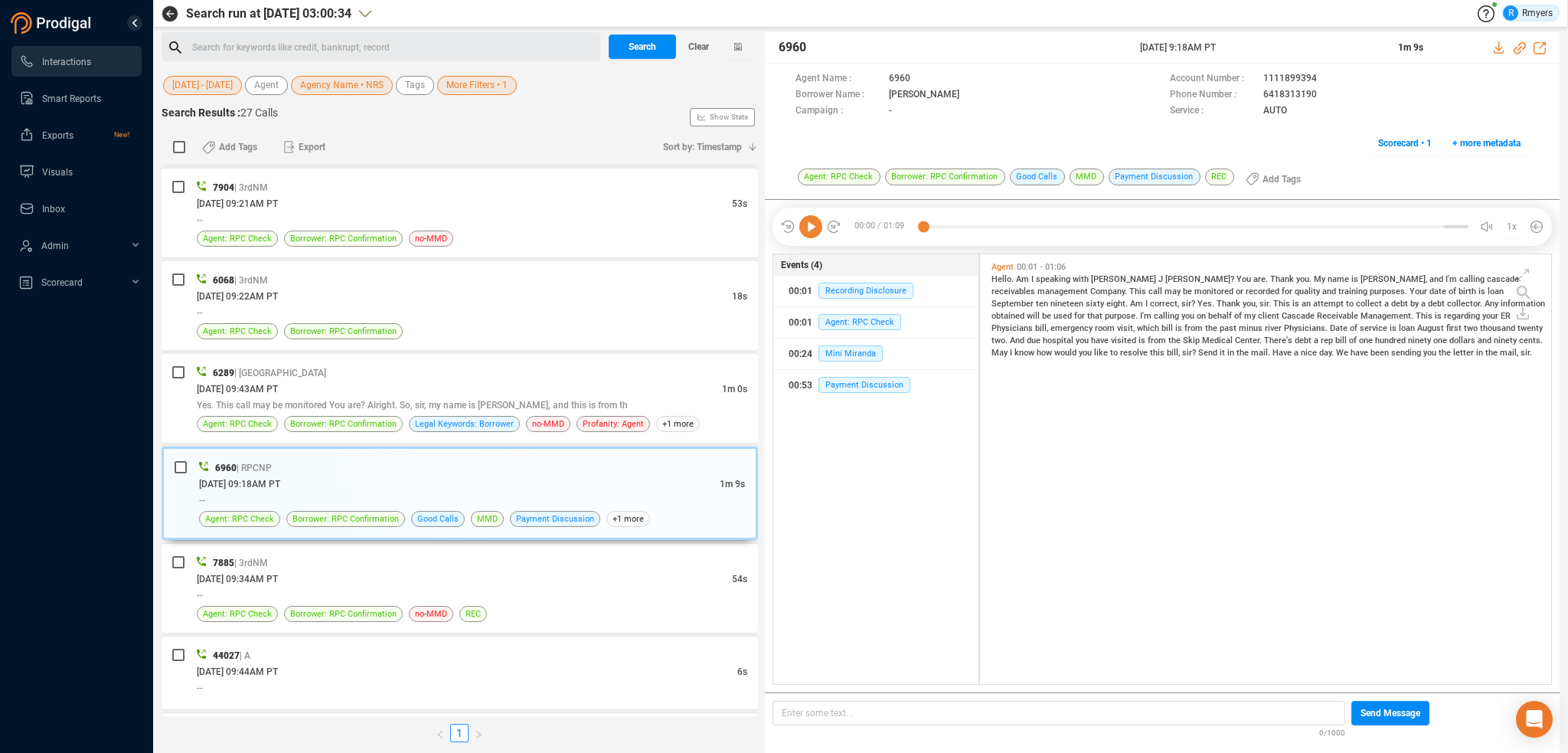
click at [291, 46] on div "Search for keywords like credit, bankrupt, record ﻿" at bounding box center [393, 47] width 403 height 23
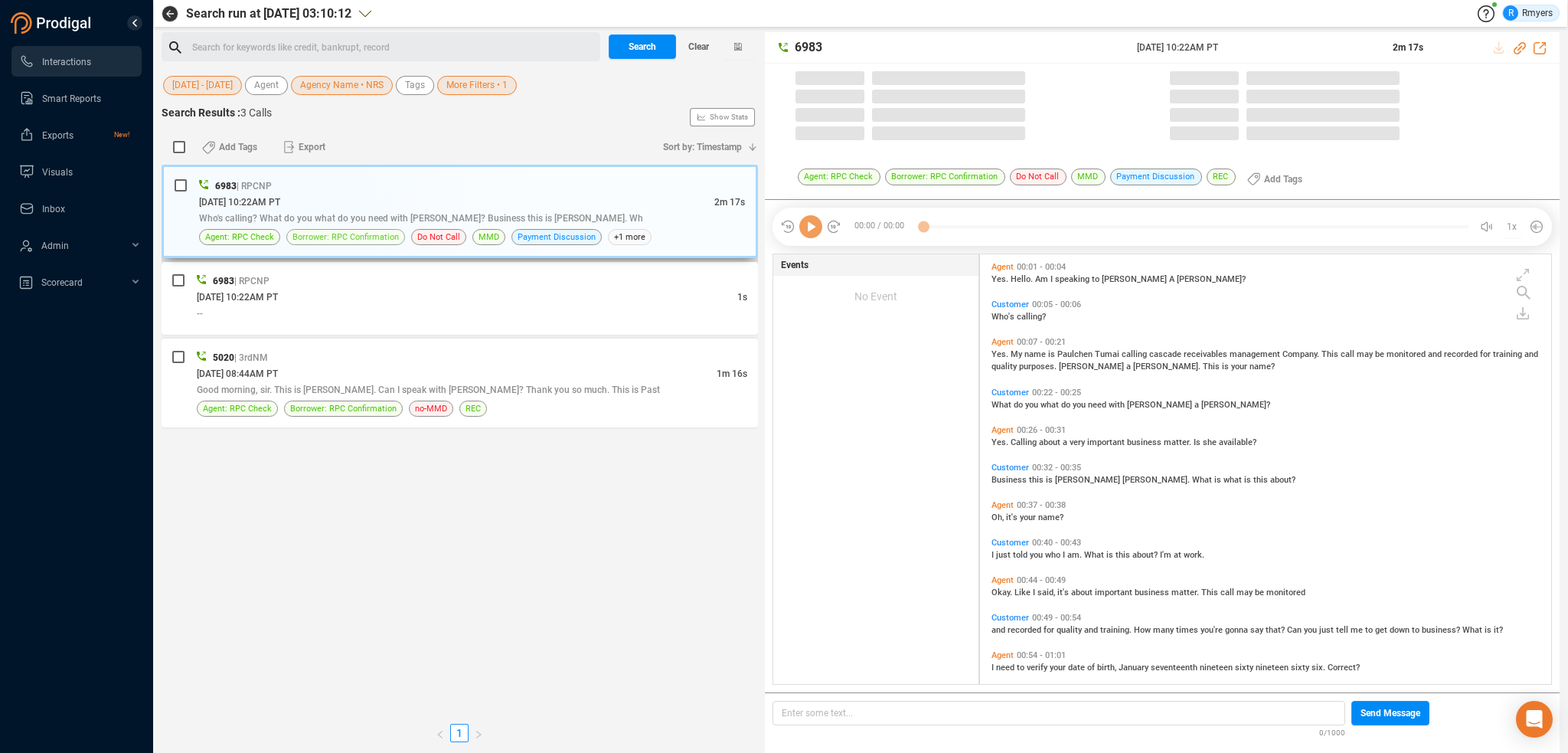
scroll to position [426, 563]
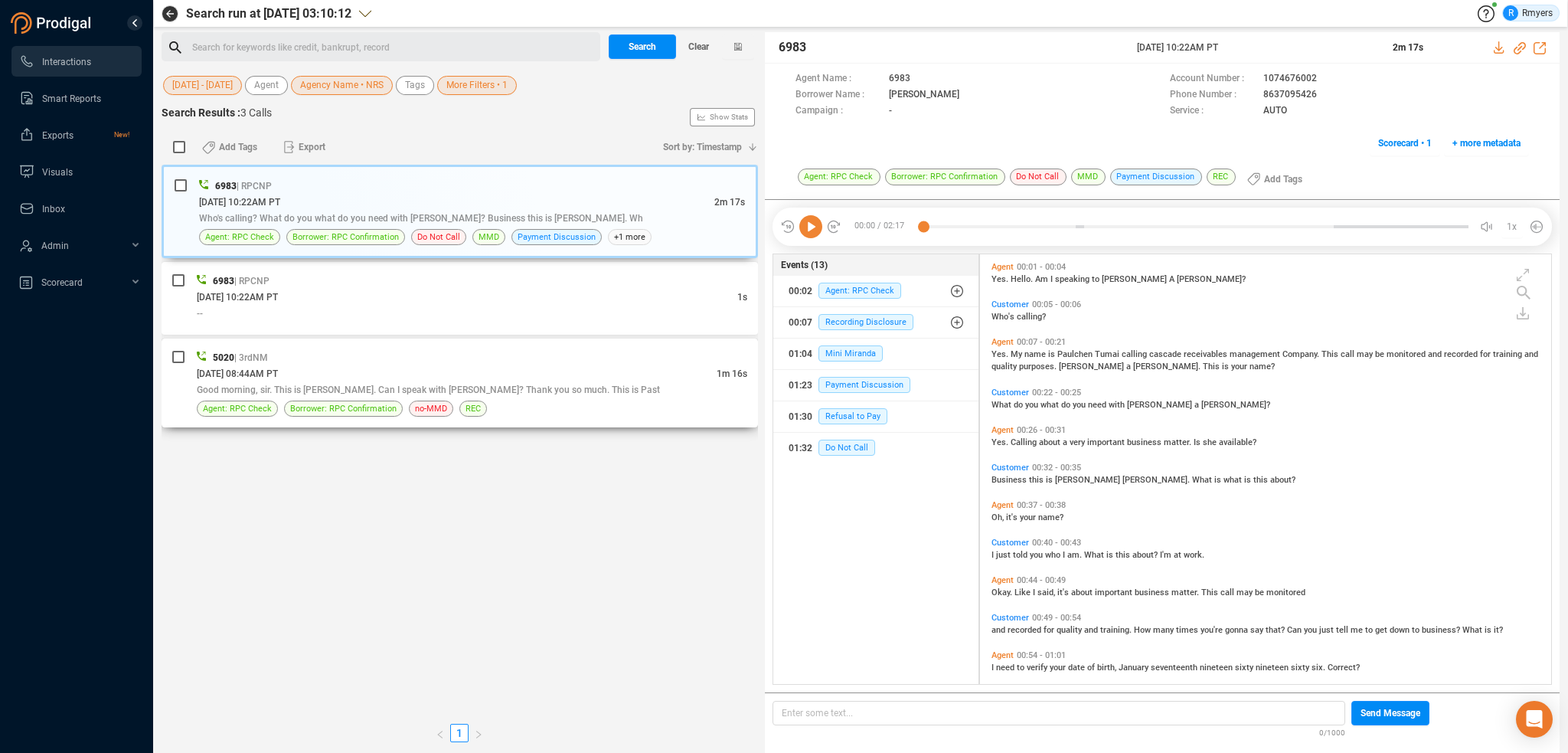
click at [456, 384] on span "Good morning, sir. This is Leslie. Can I speak with Pamela a Watson? Thank you …" at bounding box center [428, 389] width 463 height 11
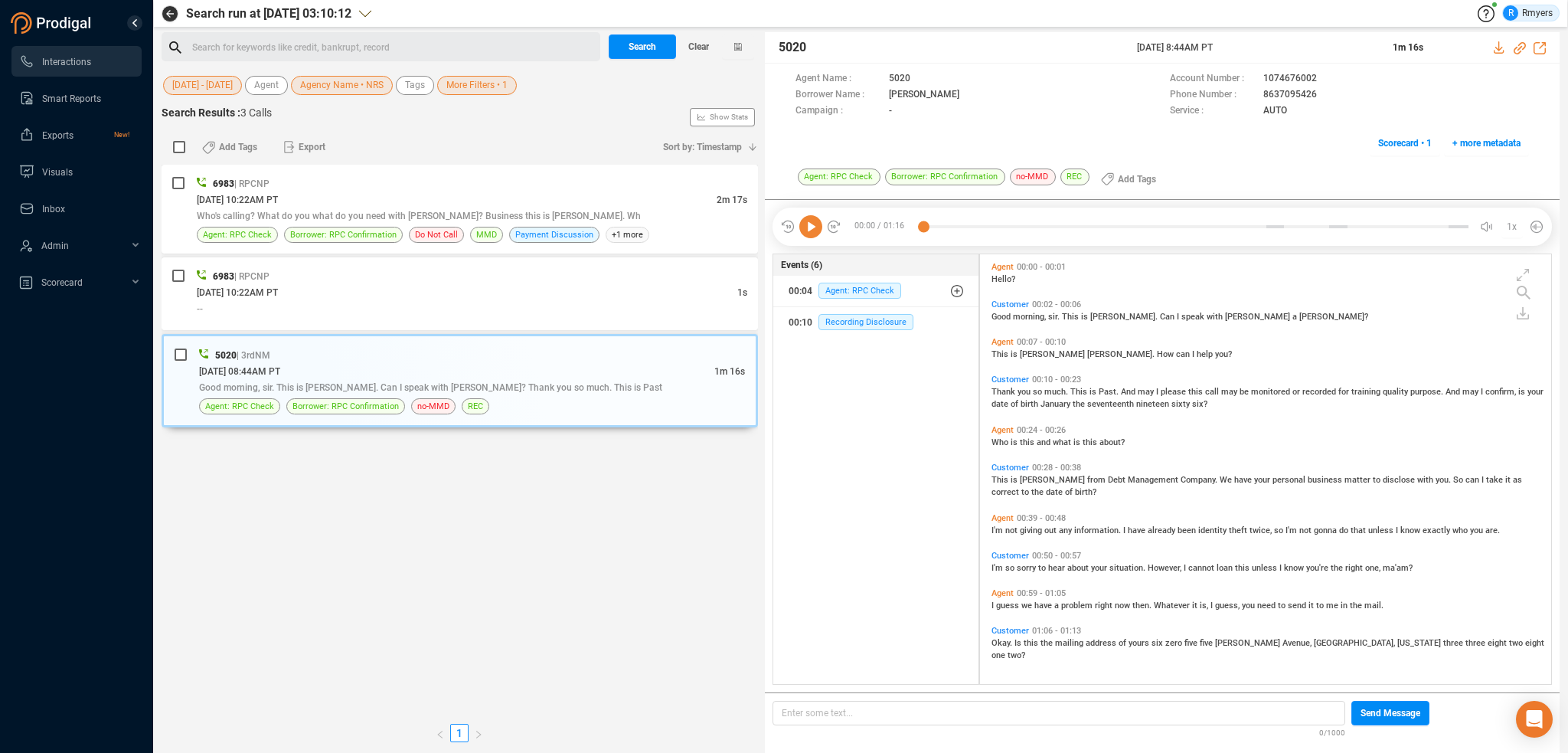
click at [273, 45] on div "Search for keywords like credit, bankrupt, record ﻿" at bounding box center [393, 47] width 403 height 23
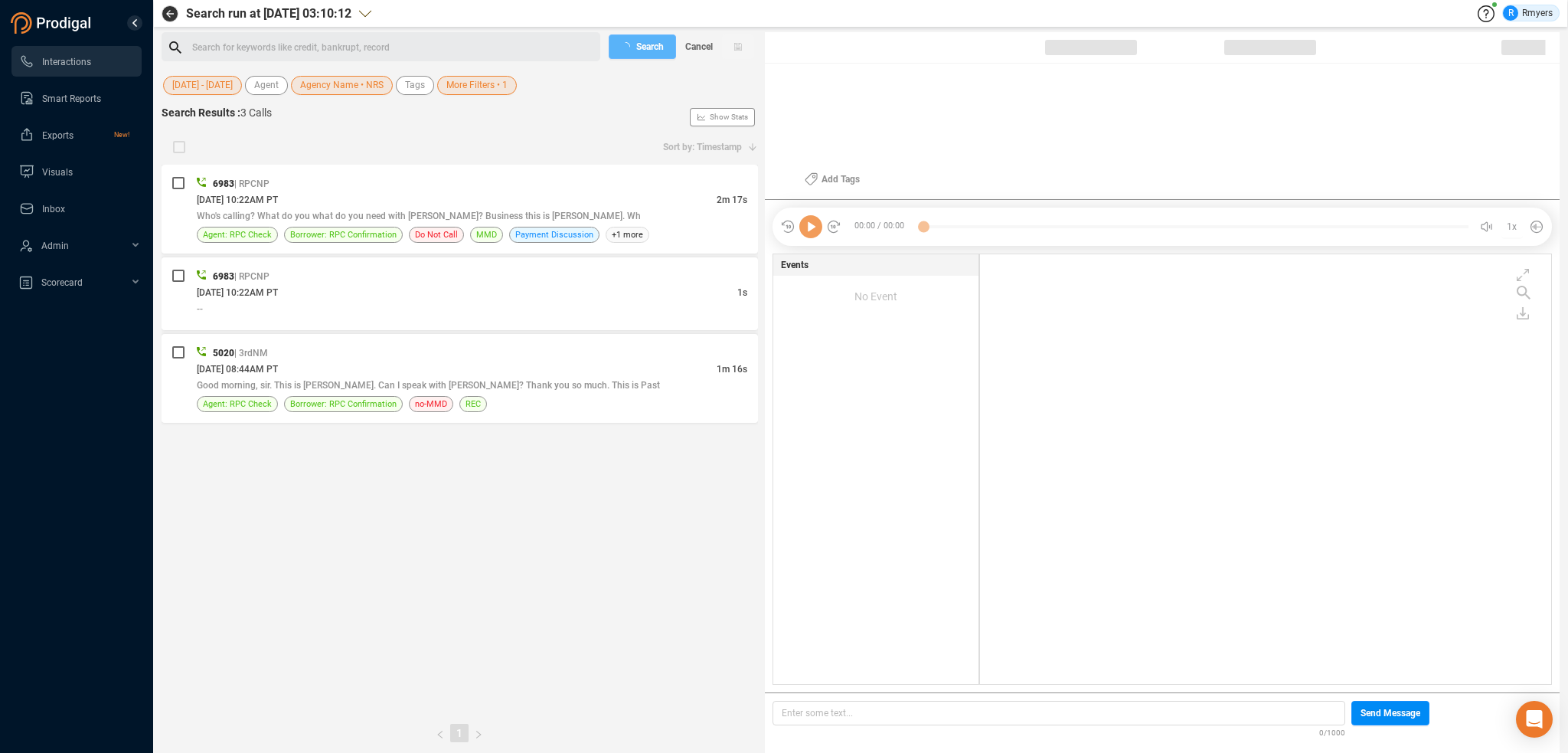
checkbox input "true"
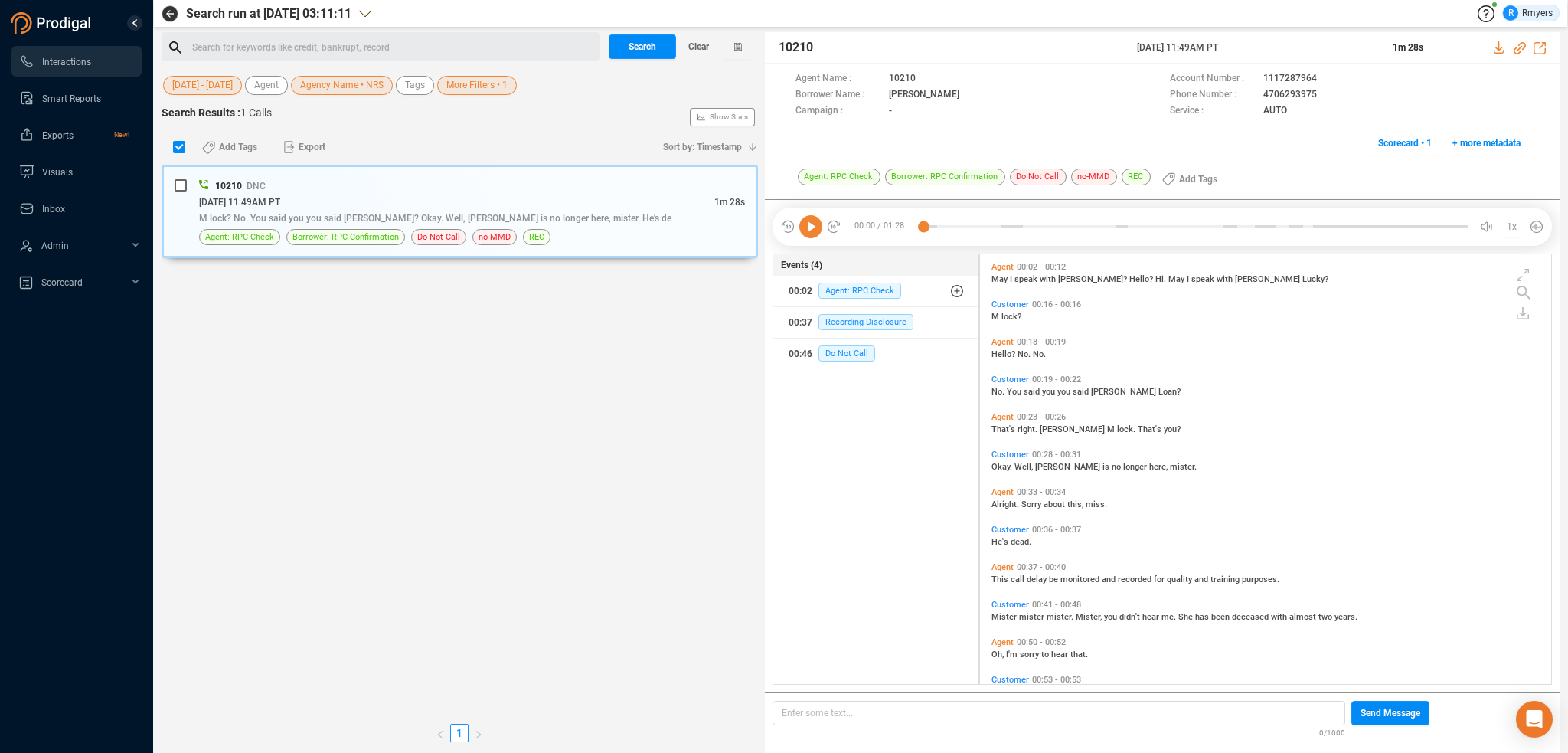
click at [273, 45] on div "Search for keywords like credit, bankrupt, record ﻿" at bounding box center [393, 47] width 403 height 23
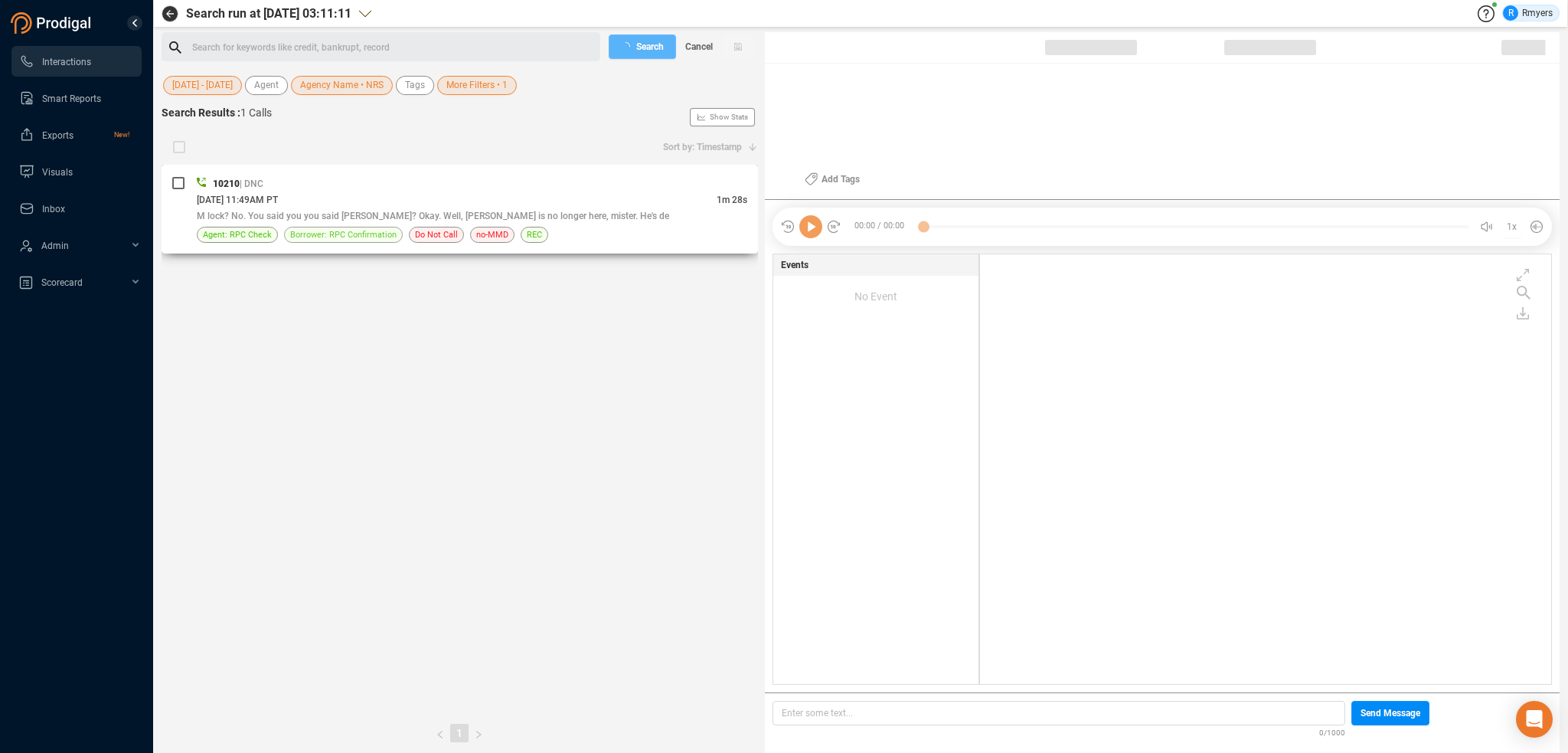
checkbox input "true"
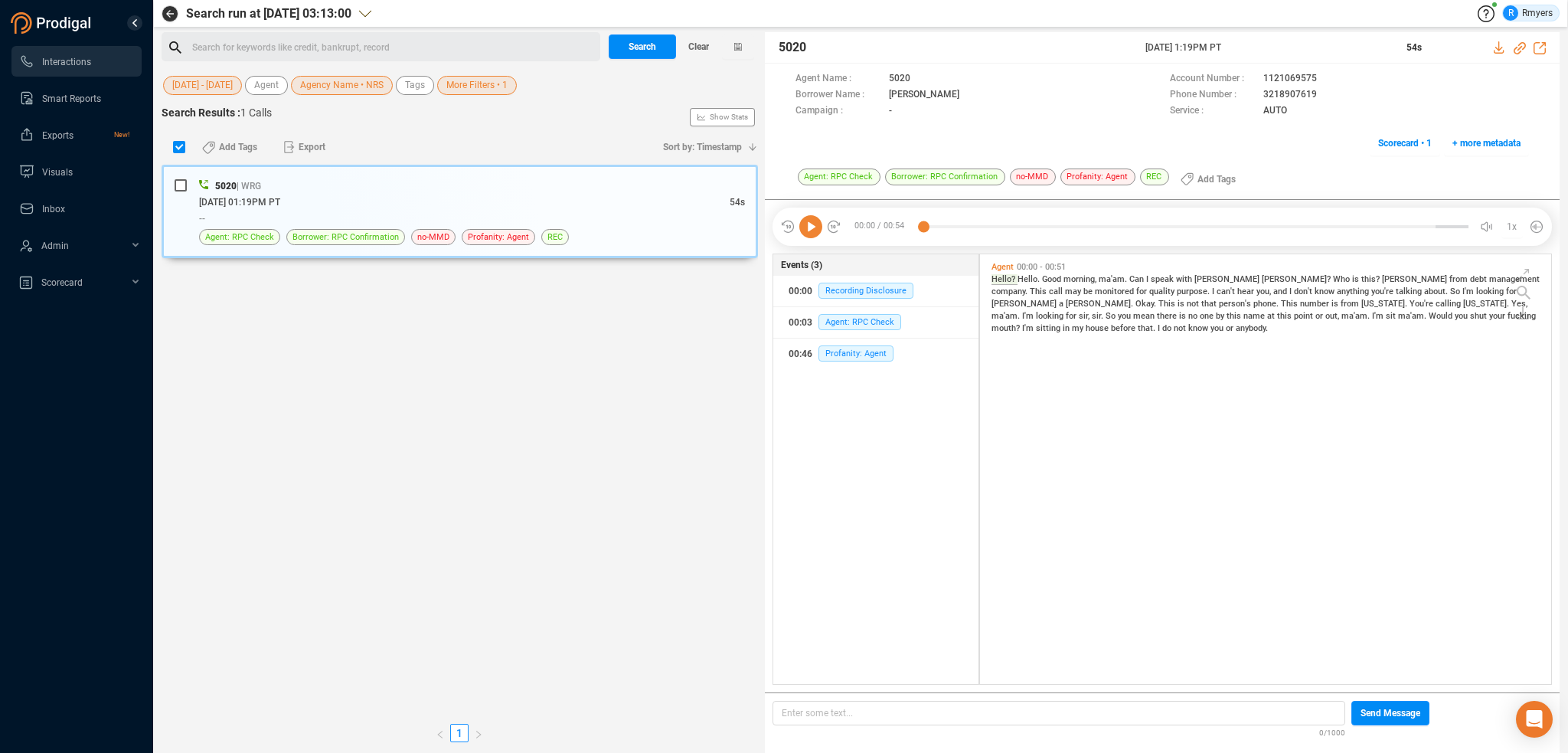
click at [269, 52] on div "Search for keywords like credit, bankrupt, record ﻿" at bounding box center [393, 47] width 403 height 23
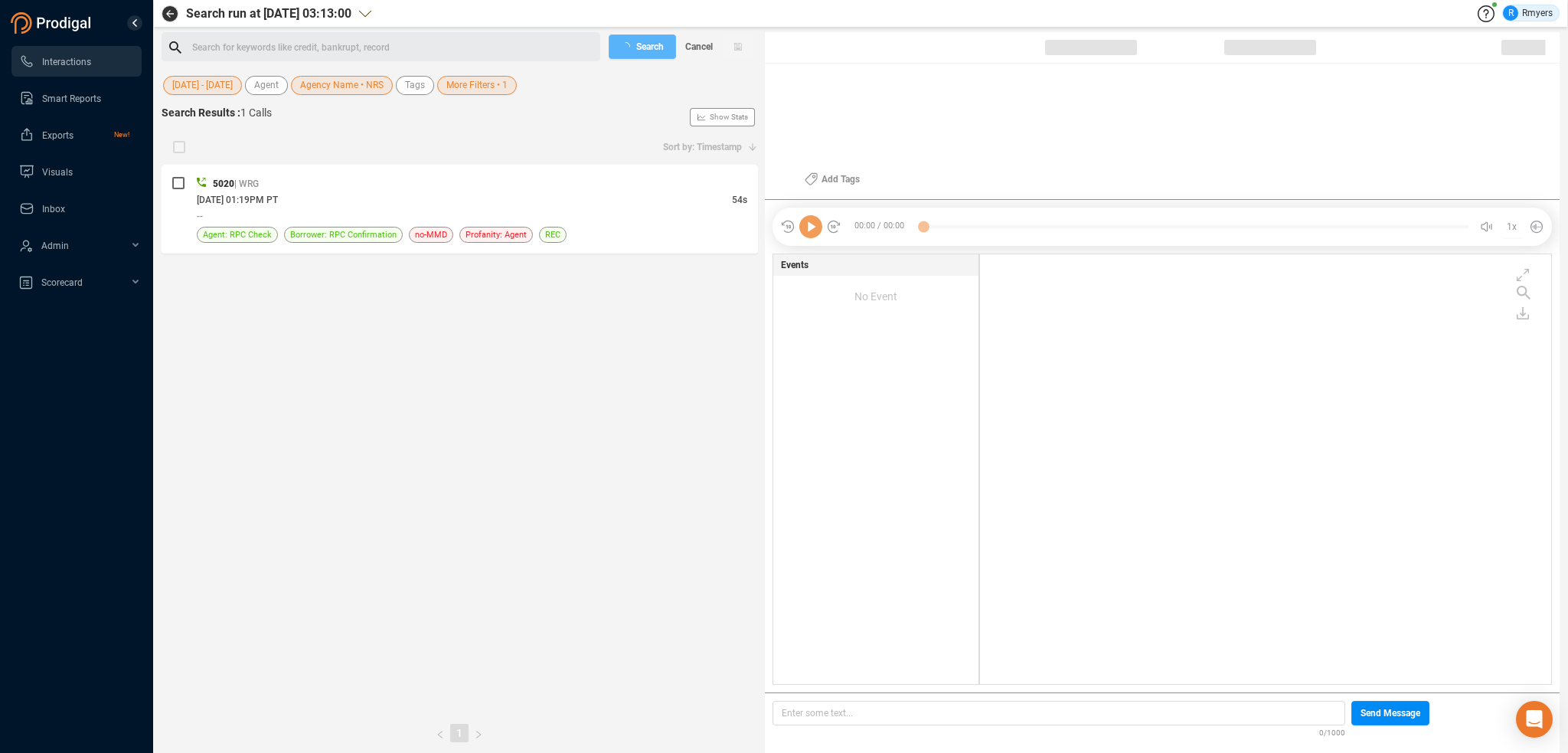
checkbox input "true"
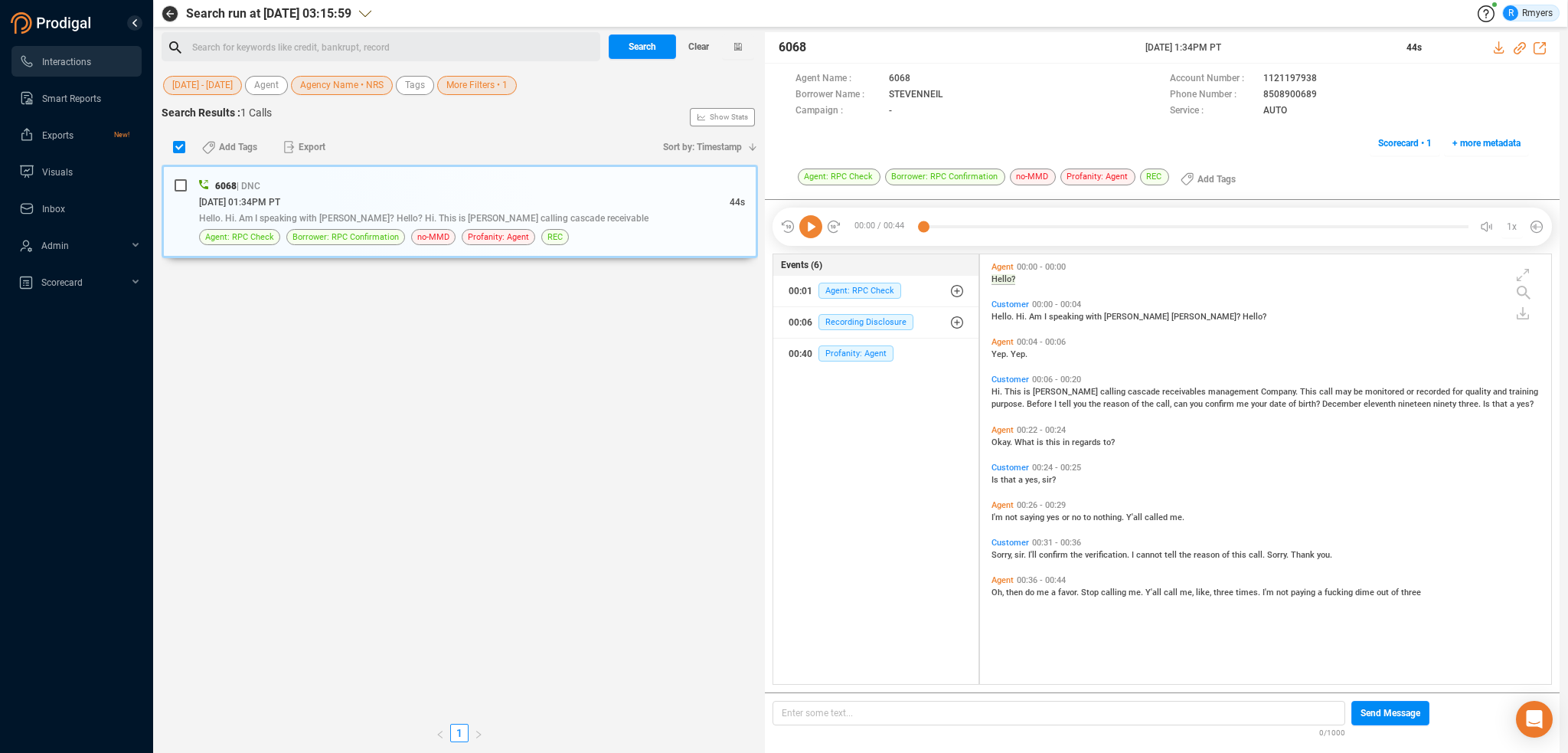
click at [332, 48] on div "Search for keywords like credit, bankrupt, record ﻿" at bounding box center [393, 47] width 403 height 23
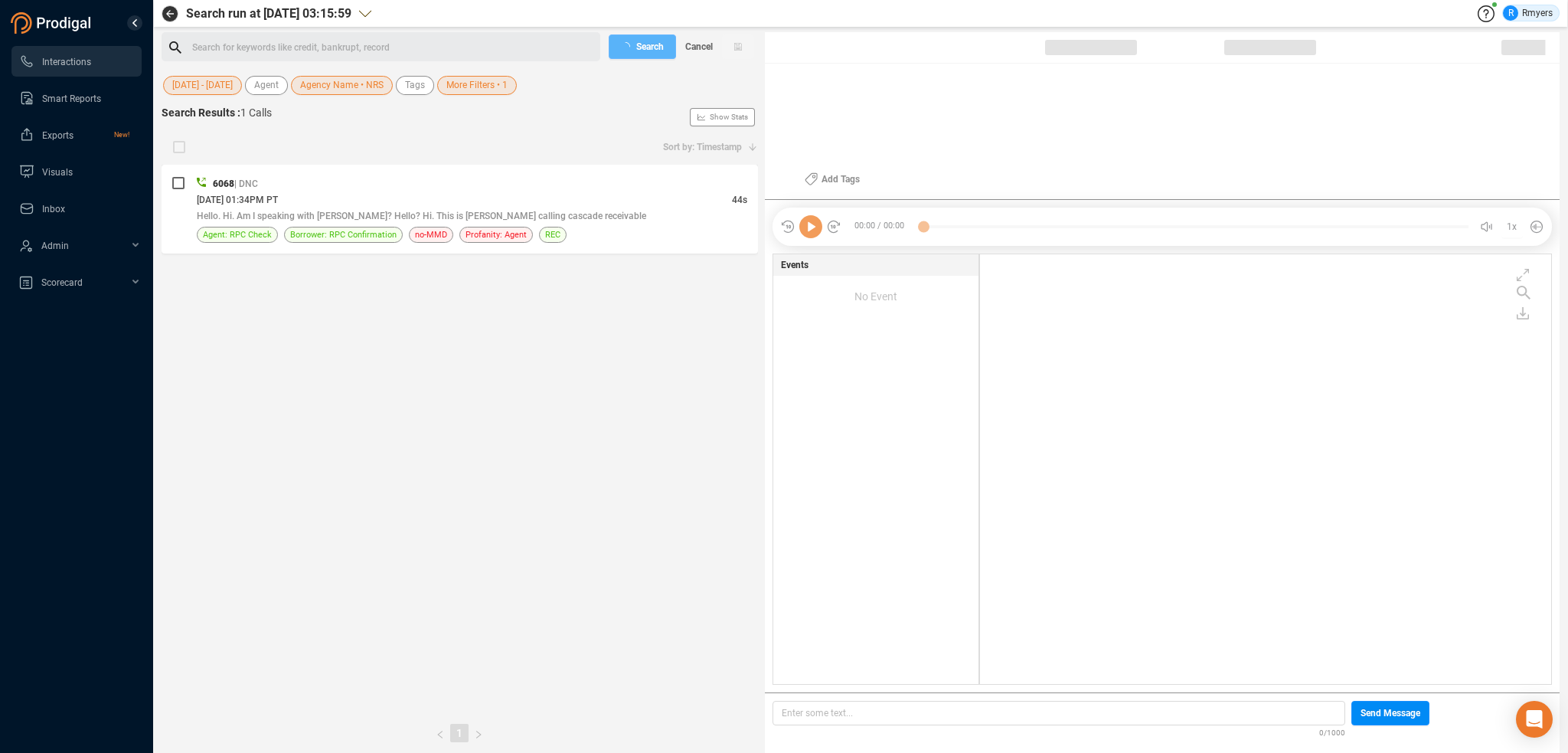
checkbox input "true"
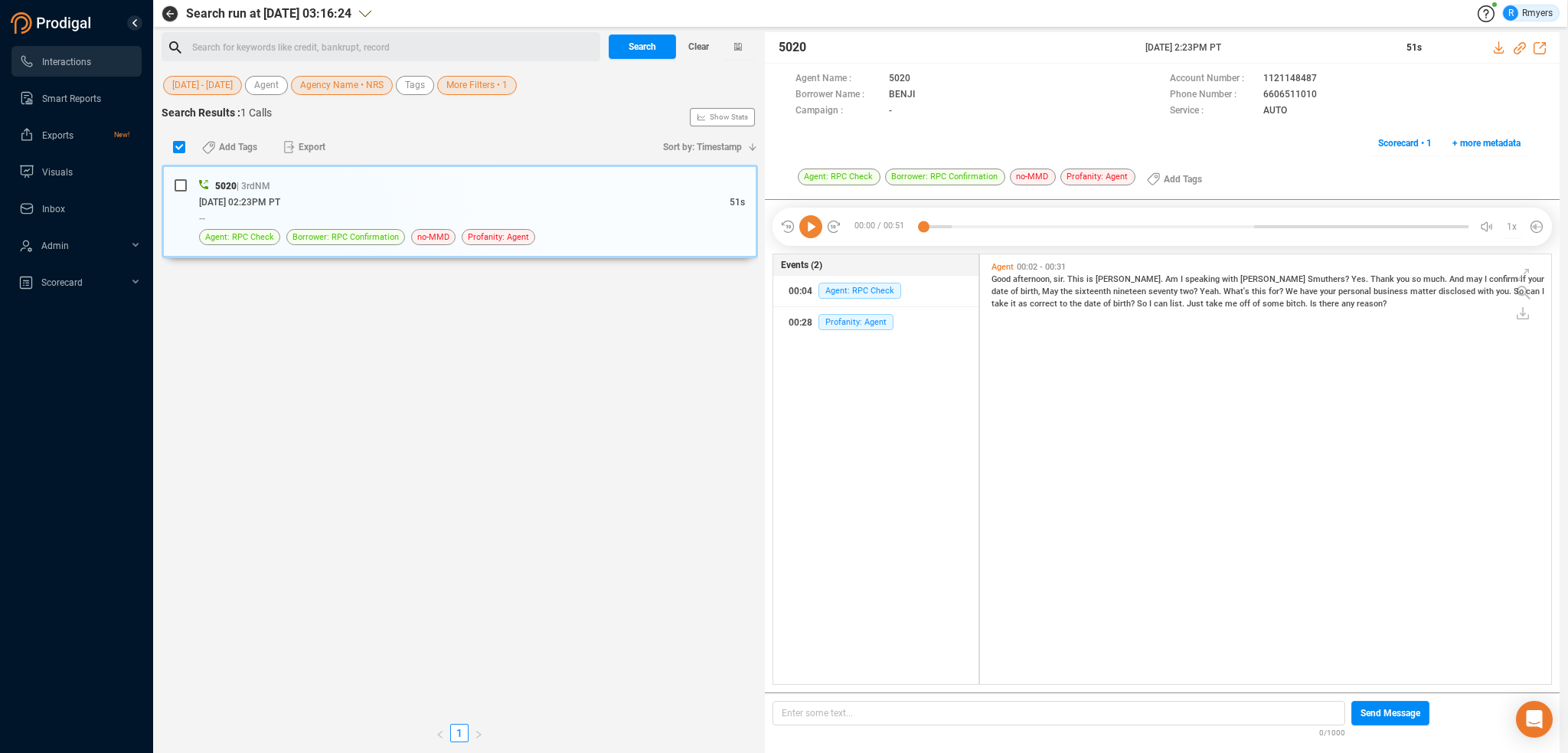
click at [214, 36] on div "Search for keywords like credit, bankrupt, record ﻿" at bounding box center [393, 47] width 403 height 23
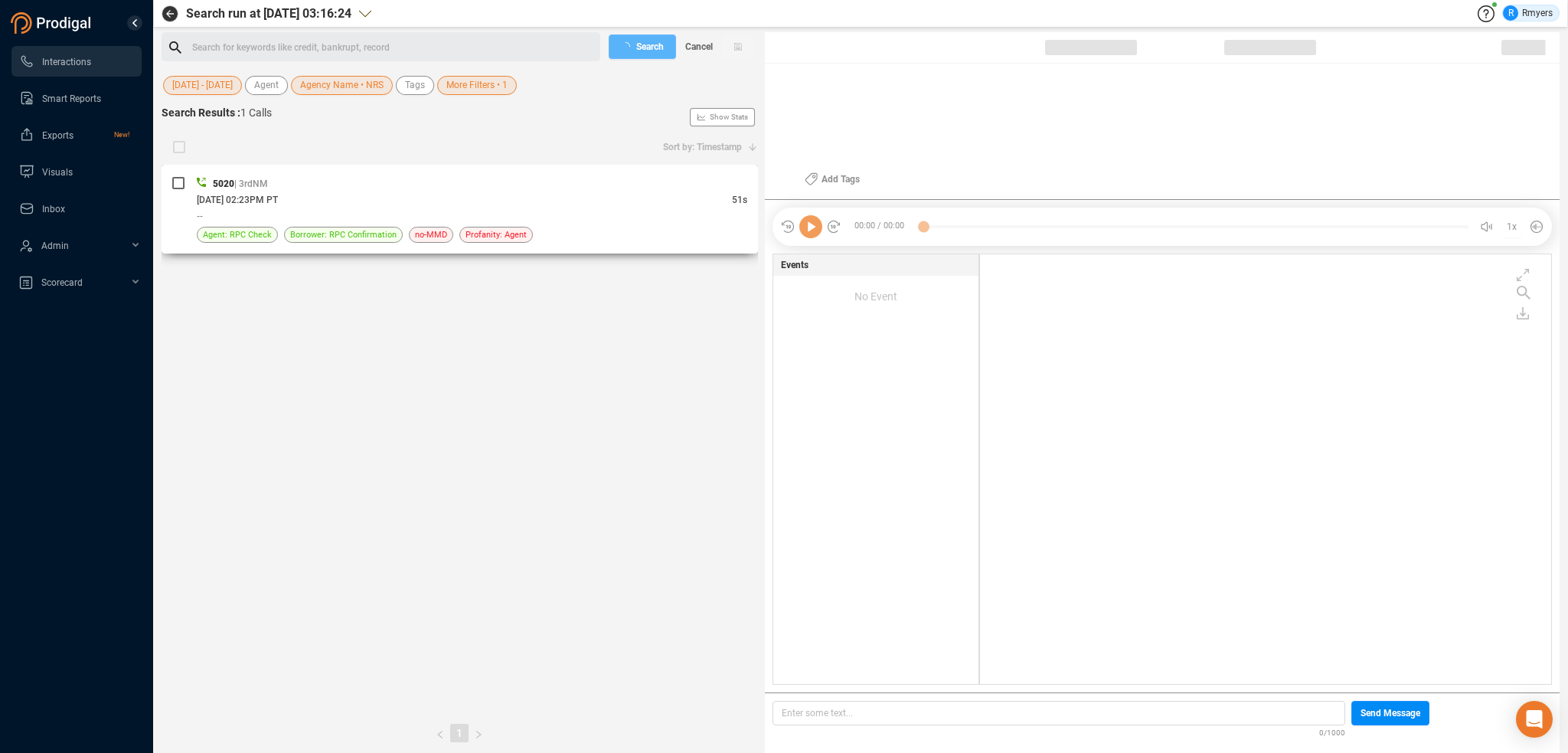
checkbox input "true"
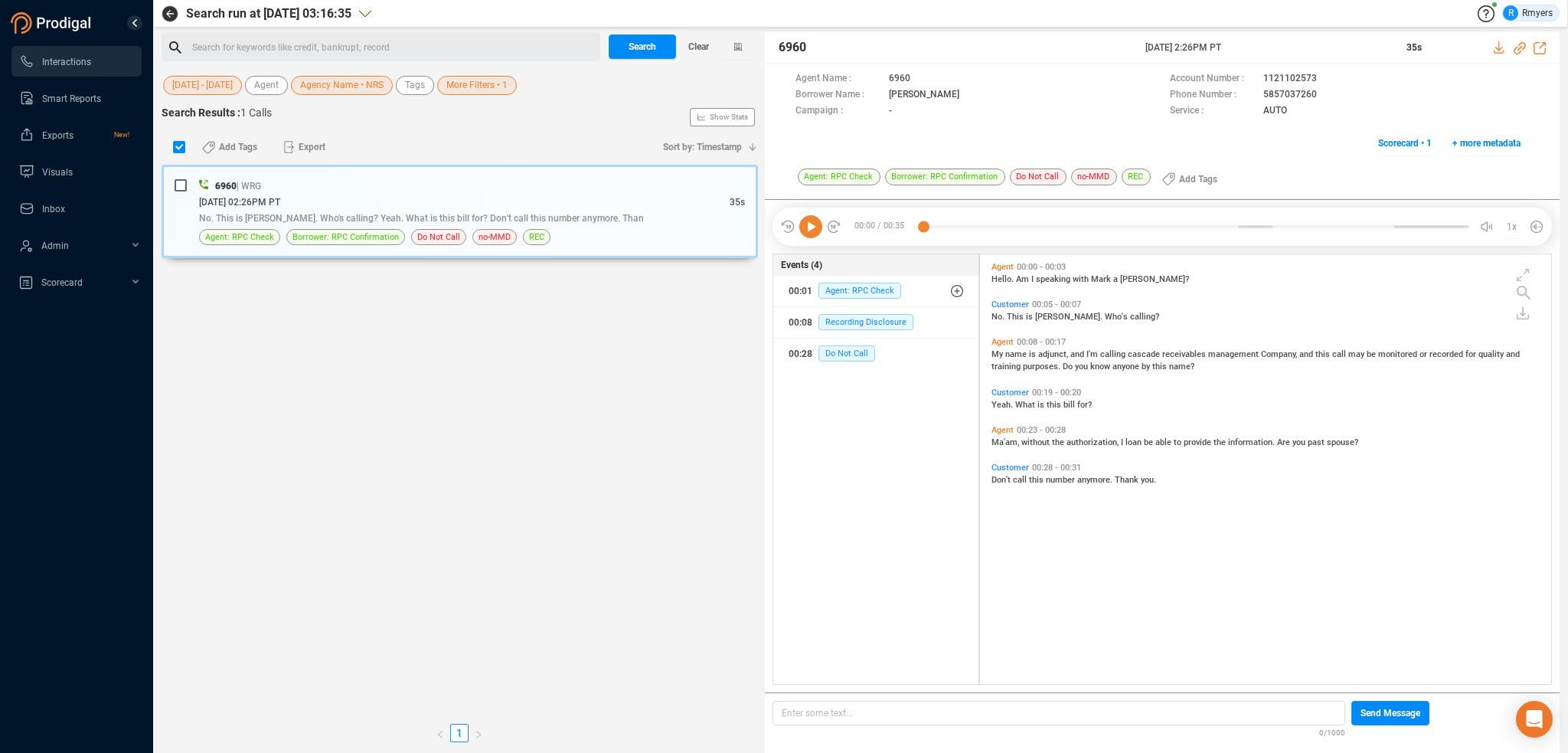
click at [231, 48] on div "Search for keywords like credit, bankrupt, record ﻿" at bounding box center [393, 47] width 403 height 23
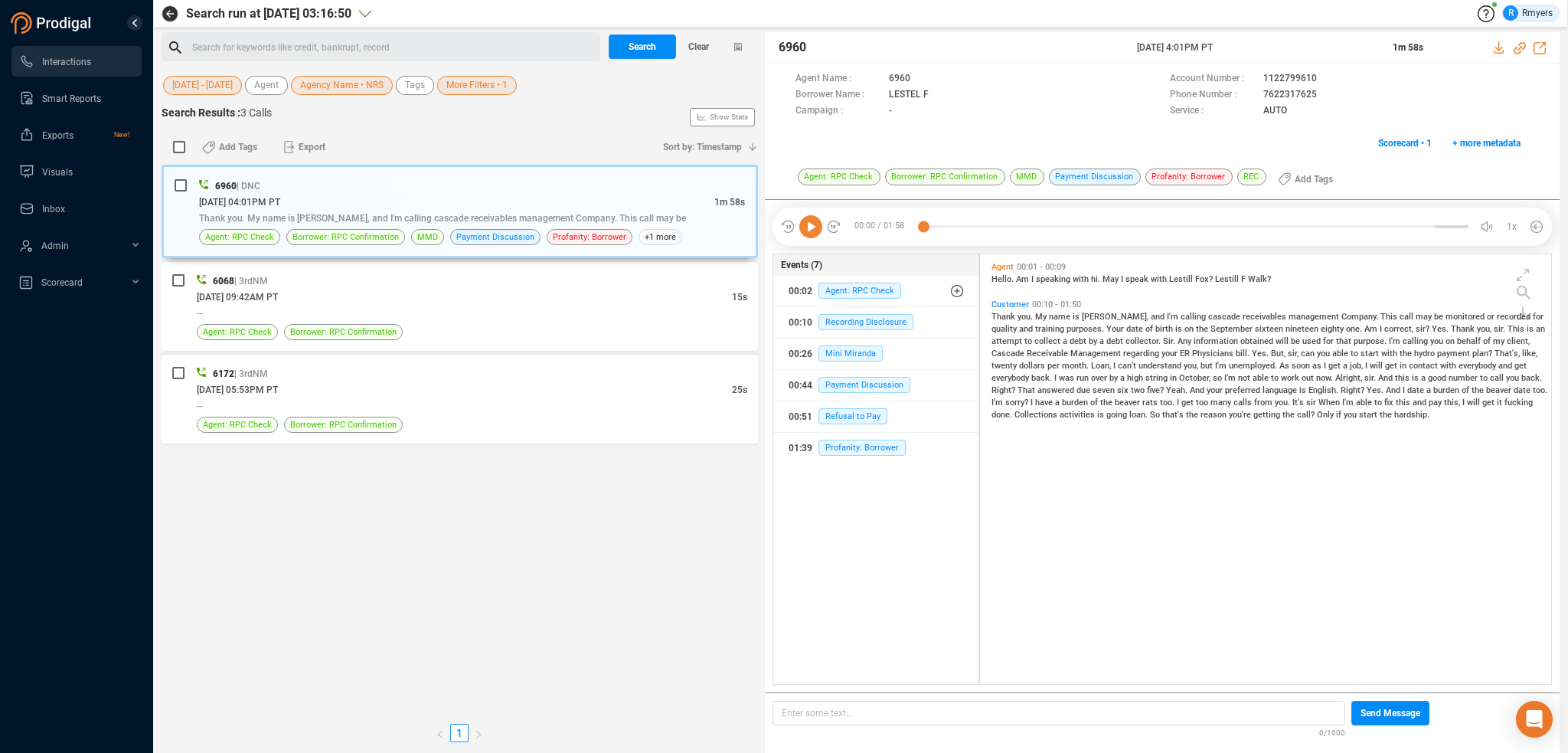
click at [340, 36] on div "Search for keywords like credit, bankrupt, record ﻿" at bounding box center [393, 47] width 403 height 23
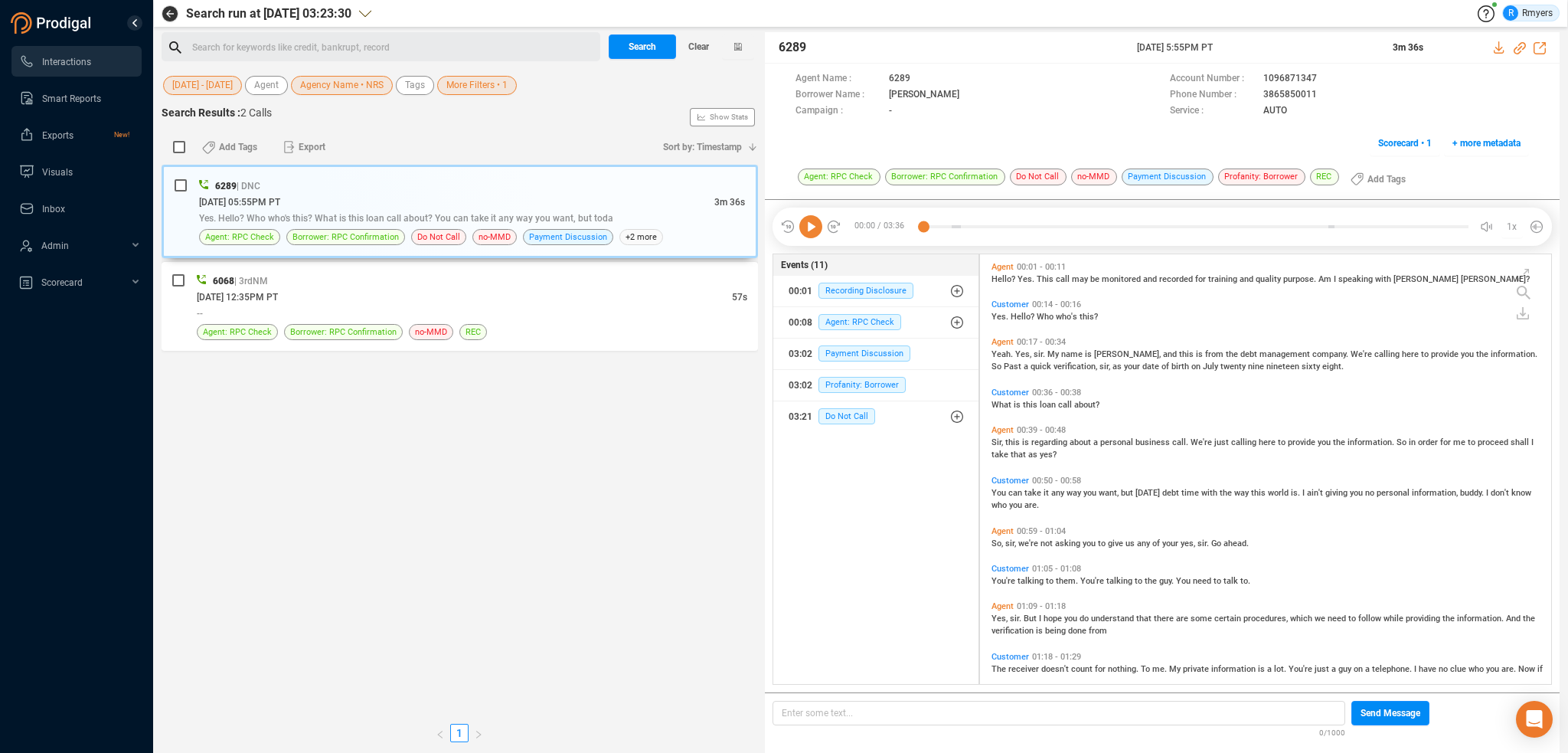
click at [275, 52] on div "Search for keywords like credit, bankrupt, record ﻿" at bounding box center [393, 47] width 403 height 23
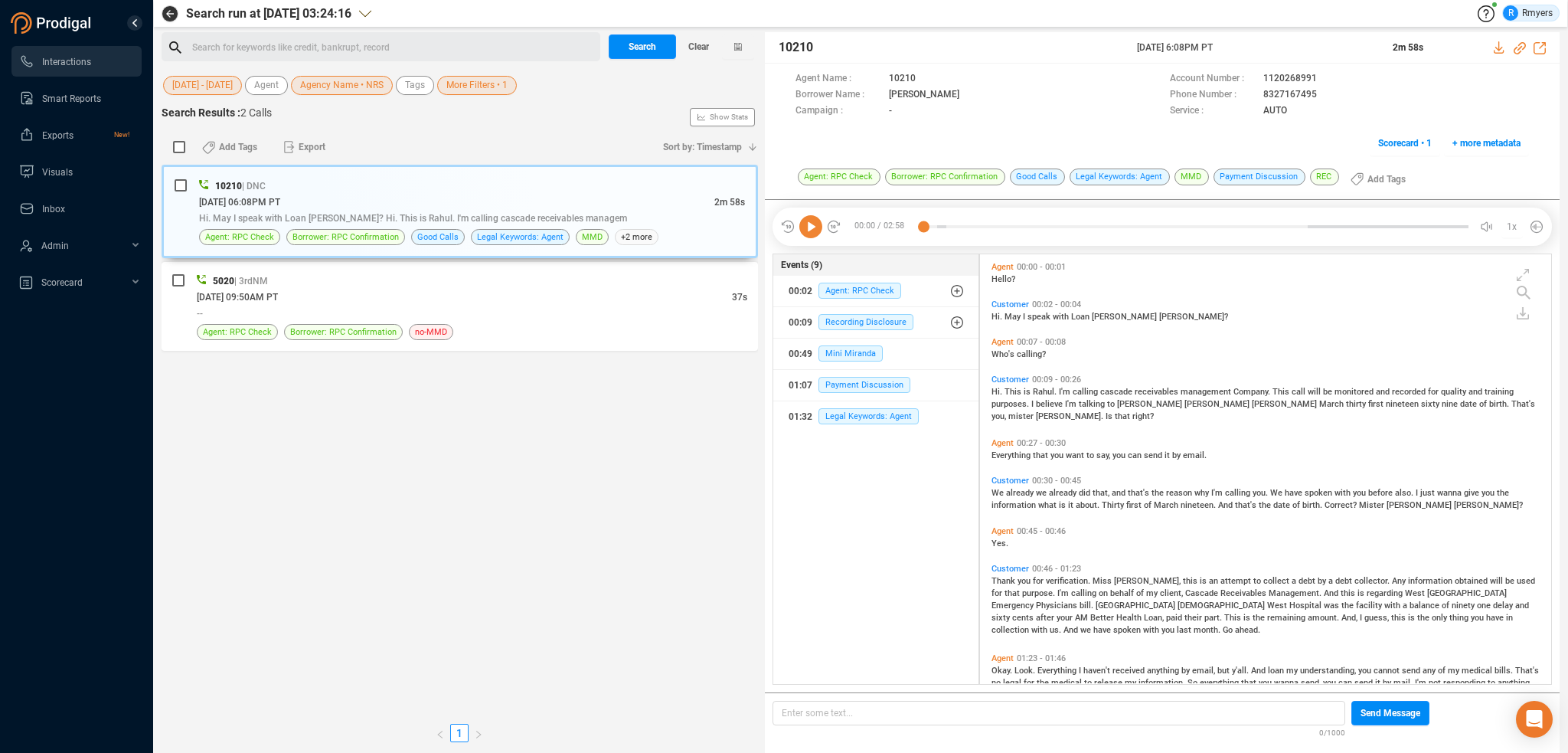
click at [263, 47] on div "Search for keywords like credit, bankrupt, record ﻿" at bounding box center [393, 47] width 403 height 23
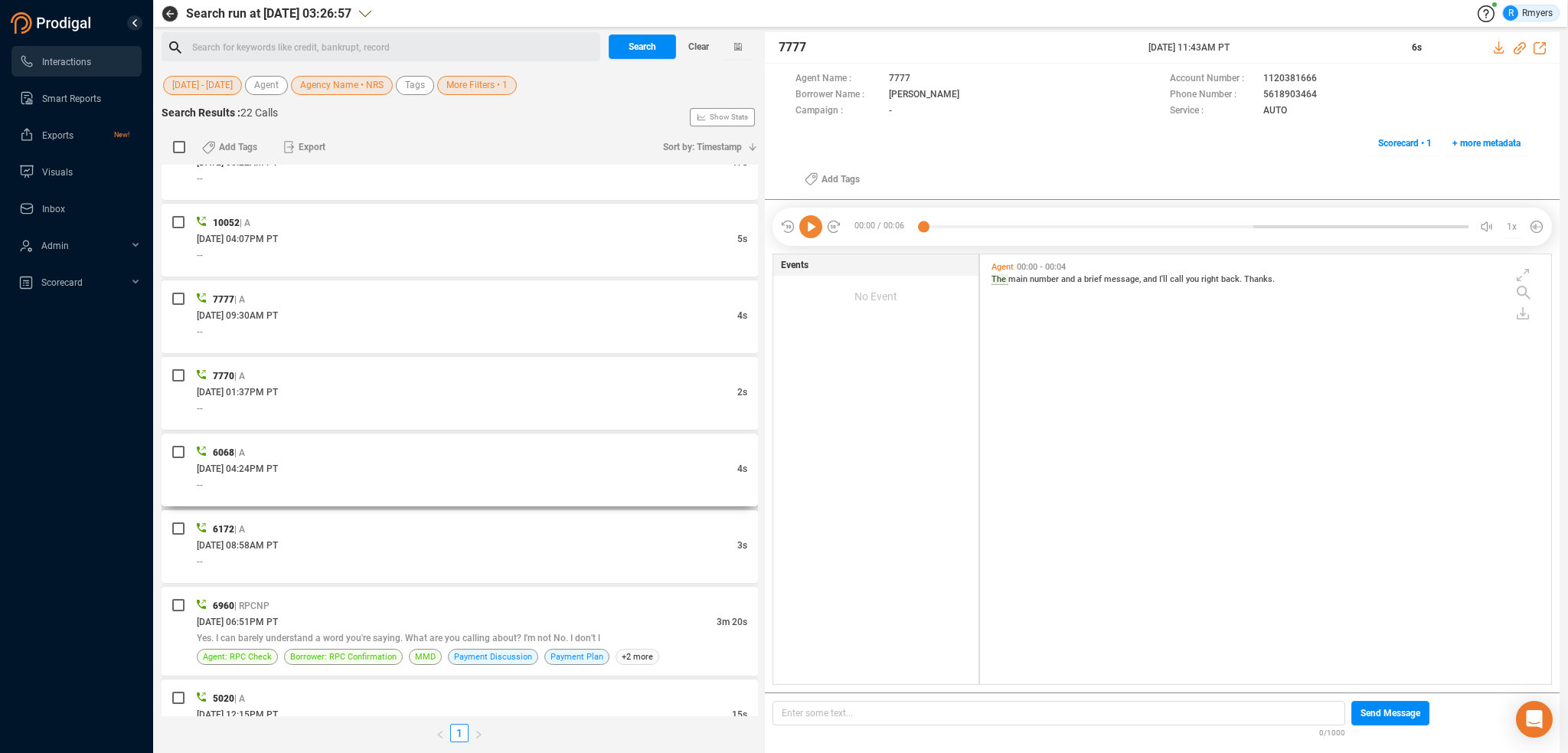
scroll to position [1200, 0]
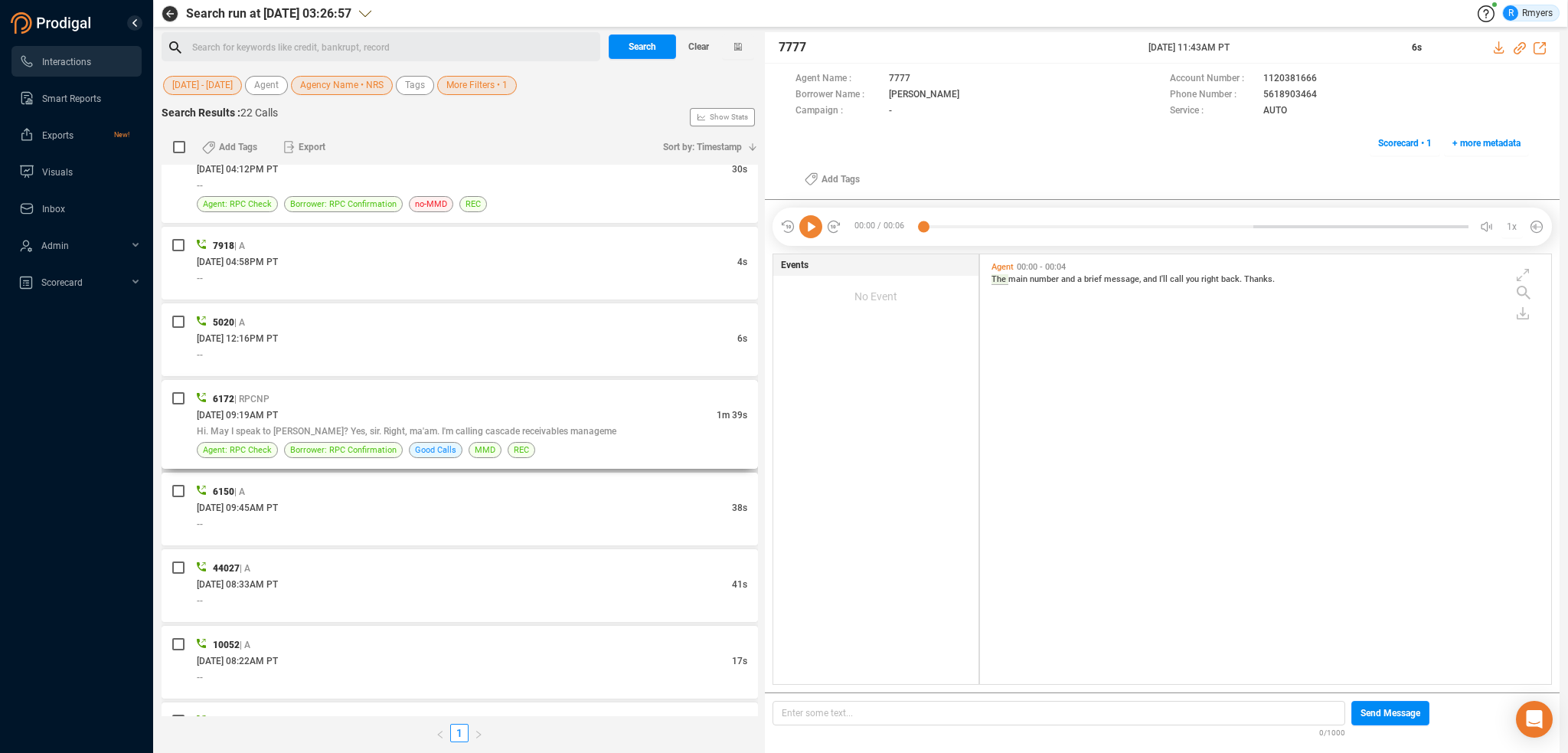
click at [423, 423] on div "Hi. May I speak to Robert Rachelli? Yes, sir. Right, ma'am. I'm calling cascade…" at bounding box center [472, 431] width 551 height 16
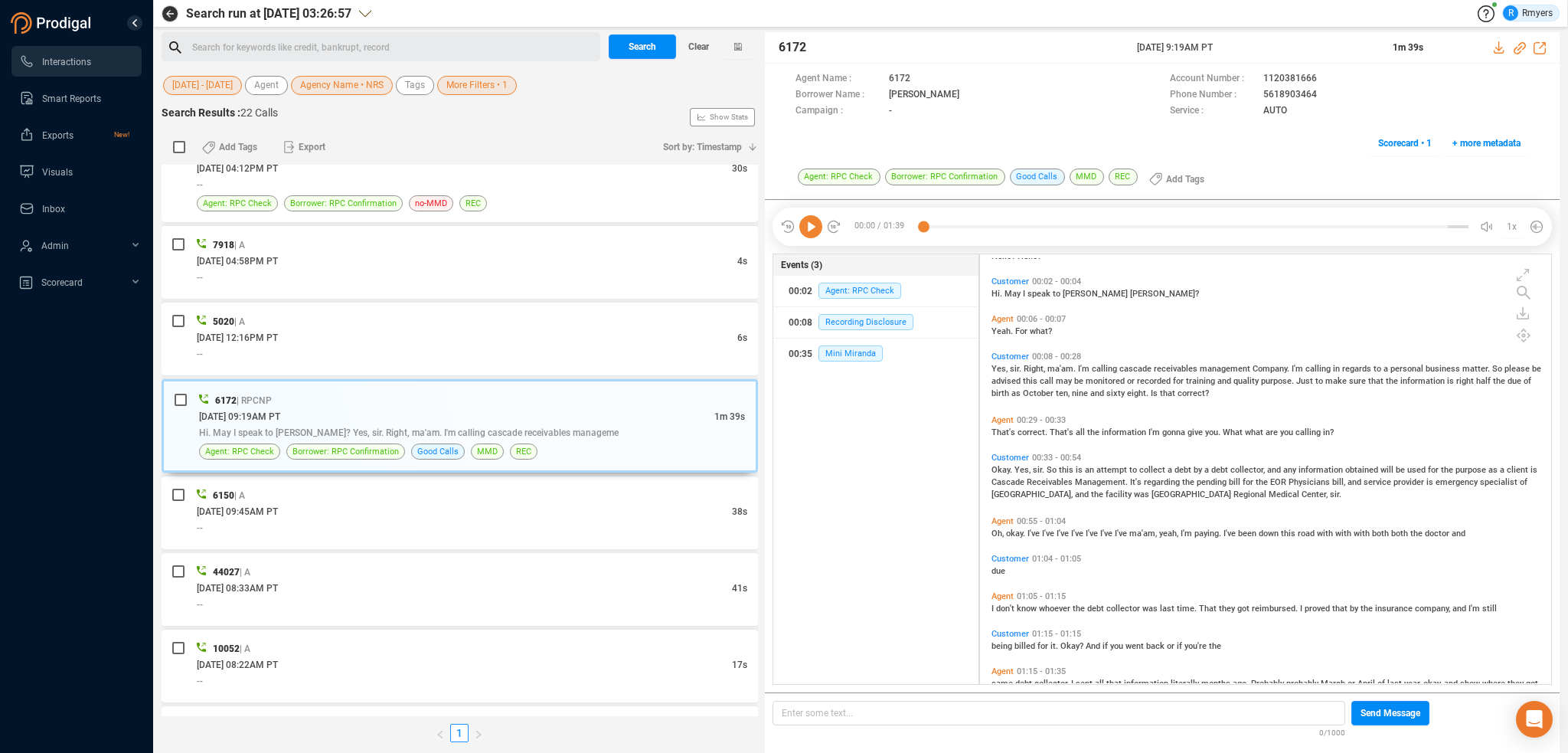
scroll to position [65, 0]
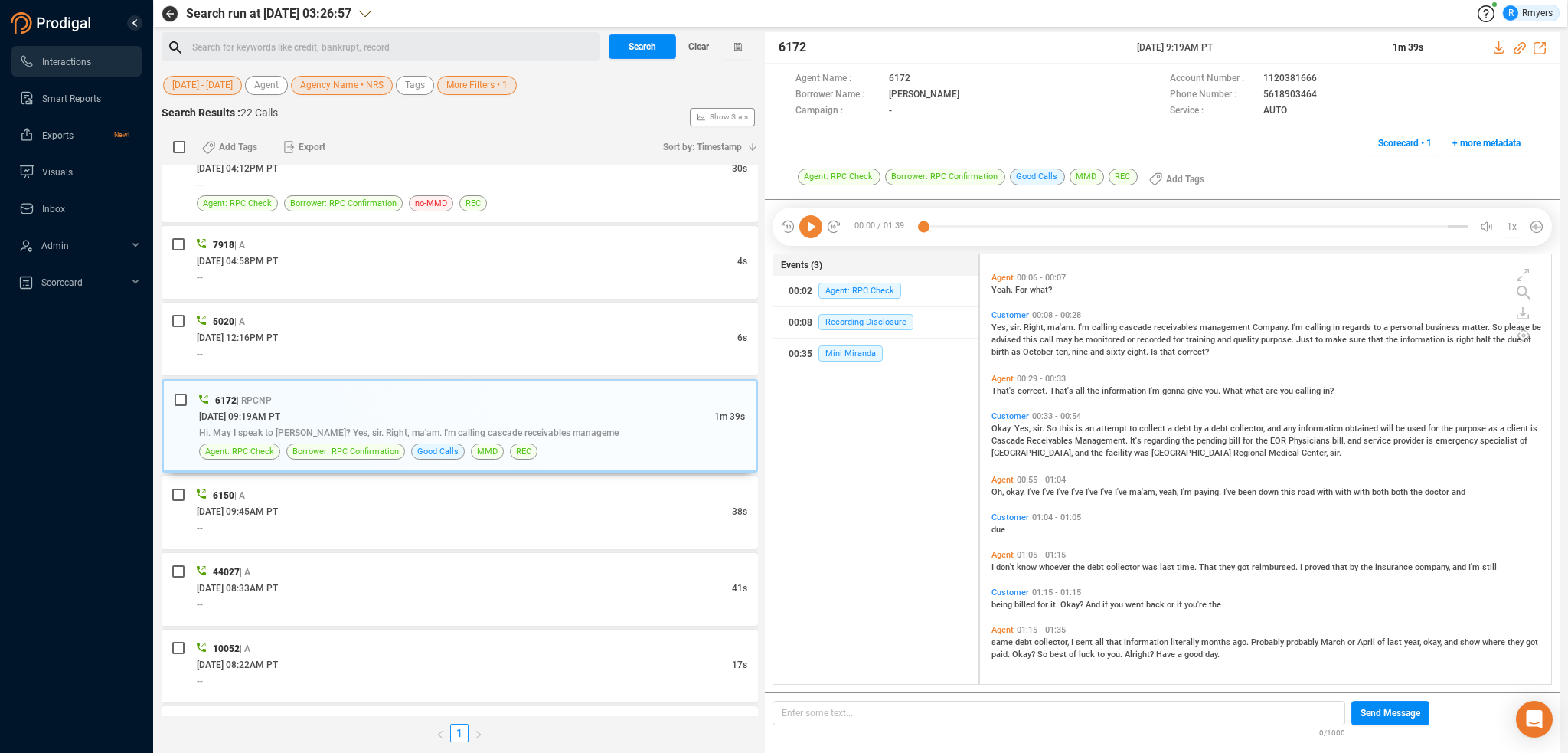
click at [1155, 492] on span "ma'am," at bounding box center [1145, 492] width 30 height 10
click at [807, 231] on icon at bounding box center [810, 226] width 23 height 23
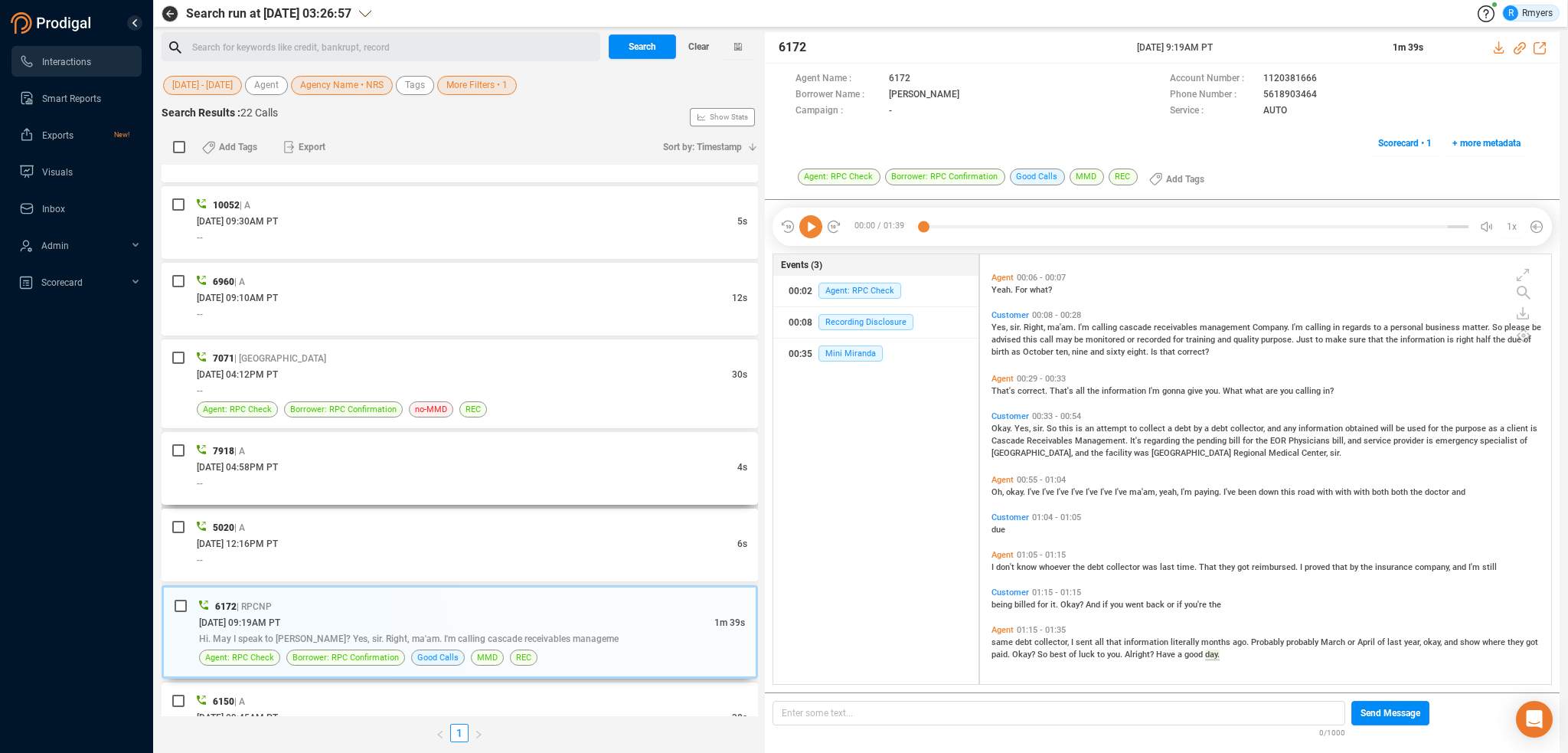
scroll to position [430, 0]
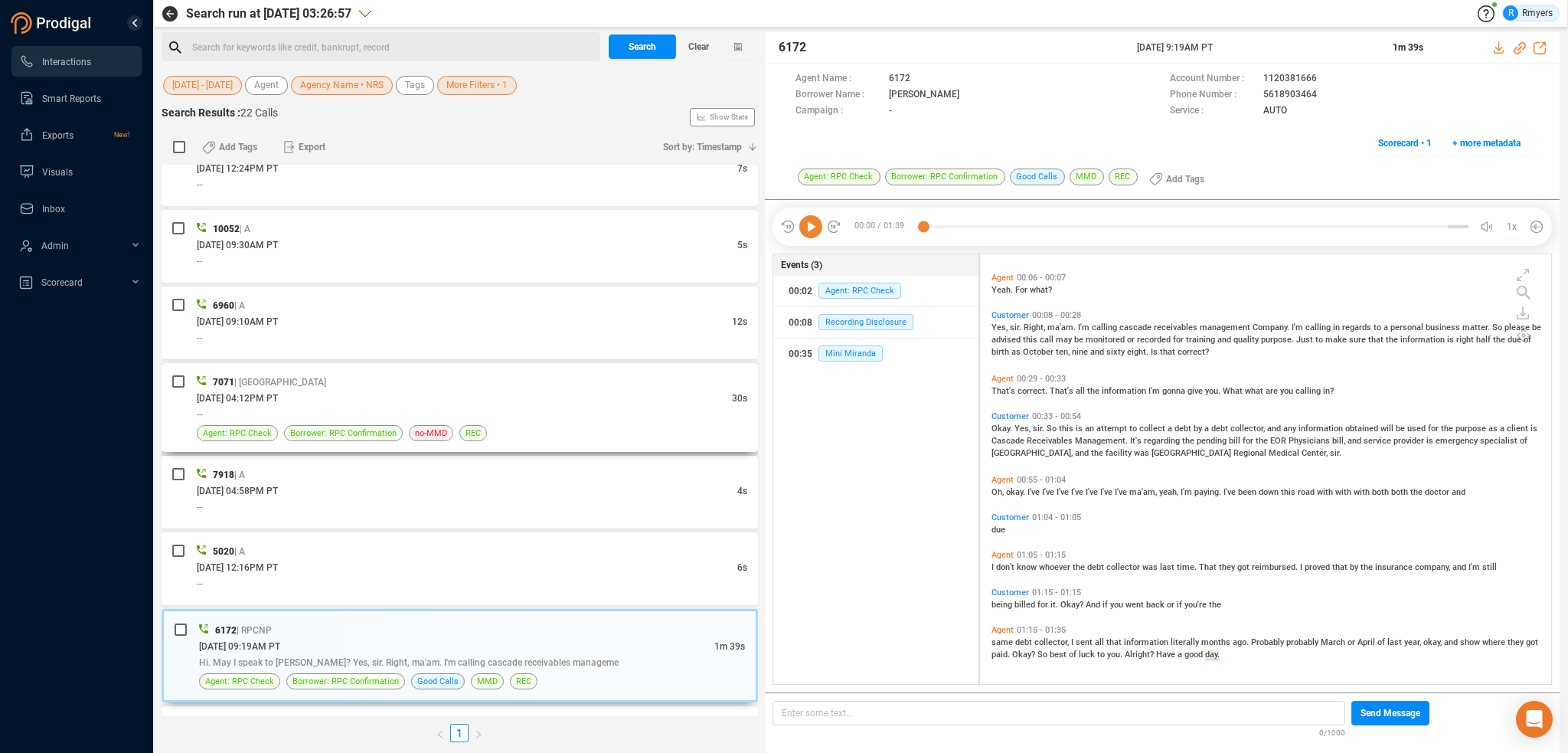
click at [450, 417] on div "--" at bounding box center [472, 414] width 551 height 16
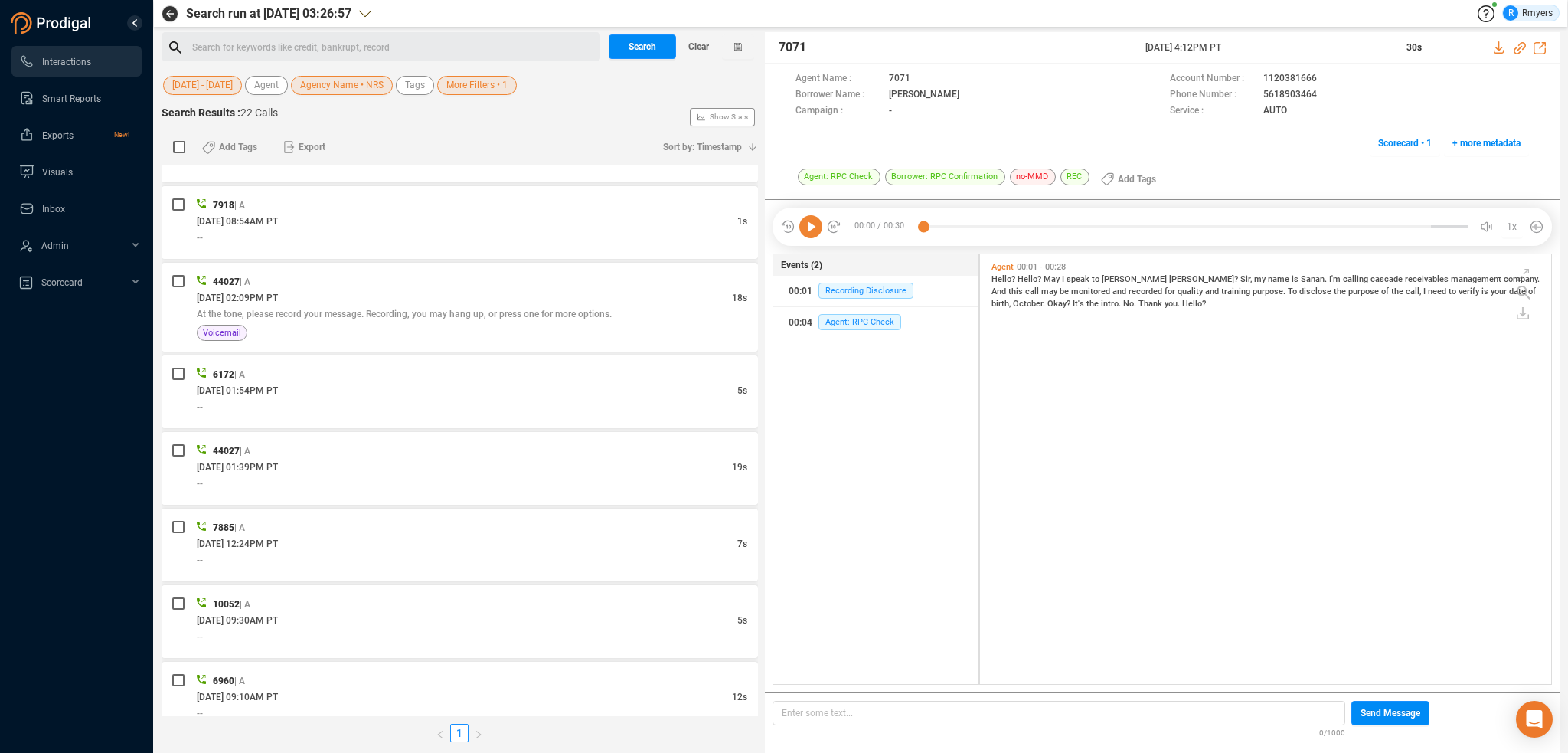
scroll to position [0, 0]
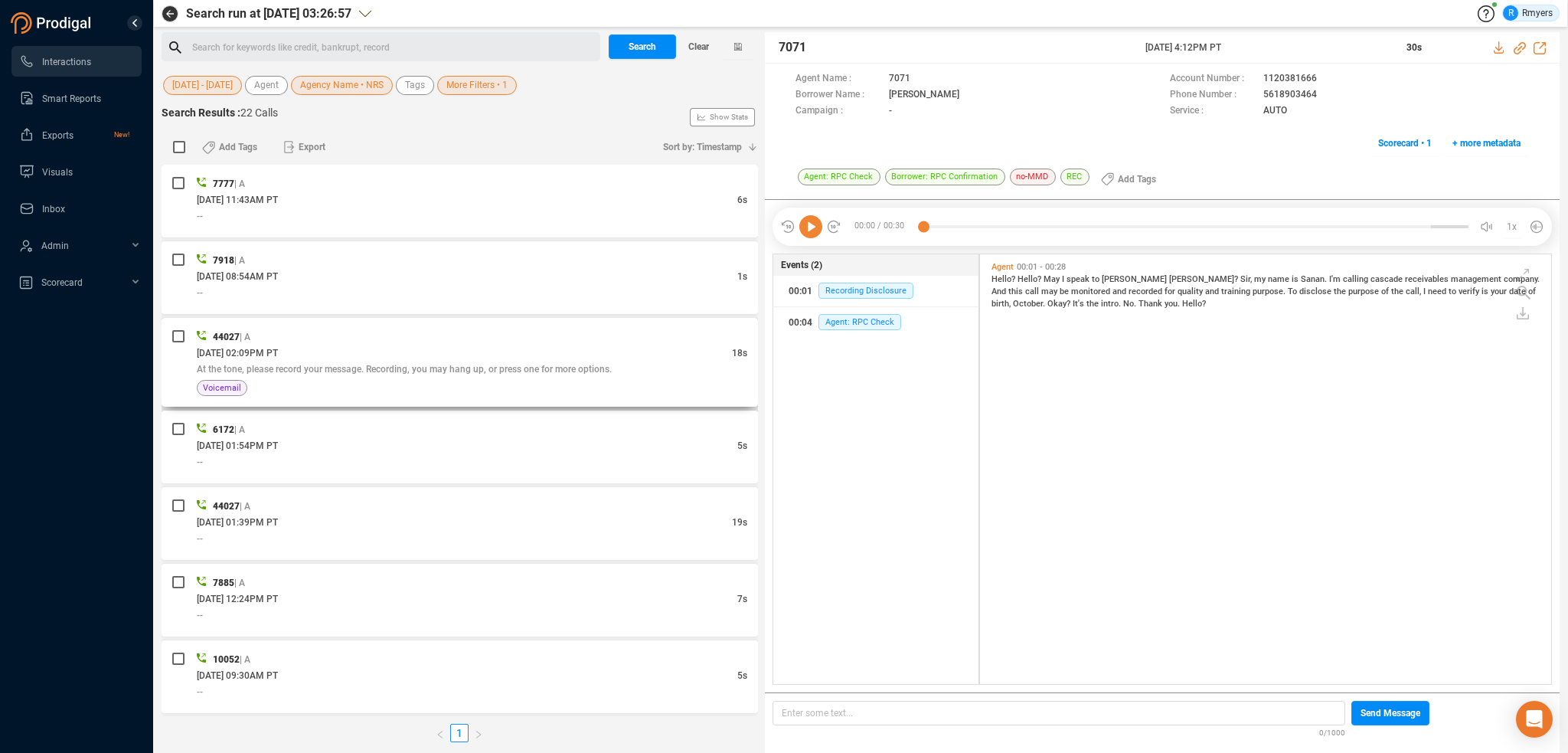
click at [430, 357] on div "08/25/2025 @ 02:09PM PT" at bounding box center [465, 353] width 536 height 16
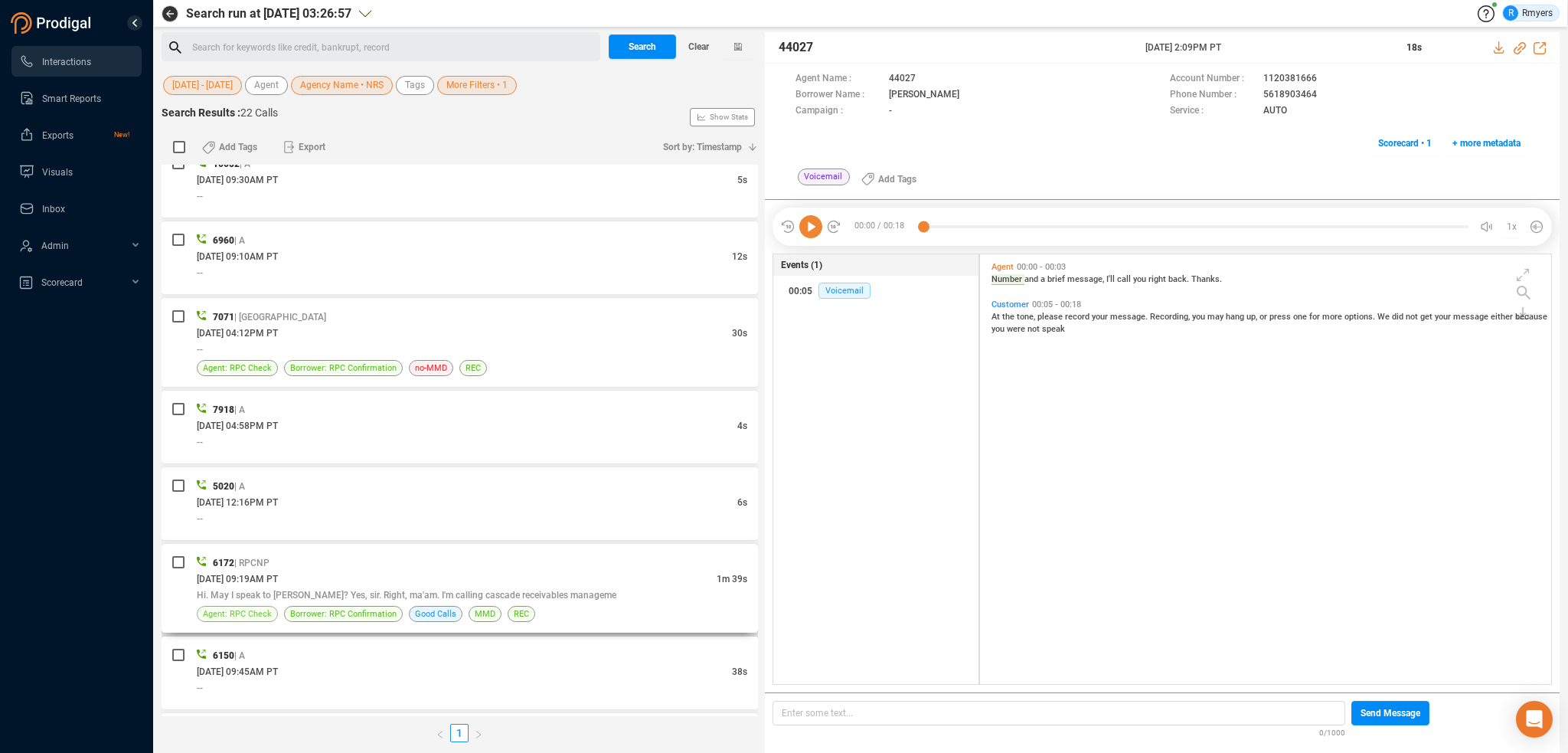
scroll to position [613, 0]
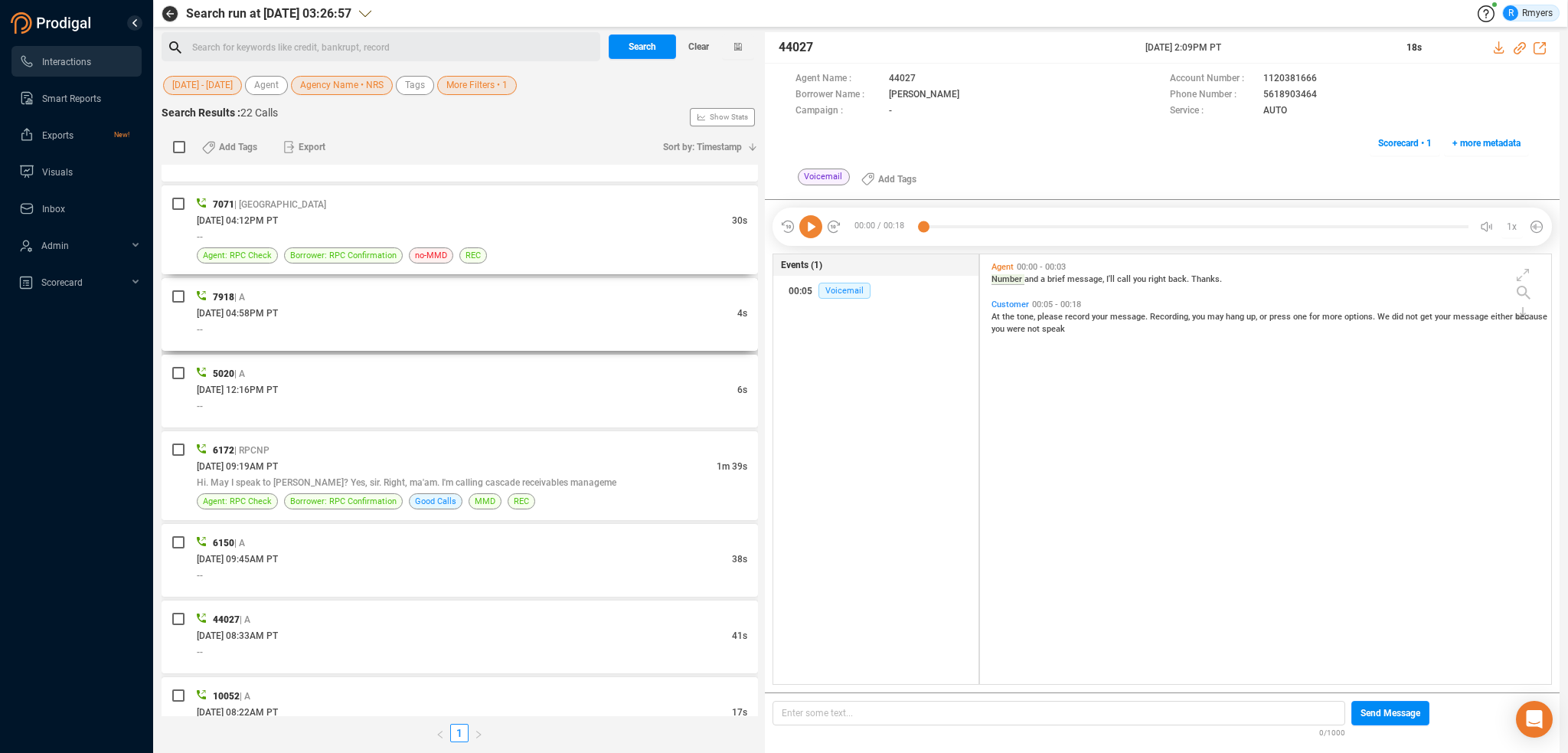
drag, startPoint x: 332, startPoint y: 254, endPoint x: 329, endPoint y: 295, distance: 41.1
click at [332, 254] on span "Borrower: RPC Confirmation" at bounding box center [343, 255] width 107 height 15
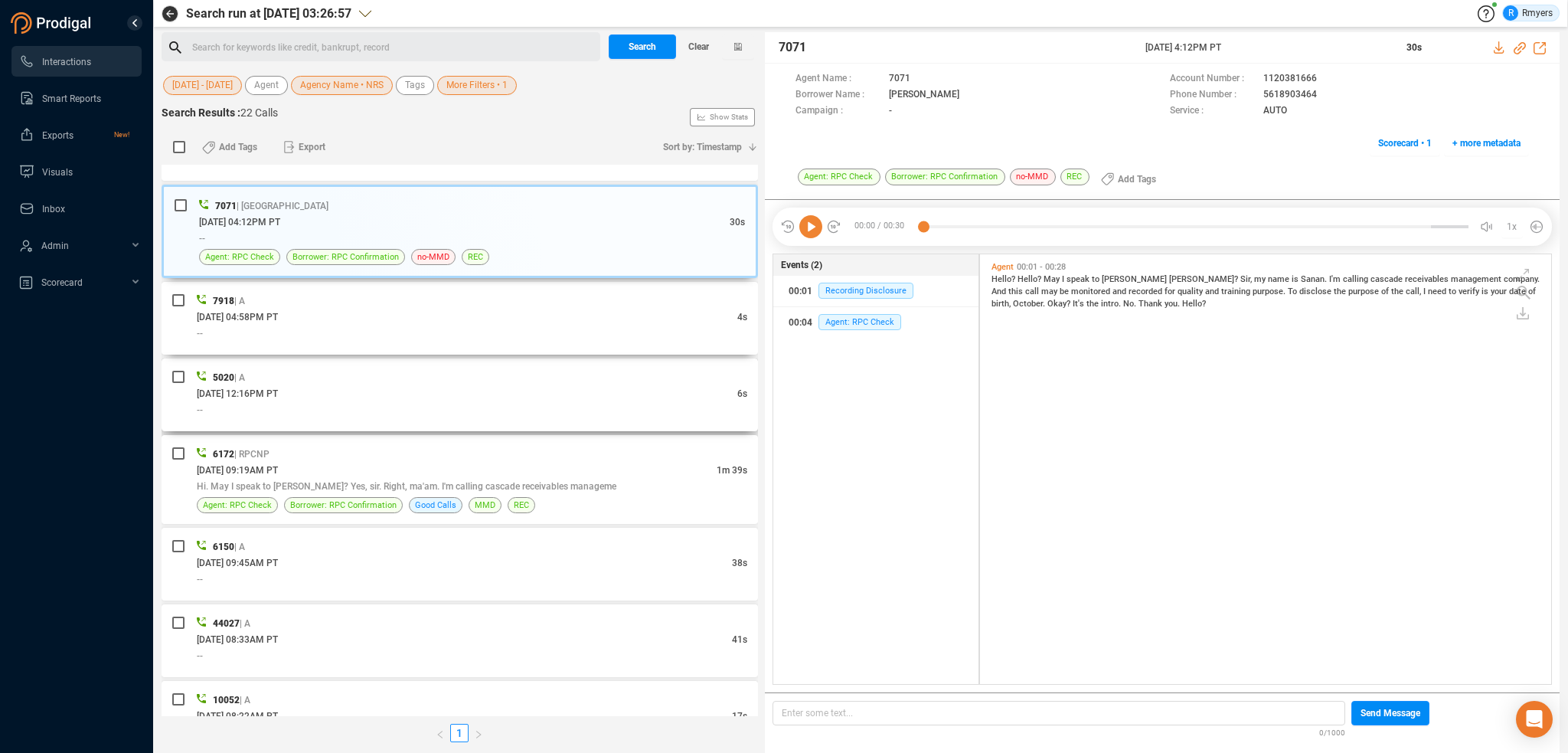
scroll to position [426, 563]
click at [333, 326] on div "7918 | A 08/05/2025 @ 04:58PM PT 4s --" at bounding box center [472, 319] width 551 height 52
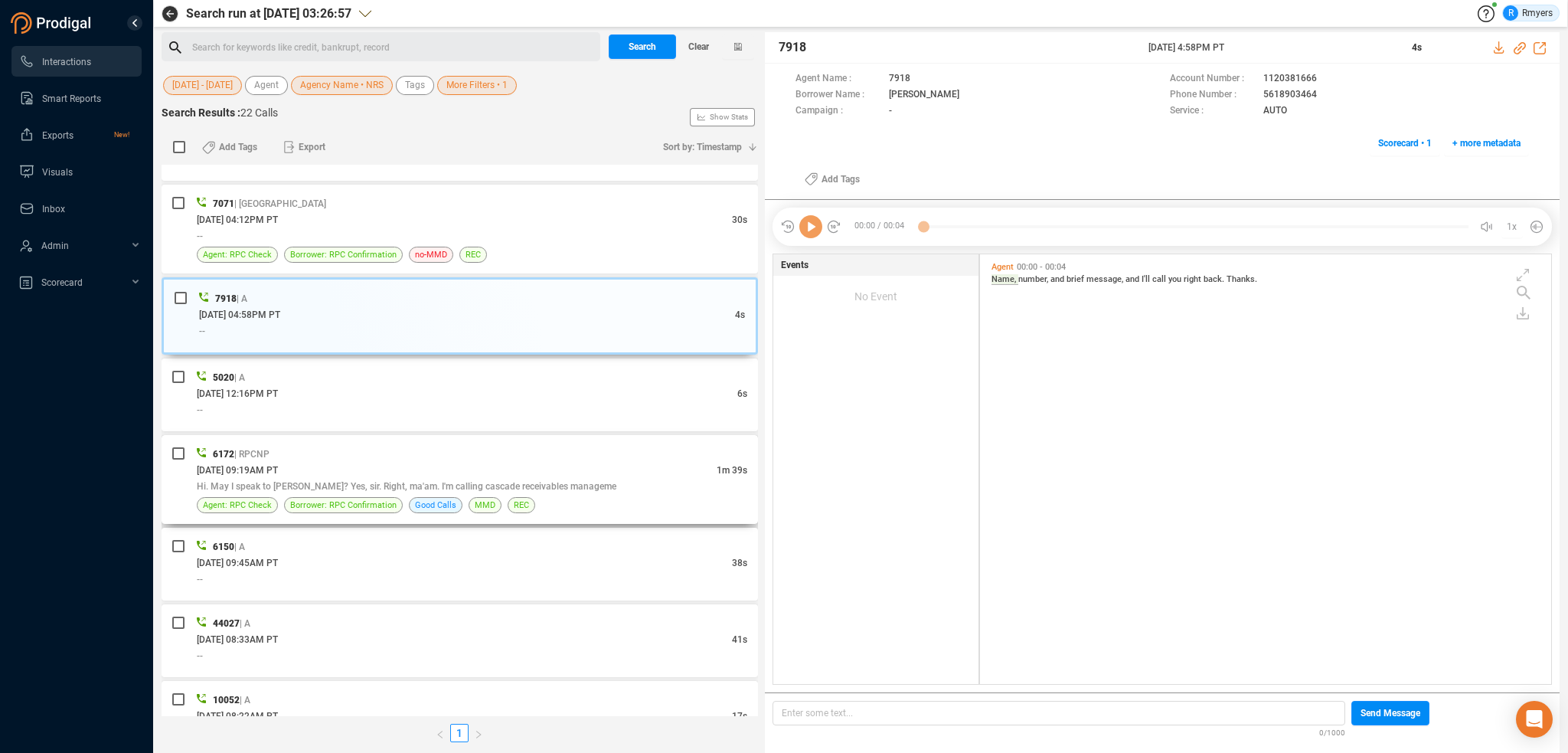
click at [351, 491] on div "Hi. May I speak to Robert Rachelli? Yes, sir. Right, ma'am. I'm calling cascade…" at bounding box center [472, 486] width 551 height 16
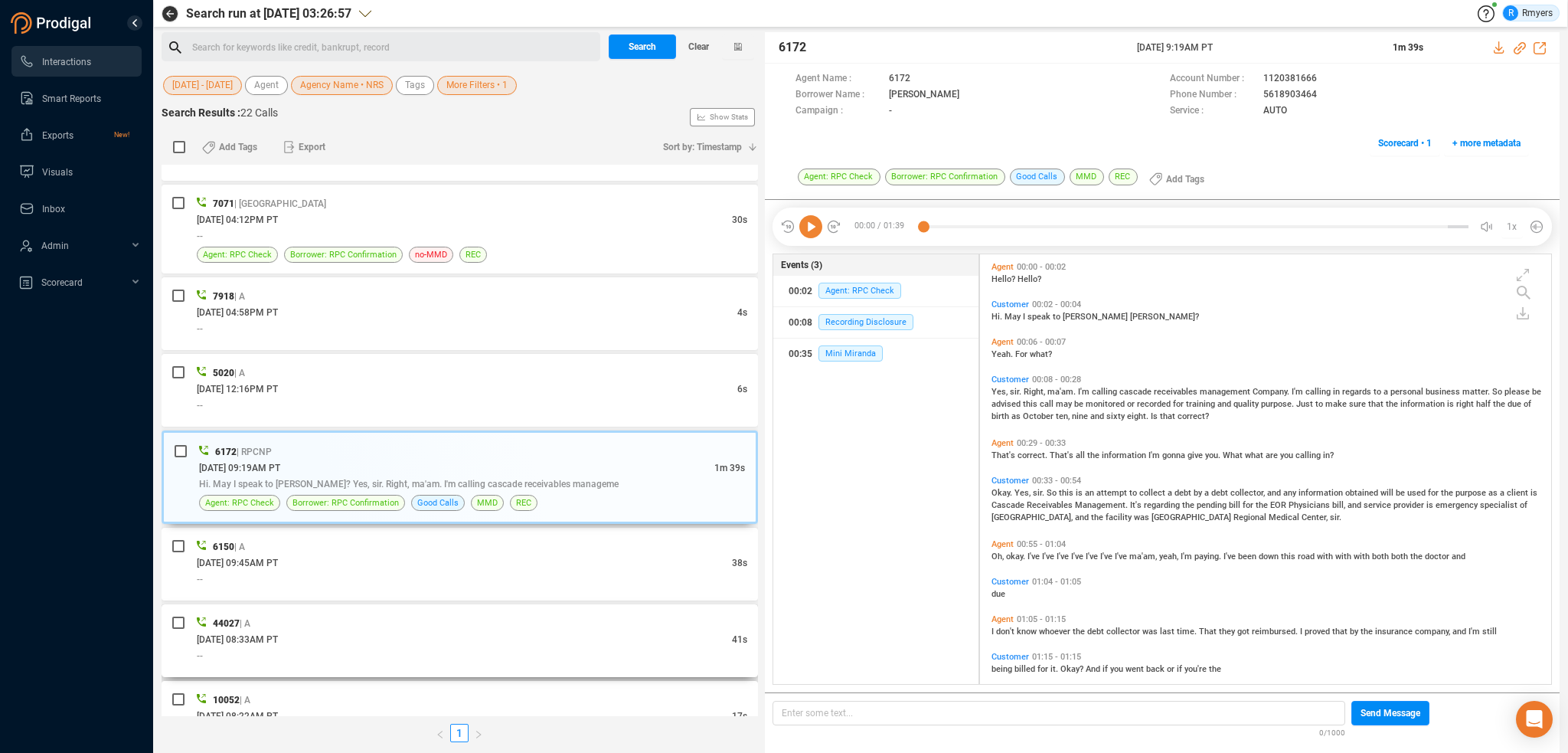
drag, startPoint x: 406, startPoint y: 626, endPoint x: 416, endPoint y: 650, distance: 26.0
click at [407, 629] on div "44027 | A 07/10/2025 @ 08:33AM PT 41s --" at bounding box center [472, 641] width 551 height 52
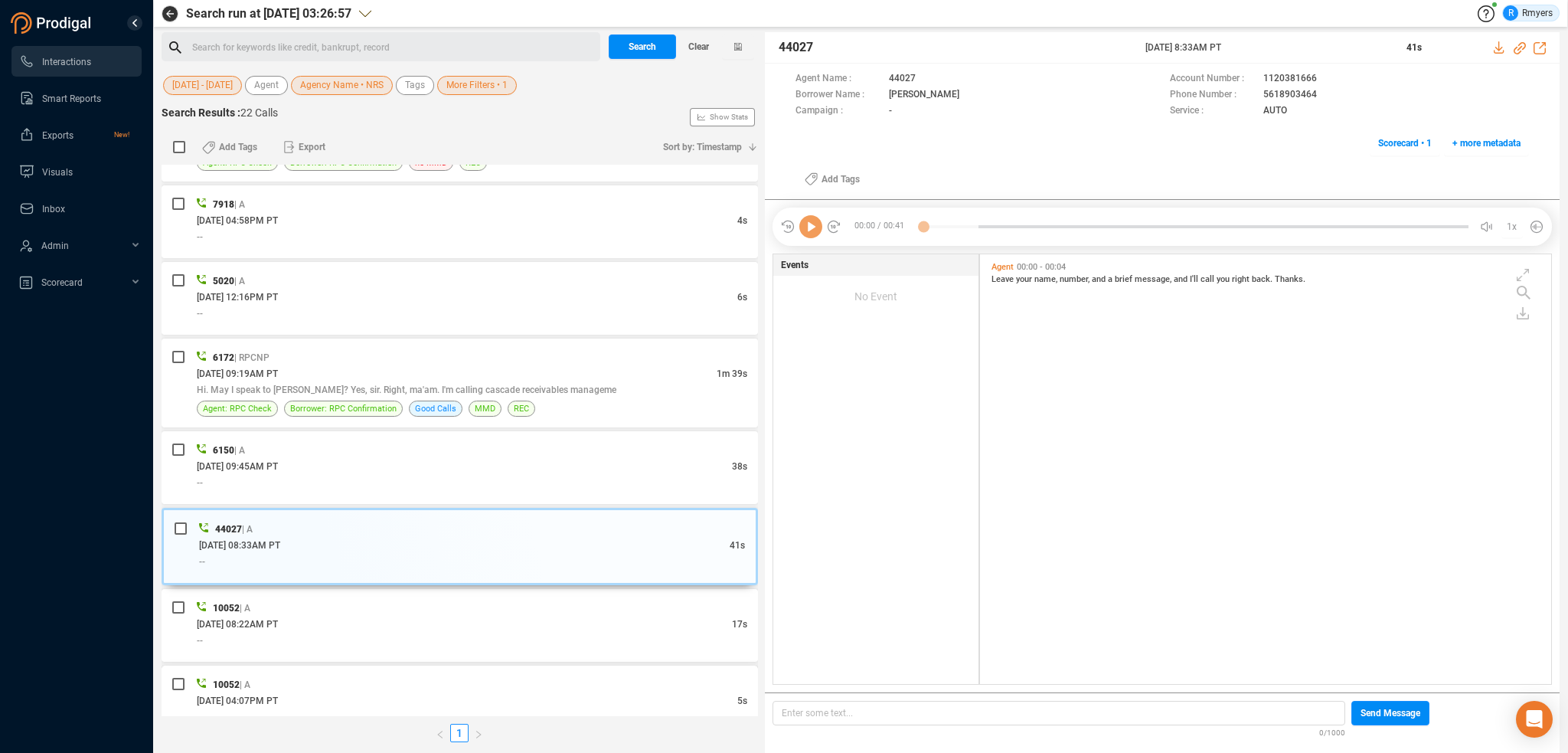
scroll to position [762, 0]
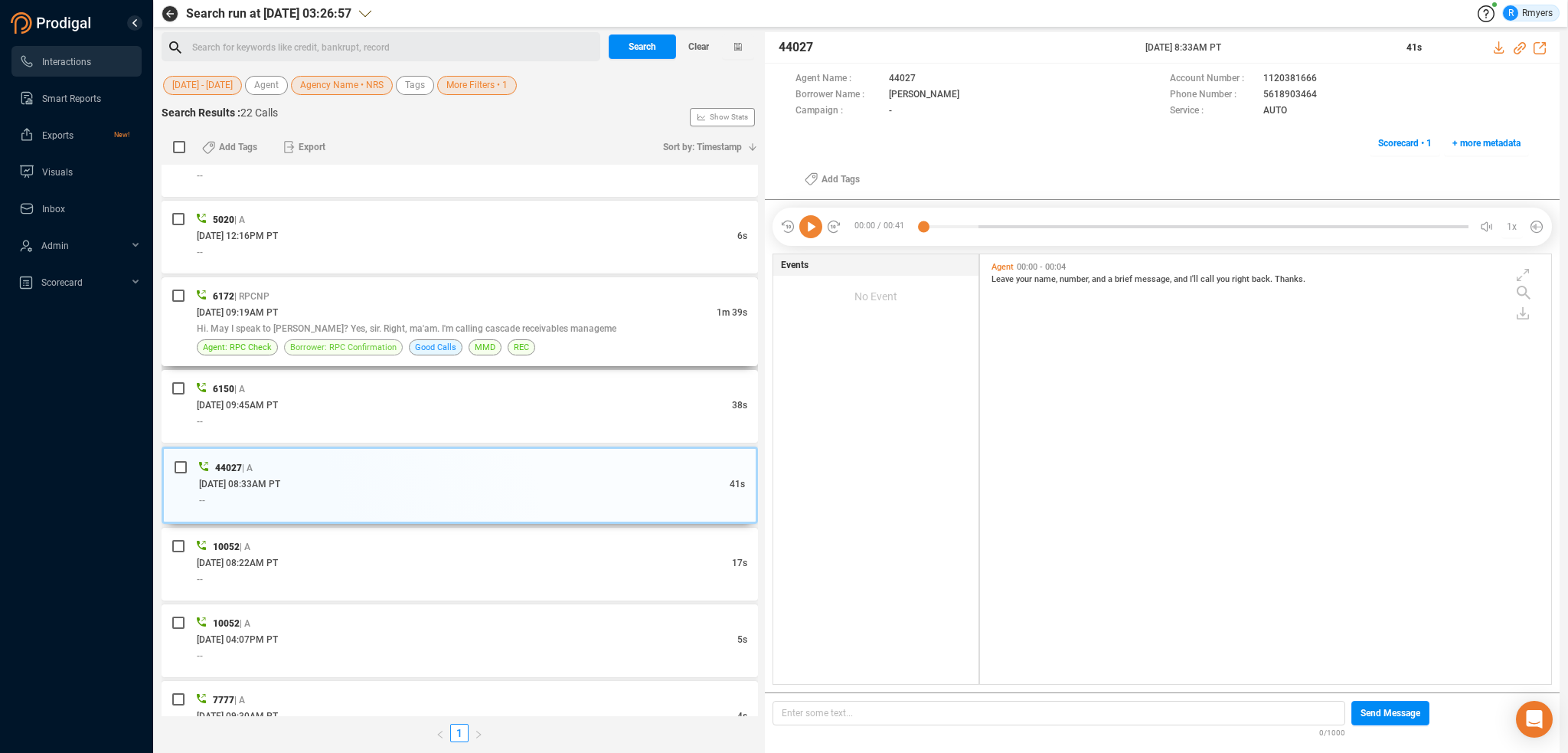
click at [389, 346] on span "Borrower: RPC Confirmation" at bounding box center [343, 348] width 107 height 15
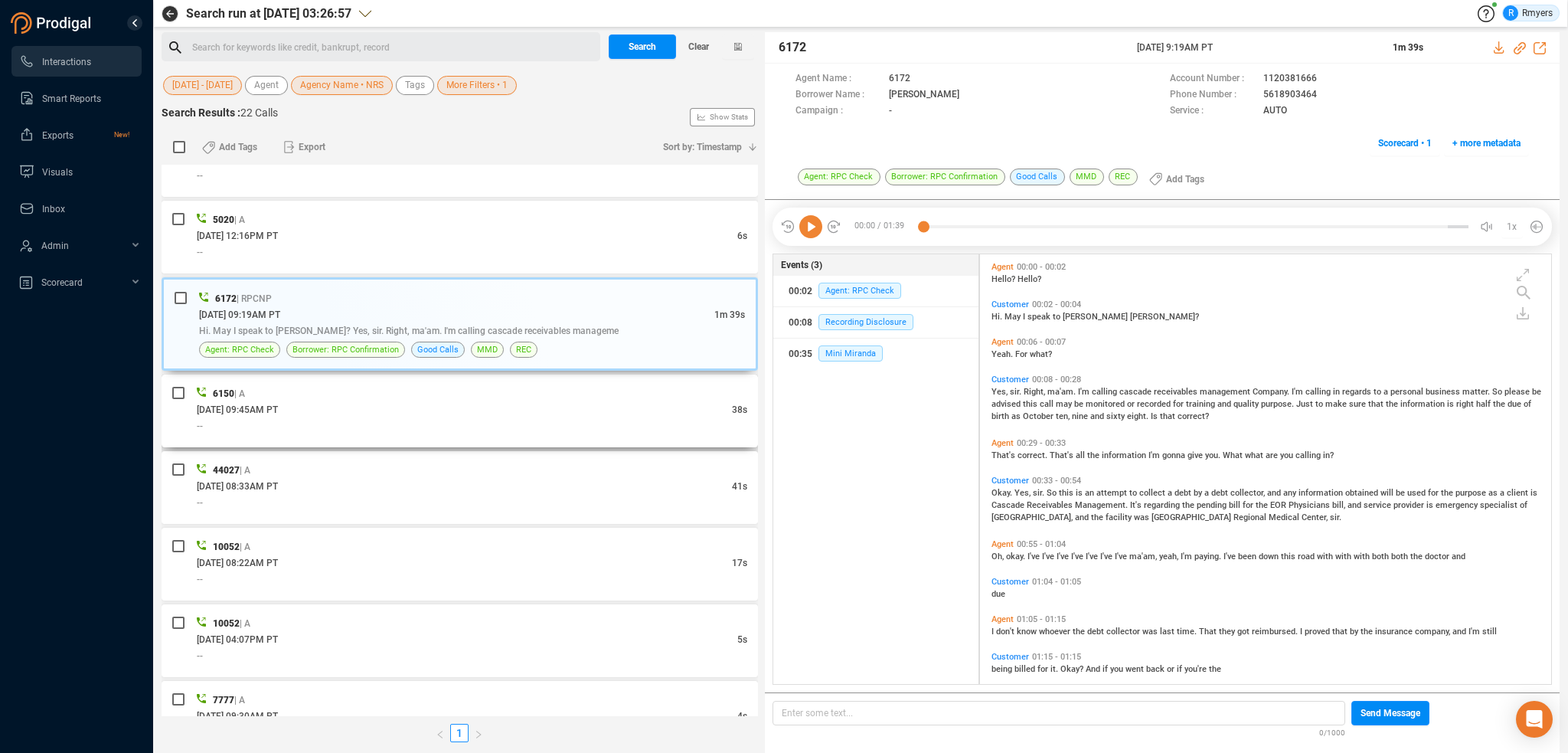
scroll to position [426, 563]
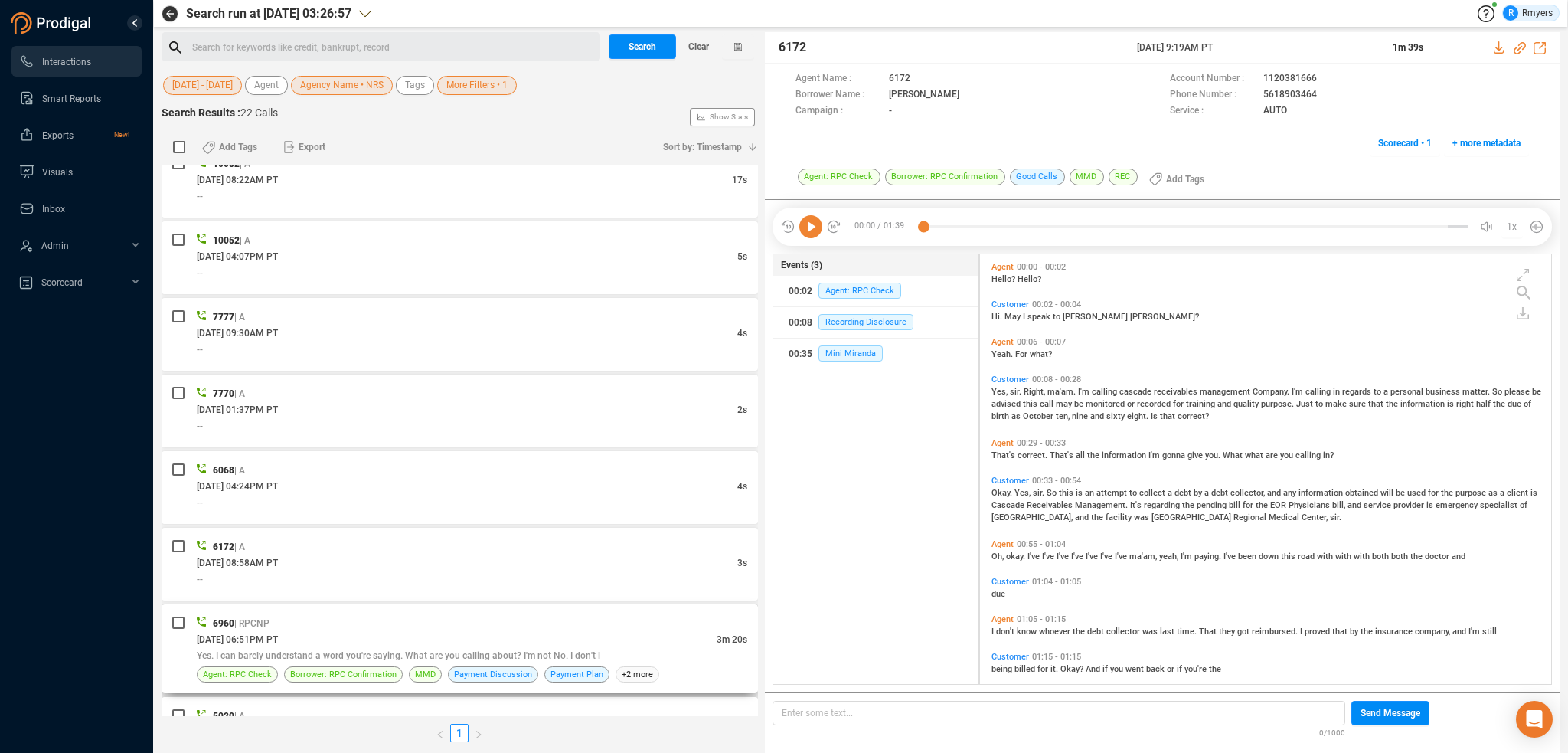
click at [400, 641] on div "06/16/2025 @ 06:51PM PT" at bounding box center [457, 639] width 520 height 16
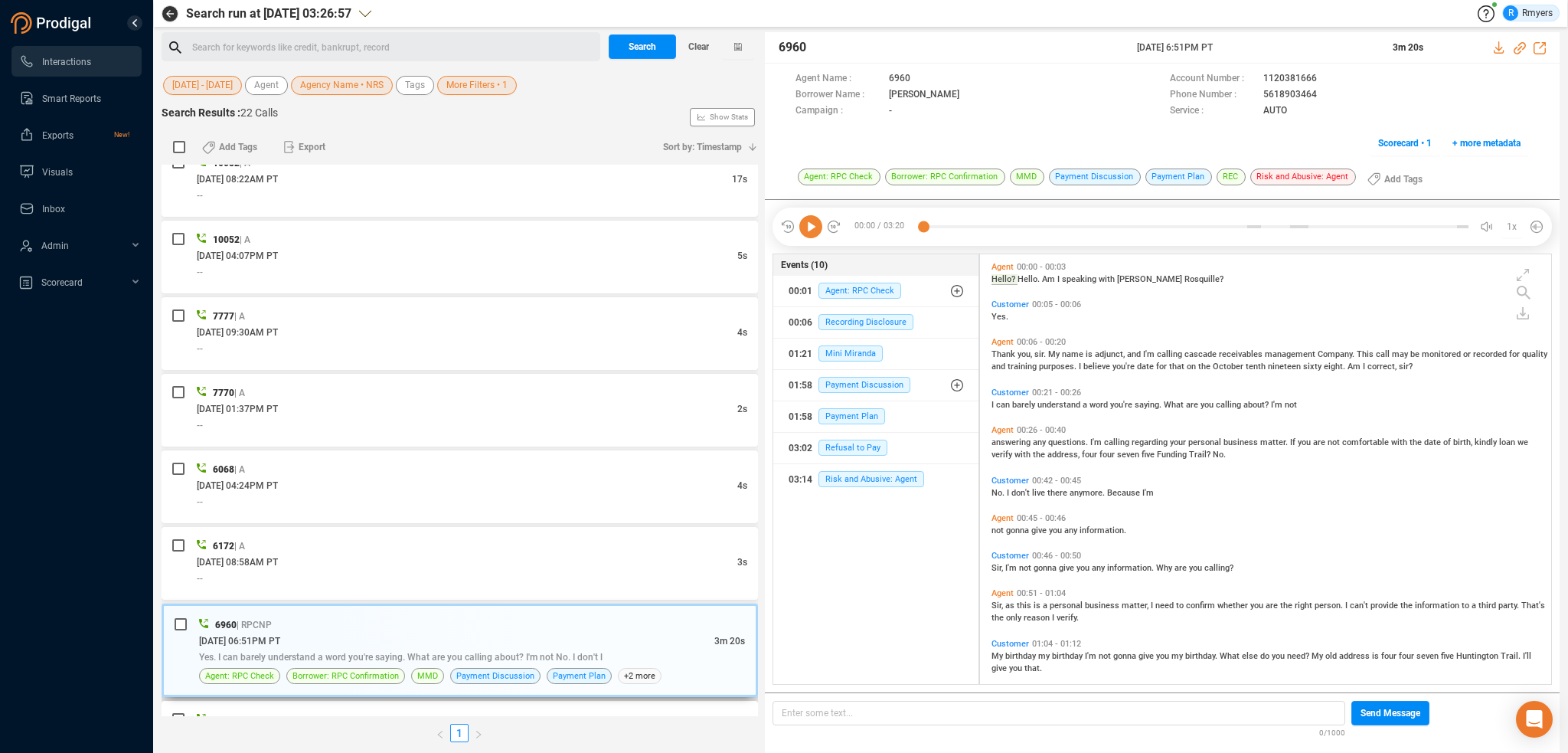
scroll to position [1200, 0]
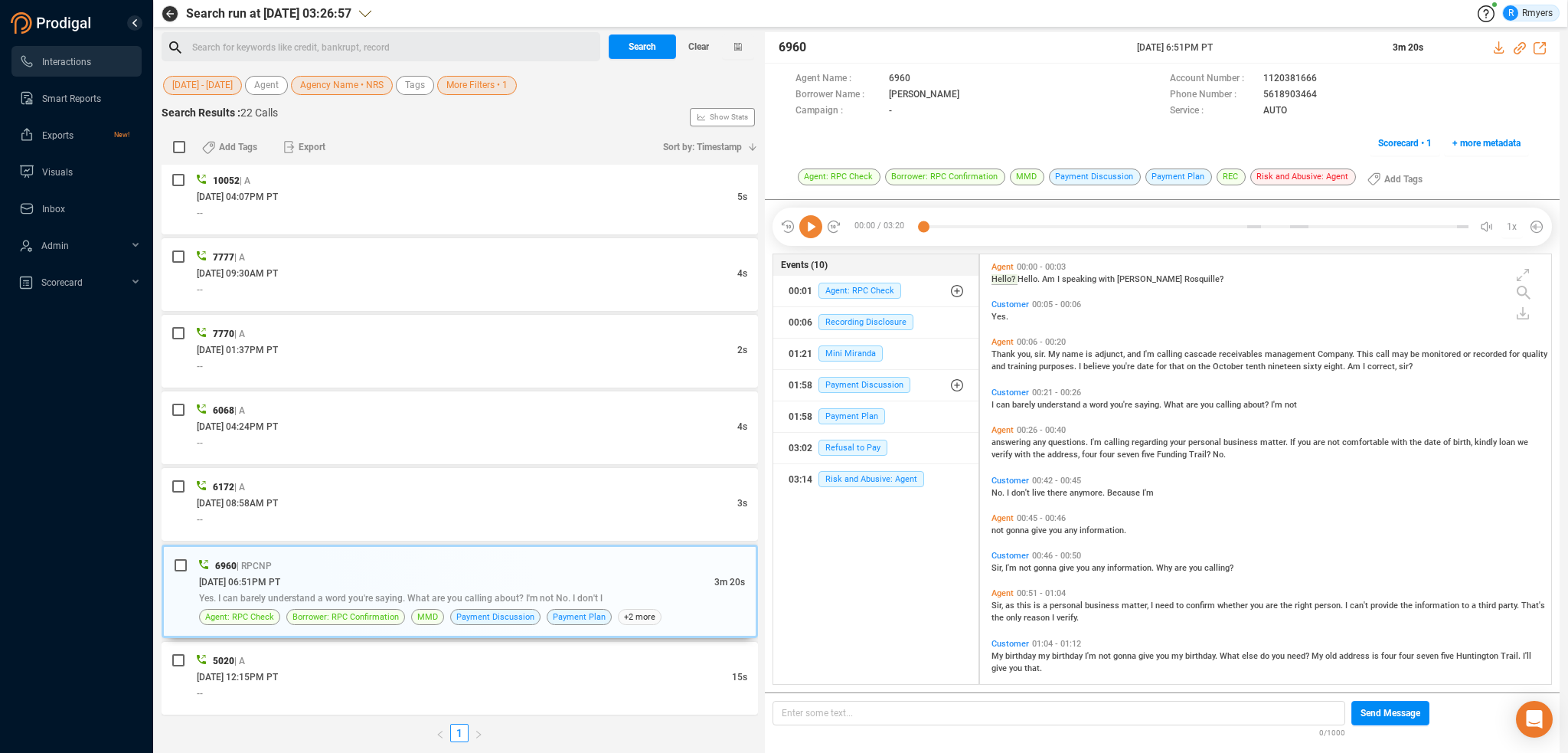
click at [334, 48] on div "Search for keywords like credit, bankrupt, record ﻿" at bounding box center [393, 47] width 403 height 23
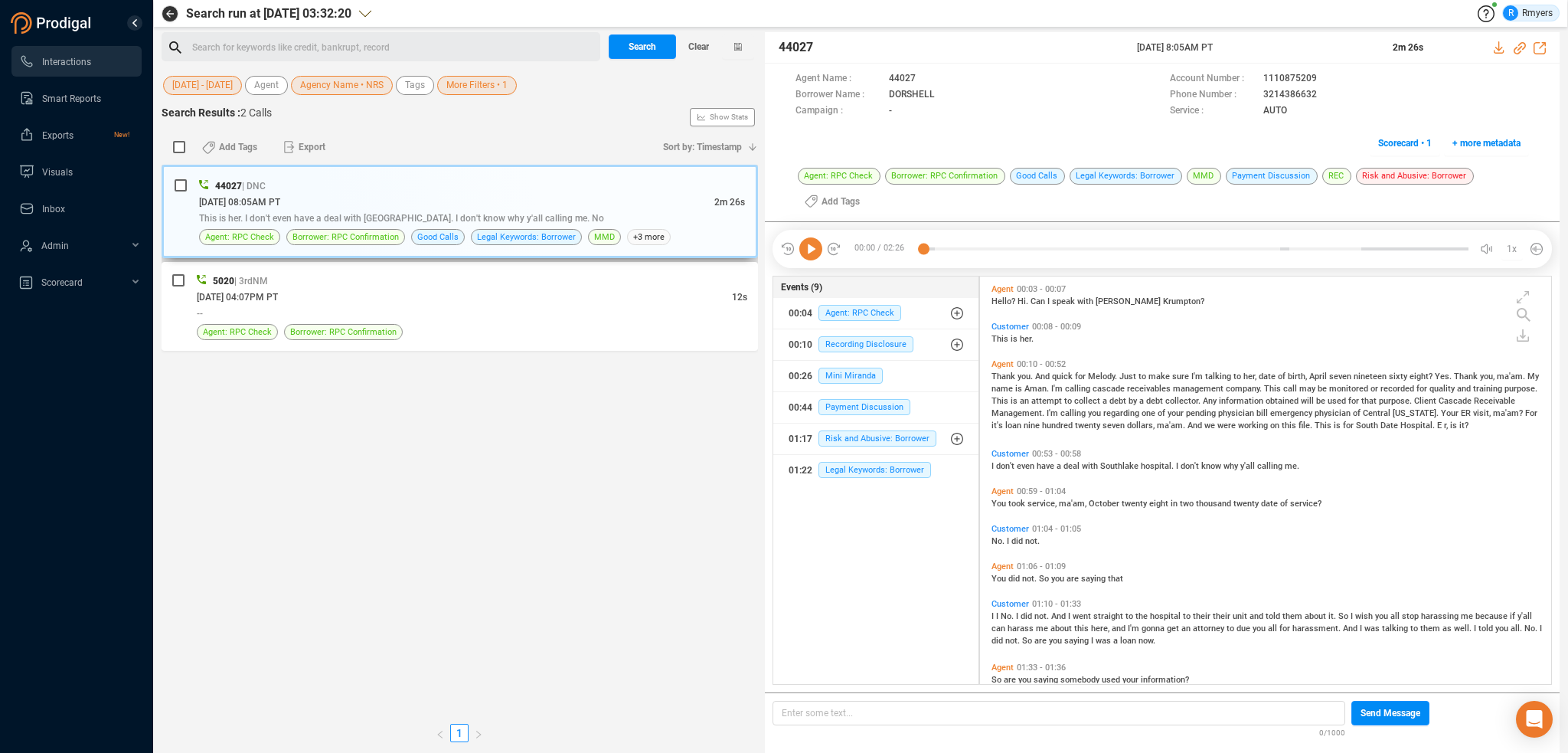
scroll to position [405, 563]
click at [343, 42] on div "Search for keywords like credit, bankrupt, record ﻿" at bounding box center [393, 47] width 403 height 23
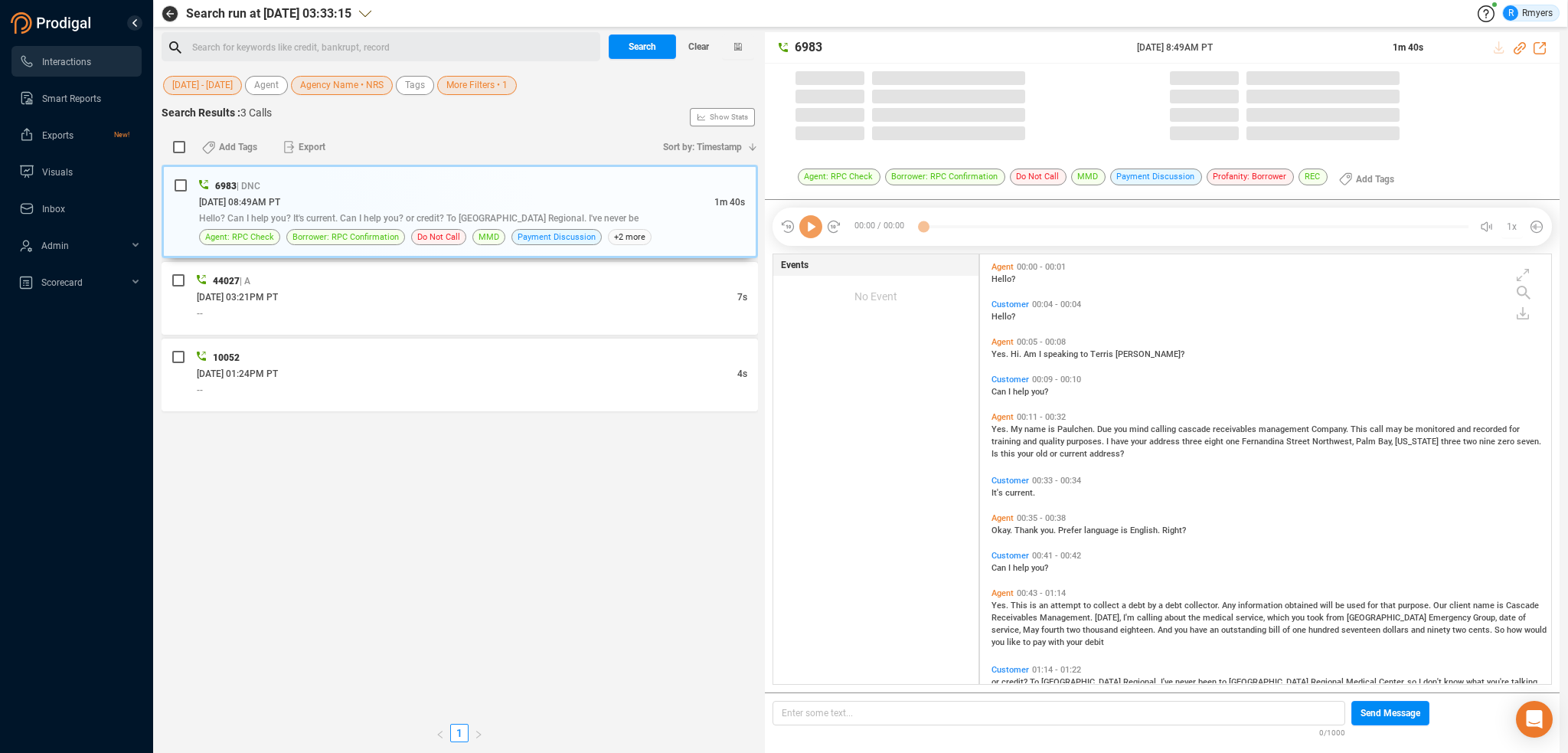
scroll to position [426, 563]
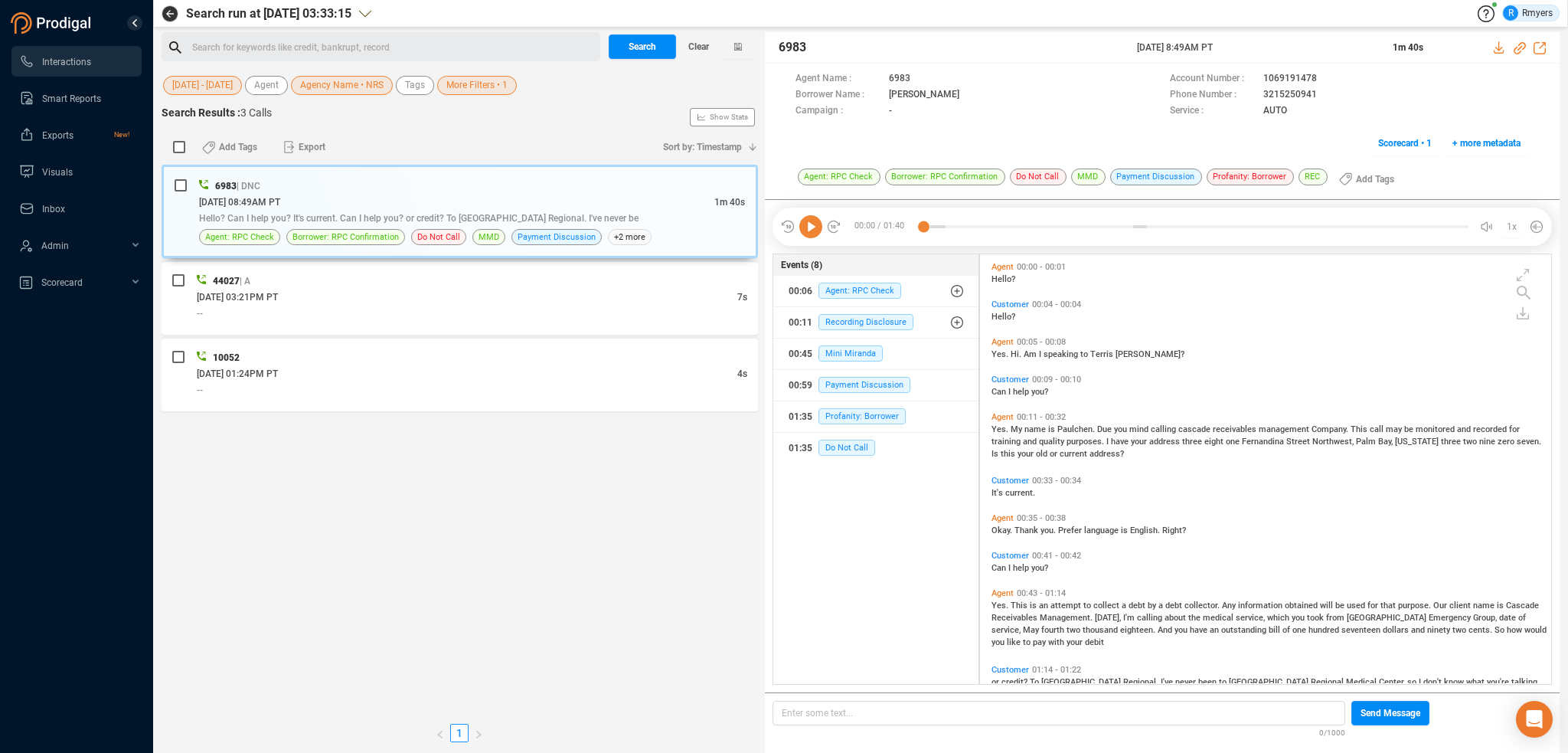
click at [253, 47] on div "Search for keywords like credit, bankrupt, record ﻿" at bounding box center [393, 47] width 403 height 23
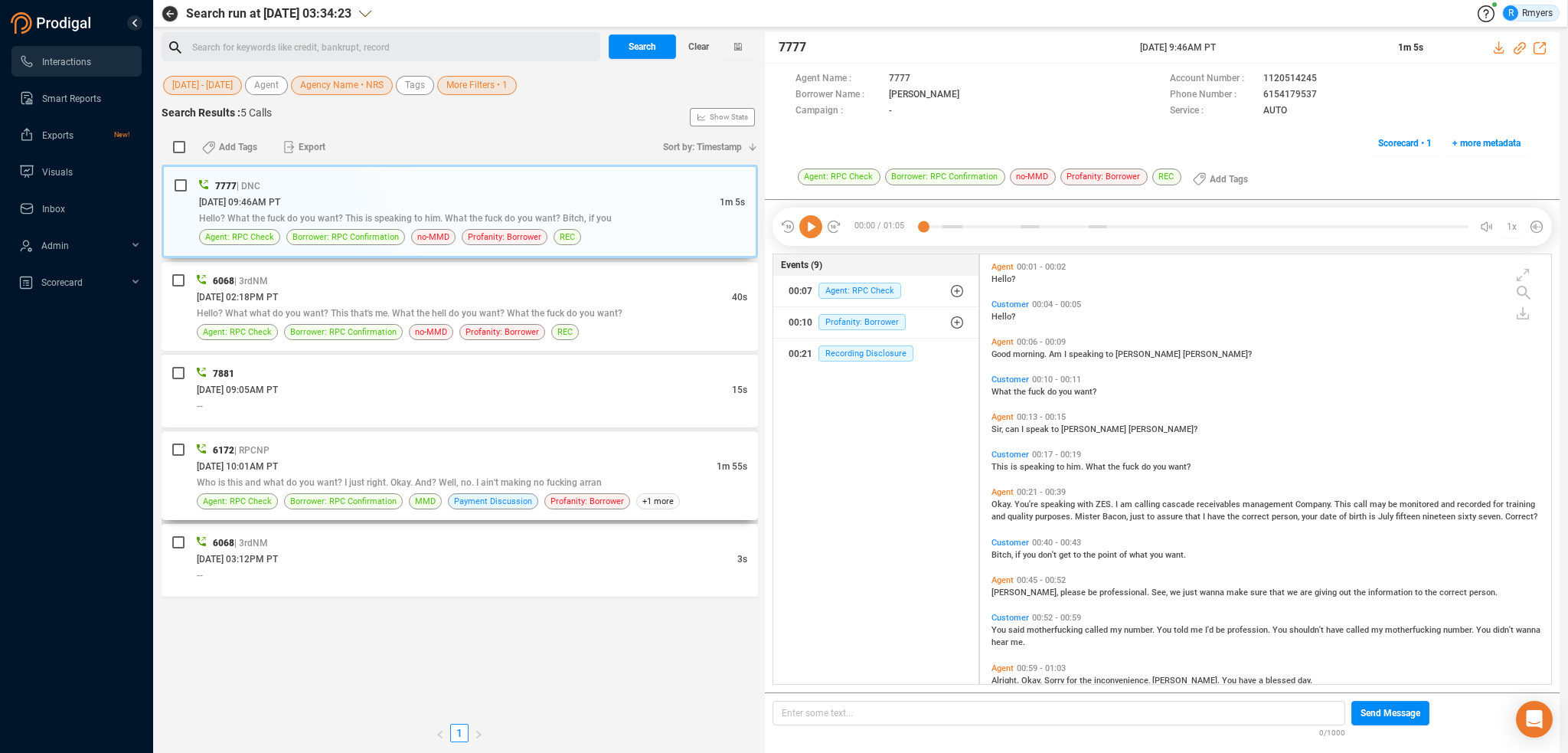
click at [363, 461] on div "06/17/2025 @ 10:01AM PT" at bounding box center [457, 466] width 520 height 16
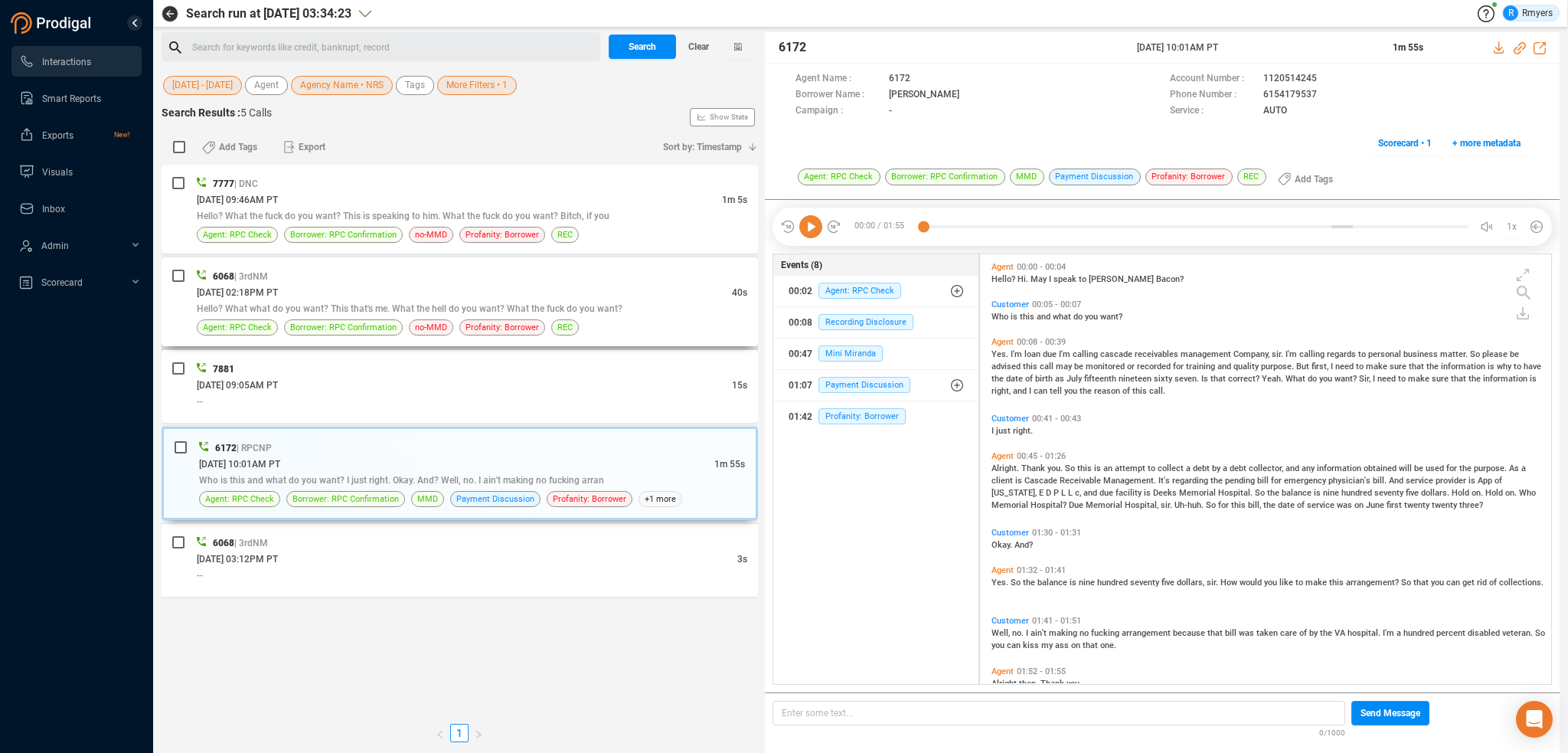
click at [575, 304] on span "Hello? What what do you want? This that's me. What the hell do you want? What t…" at bounding box center [410, 309] width 426 height 11
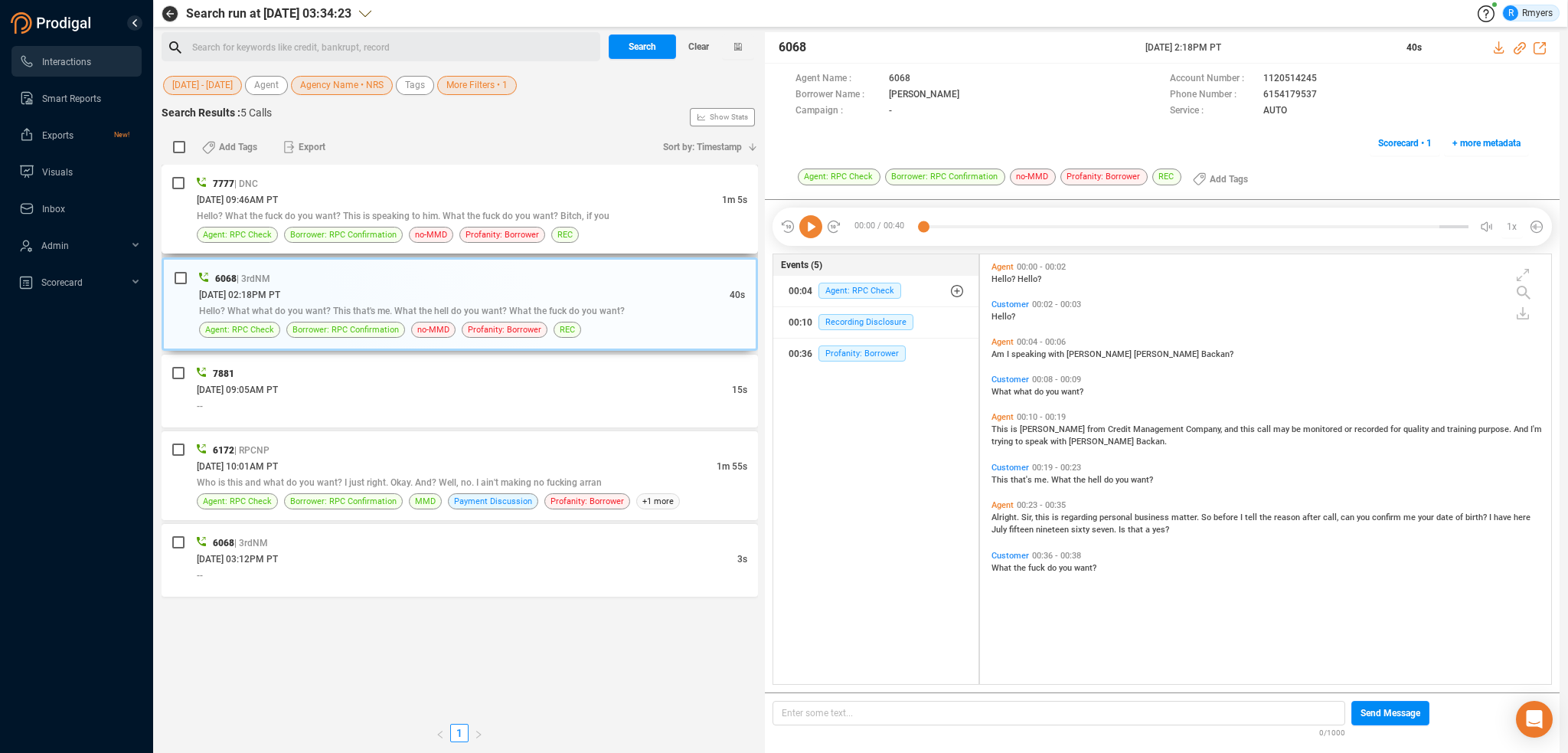
click at [433, 198] on div "07/09/2025 @ 09:46AM PT" at bounding box center [460, 199] width 526 height 16
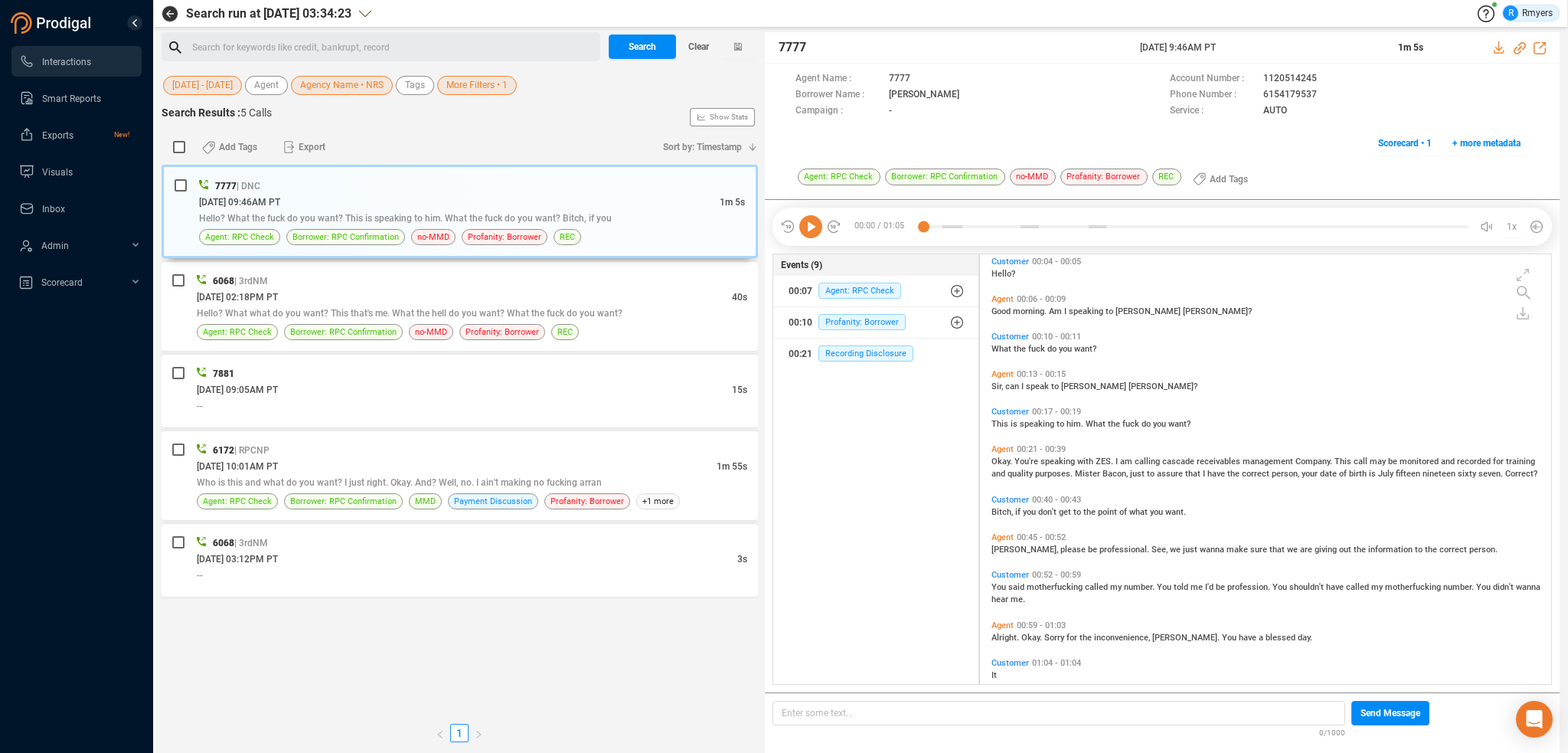
scroll to position [62, 0]
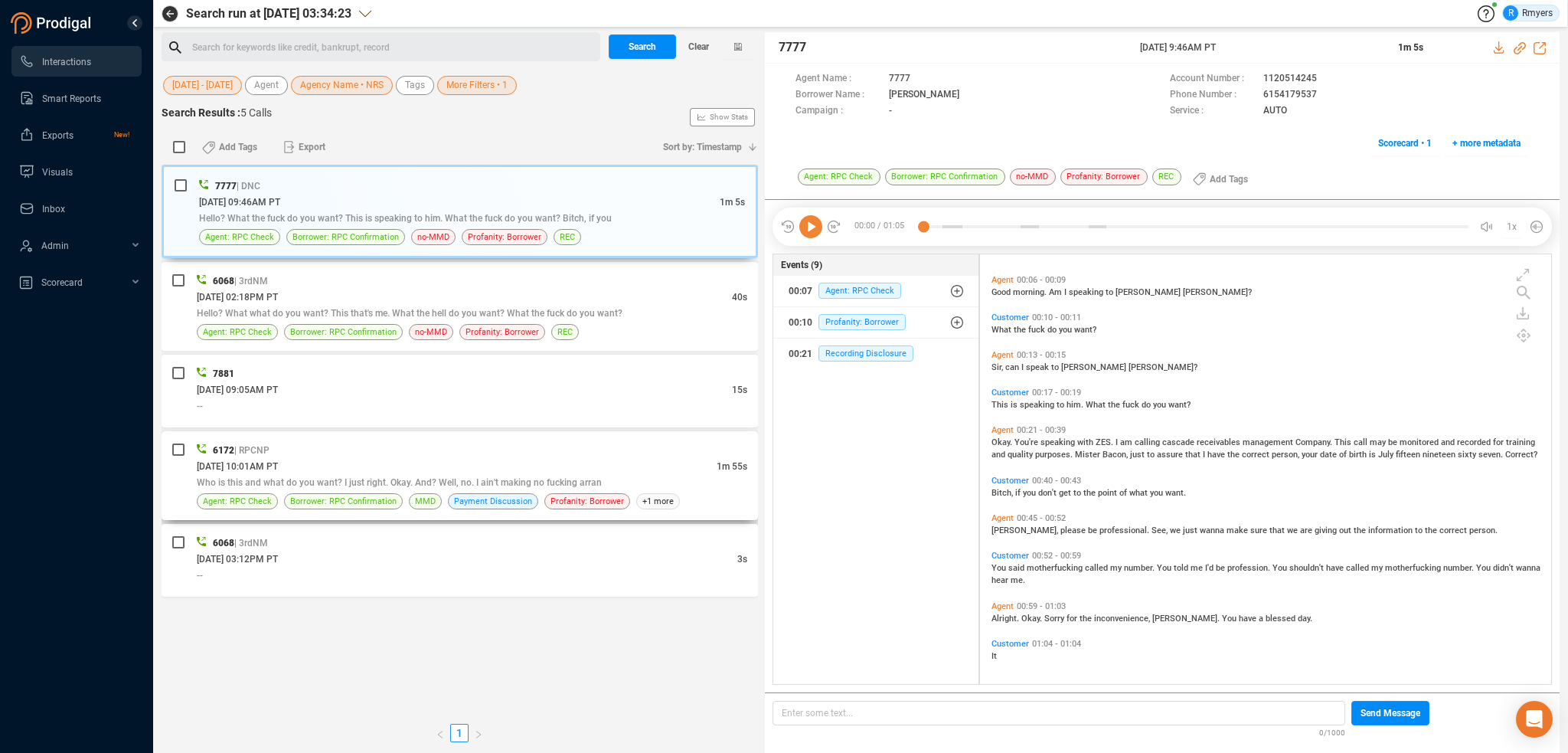
click at [367, 462] on div "06/17/2025 @ 10:01AM PT" at bounding box center [457, 466] width 520 height 16
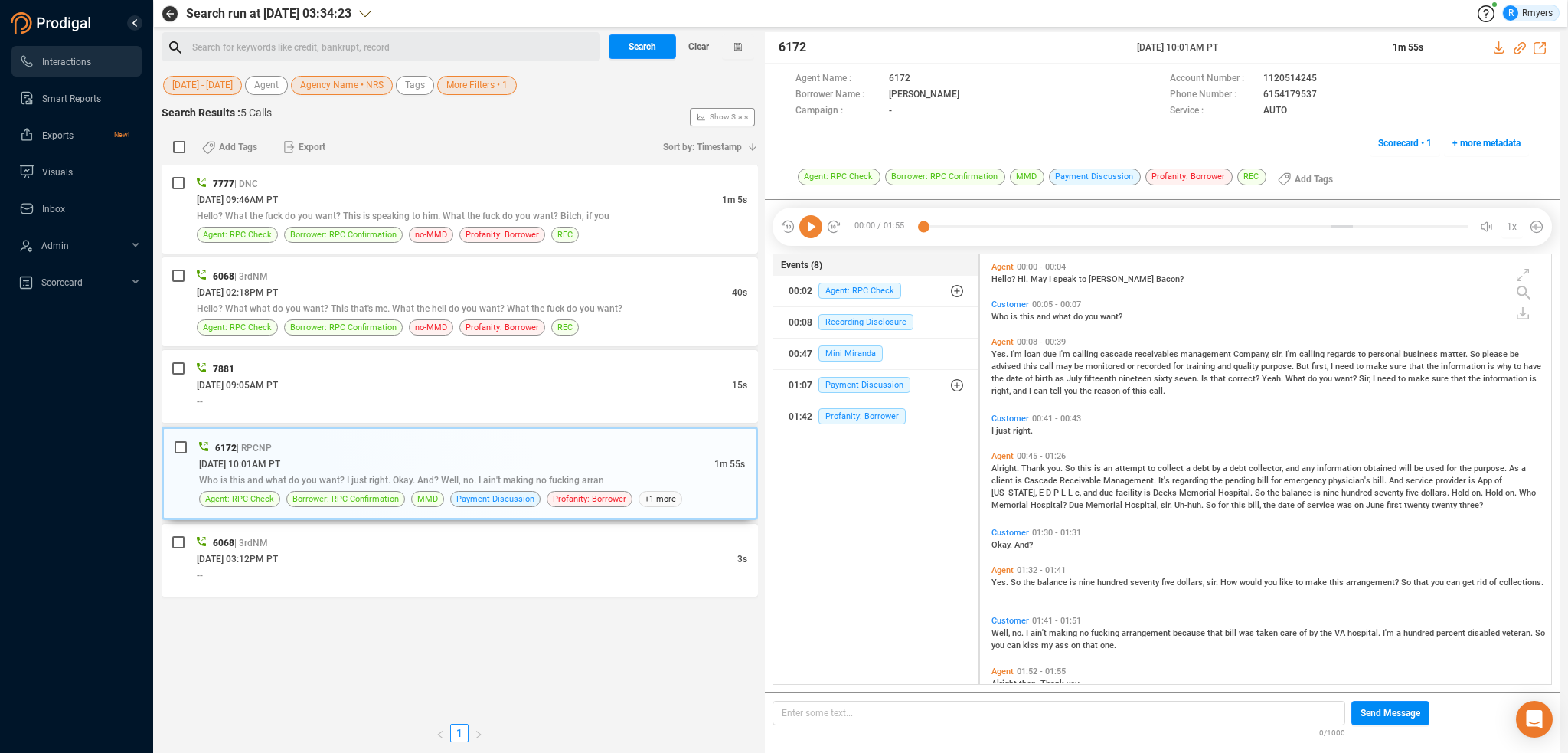
scroll to position [28, 0]
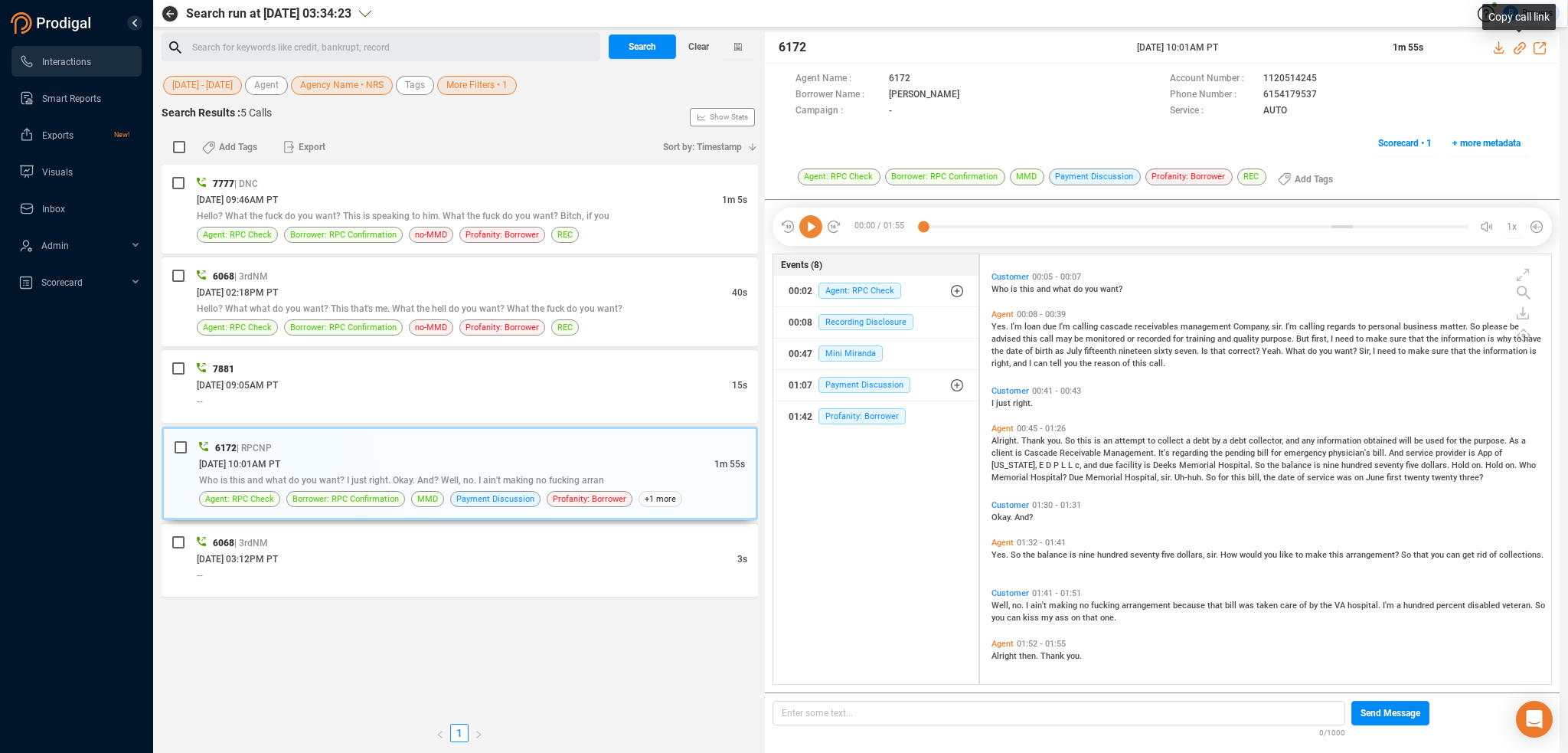
click at [1516, 48] on icon at bounding box center [1520, 48] width 12 height 12
drag, startPoint x: 1135, startPoint y: 45, endPoint x: 1265, endPoint y: 43, distance: 130.0
click at [1265, 43] on div "6172 17 Jun 2025 @ 10:01AM PT 1m 55s" at bounding box center [1162, 48] width 794 height 32
copy div "17 Jun 2025 @ 10:01AM PT"
click at [357, 40] on div "Search for keywords like credit, bankrupt, record ﻿" at bounding box center [393, 47] width 403 height 23
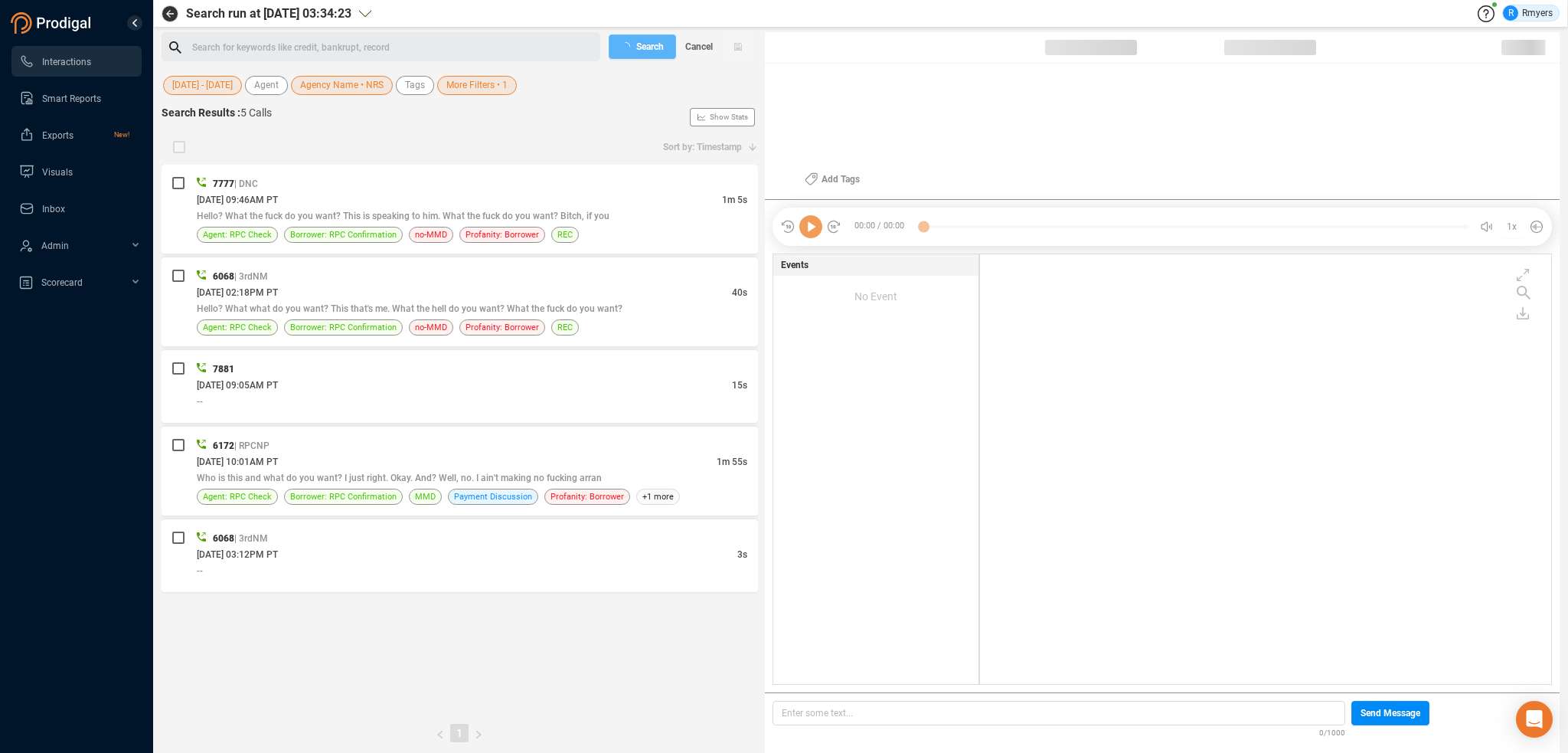
scroll to position [426, 563]
checkbox input "true"
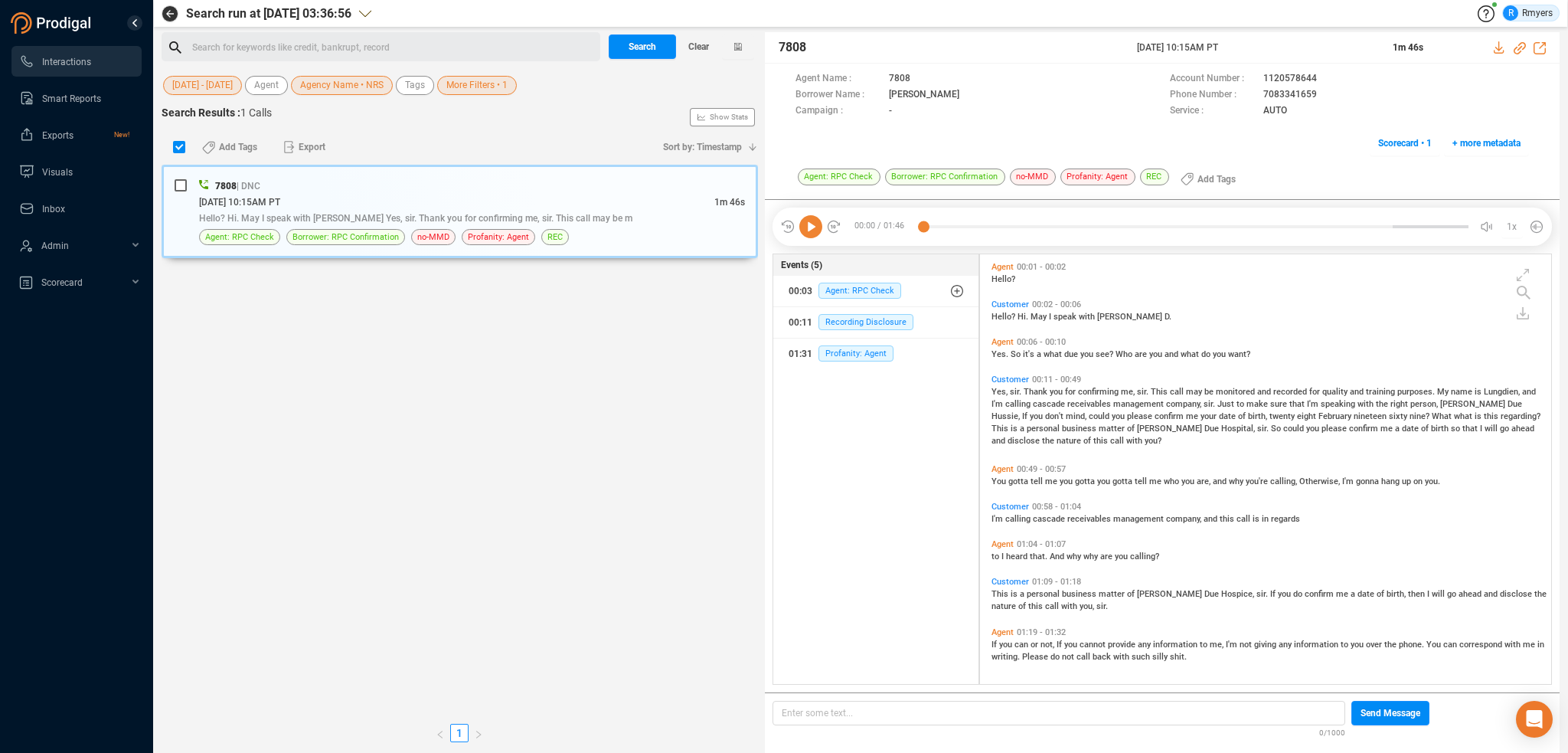
click at [213, 42] on div "Search for keywords like credit, bankrupt, record ﻿" at bounding box center [393, 47] width 403 height 23
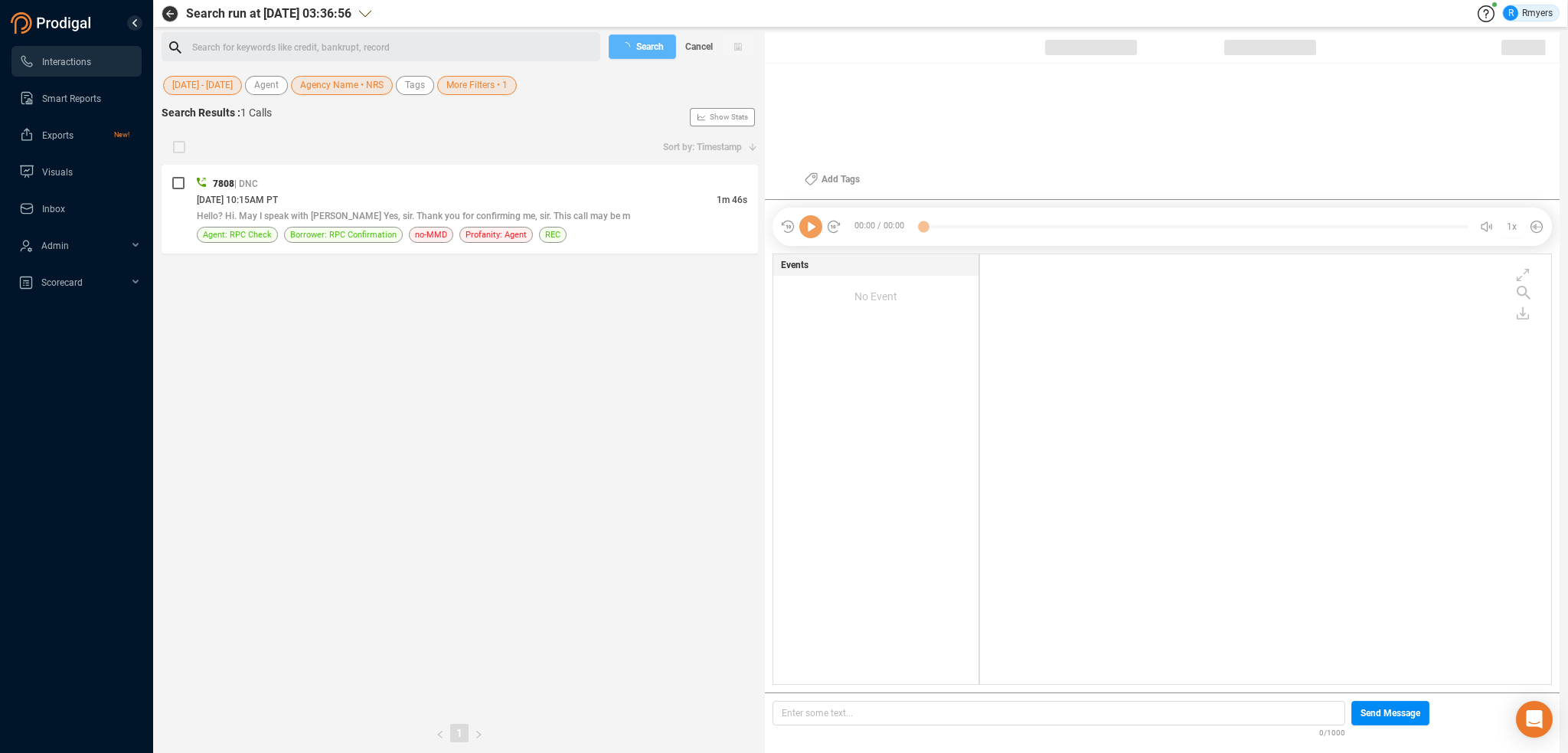
checkbox input "true"
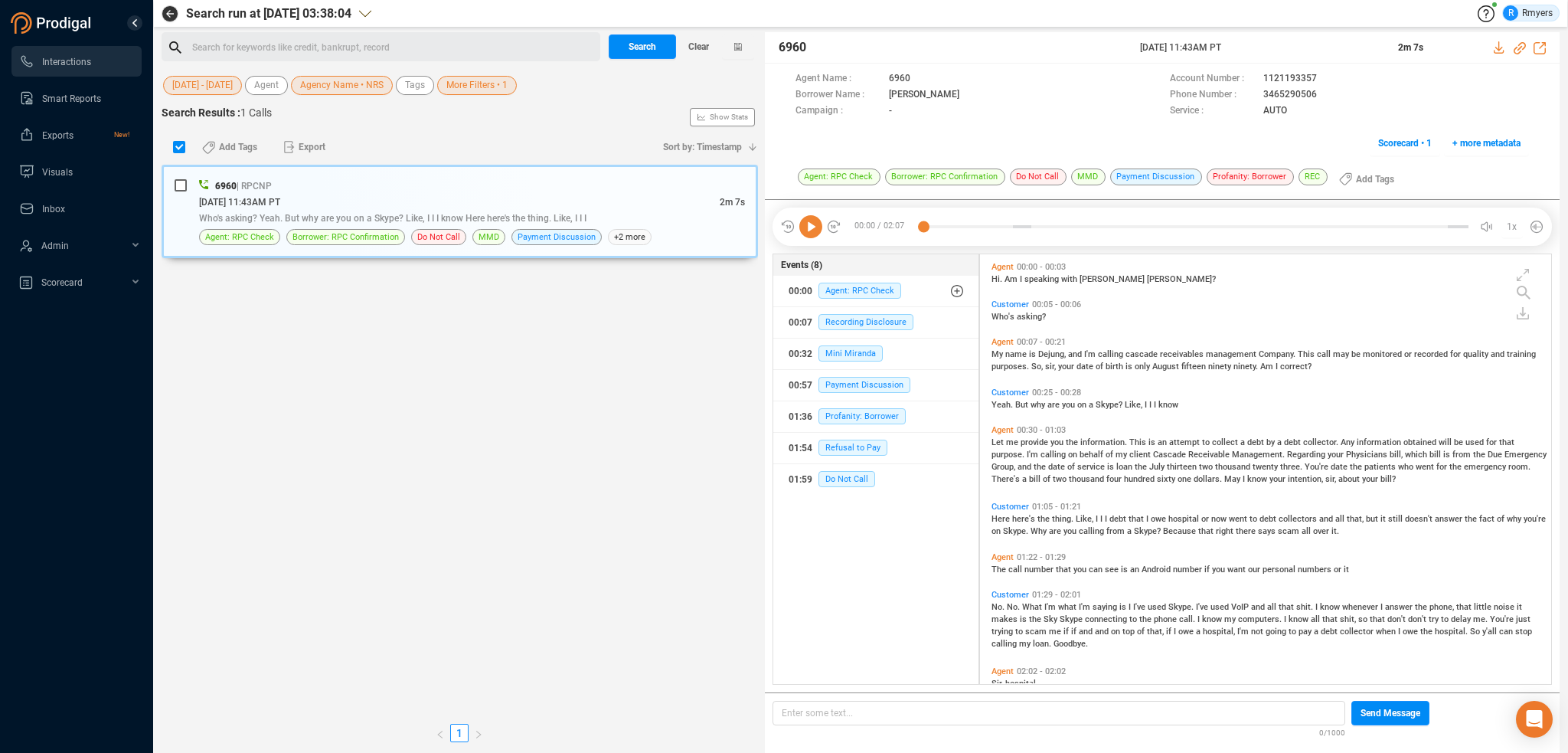
click at [307, 36] on div "Search for keywords like credit, bankrupt, record ﻿" at bounding box center [393, 47] width 403 height 23
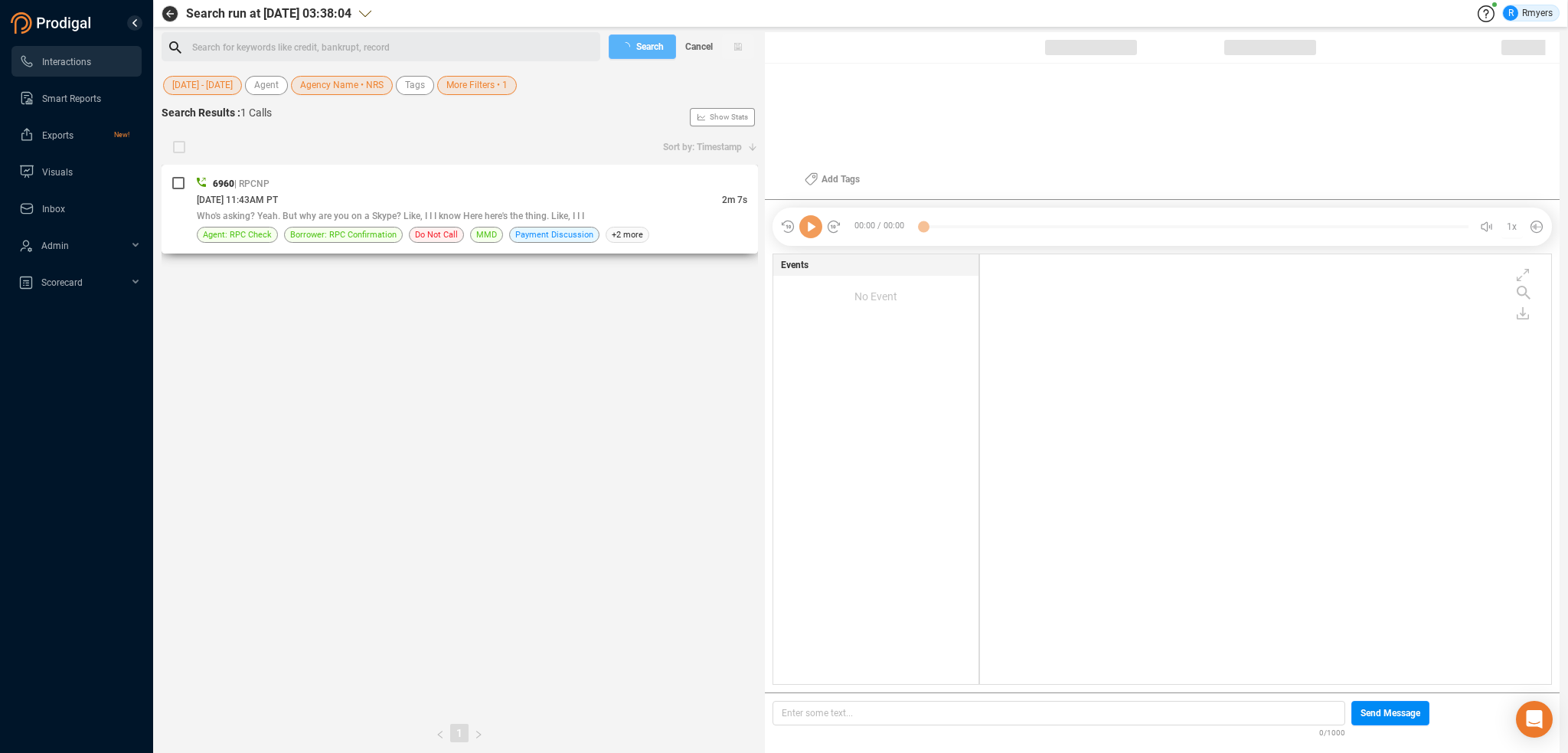
checkbox input "true"
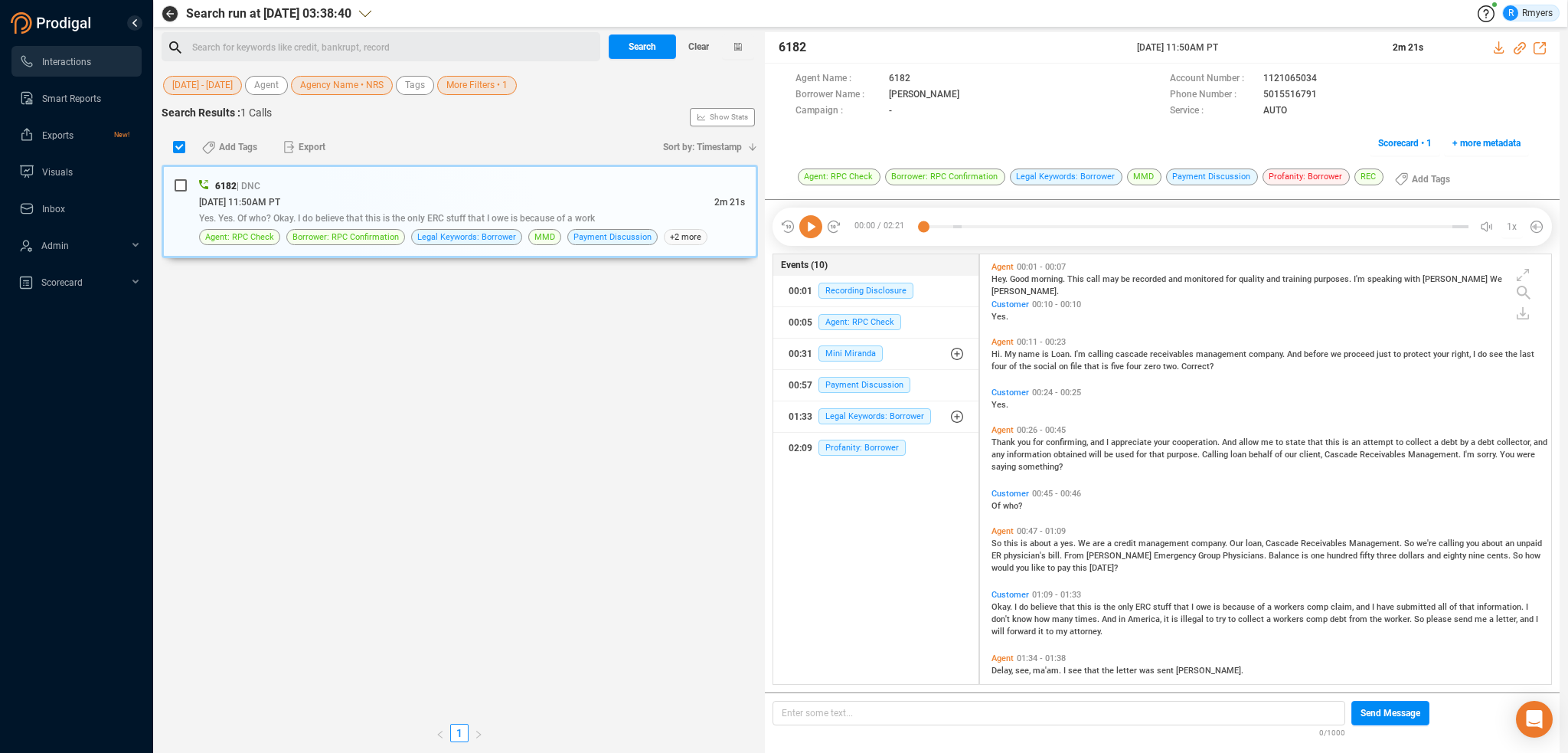
click at [264, 38] on div "Search for keywords like credit, bankrupt, record ﻿" at bounding box center [393, 47] width 403 height 23
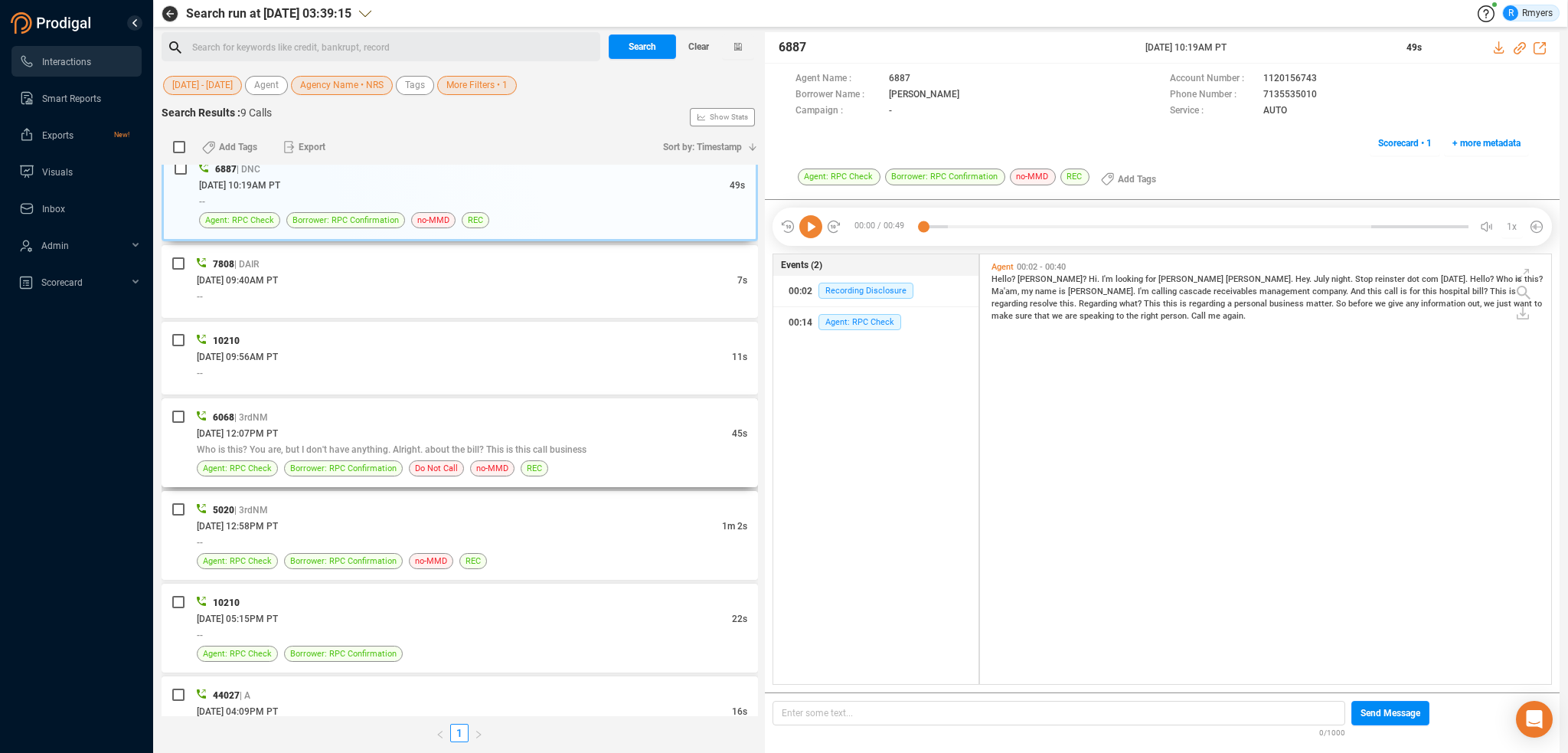
scroll to position [0, 0]
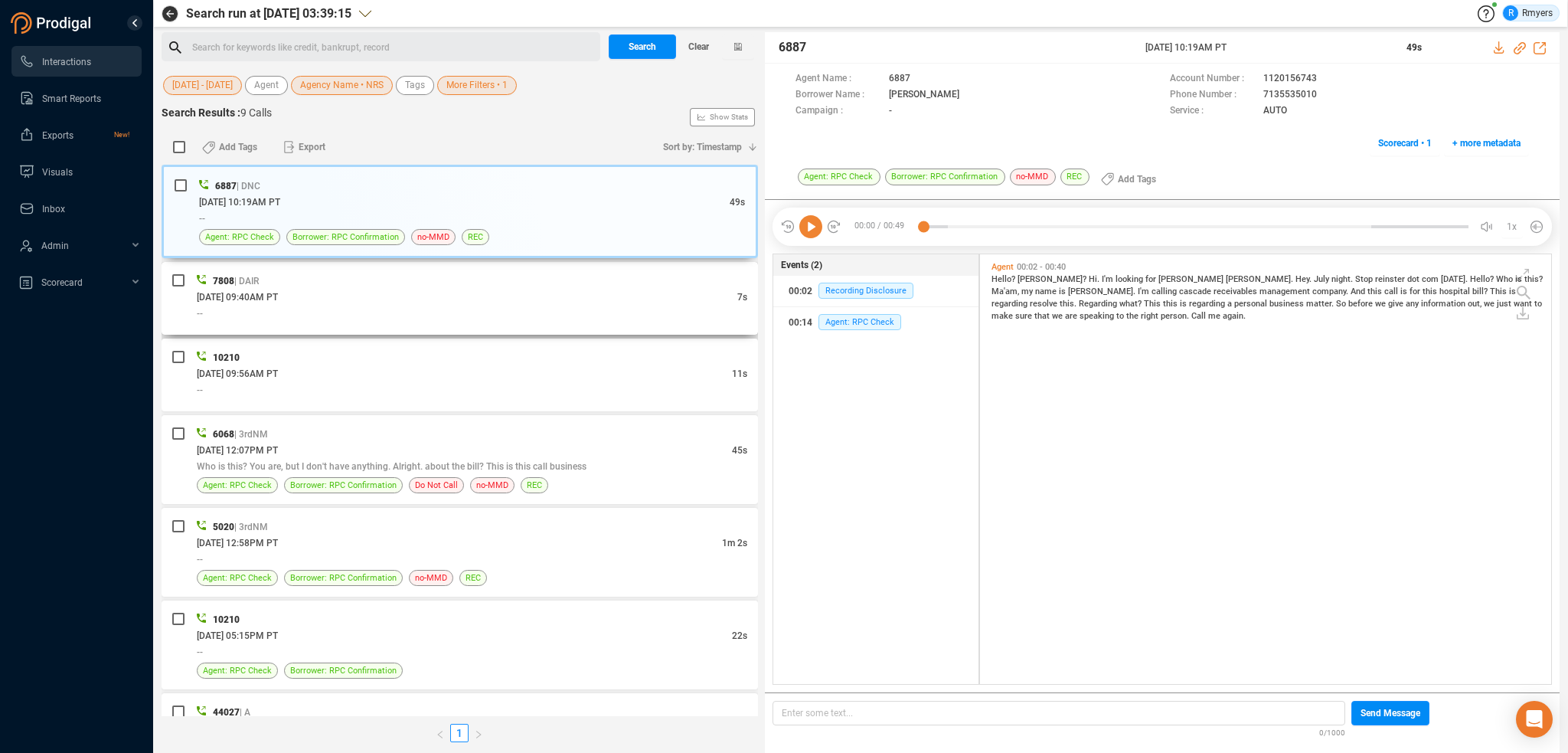
click at [353, 297] on div "06/24/2025 @ 09:40AM PT" at bounding box center [467, 297] width 541 height 16
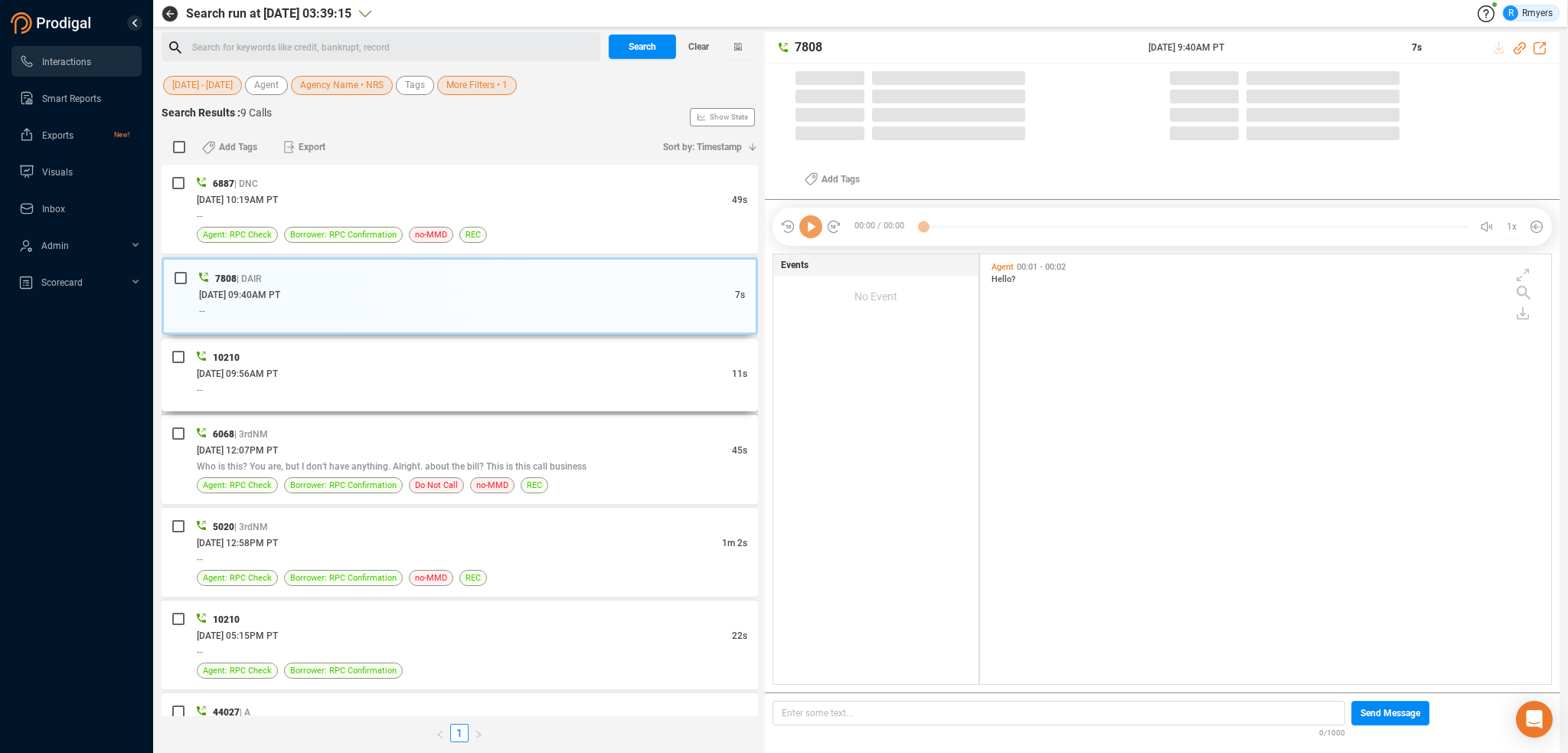
scroll to position [426, 563]
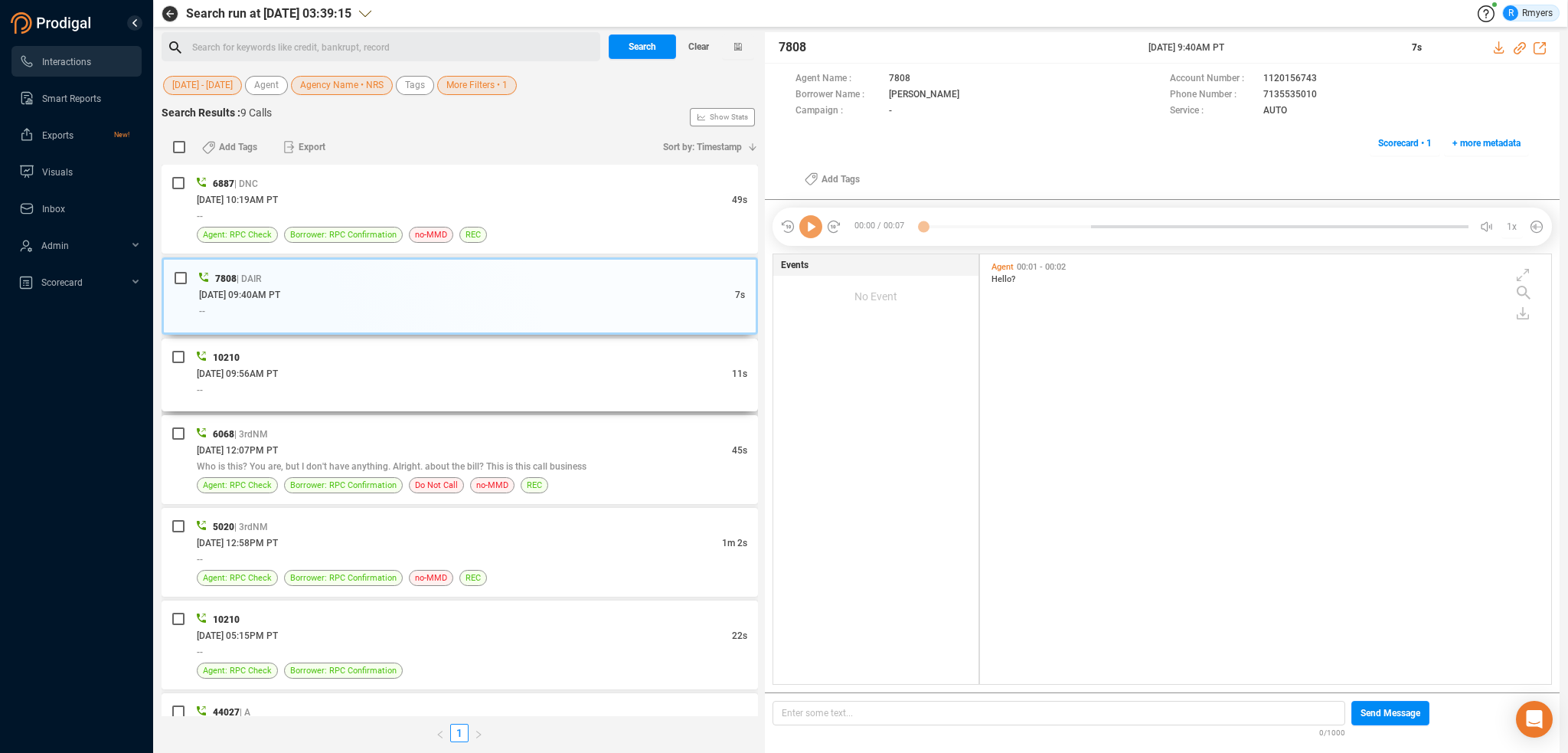
click at [454, 381] on div "--" at bounding box center [472, 389] width 551 height 16
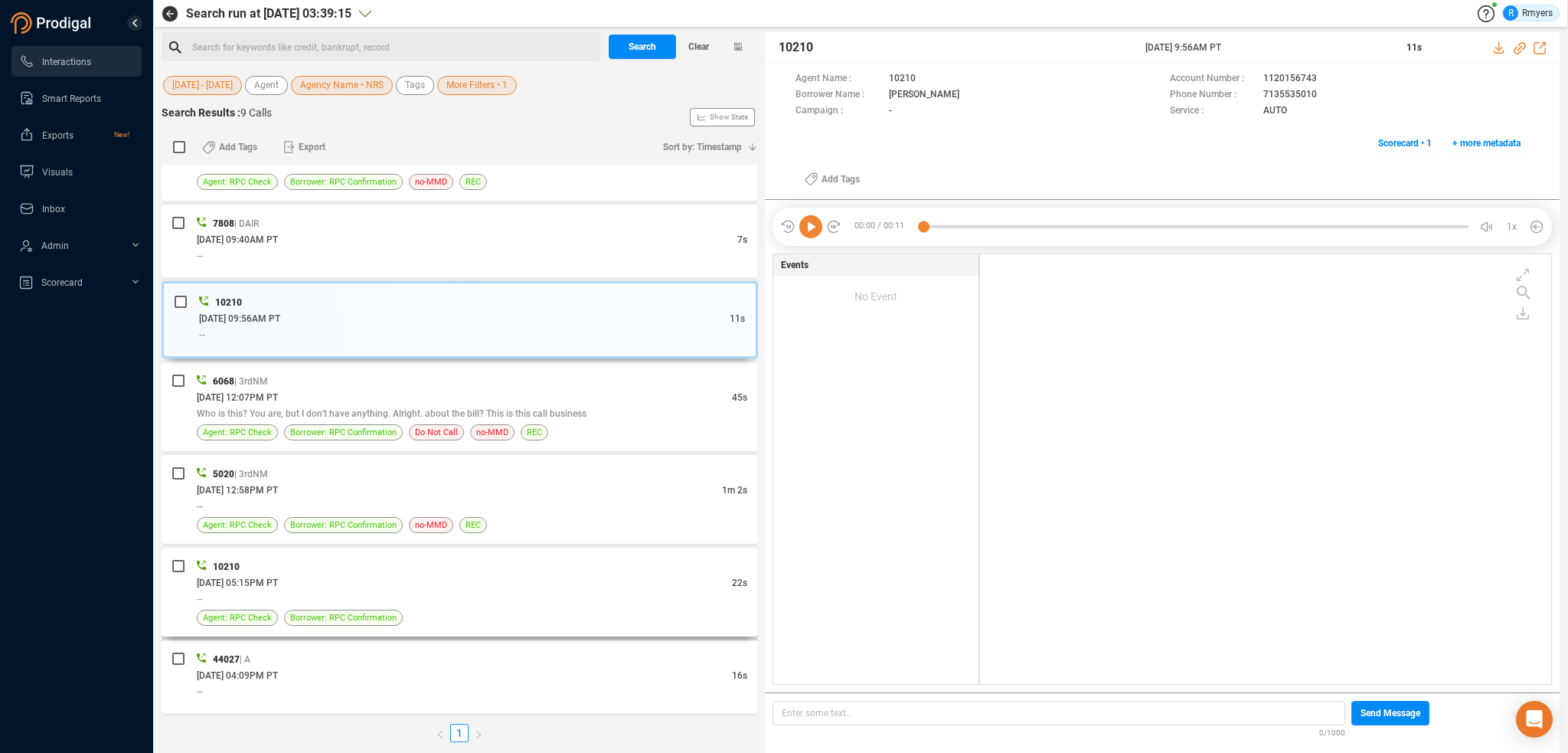
scroll to position [77, 0]
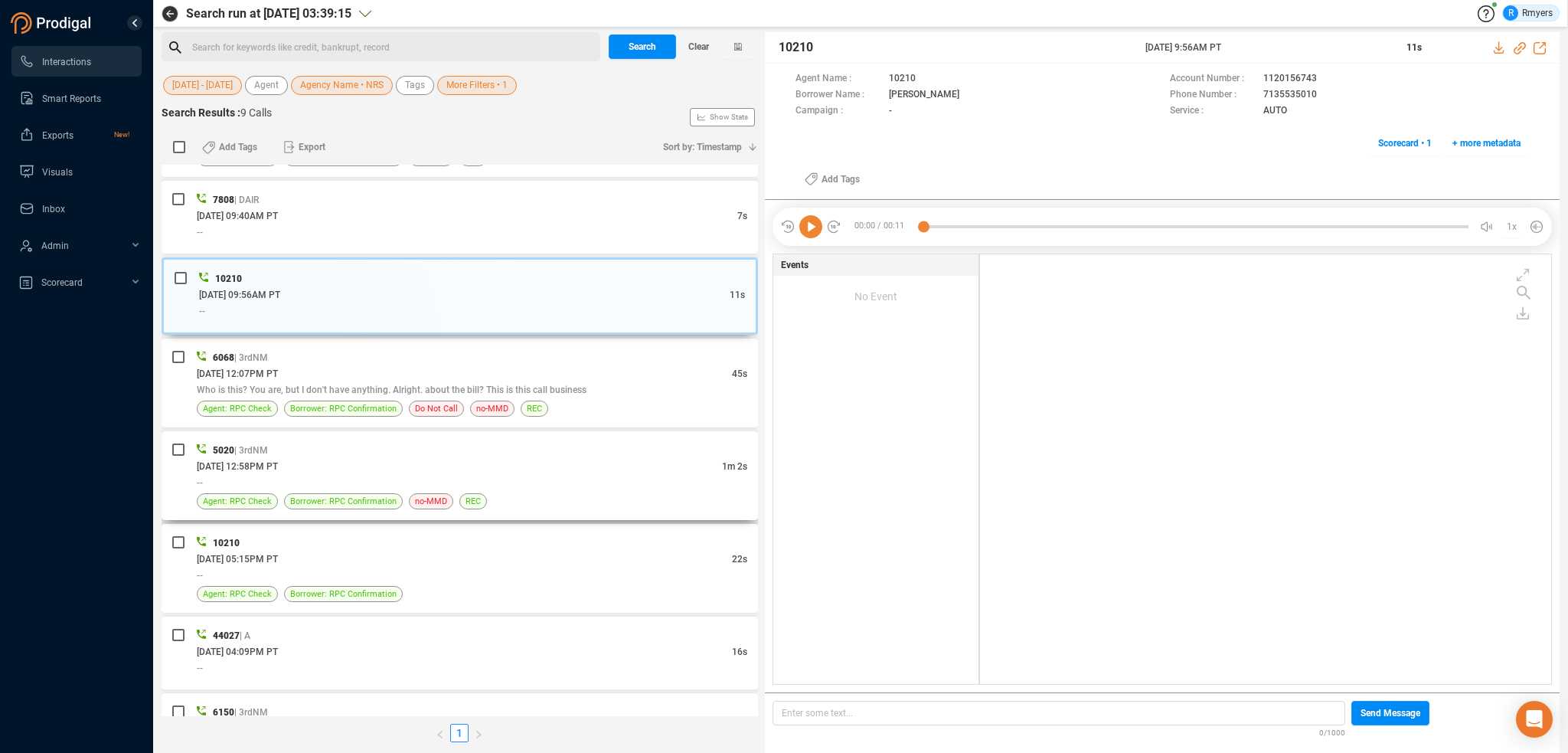
click at [423, 465] on div "06/11/2025 @ 12:58PM PT" at bounding box center [460, 466] width 526 height 16
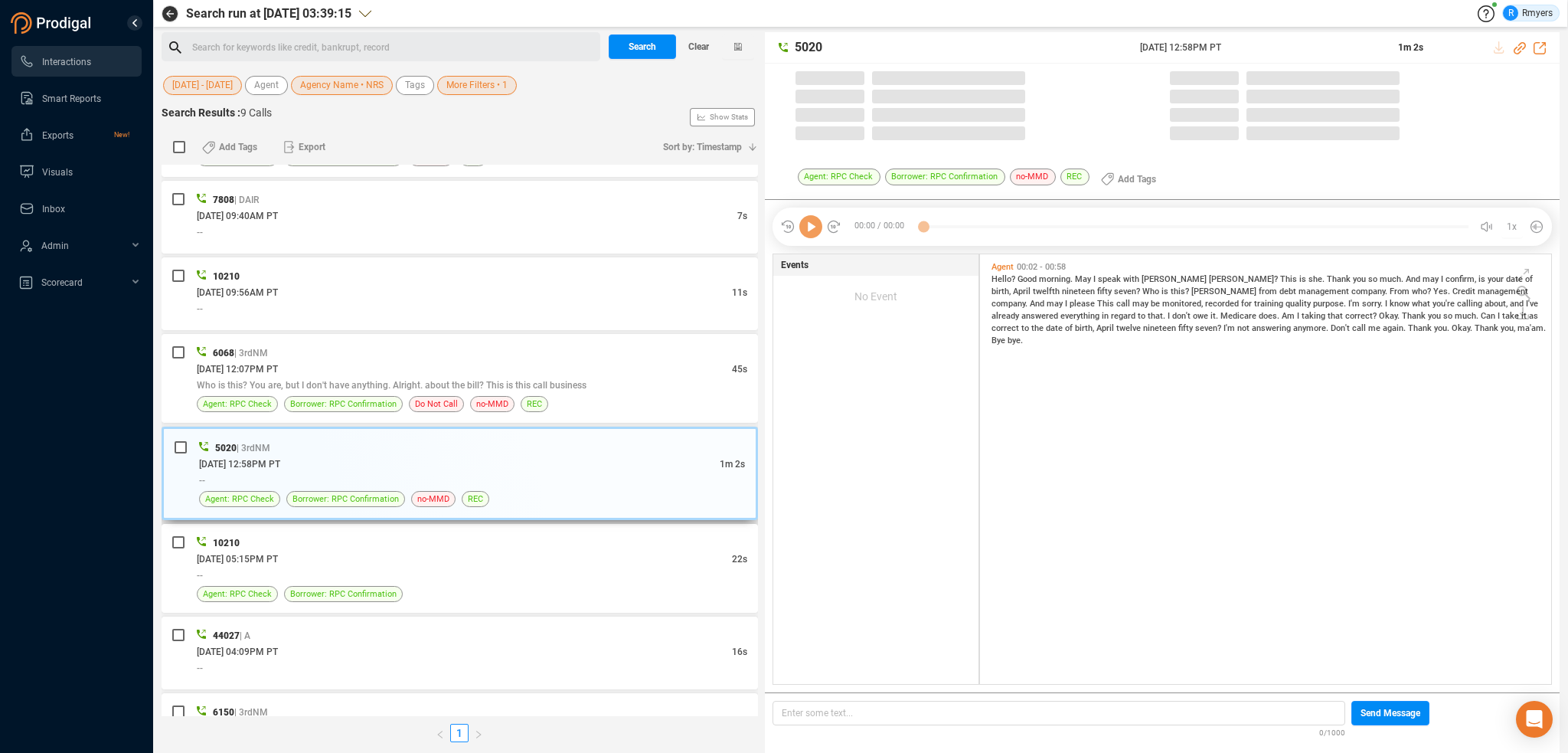
scroll to position [426, 563]
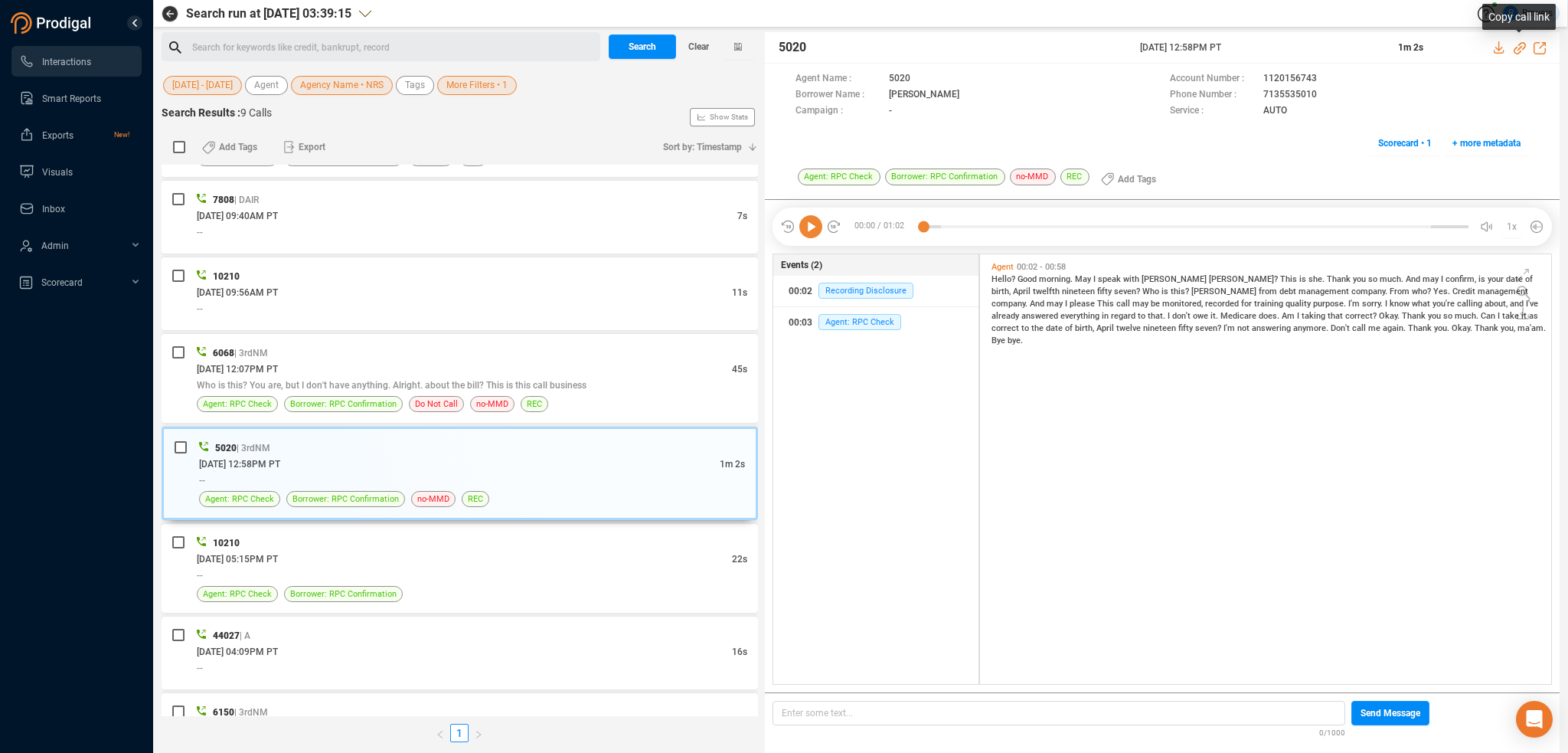
drag, startPoint x: 1518, startPoint y: 48, endPoint x: 1512, endPoint y: 55, distance: 9.2
click at [1518, 48] on icon at bounding box center [1520, 48] width 12 height 12
drag, startPoint x: 806, startPoint y: 223, endPoint x: 1034, endPoint y: 331, distance: 252.3
click at [809, 225] on icon at bounding box center [810, 226] width 23 height 23
click at [1164, 337] on div "Agent 00:02 - 00:58 Hello? Good morning. May I speak with Joanne Elmore? This i…" at bounding box center [1269, 304] width 563 height 92
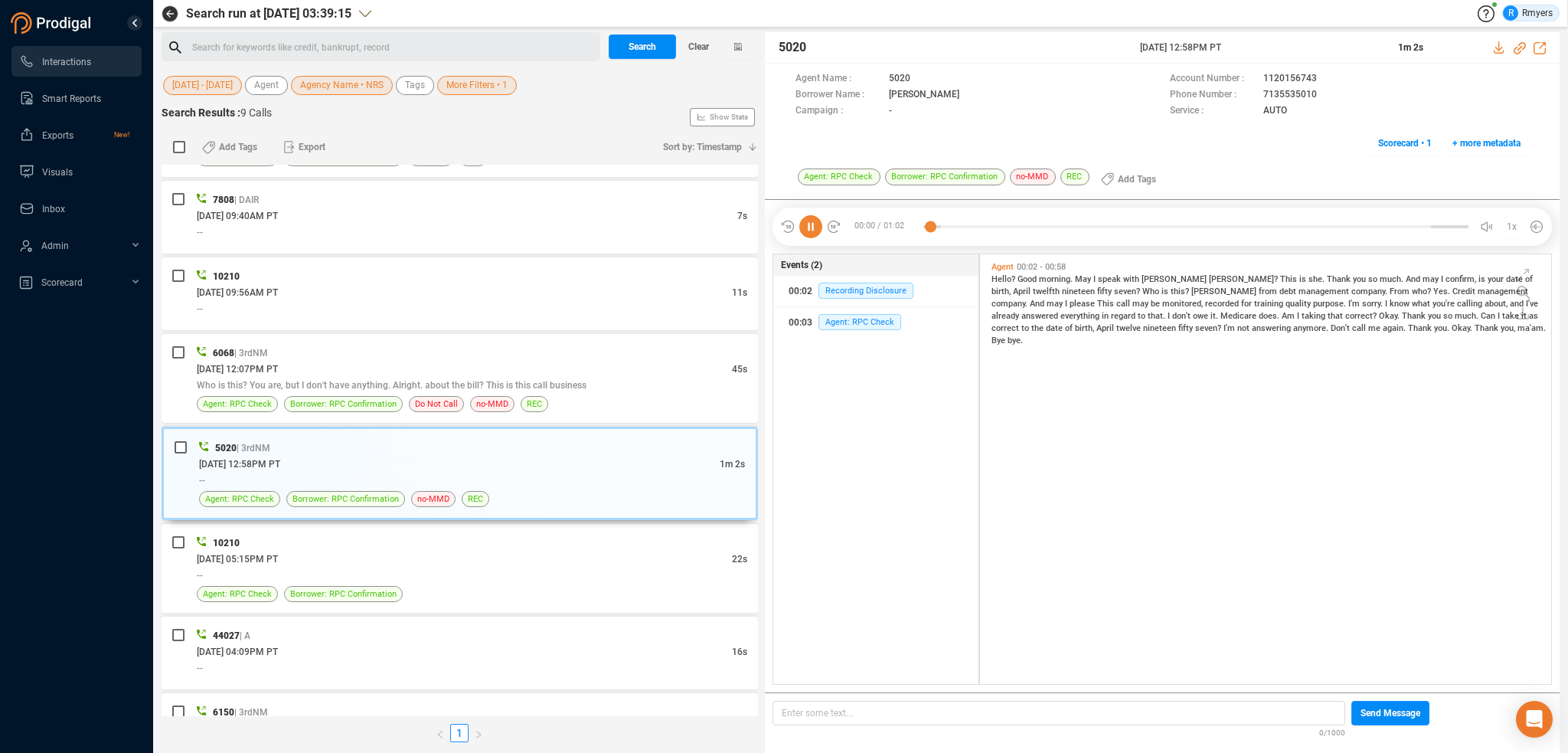
drag, startPoint x: 1170, startPoint y: 327, endPoint x: 1225, endPoint y: 333, distance: 55.3
click at [1293, 329] on span "anymore." at bounding box center [1312, 329] width 38 height 10
click at [810, 223] on icon at bounding box center [810, 226] width 23 height 23
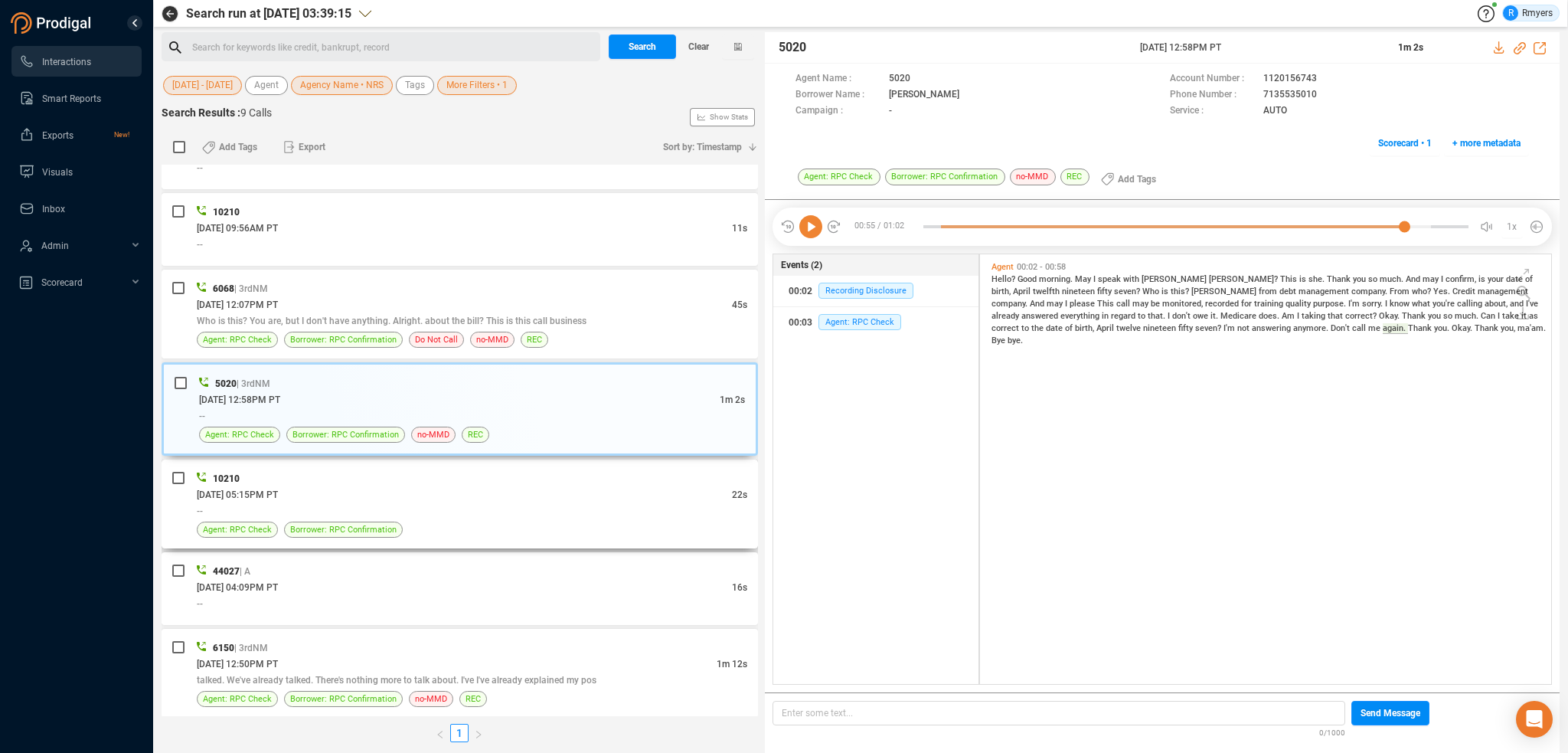
scroll to position [221, 0]
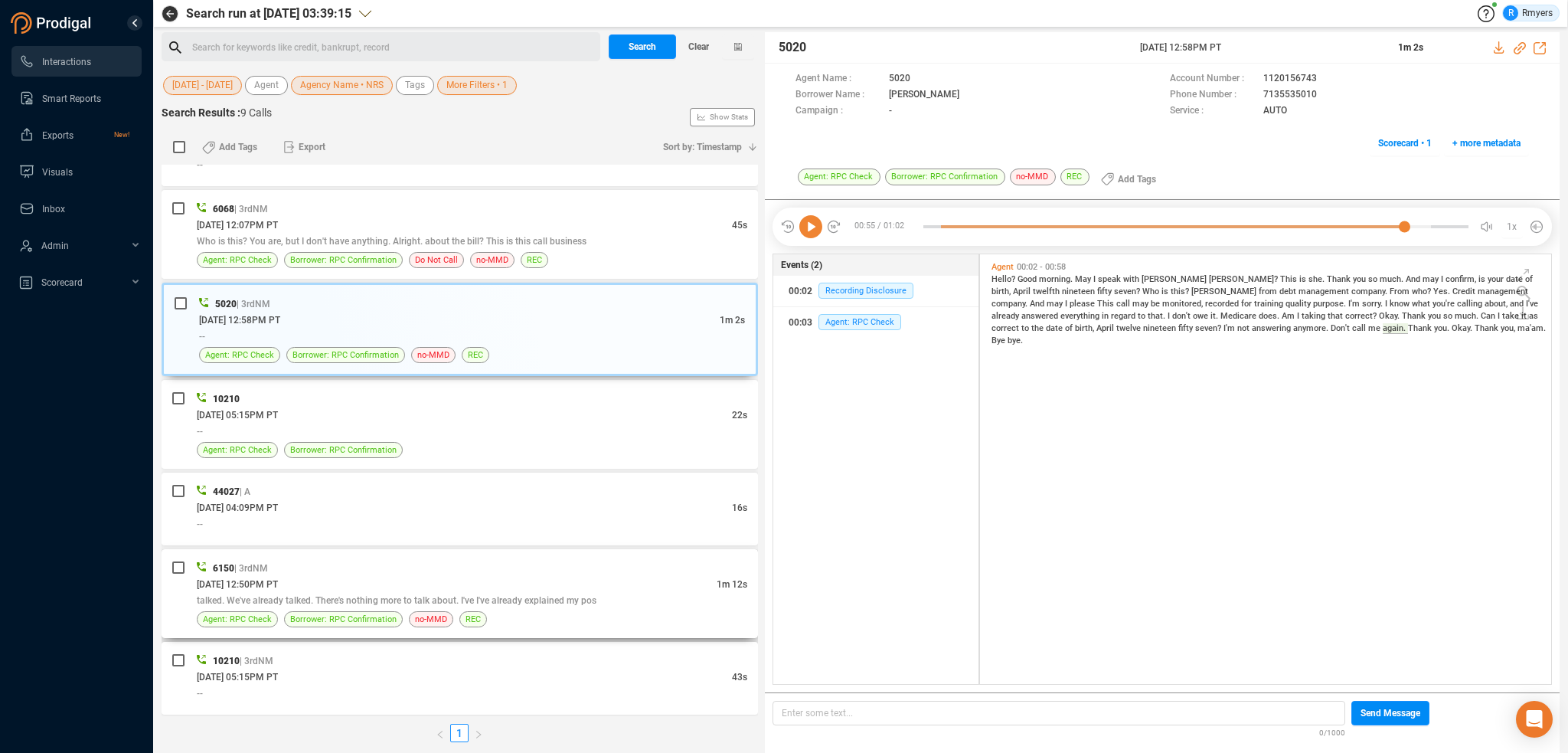
click at [395, 586] on div "06/04/2025 @ 12:50PM PT" at bounding box center [457, 584] width 520 height 16
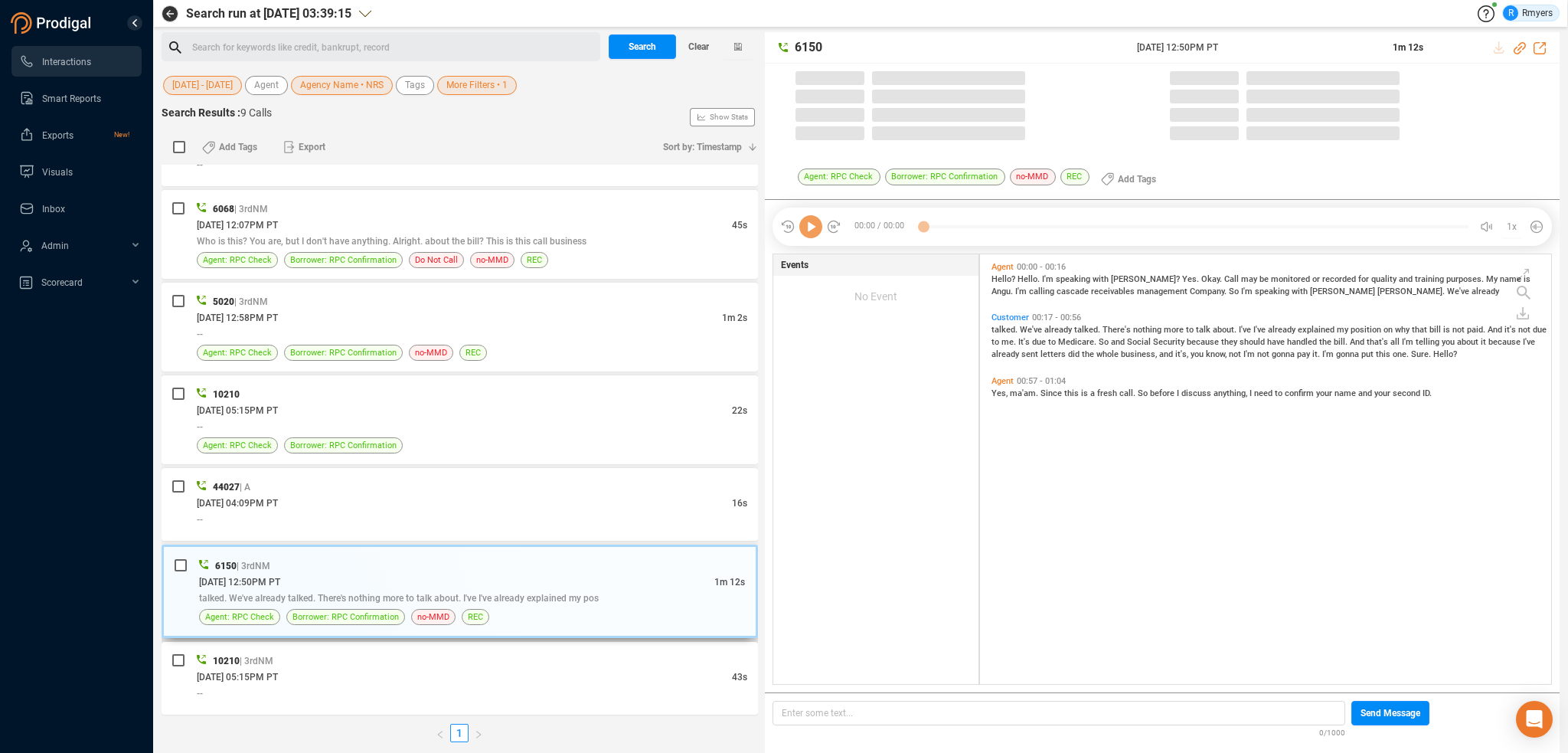
scroll to position [426, 563]
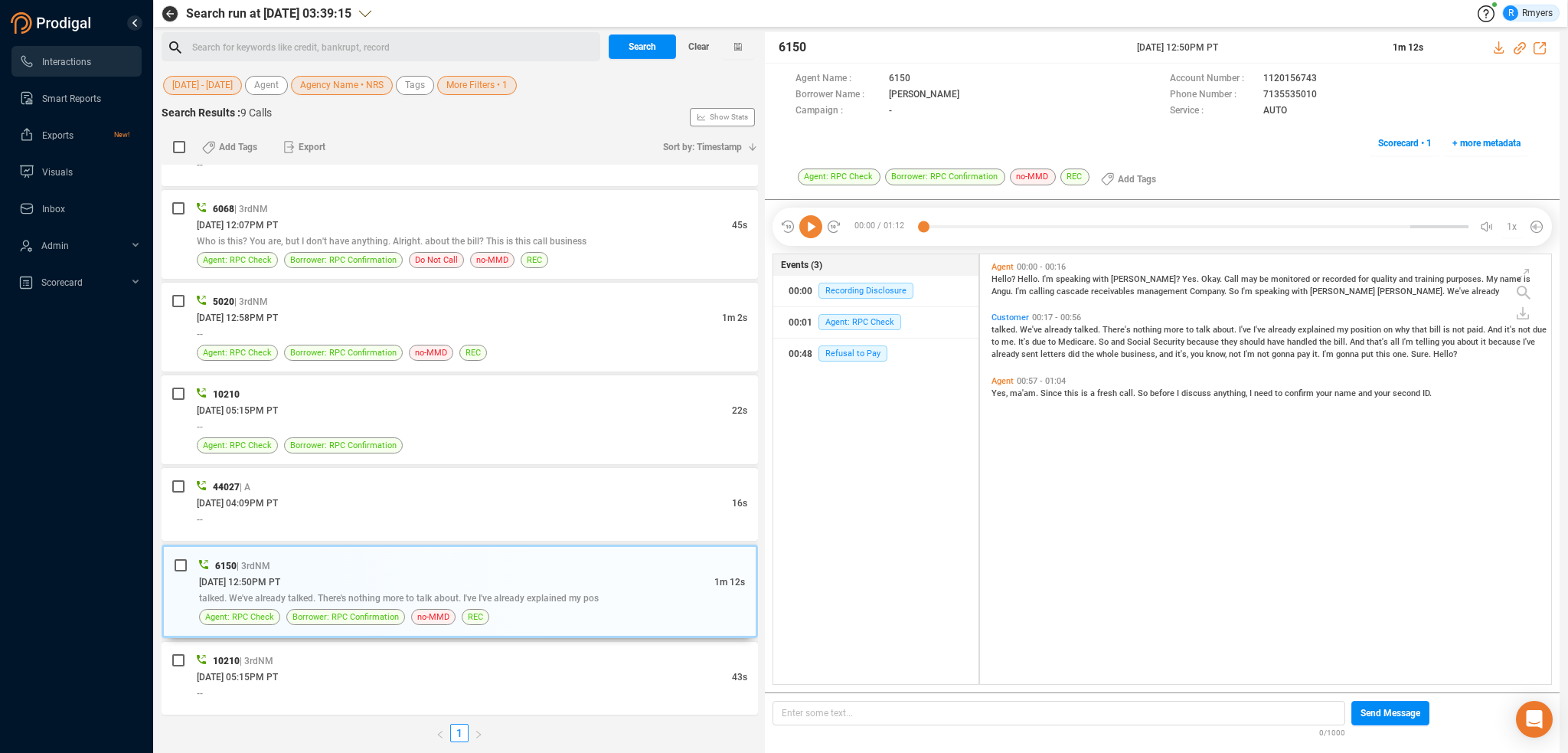
click at [811, 226] on icon at bounding box center [810, 226] width 23 height 23
click at [1519, 48] on icon at bounding box center [1520, 48] width 12 height 12
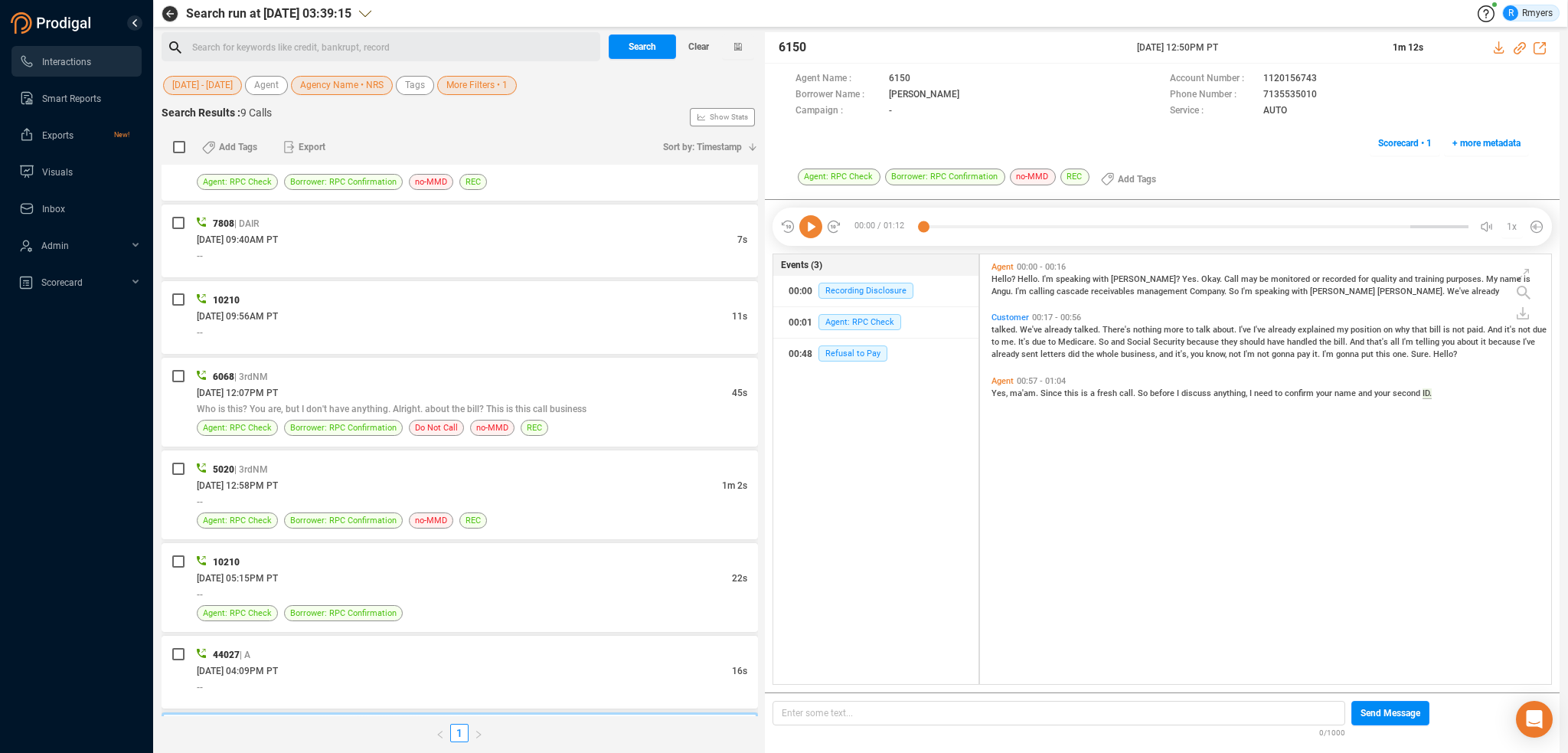
scroll to position [77, 0]
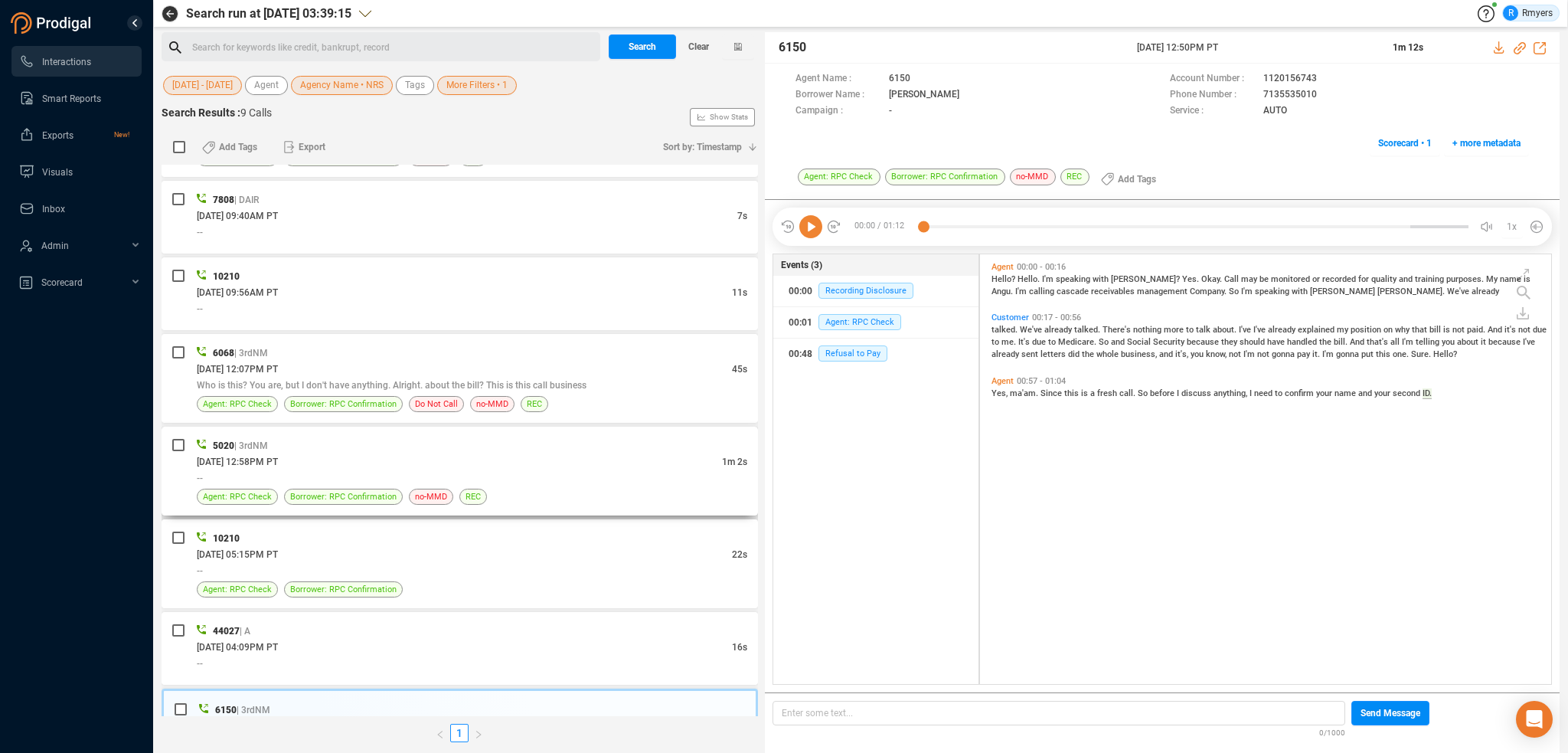
click at [376, 466] on div "06/11/2025 @ 12:58PM PT" at bounding box center [460, 461] width 526 height 16
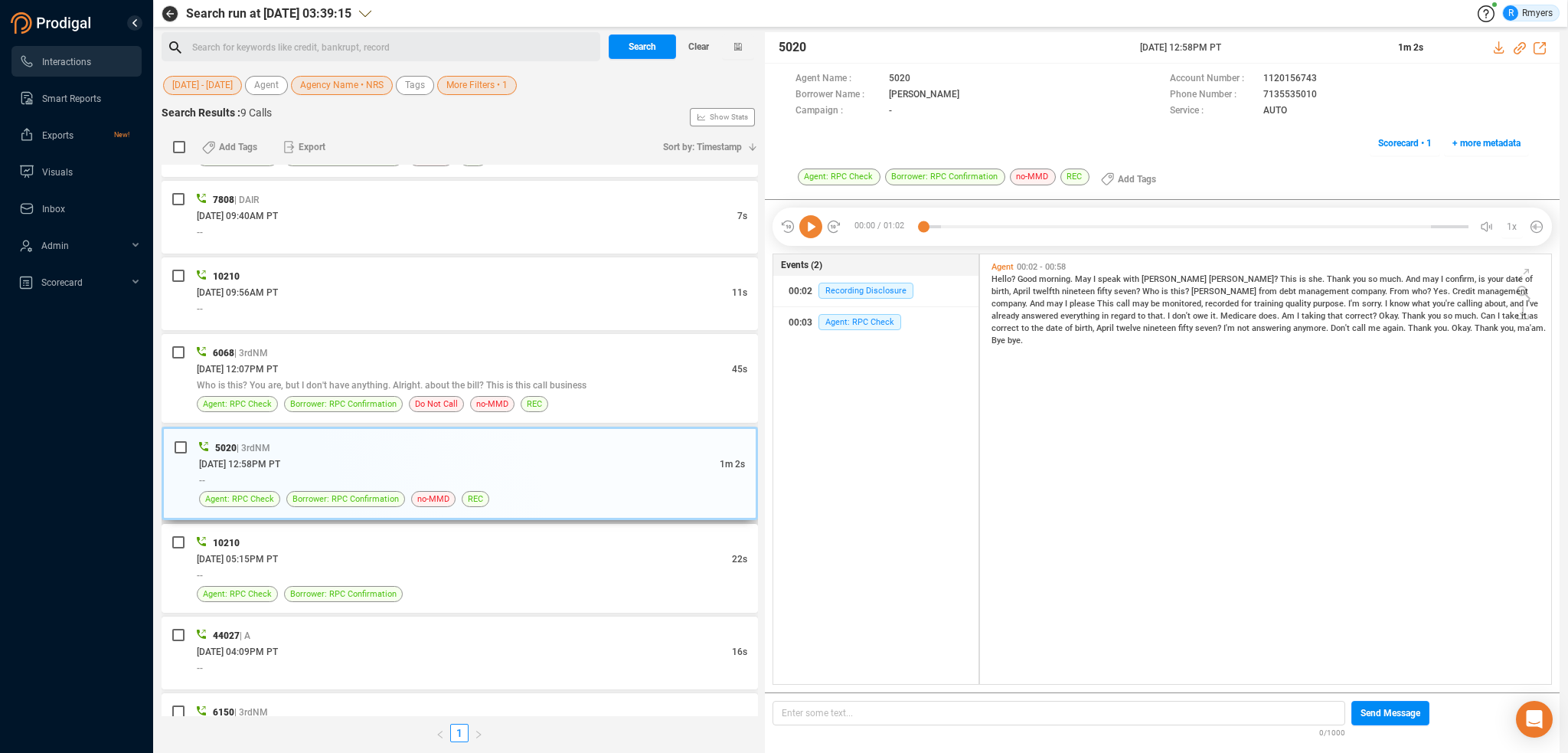
scroll to position [426, 563]
drag, startPoint x: 811, startPoint y: 225, endPoint x: 895, endPoint y: 284, distance: 102.6
click at [811, 226] on icon at bounding box center [810, 226] width 23 height 23
click at [1002, 277] on span "Hello?" at bounding box center [1005, 279] width 26 height 10
click at [808, 225] on icon at bounding box center [810, 226] width 23 height 23
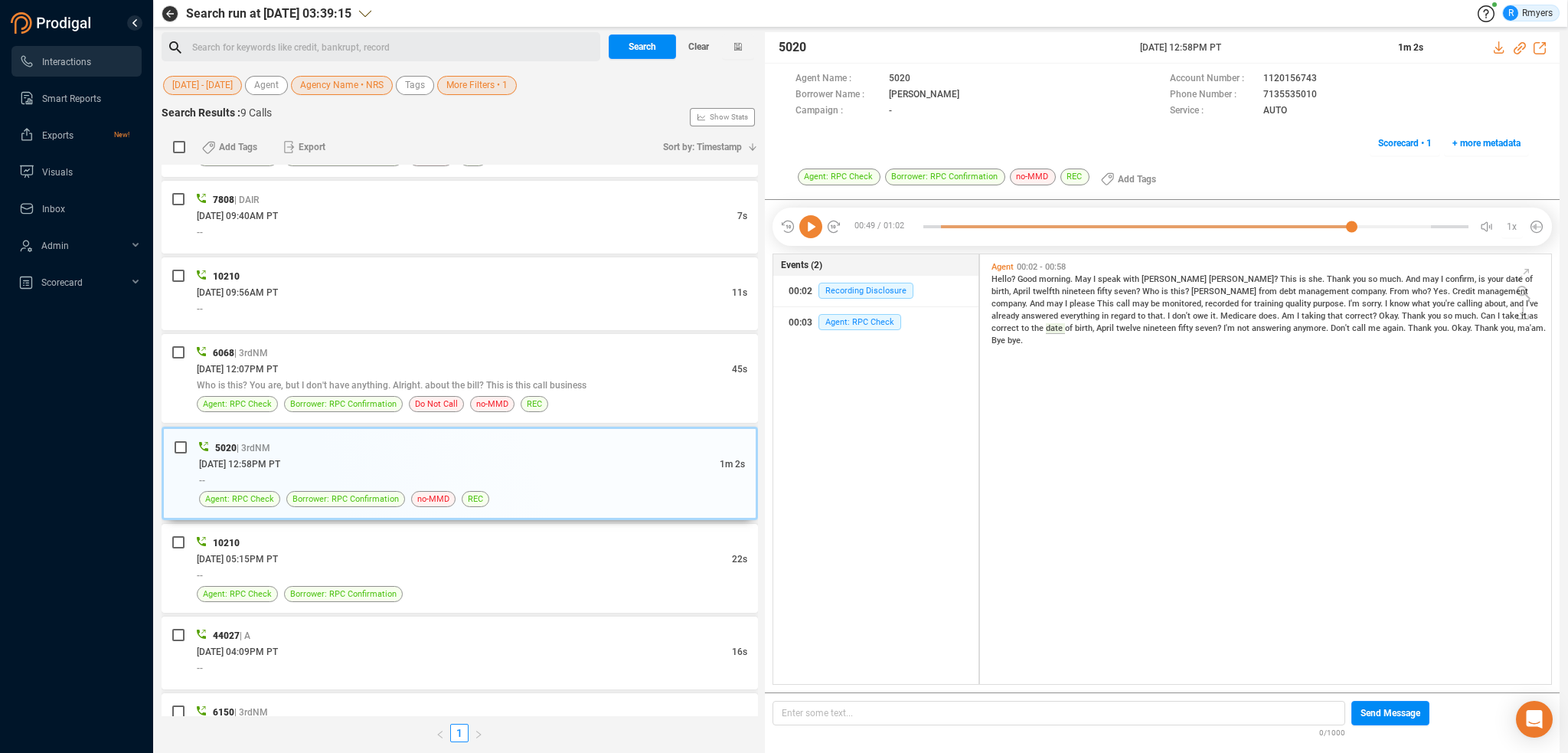
click at [304, 48] on div "Search for keywords like credit, bankrupt, record ﻿" at bounding box center [393, 47] width 403 height 23
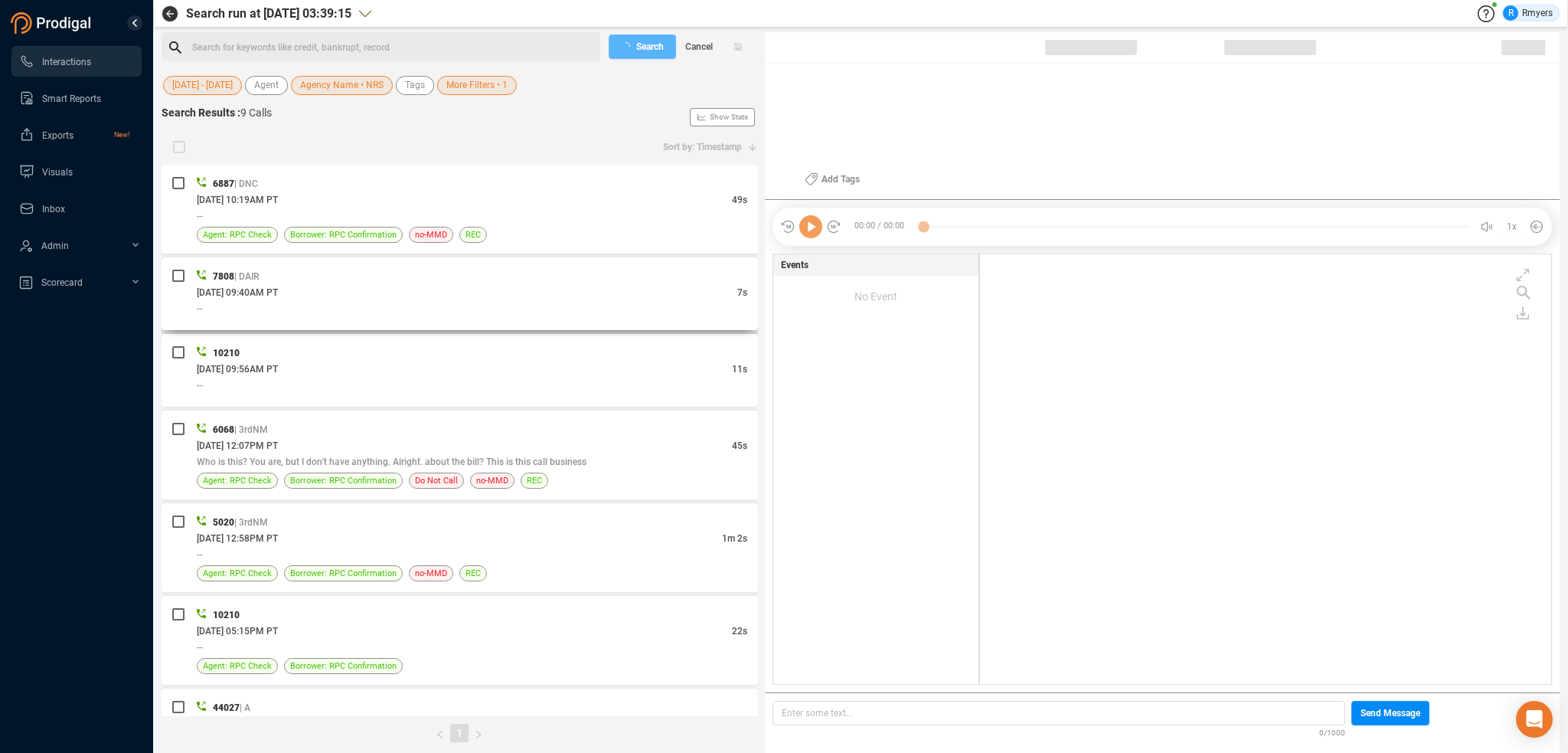
checkbox input "true"
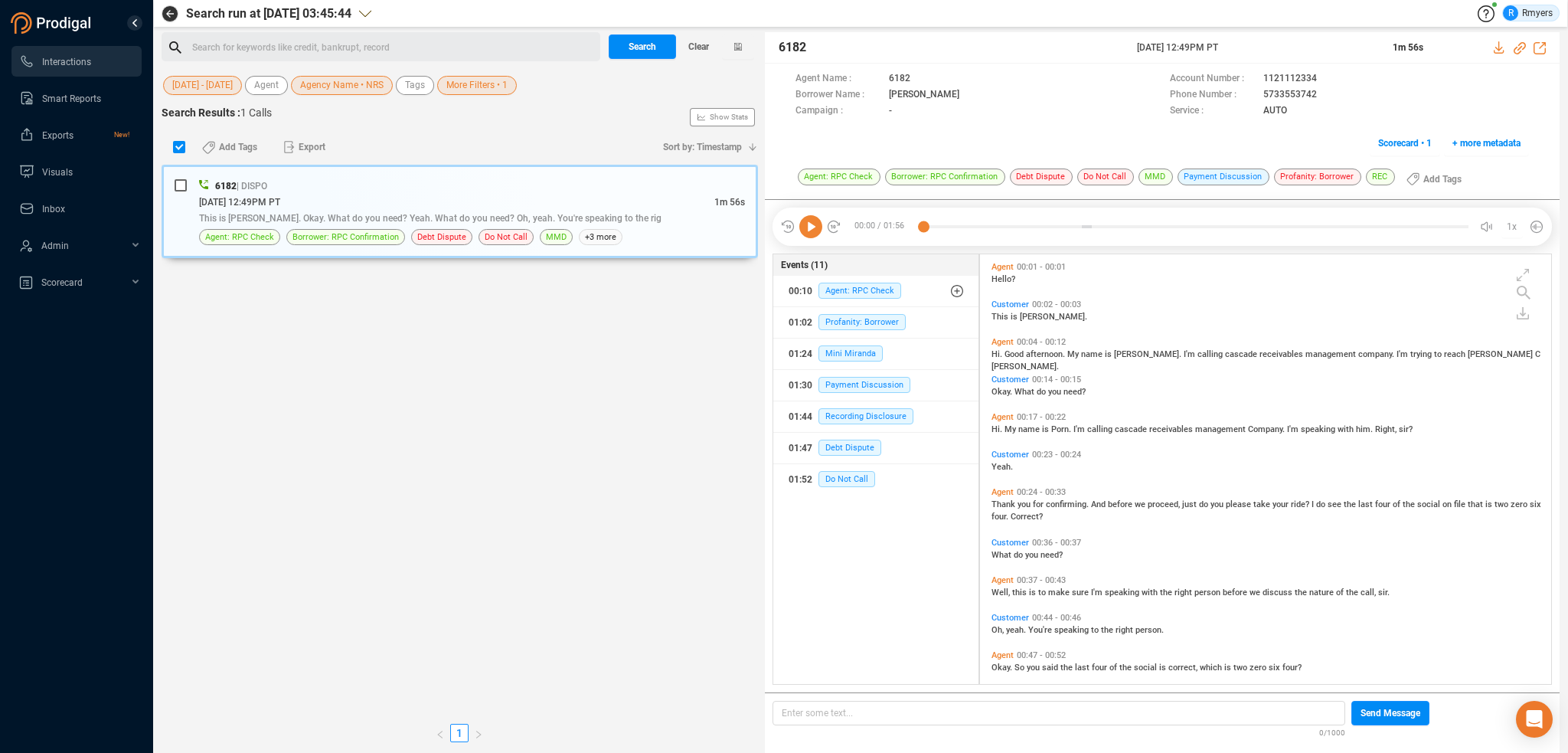
click at [301, 40] on div "Search for keywords like credit, bankrupt, record ﻿" at bounding box center [393, 47] width 403 height 23
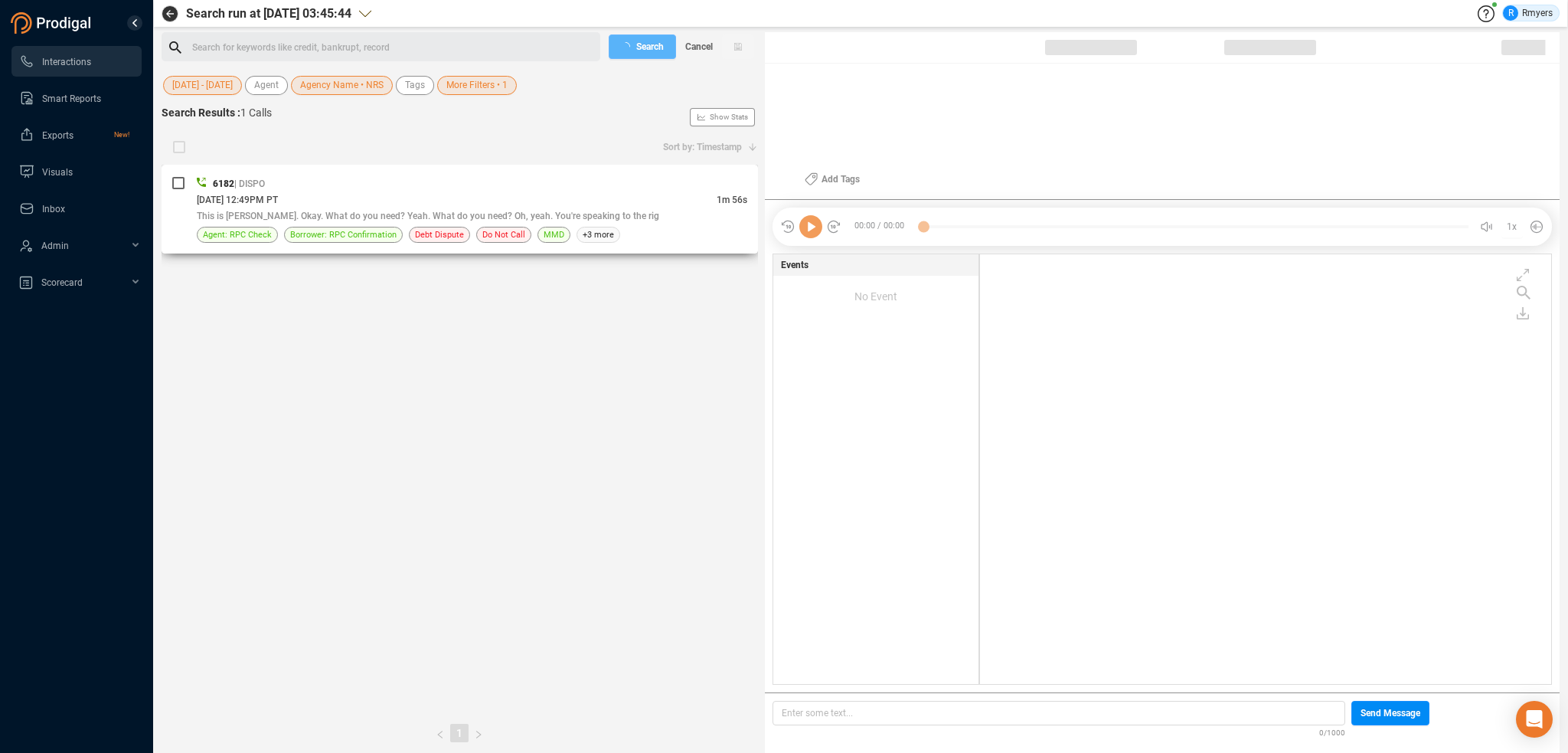
checkbox input "true"
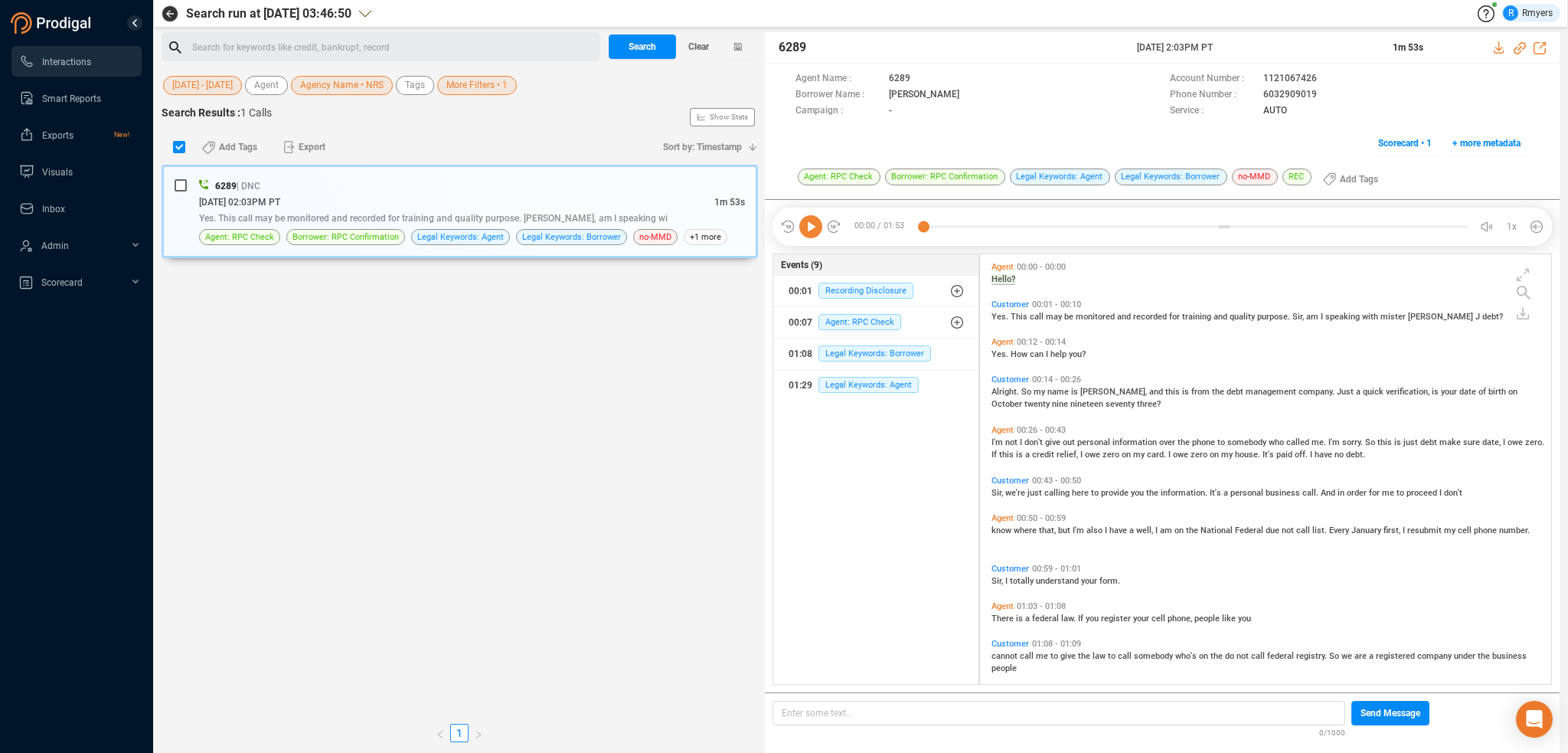
click at [291, 43] on div "Search for keywords like credit, bankrupt, record ﻿" at bounding box center [393, 47] width 403 height 23
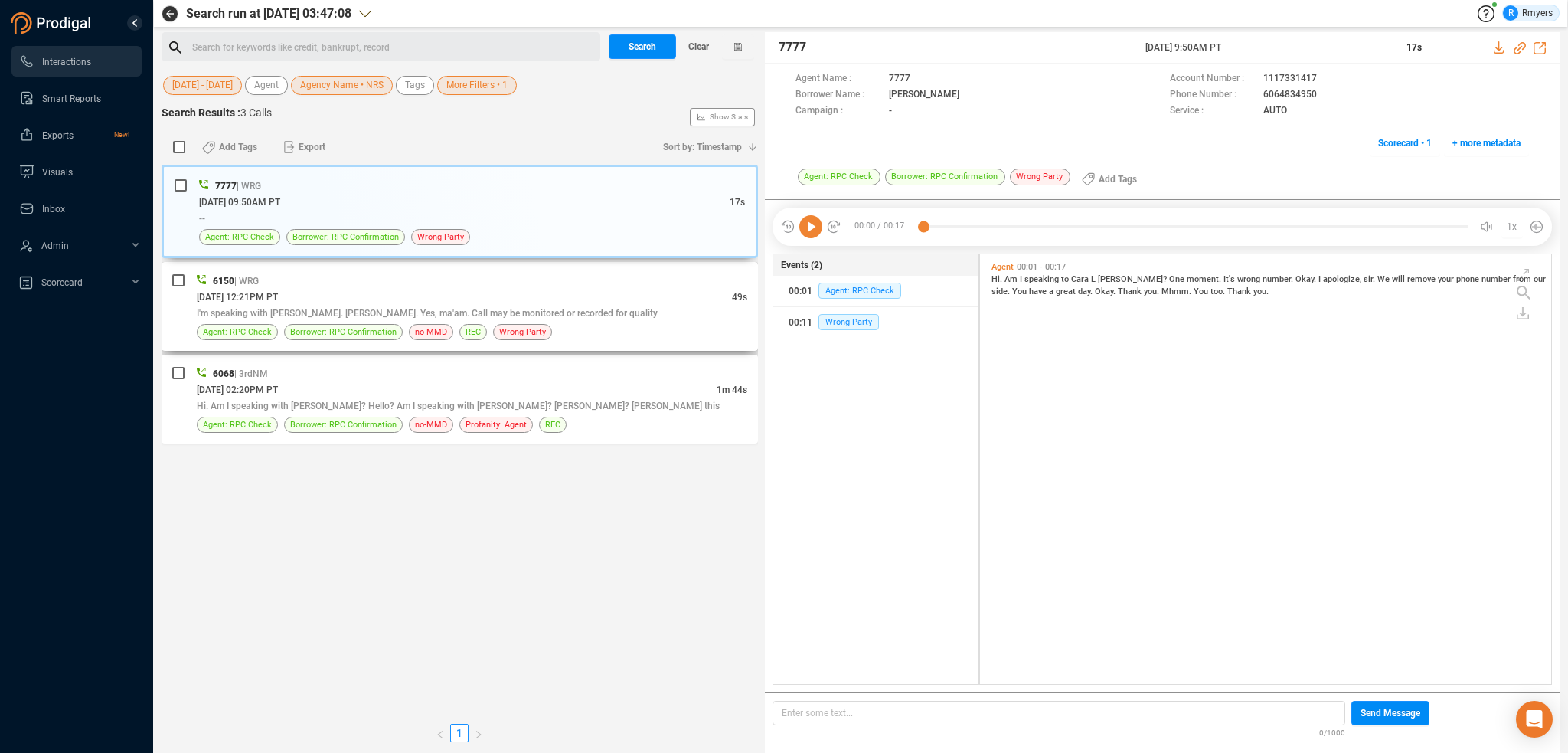
drag, startPoint x: 394, startPoint y: 310, endPoint x: 414, endPoint y: 294, distance: 25.6
click at [395, 310] on span "I'm speaking with Natalie. Natalie Thoma. Yes, ma'am. Call may be monitored or …" at bounding box center [427, 313] width 461 height 11
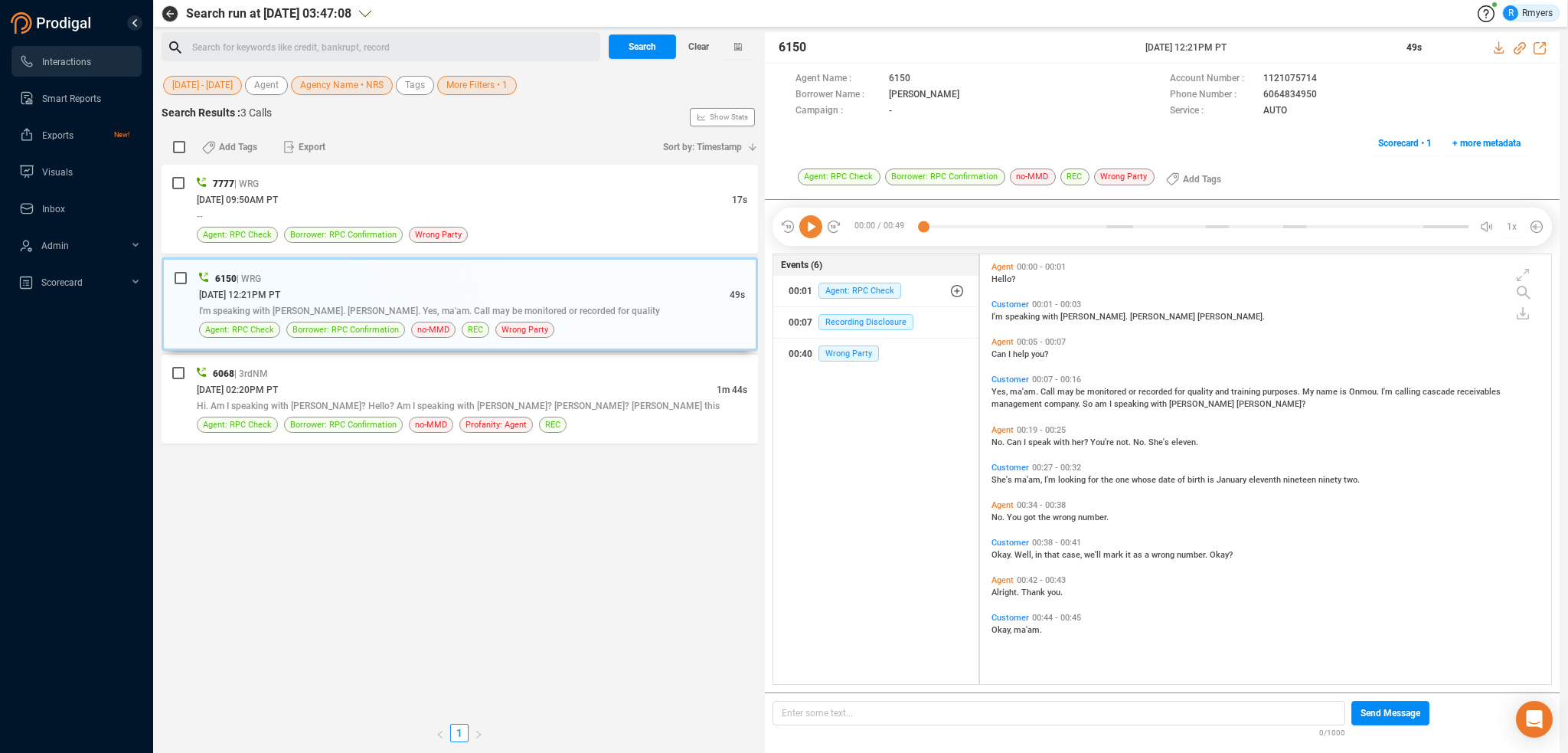
click at [223, 35] on div "Search for keywords like credit, bankrupt, record ﻿" at bounding box center [380, 46] width 439 height 29
drag, startPoint x: 223, startPoint y: 35, endPoint x: 217, endPoint y: 21, distance: 15.2
drag, startPoint x: 217, startPoint y: 21, endPoint x: 205, endPoint y: 51, distance: 32.3
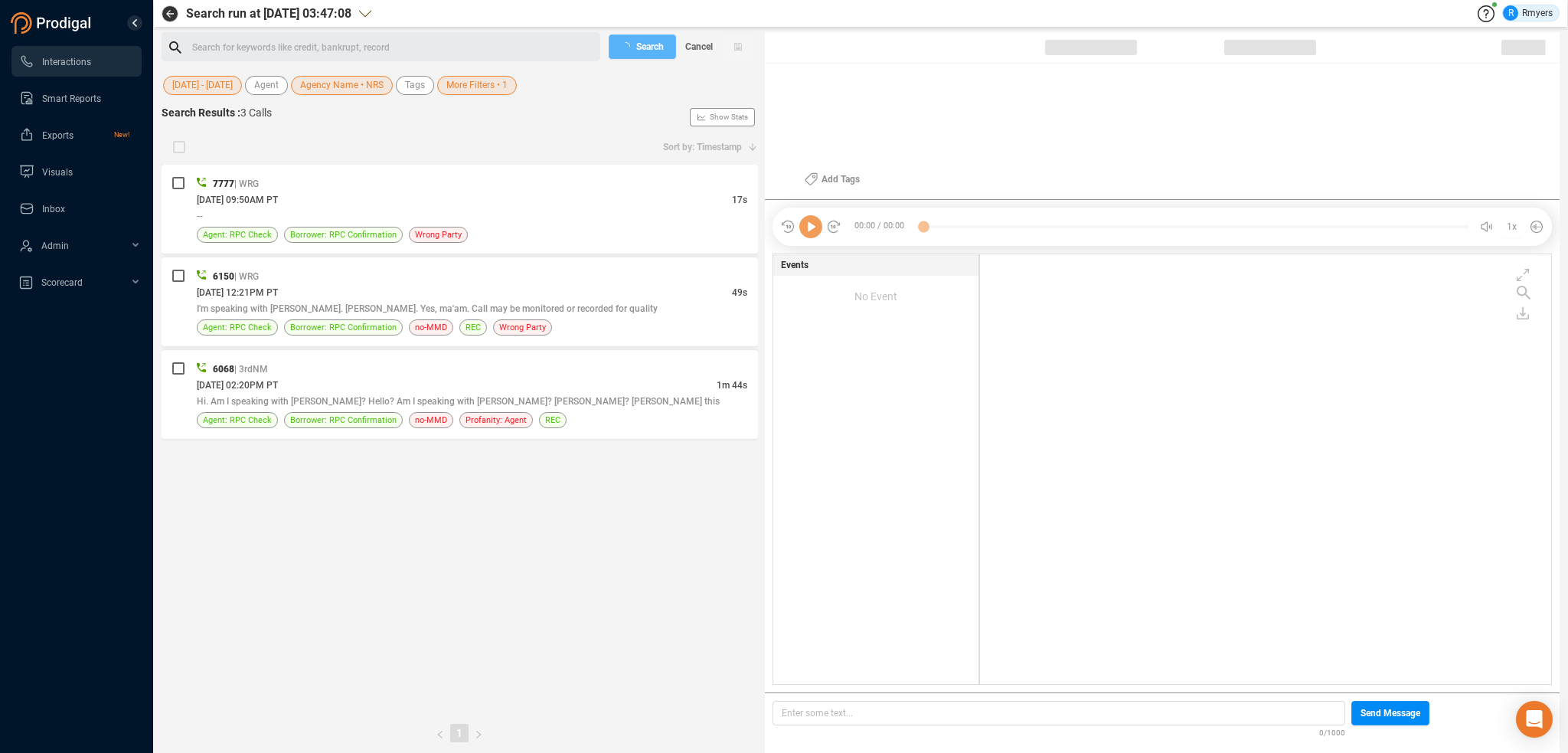
checkbox input "true"
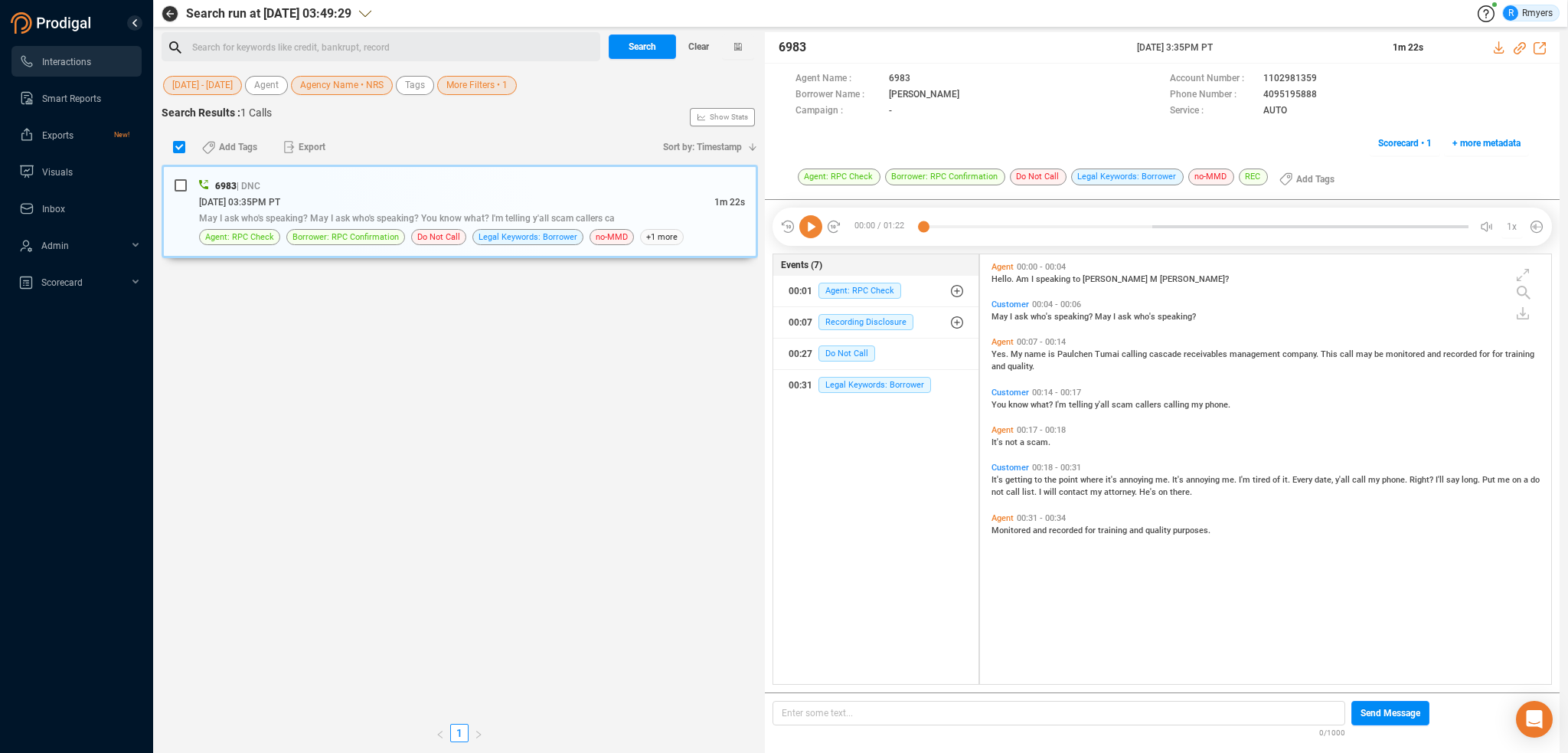
click at [223, 35] on div "Search for keywords like credit, bankrupt, record ﻿" at bounding box center [380, 46] width 439 height 29
click at [235, 40] on div "Search for keywords like credit, bankrupt, record ﻿" at bounding box center [393, 47] width 403 height 23
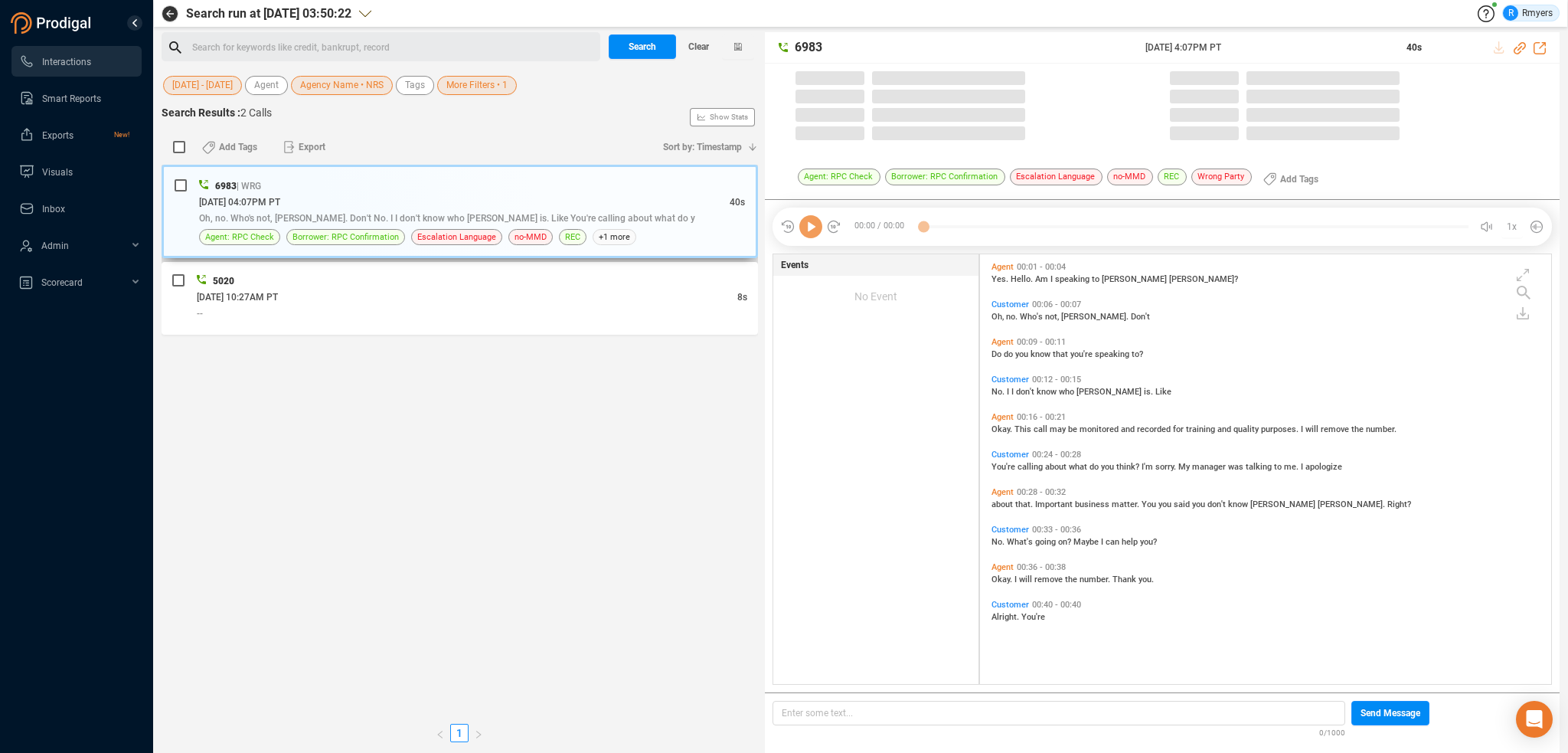
scroll to position [4, 8]
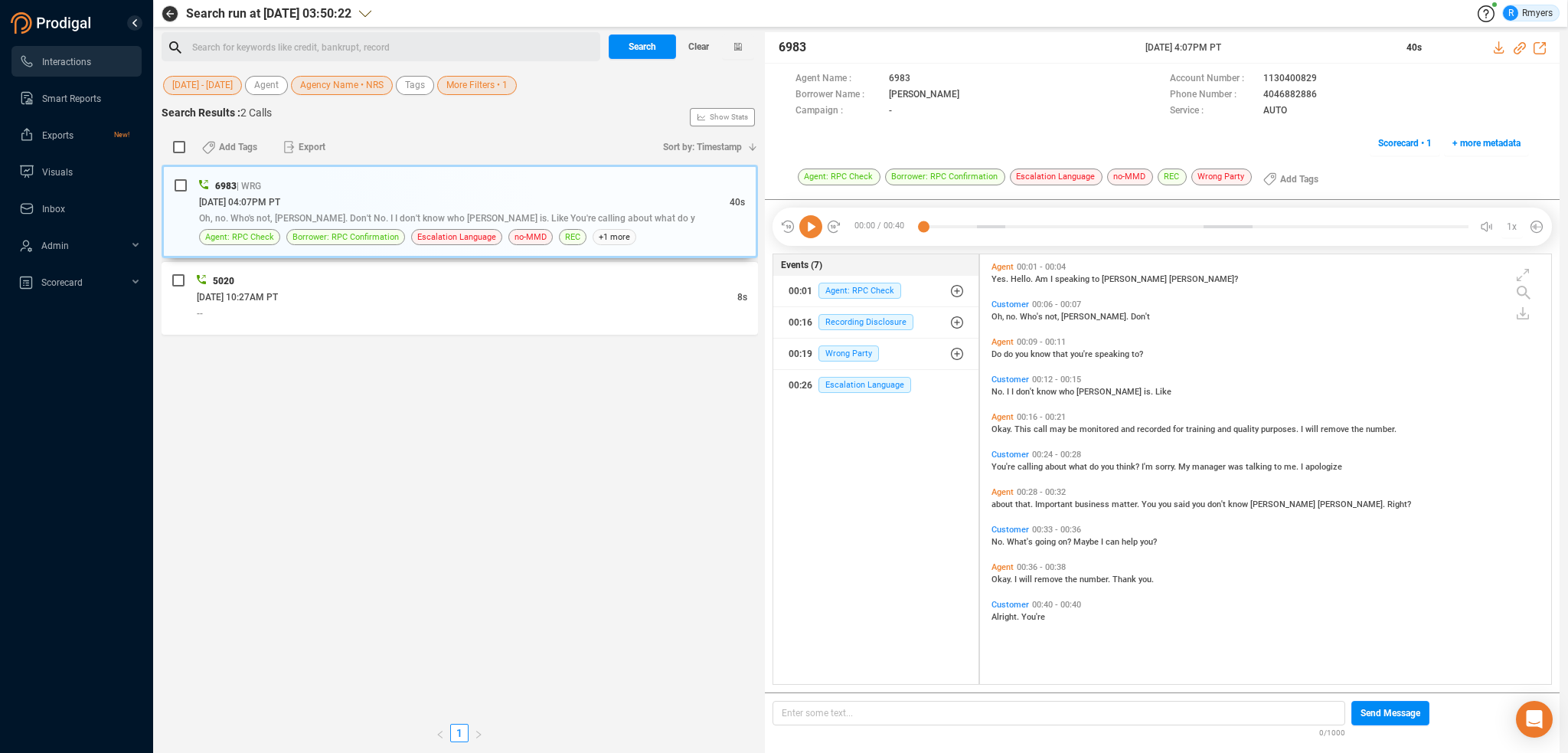
click at [273, 40] on div "Search for keywords like credit, bankrupt, record ﻿" at bounding box center [393, 47] width 403 height 23
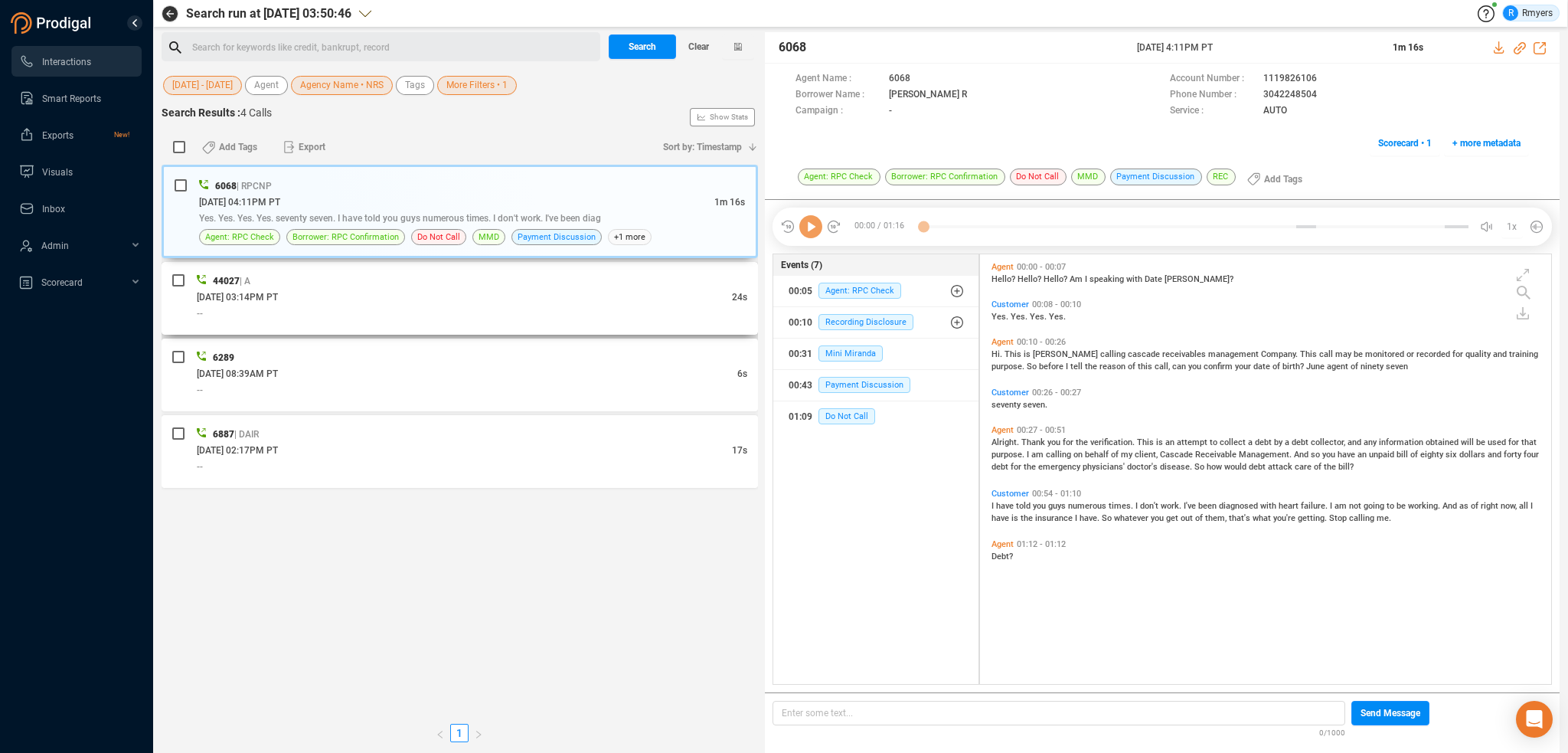
scroll to position [426, 563]
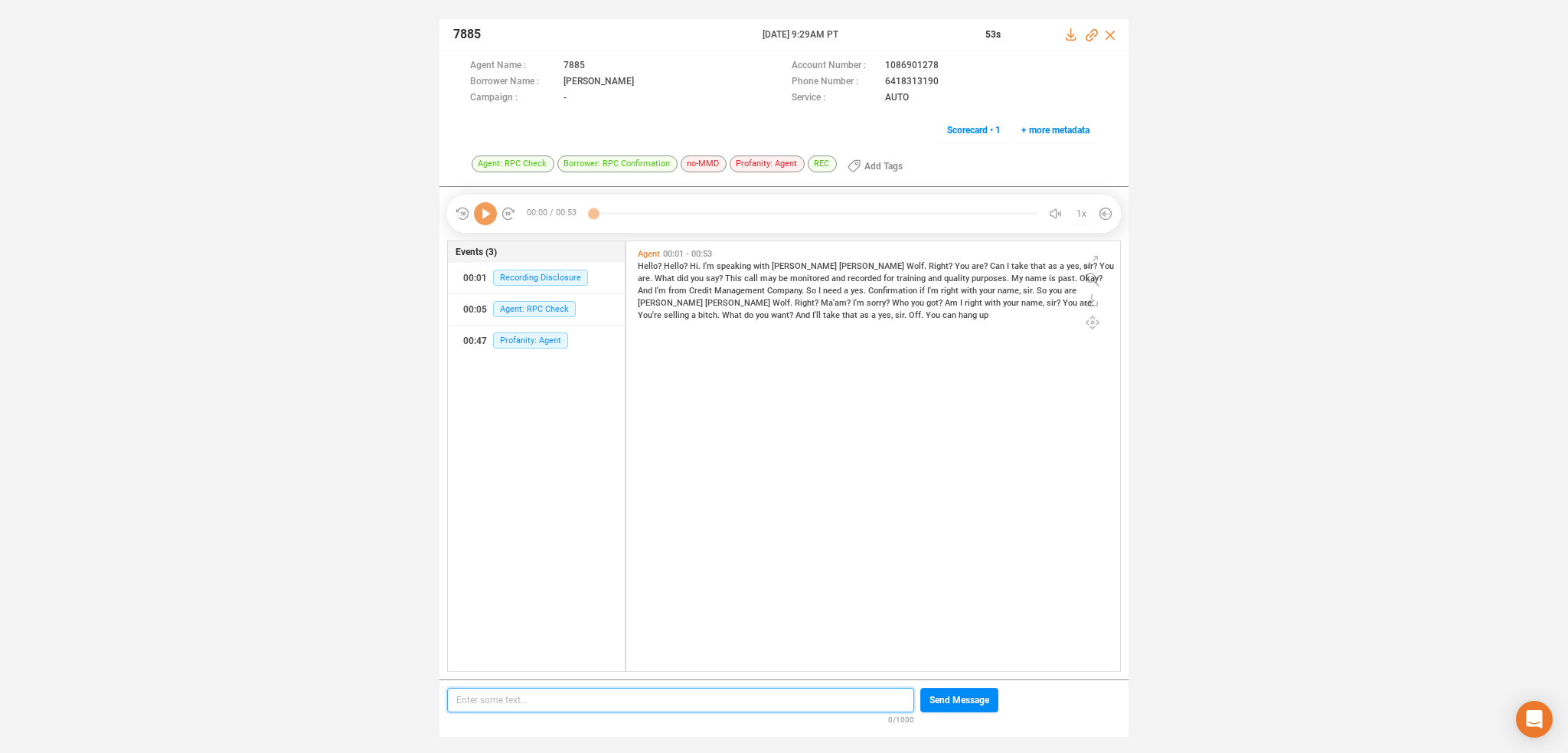
scroll to position [4, 8]
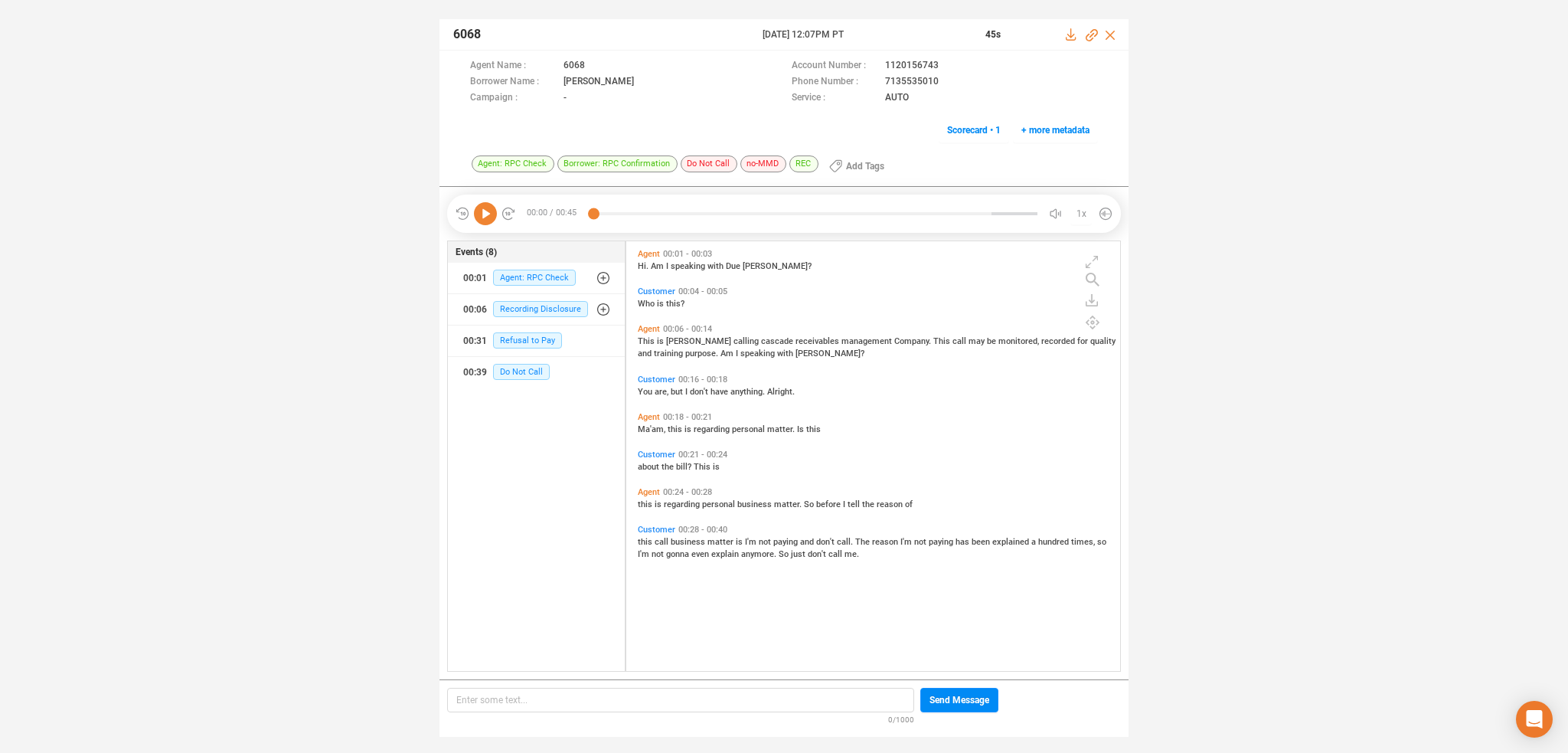
scroll to position [426, 487]
